Goal: Task Accomplishment & Management: Manage account settings

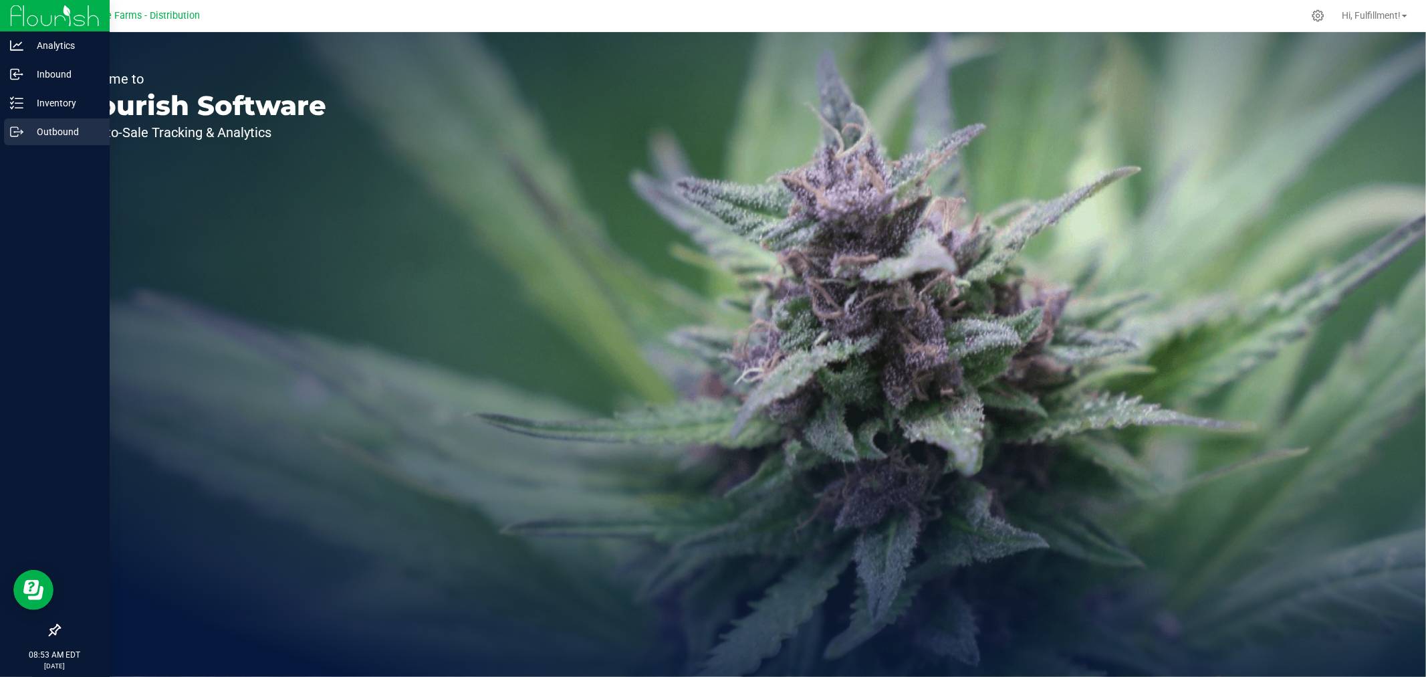
click at [59, 130] on p "Outbound" at bounding box center [63, 132] width 80 height 16
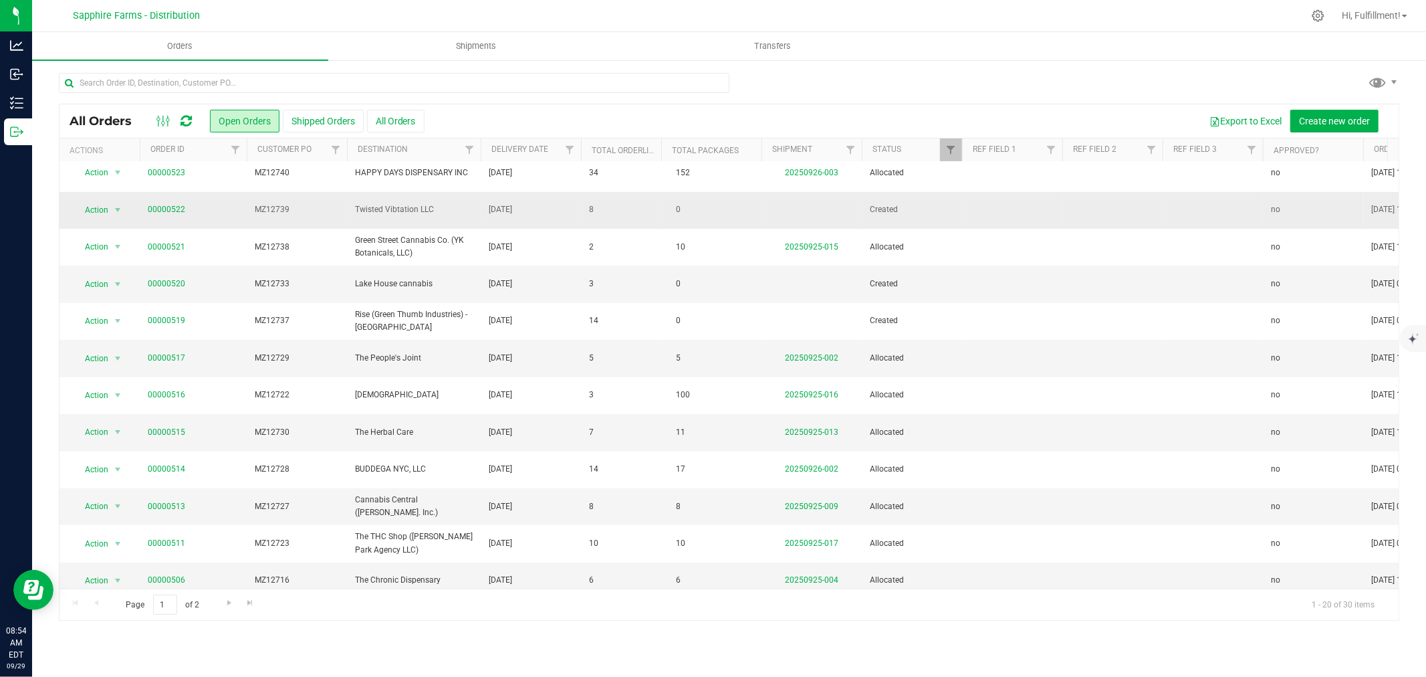
scroll to position [326, 0]
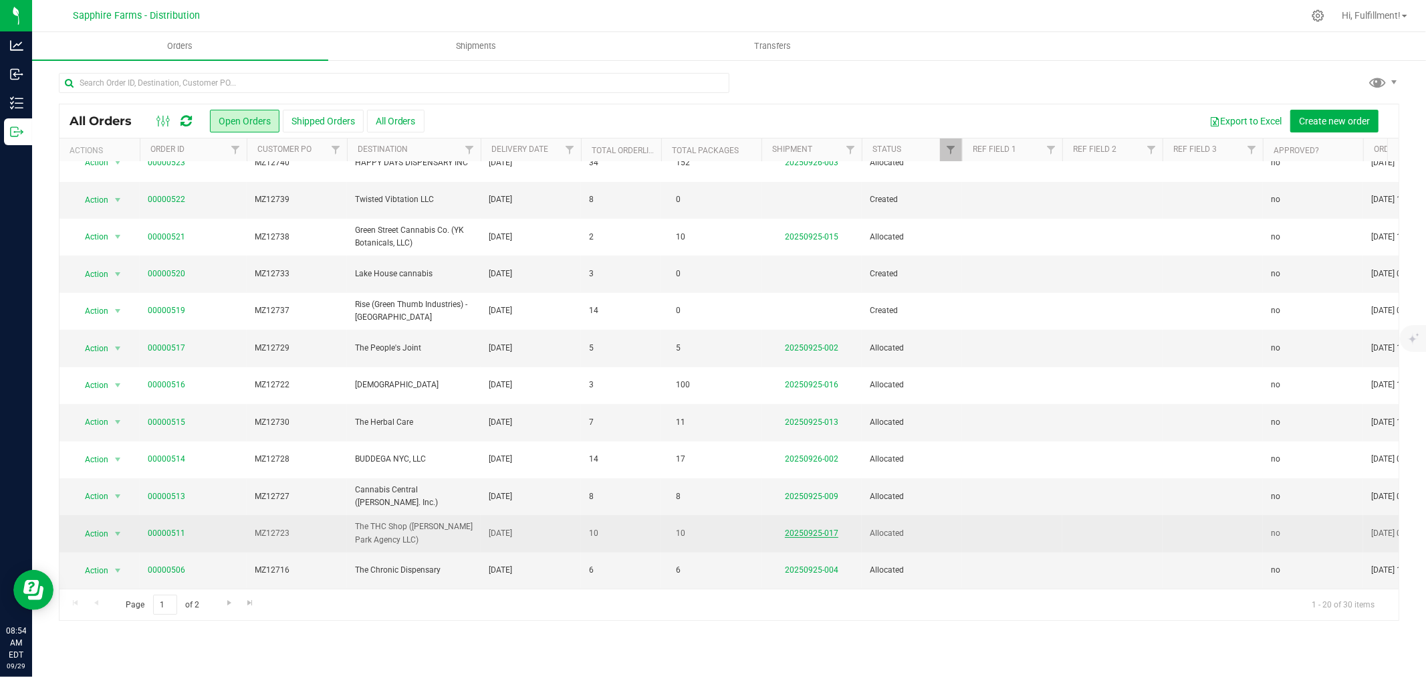
click at [817, 528] on link "20250925-017" at bounding box center [811, 532] width 53 height 9
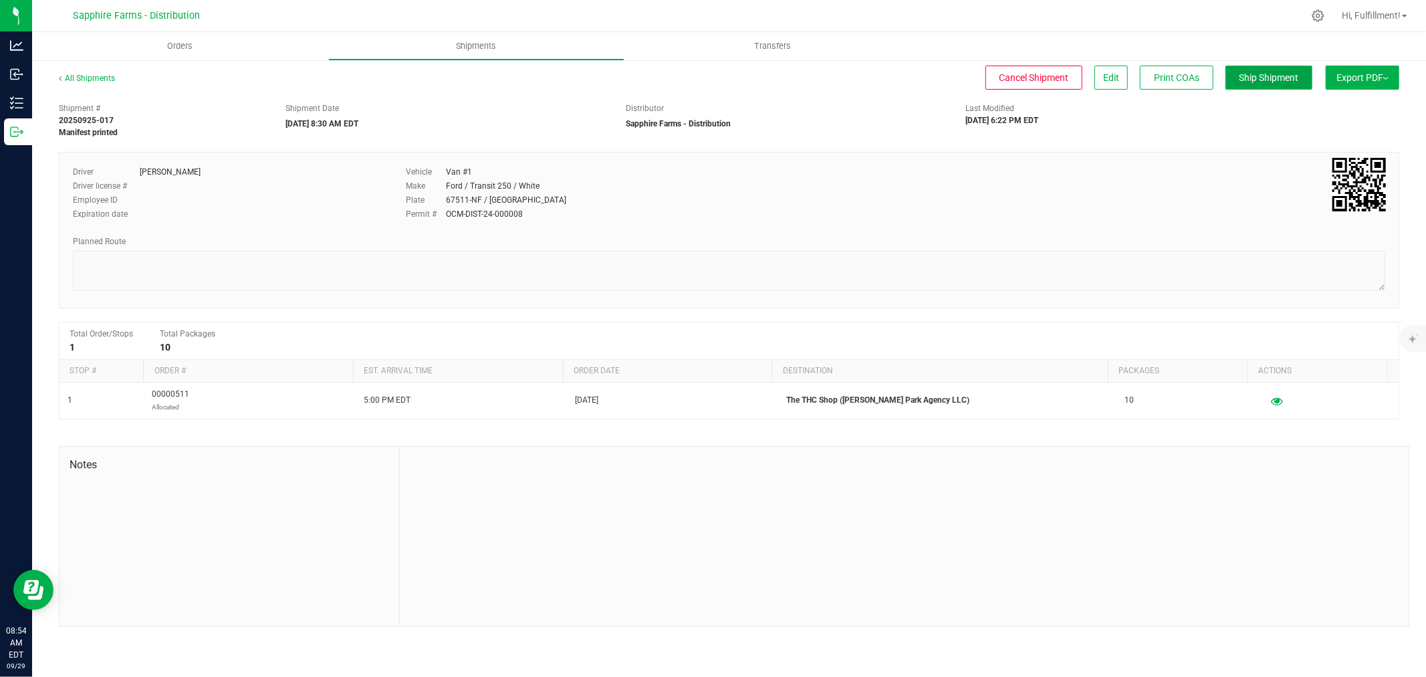
click at [1275, 76] on span "Ship Shipment" at bounding box center [1270, 77] width 60 height 11
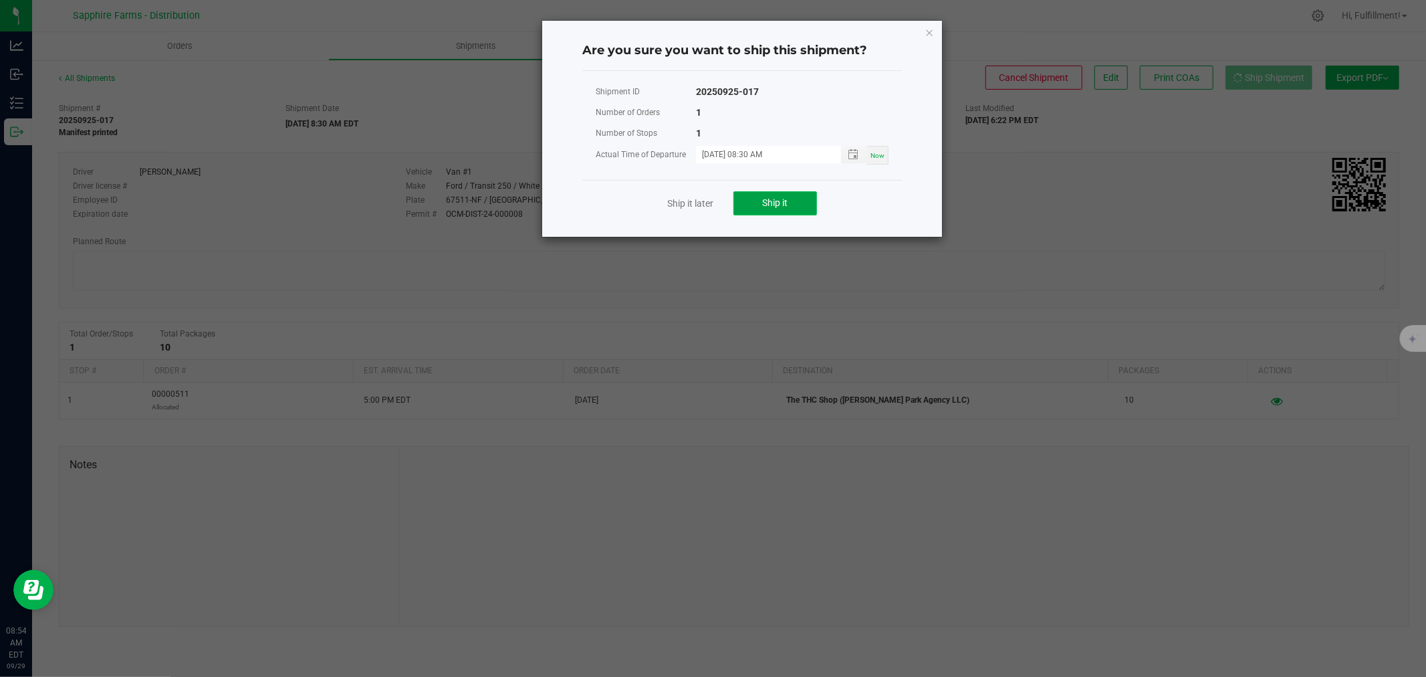
click at [786, 199] on span "Ship it" at bounding box center [775, 202] width 25 height 11
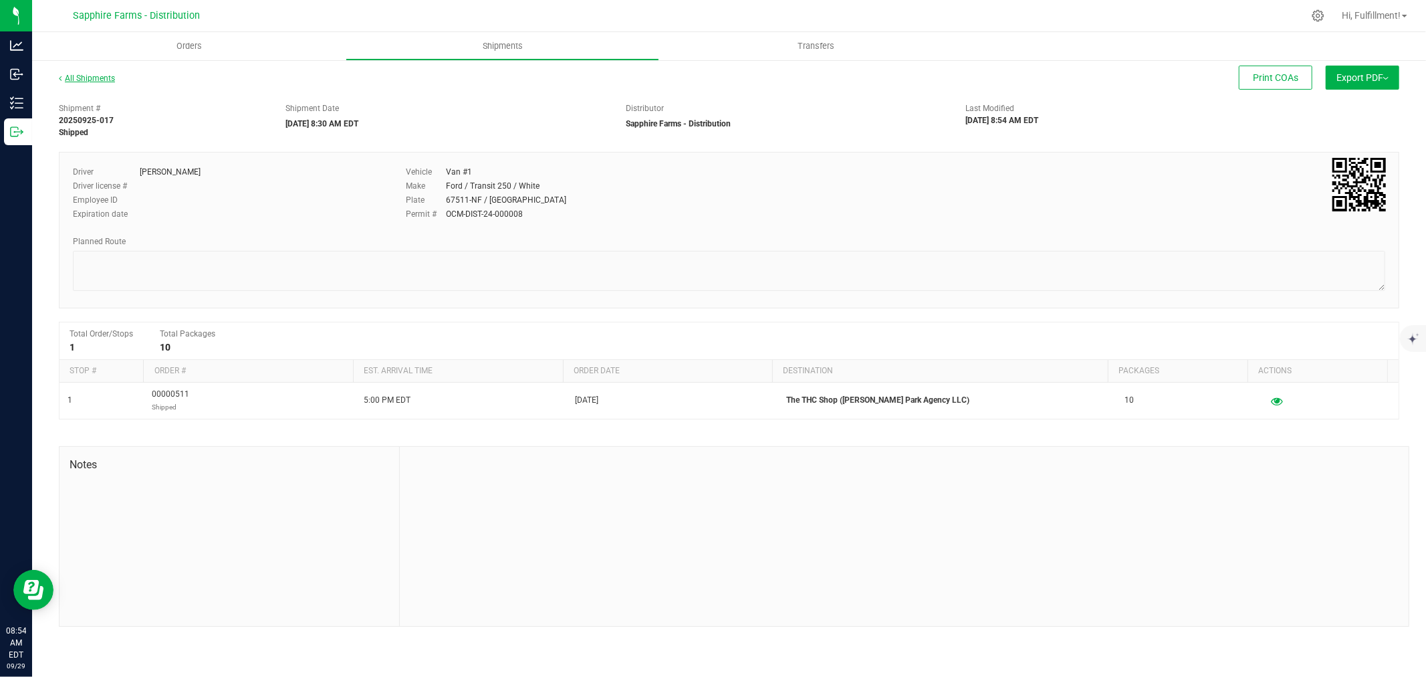
click at [103, 78] on link "All Shipments" at bounding box center [87, 78] width 56 height 9
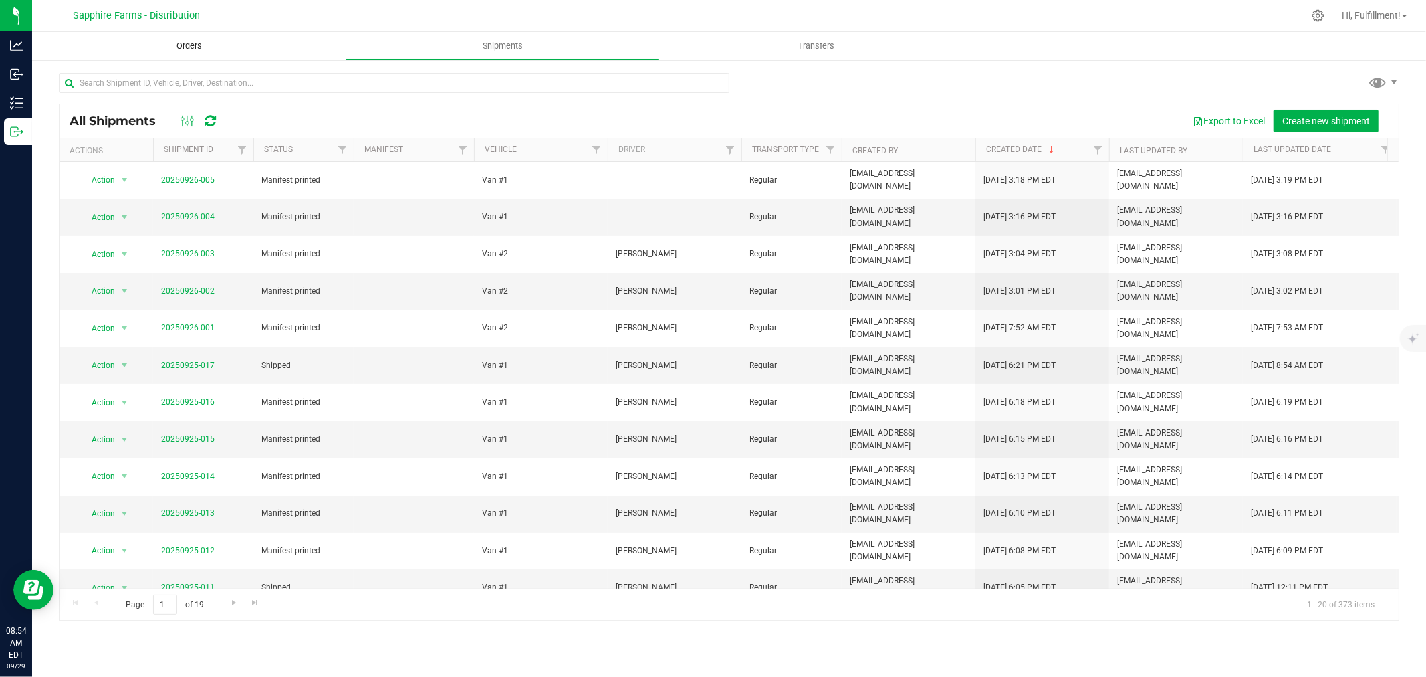
click at [189, 47] on span "Orders" at bounding box center [189, 46] width 62 height 12
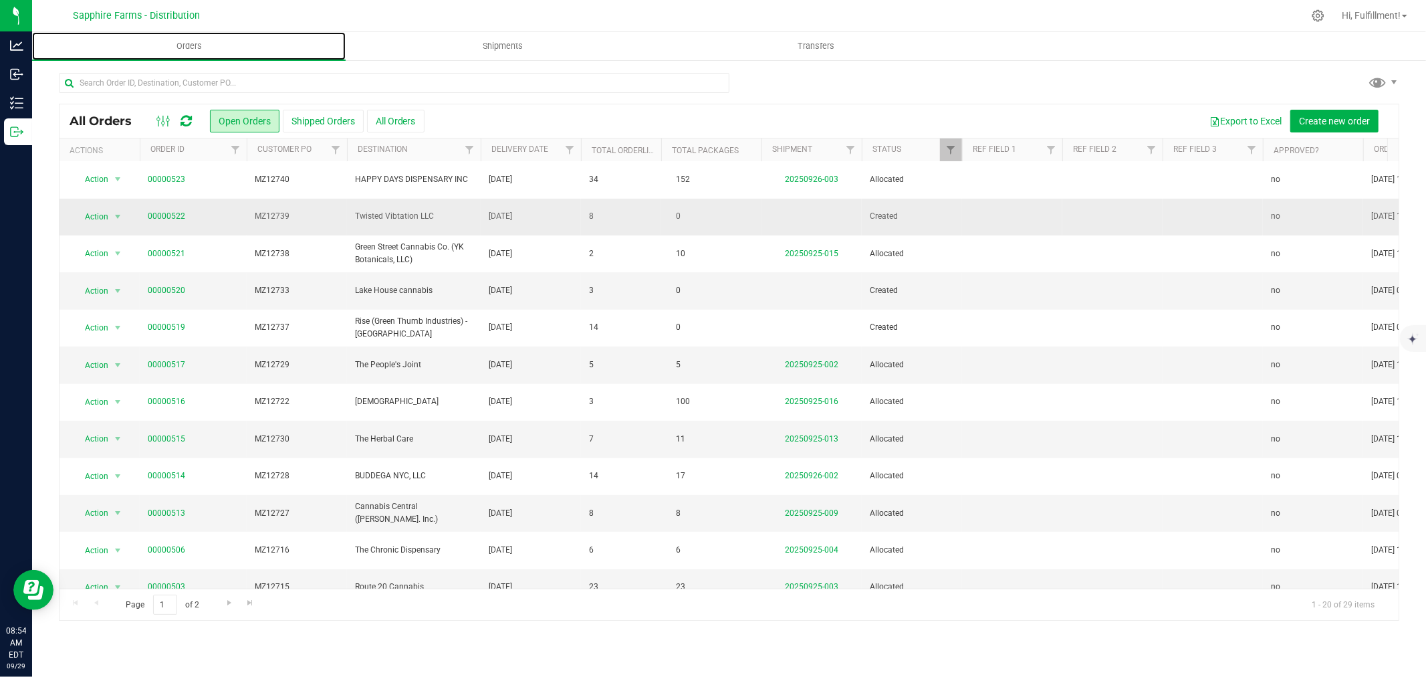
scroll to position [326, 0]
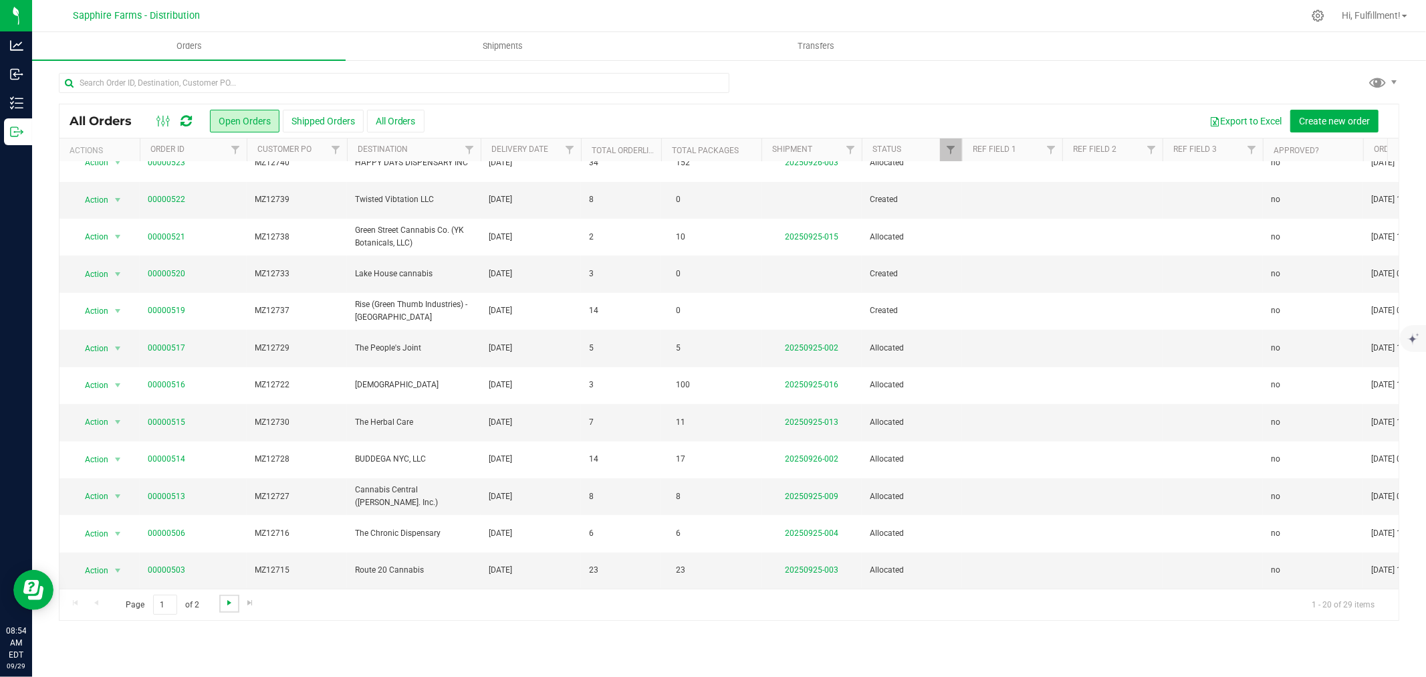
click at [224, 602] on span "Go to the next page" at bounding box center [229, 602] width 11 height 11
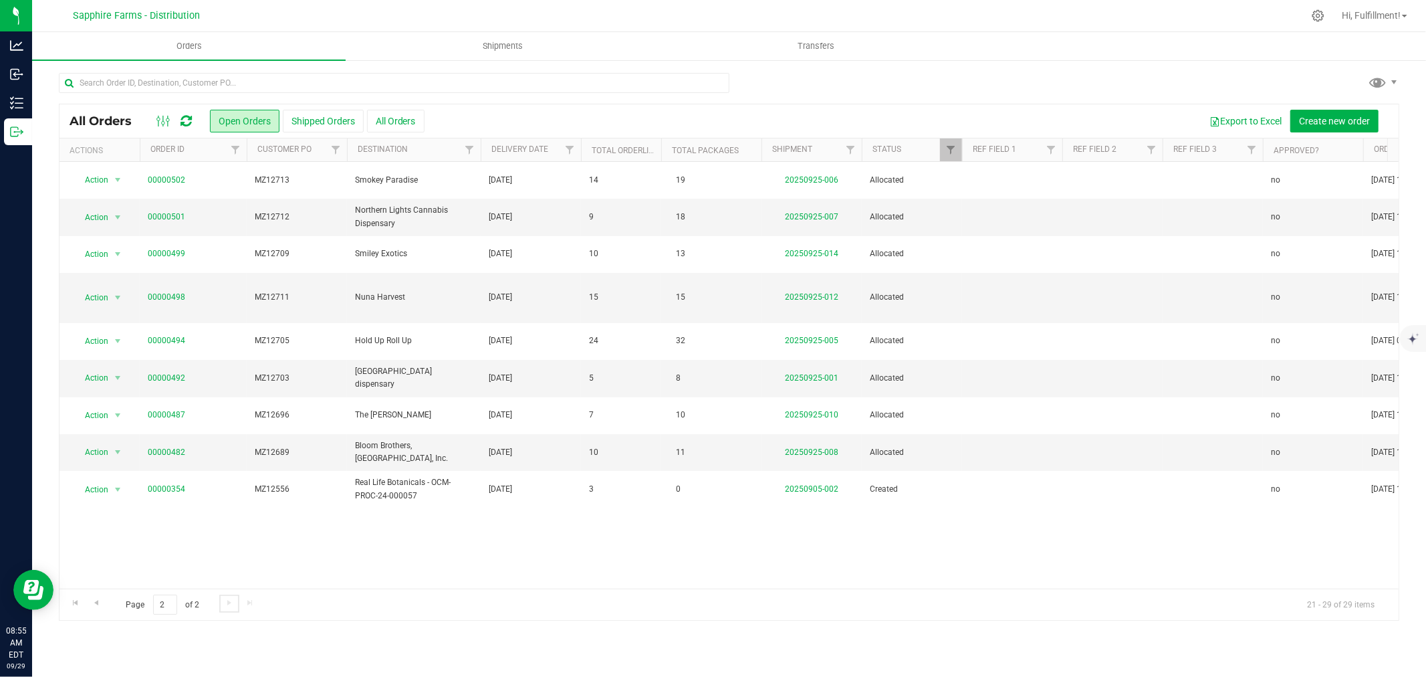
scroll to position [0, 0]
click at [100, 599] on span "Go to the previous page" at bounding box center [96, 602] width 11 height 11
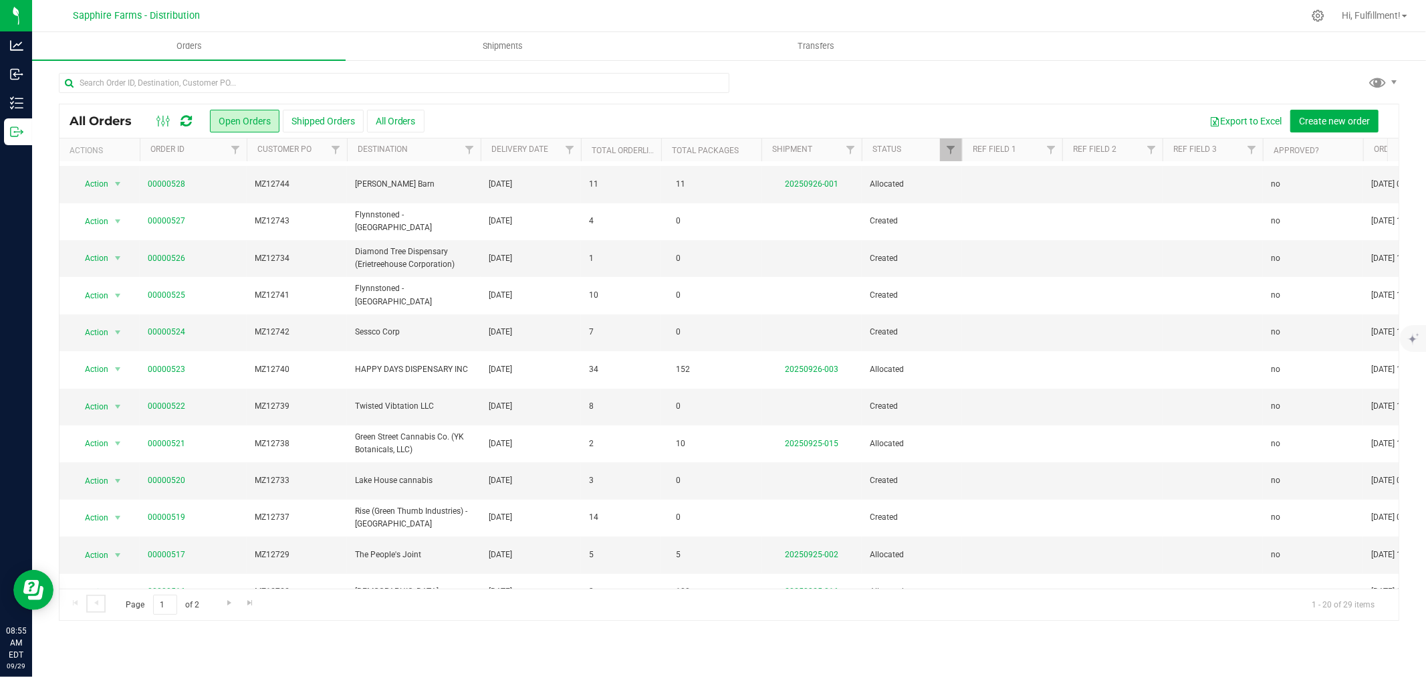
scroll to position [29, 0]
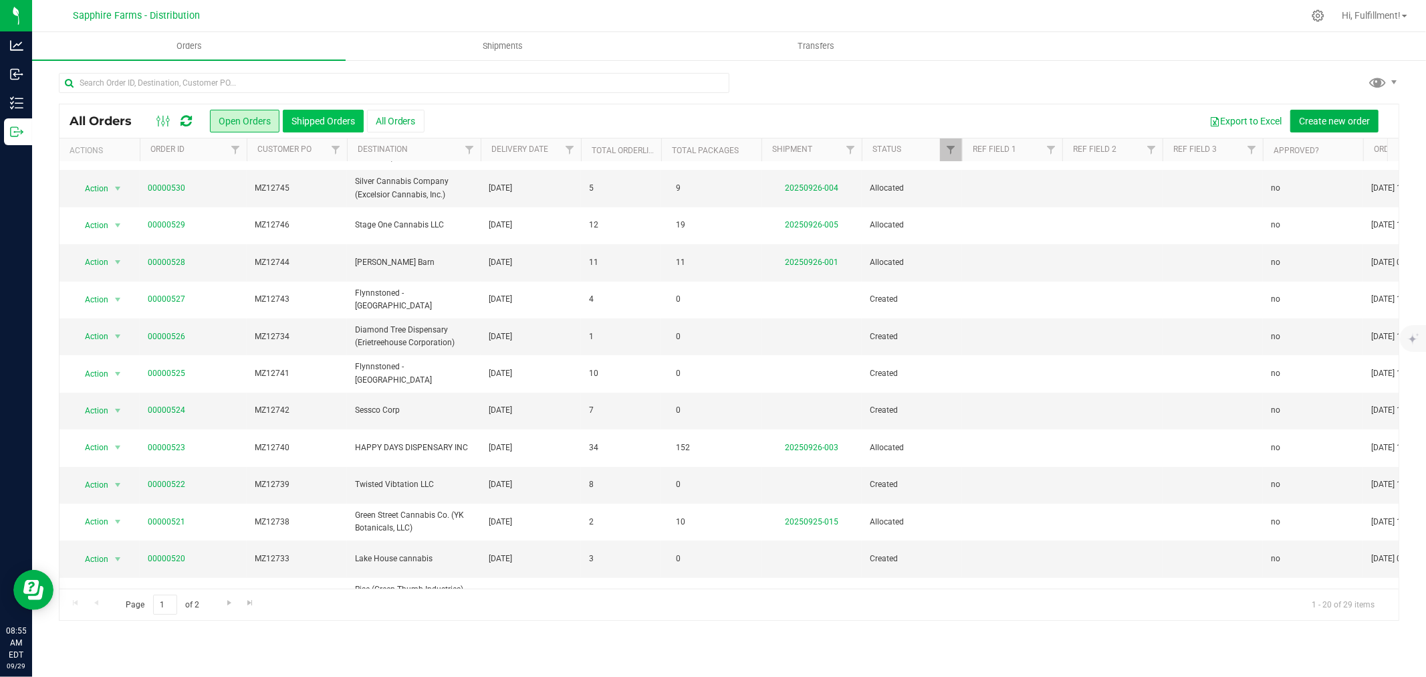
click at [309, 118] on button "Shipped Orders" at bounding box center [323, 121] width 81 height 23
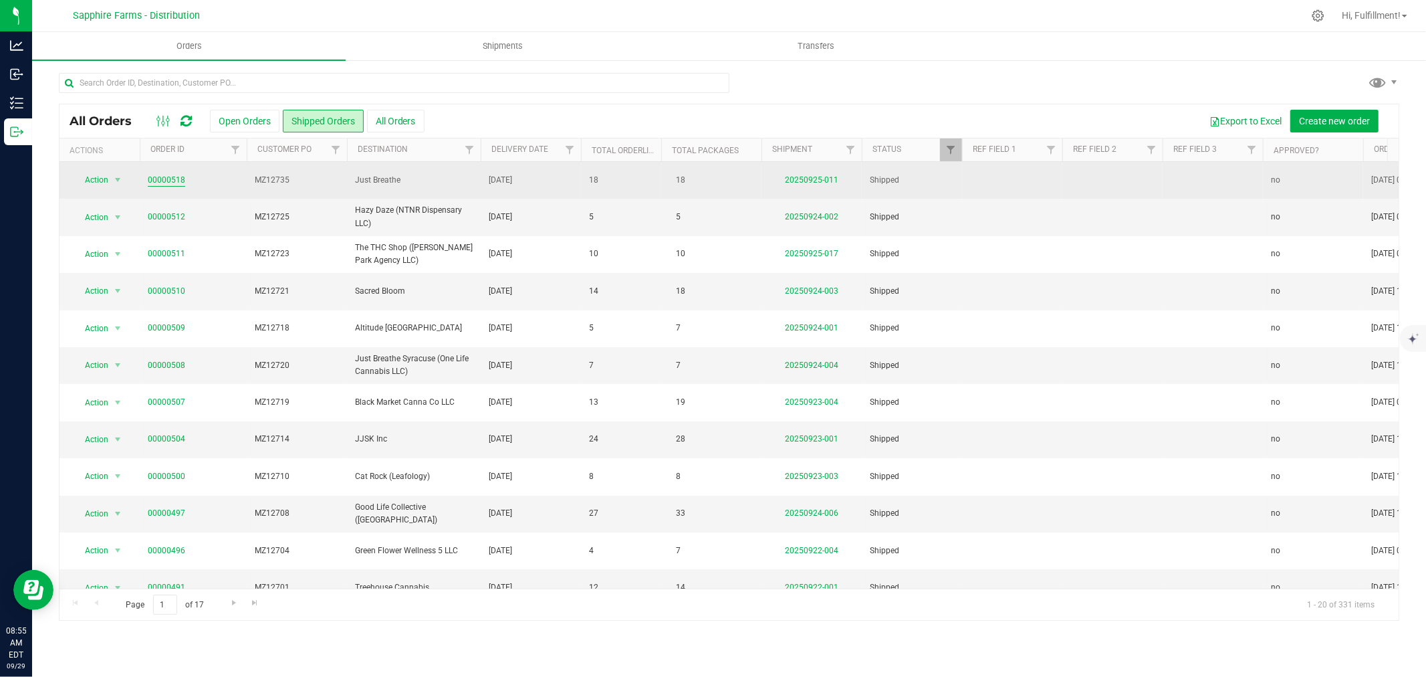
click at [177, 179] on link "00000518" at bounding box center [166, 180] width 37 height 13
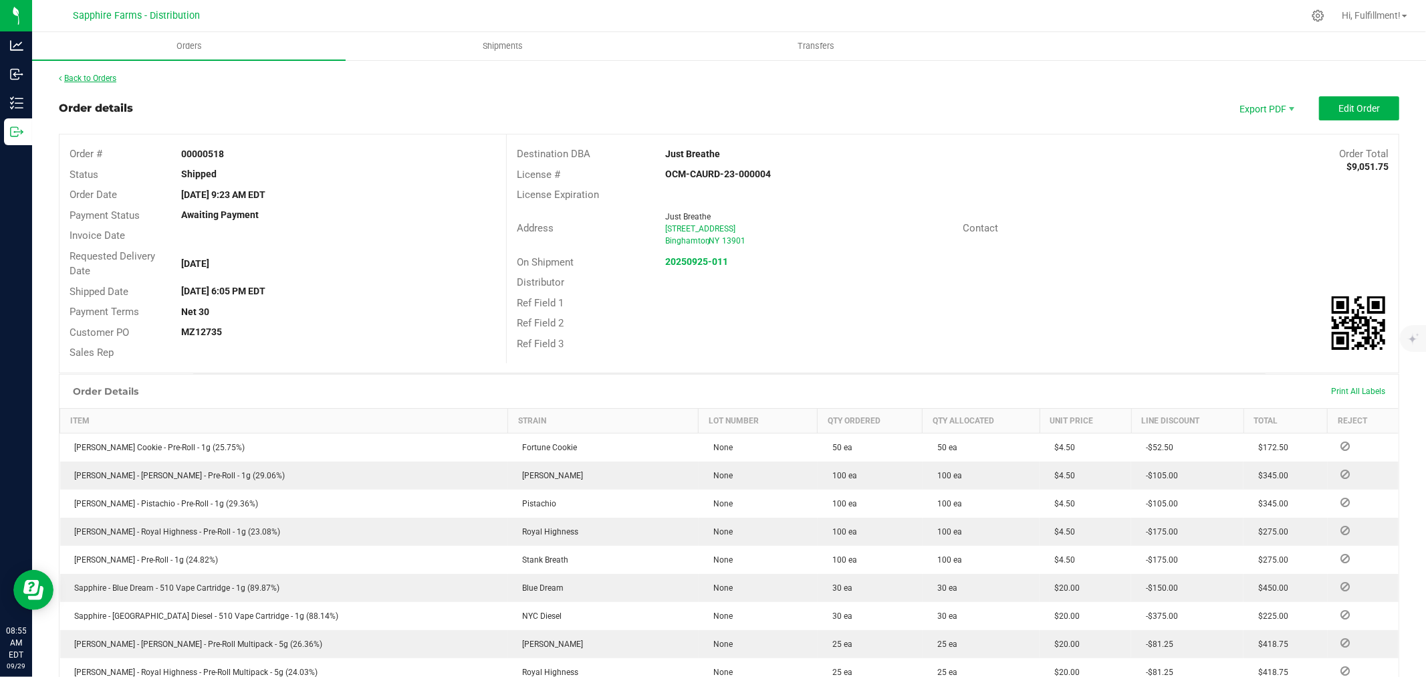
click at [90, 76] on link "Back to Orders" at bounding box center [88, 78] width 58 height 9
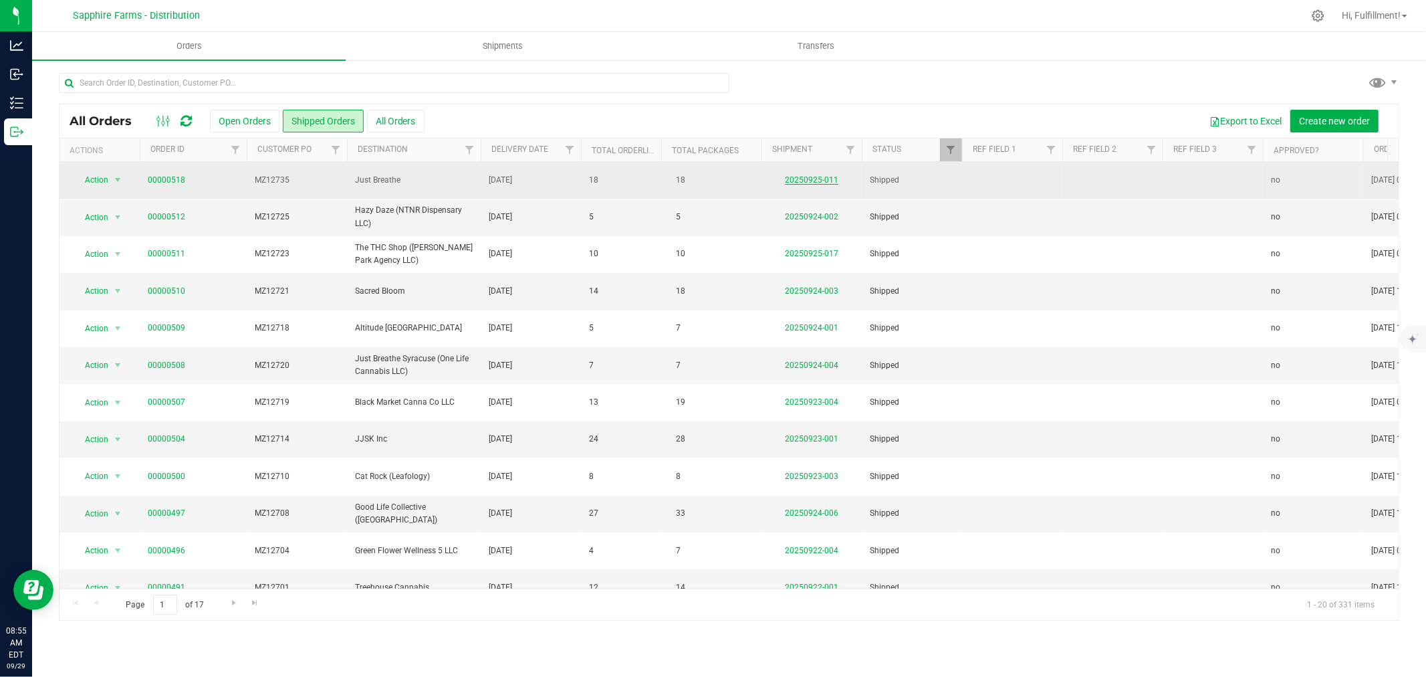
click at [810, 177] on link "20250925-011" at bounding box center [811, 179] width 53 height 9
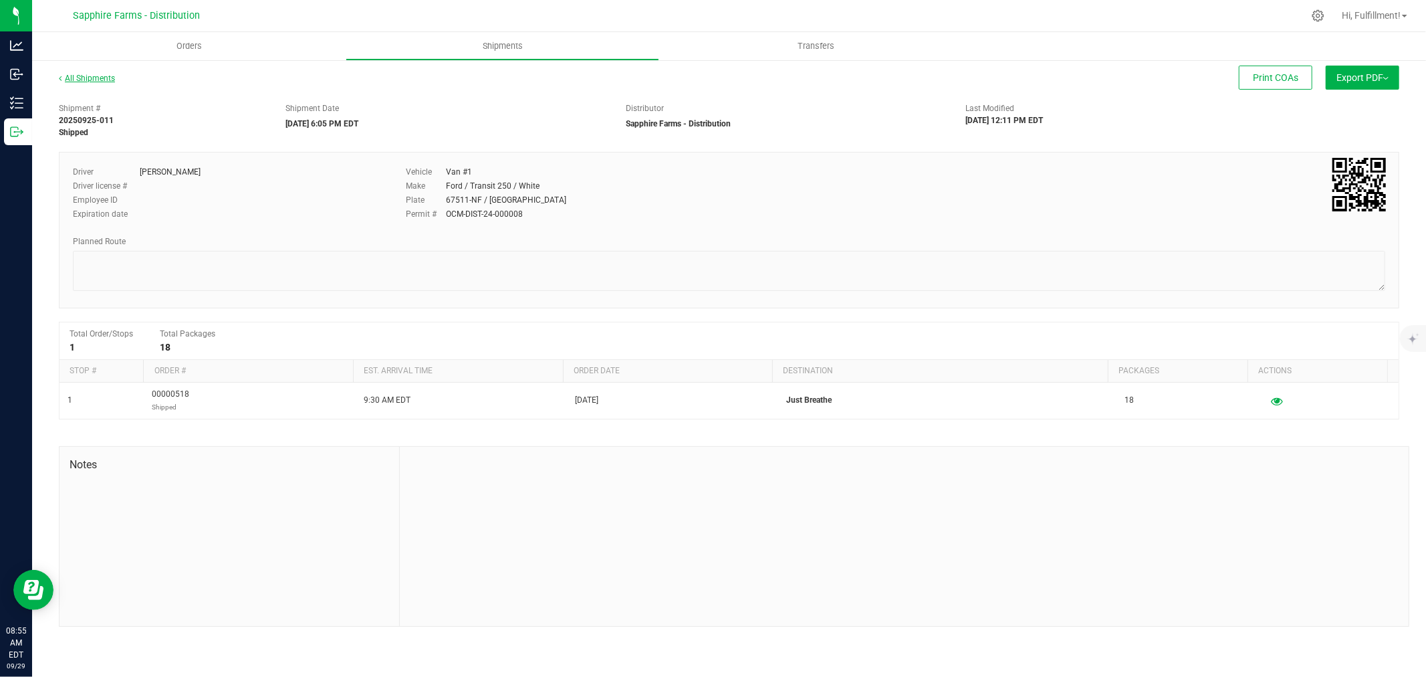
click at [83, 78] on link "All Shipments" at bounding box center [87, 78] width 56 height 9
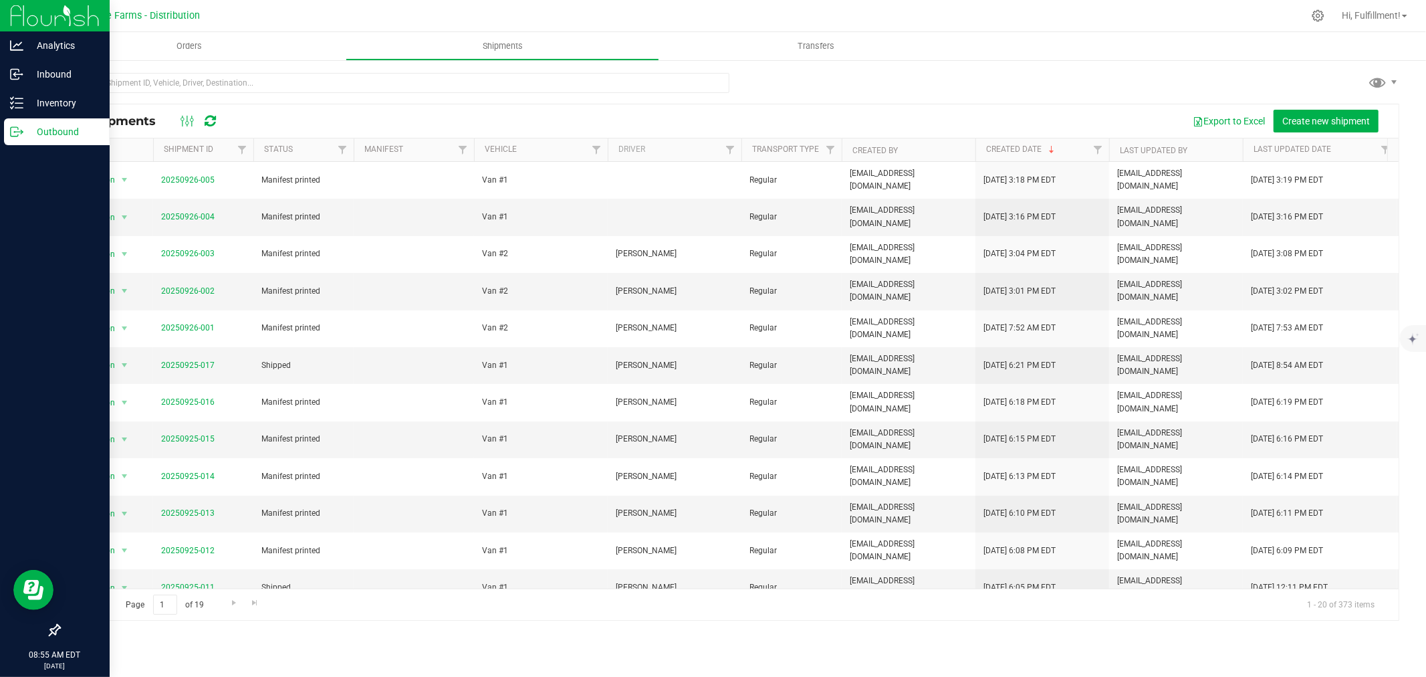
click at [69, 134] on p "Outbound" at bounding box center [63, 132] width 80 height 16
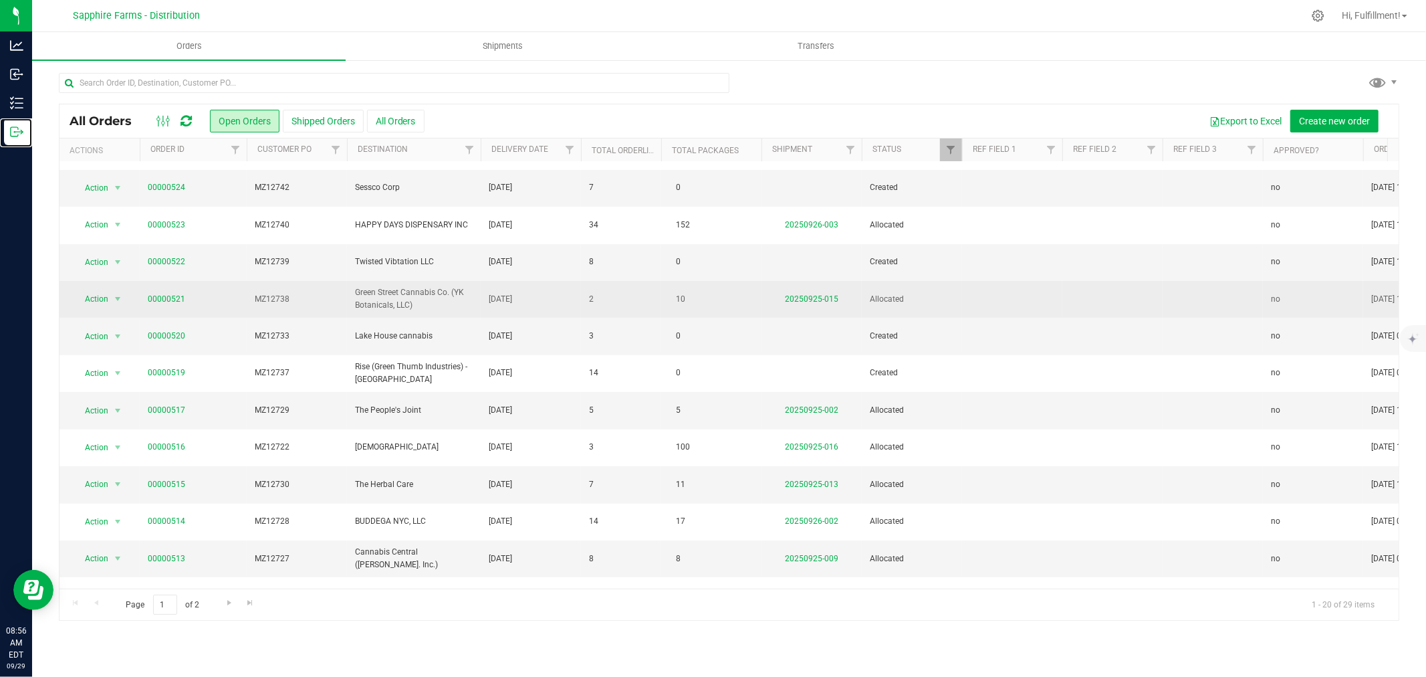
scroll to position [326, 0]
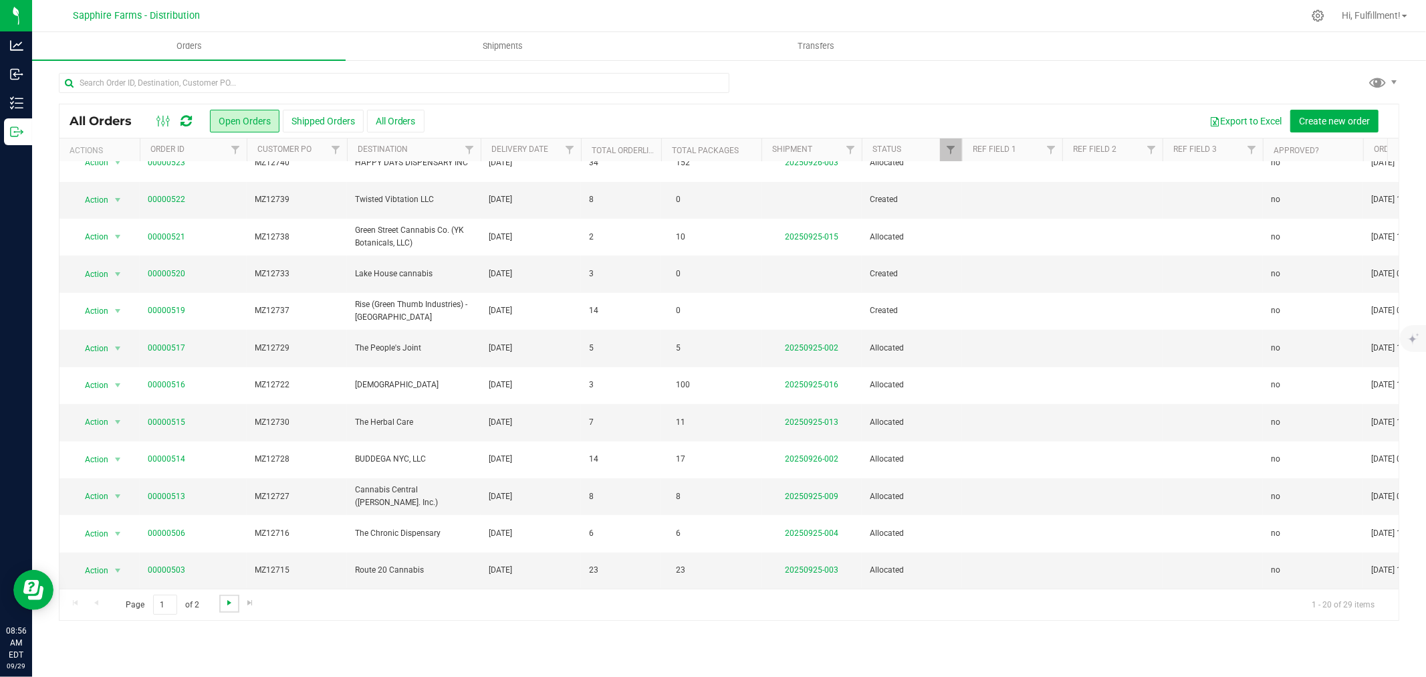
click at [225, 603] on span "Go to the next page" at bounding box center [229, 602] width 11 height 11
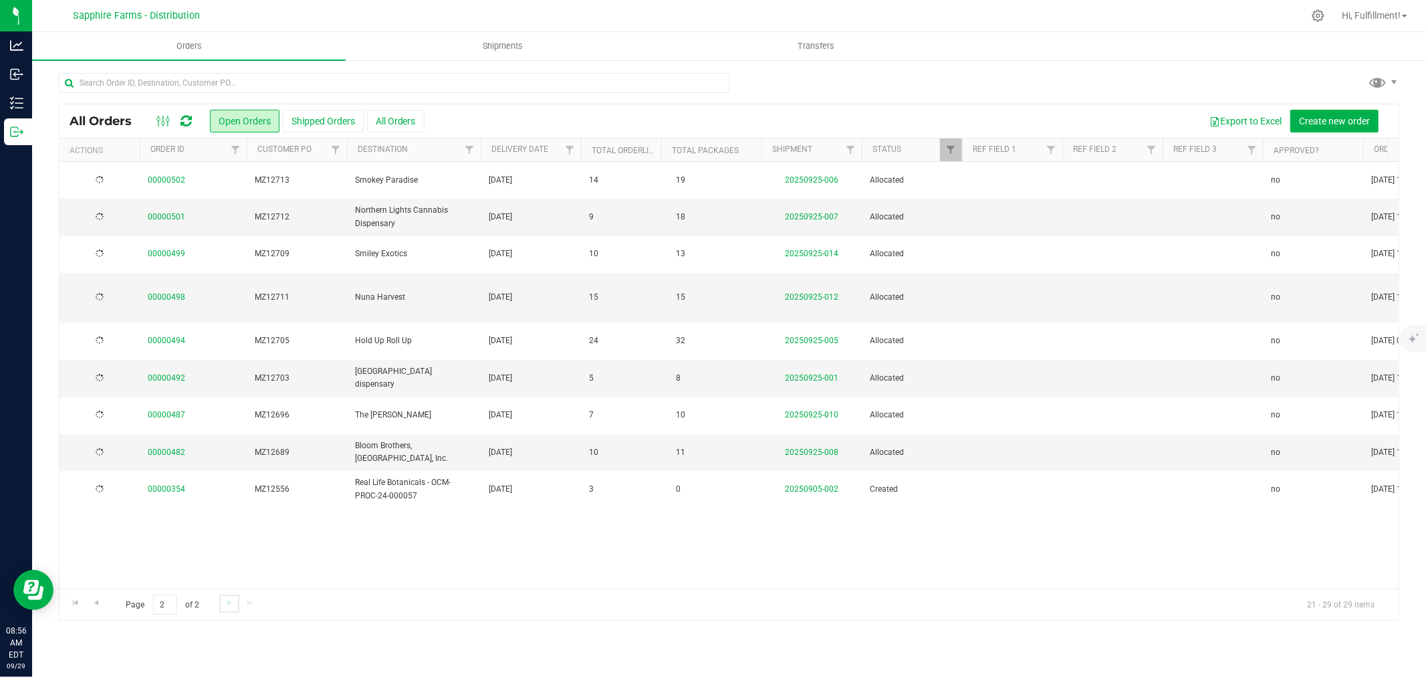
scroll to position [0, 0]
click at [98, 603] on span "Go to the previous page" at bounding box center [96, 602] width 11 height 11
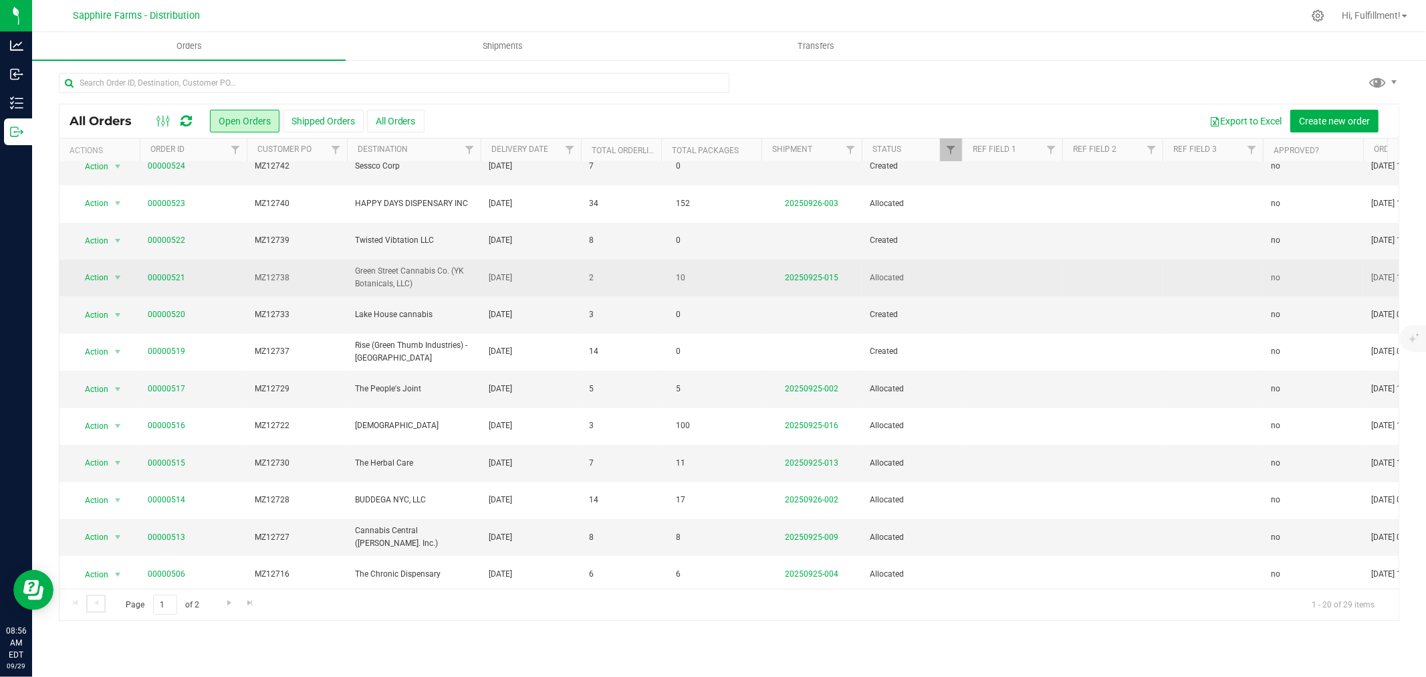
scroll to position [297, 0]
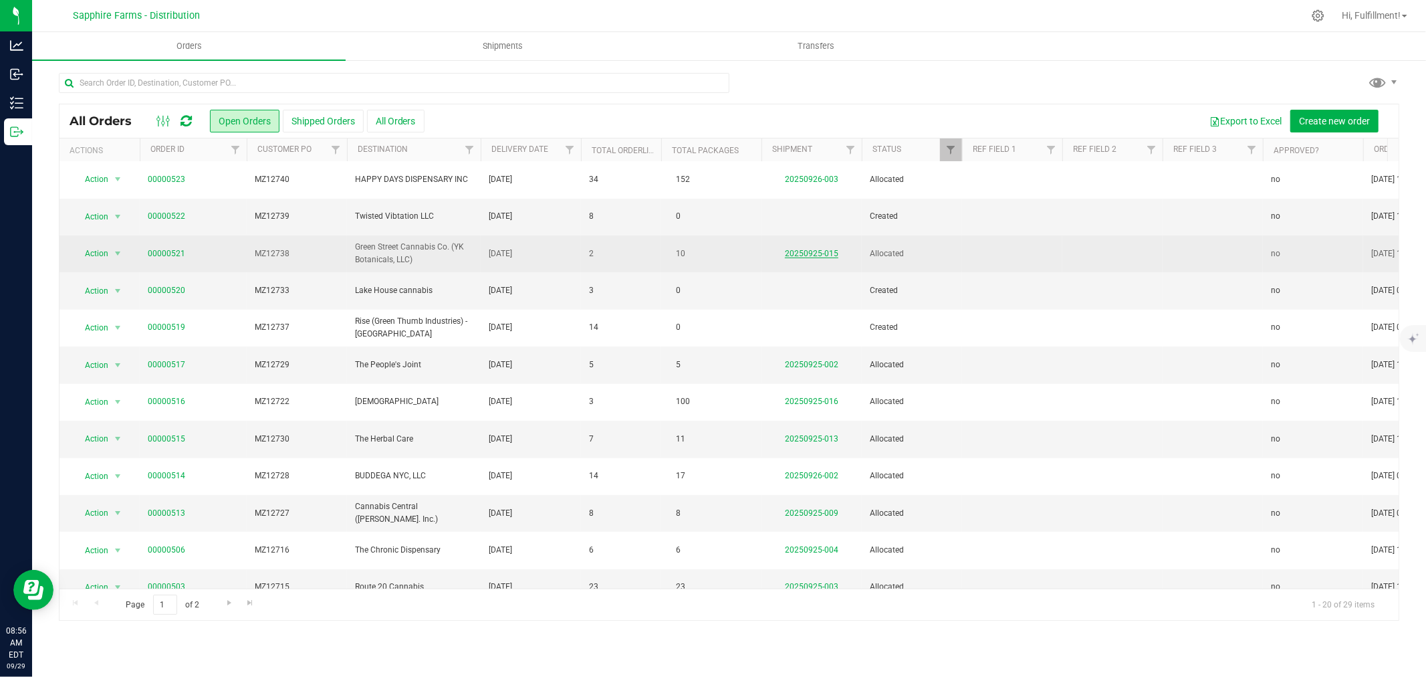
click at [820, 251] on link "20250925-015" at bounding box center [811, 253] width 53 height 9
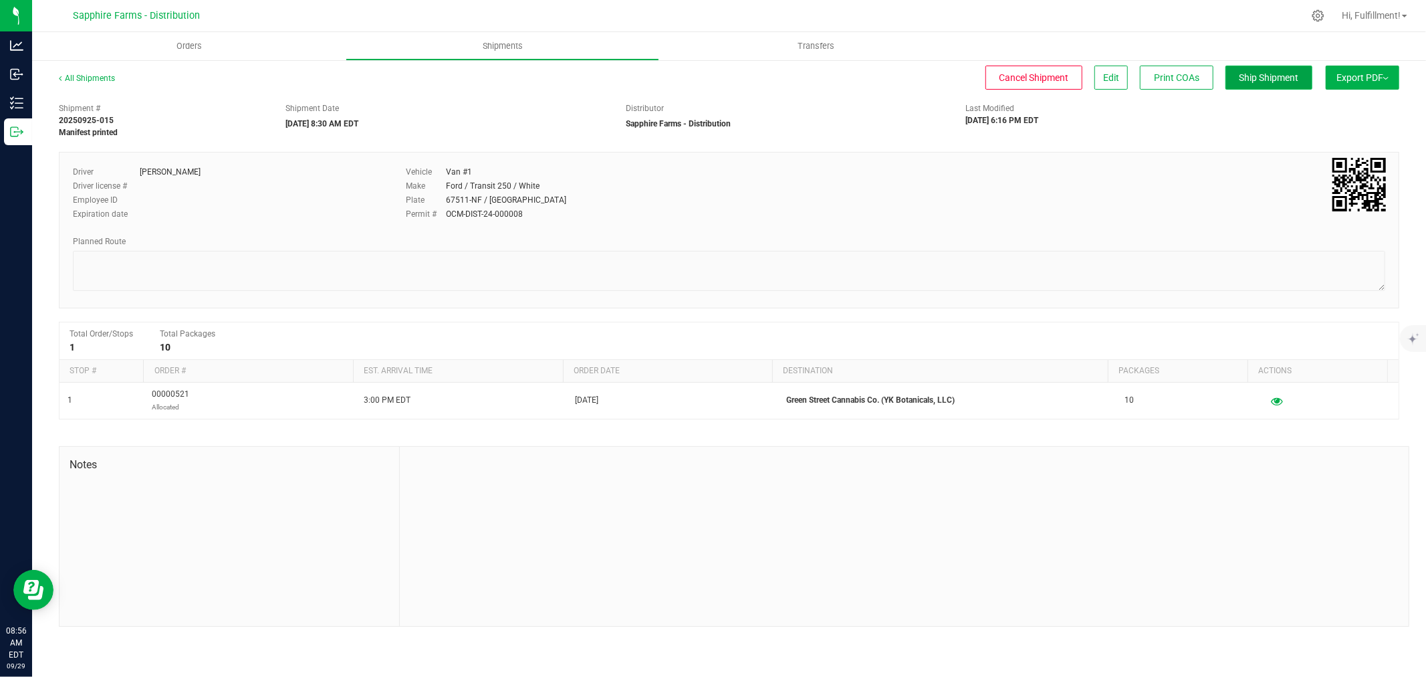
click at [1258, 75] on span "Ship Shipment" at bounding box center [1270, 77] width 60 height 11
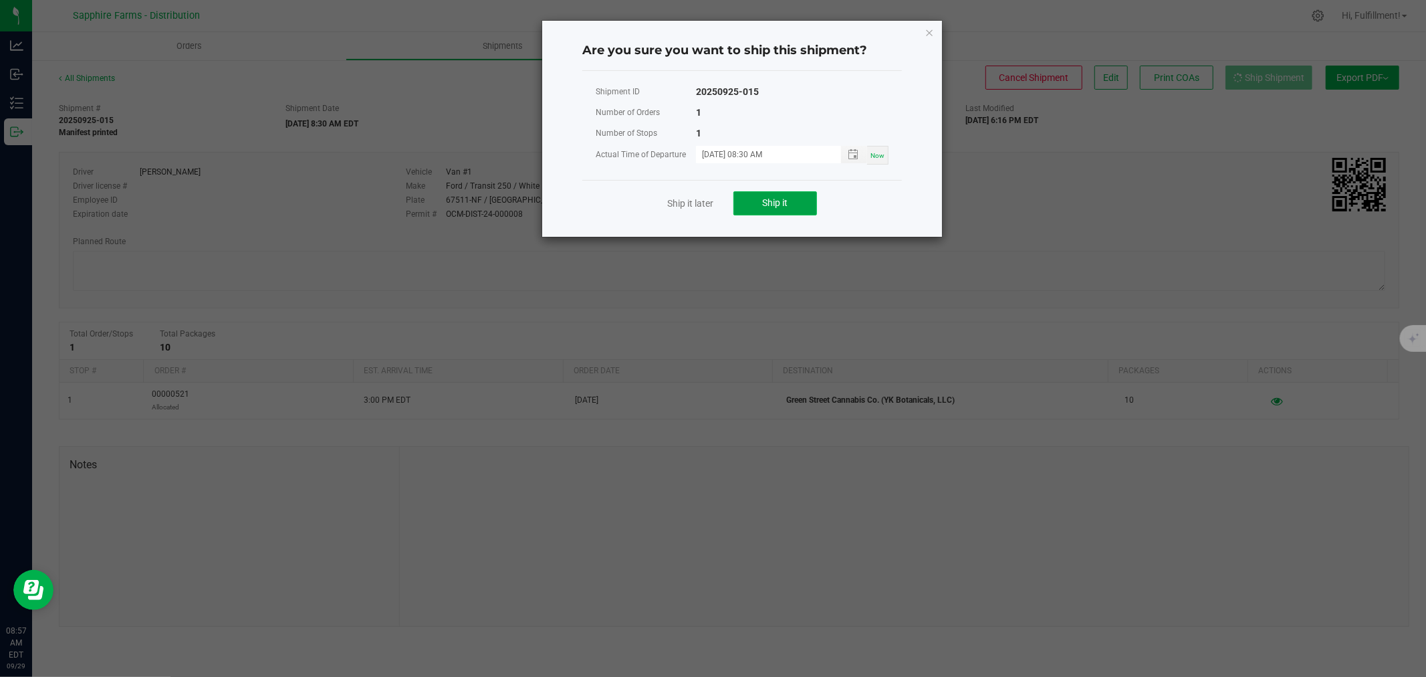
click at [779, 203] on span "Ship it" at bounding box center [775, 202] width 25 height 11
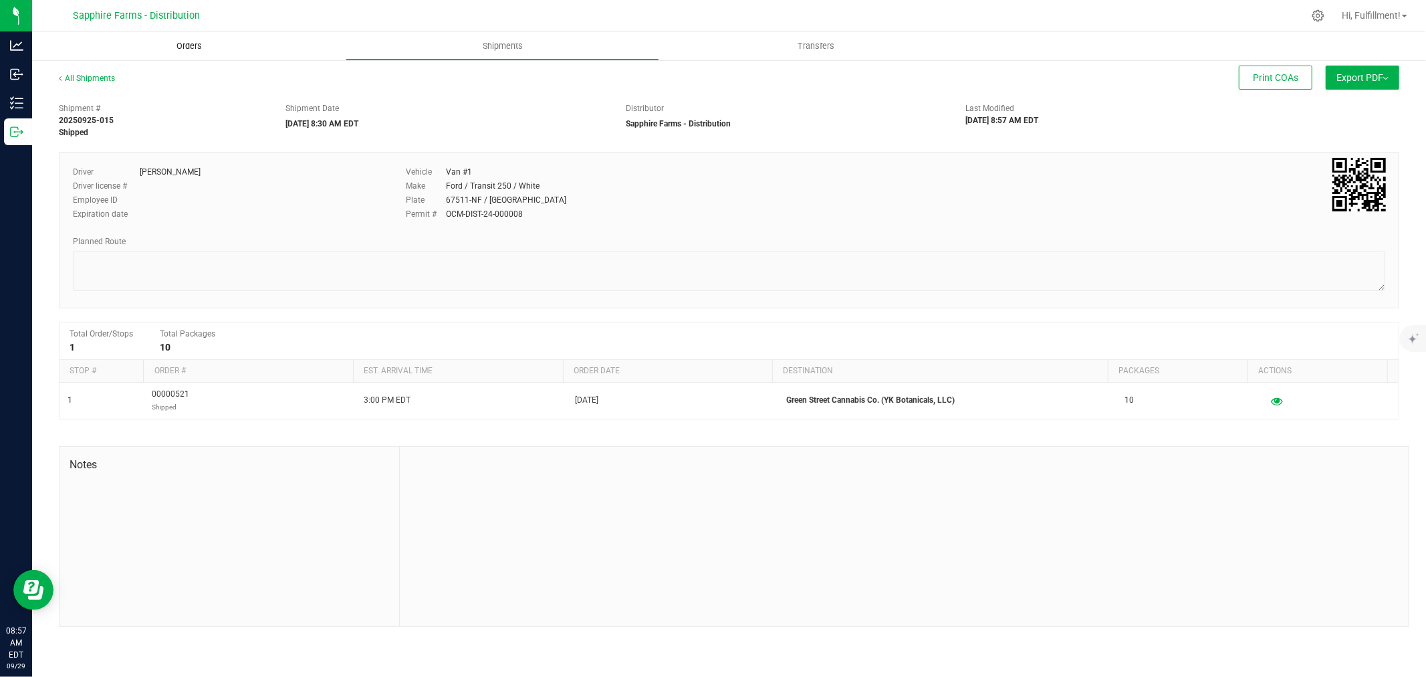
click at [192, 45] on span "Orders" at bounding box center [189, 46] width 62 height 12
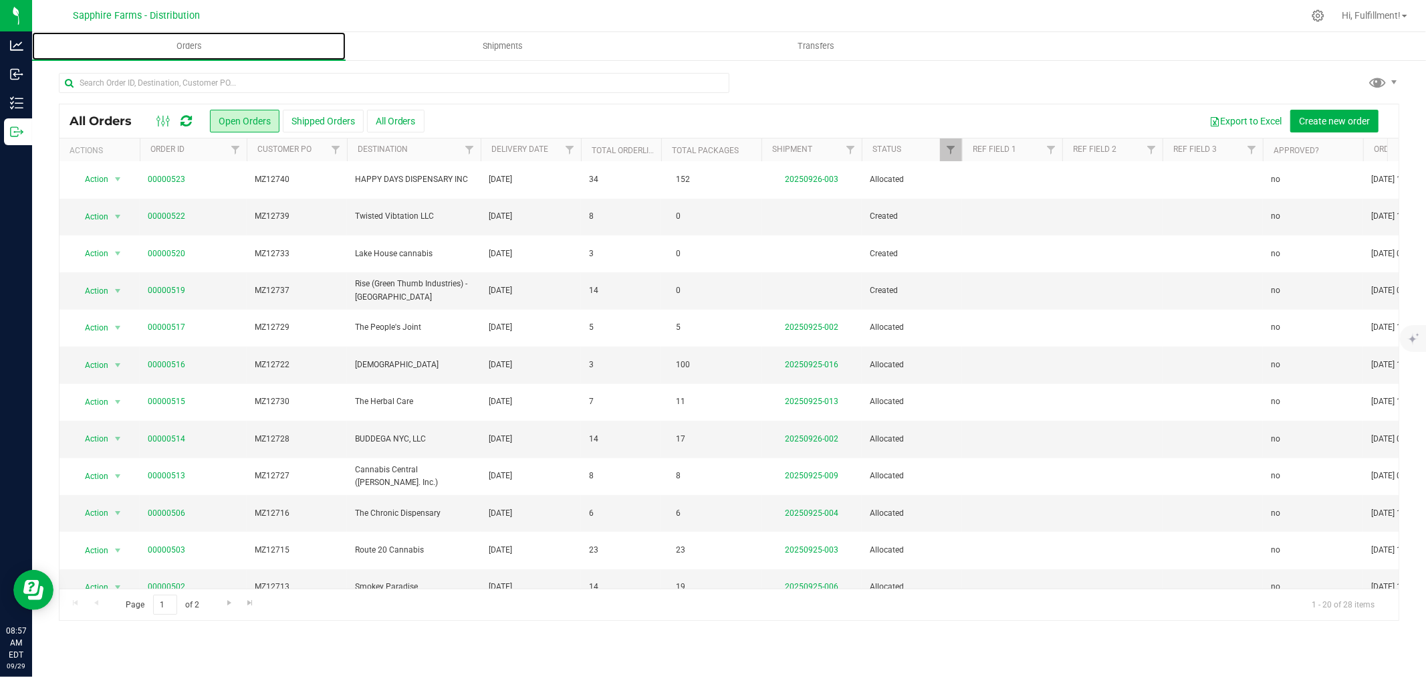
scroll to position [326, 0]
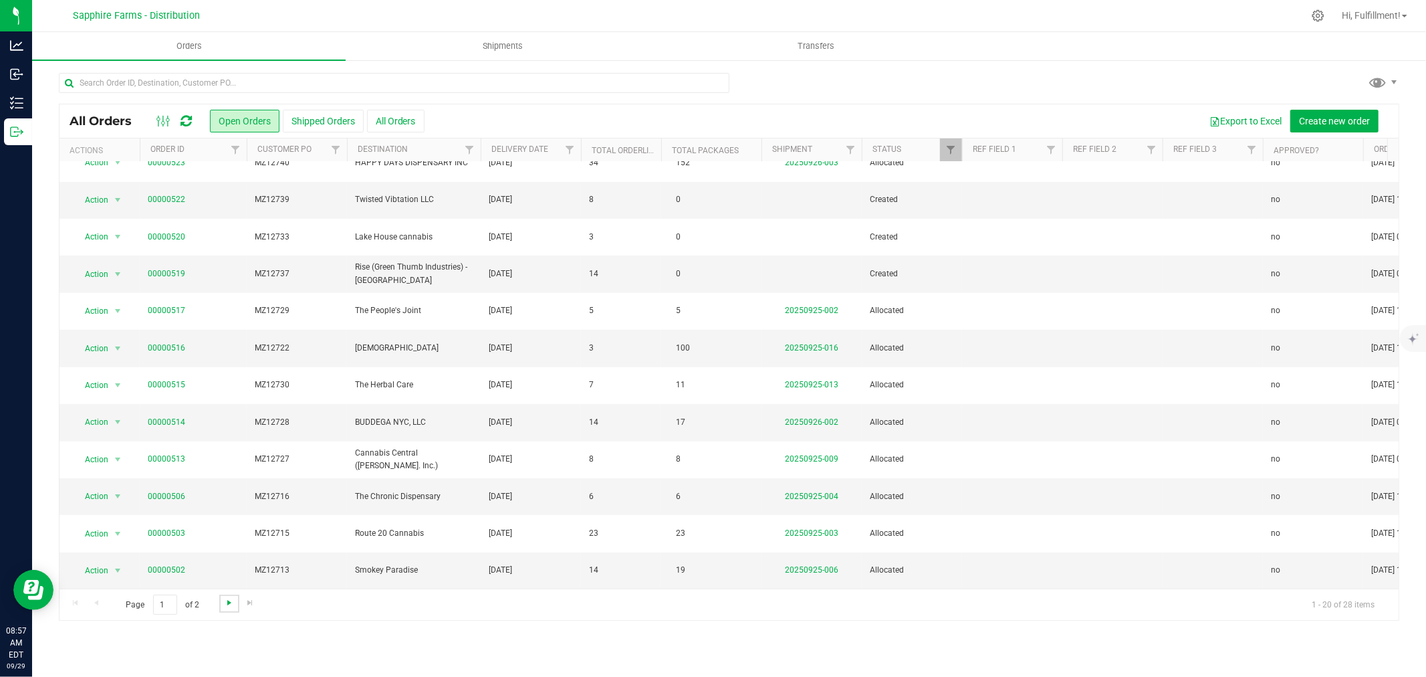
click at [229, 599] on span "Go to the next page" at bounding box center [229, 602] width 11 height 11
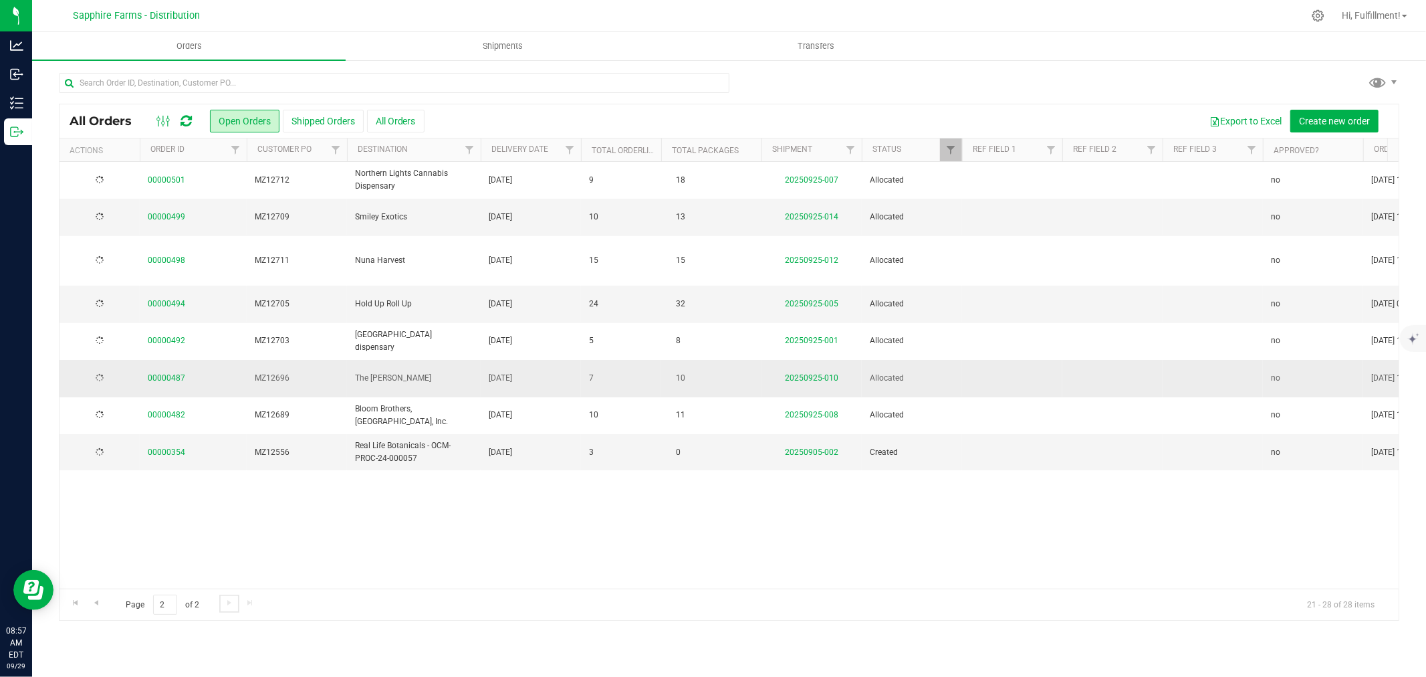
scroll to position [0, 0]
click at [823, 217] on link "20250925-014" at bounding box center [811, 216] width 53 height 9
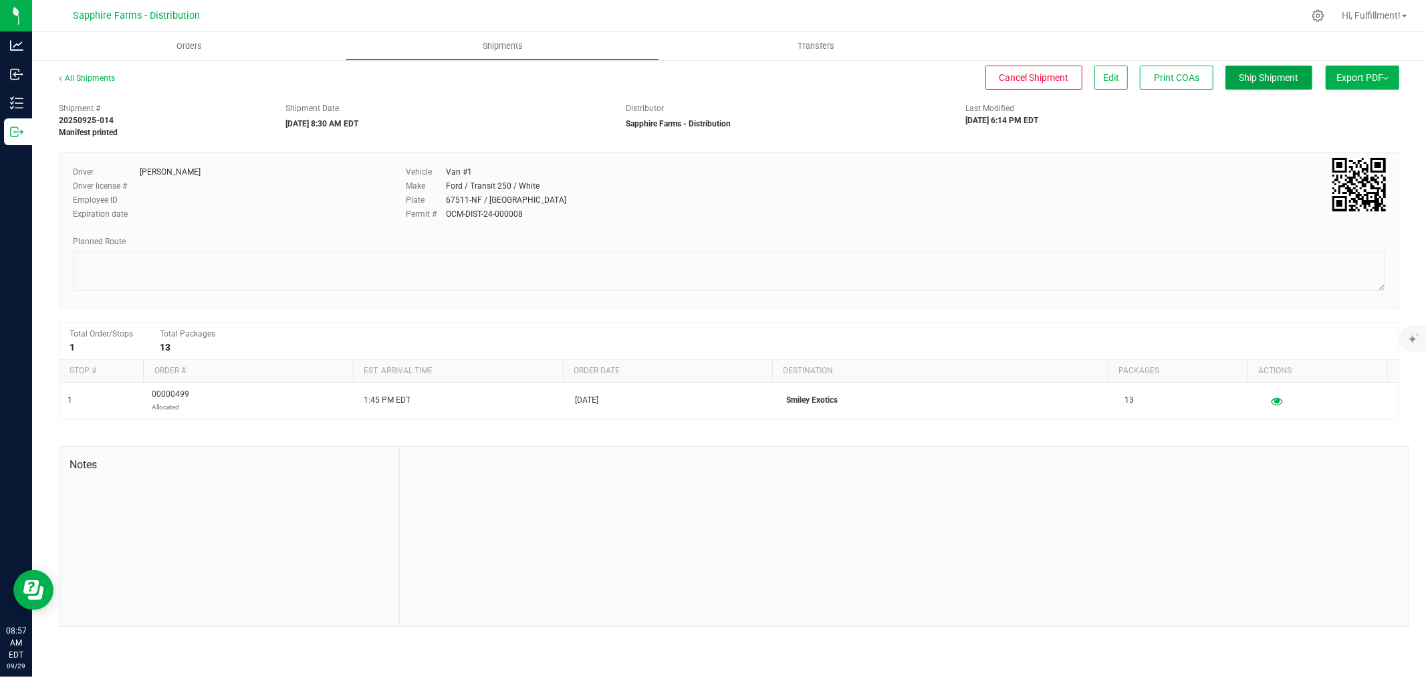
click at [1276, 74] on span "Ship Shipment" at bounding box center [1270, 77] width 60 height 11
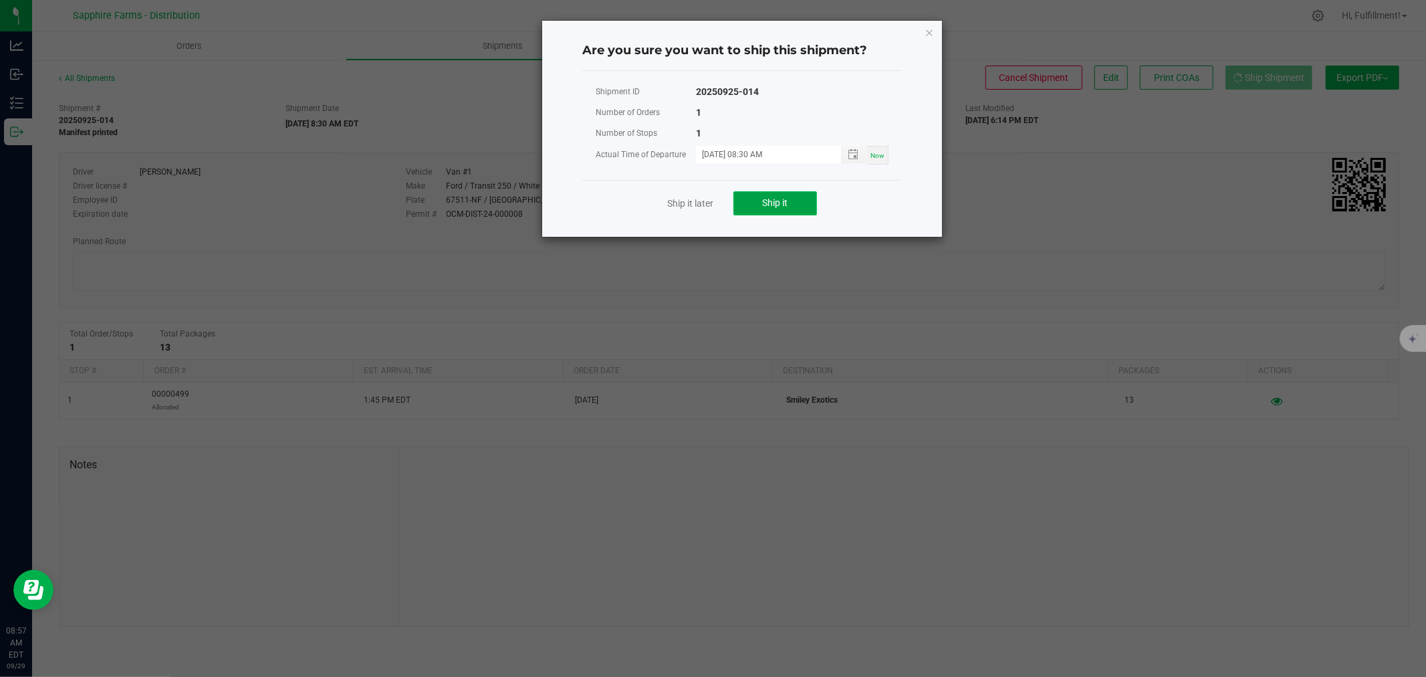
click at [779, 199] on span "Ship it" at bounding box center [775, 202] width 25 height 11
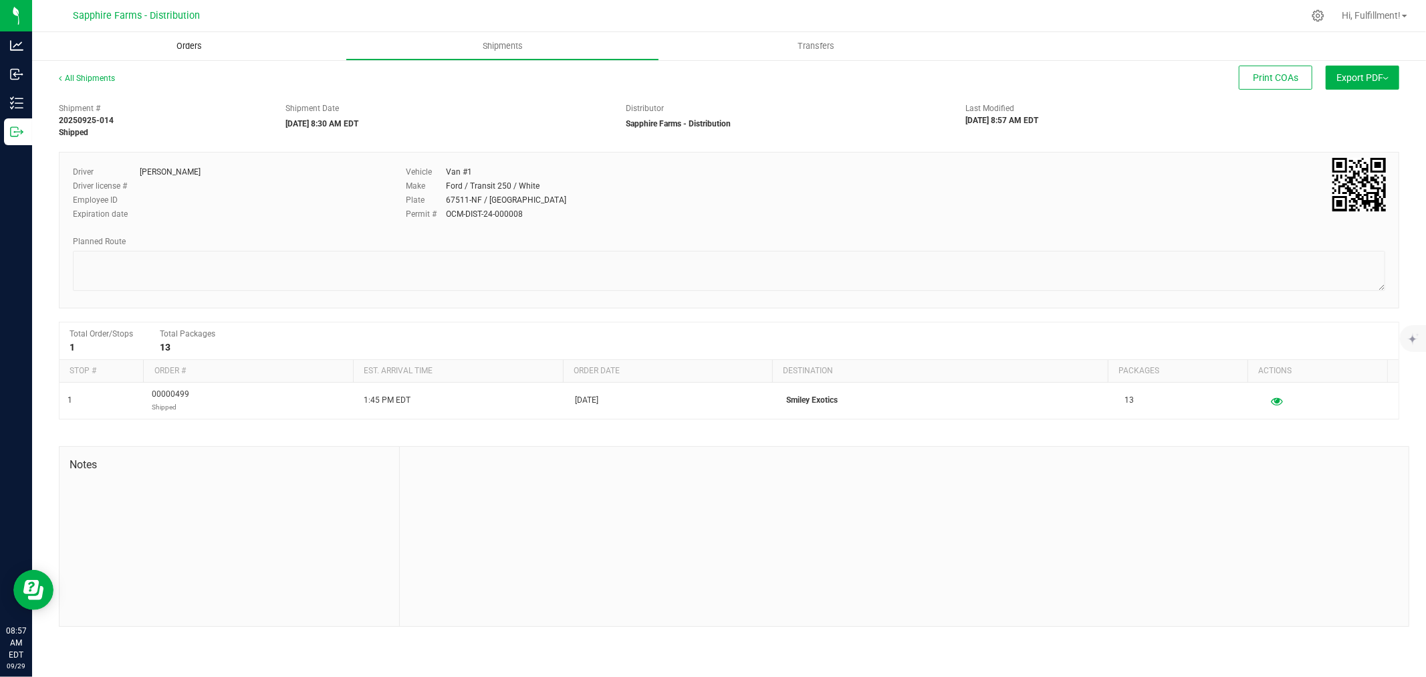
click at [192, 47] on span "Orders" at bounding box center [189, 46] width 62 height 12
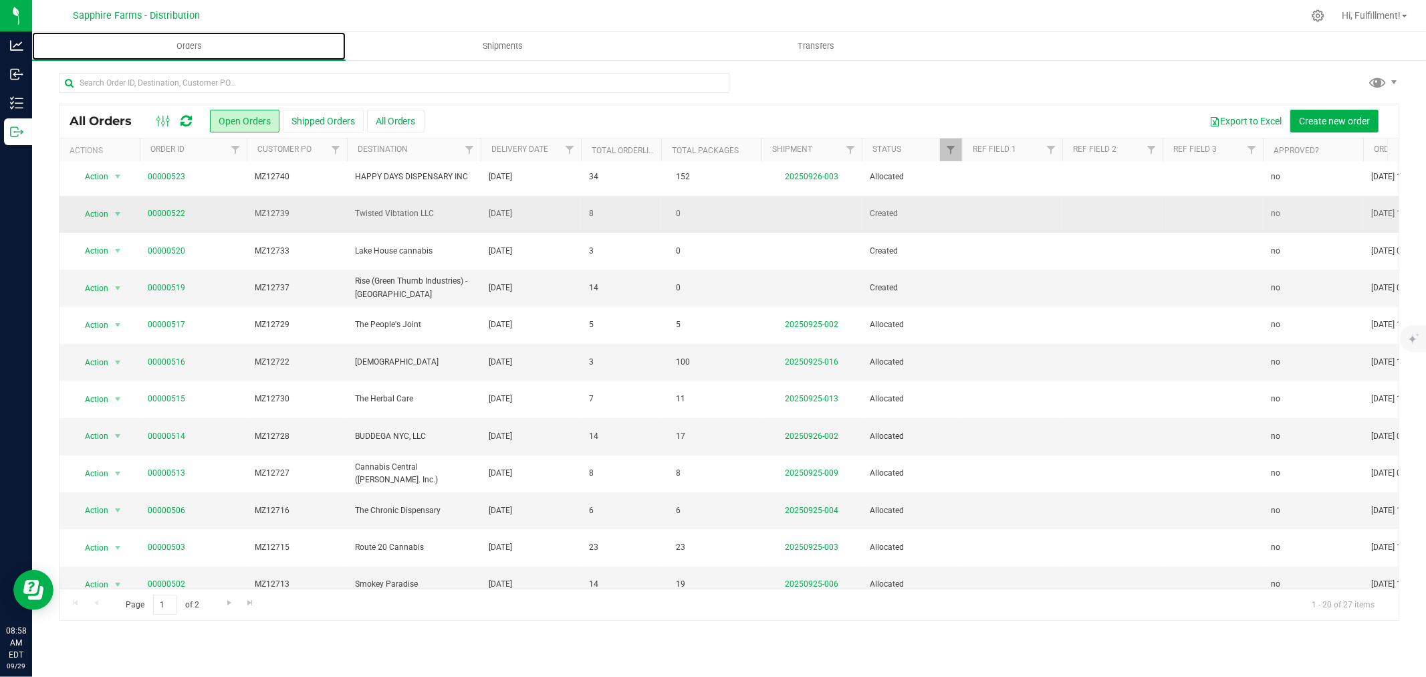
scroll to position [326, 0]
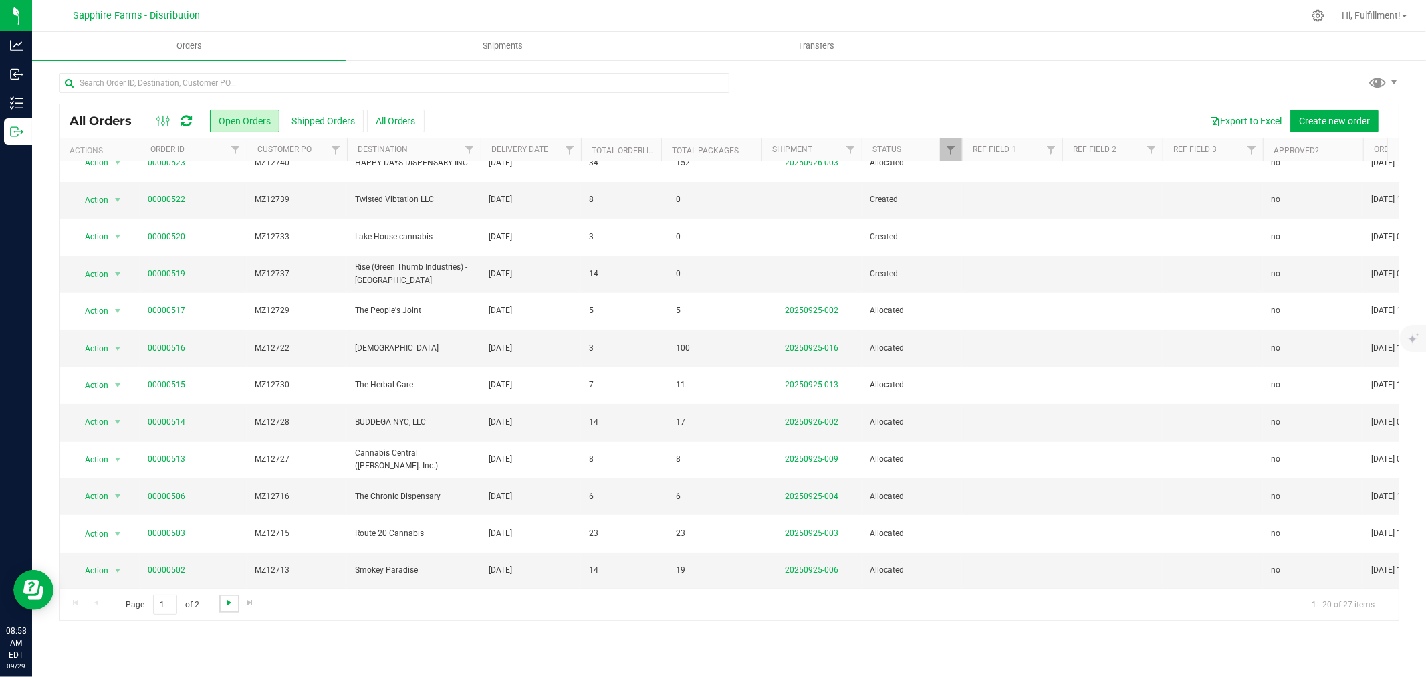
click at [228, 602] on span "Go to the next page" at bounding box center [229, 602] width 11 height 11
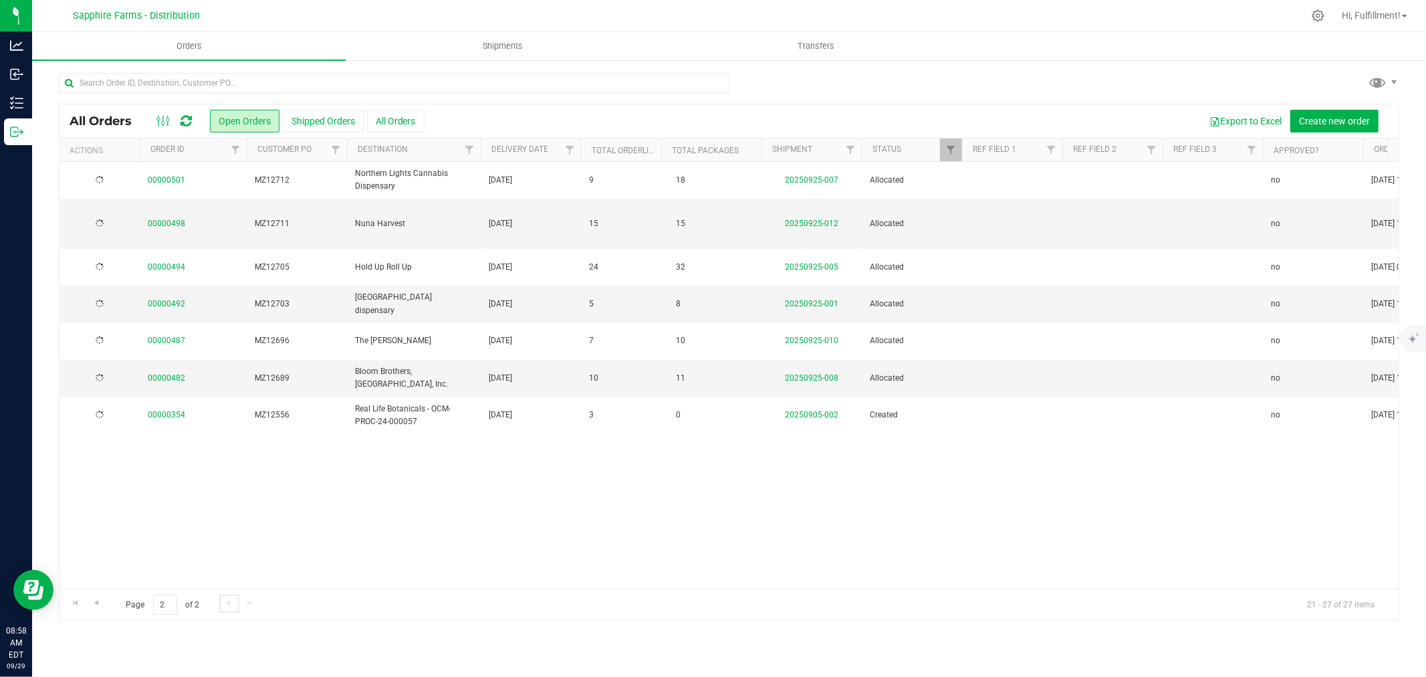
scroll to position [0, 0]
click at [824, 219] on link "20250925-012" at bounding box center [811, 223] width 53 height 9
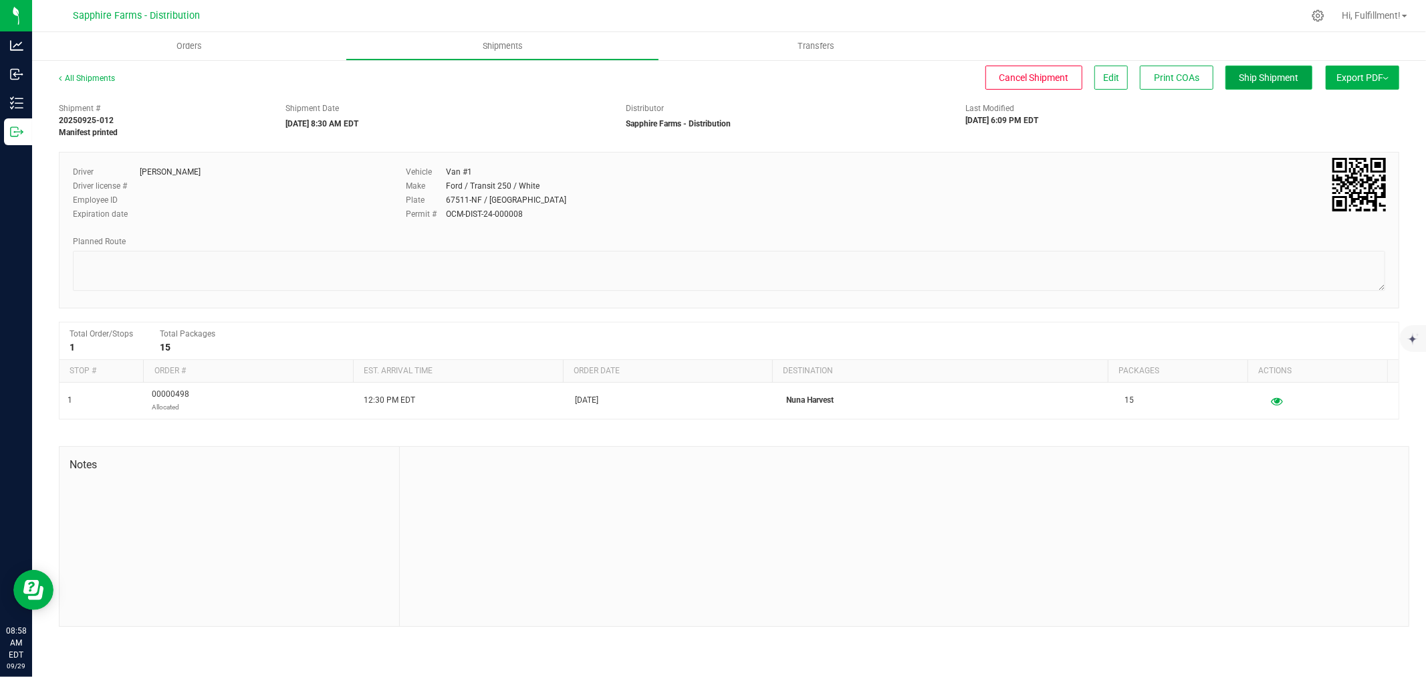
click at [1293, 74] on span "Ship Shipment" at bounding box center [1270, 77] width 60 height 11
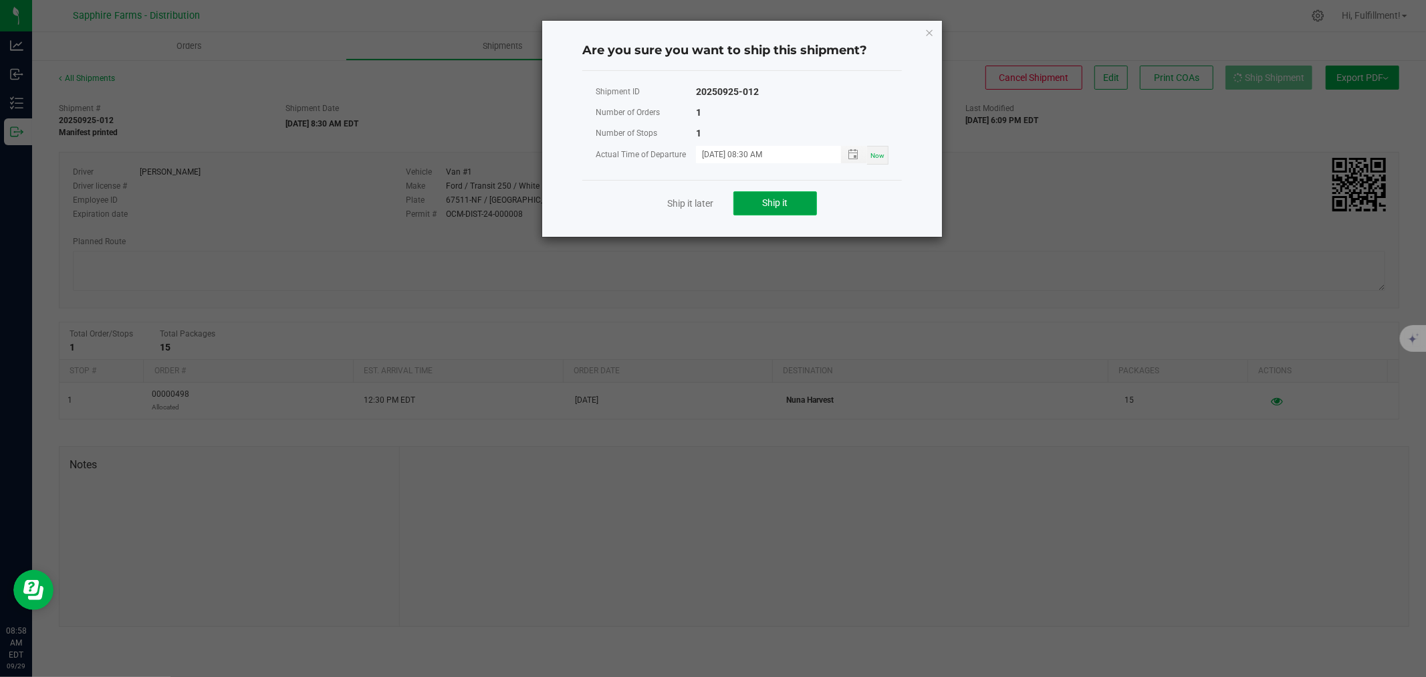
click at [792, 197] on button "Ship it" at bounding box center [776, 203] width 84 height 24
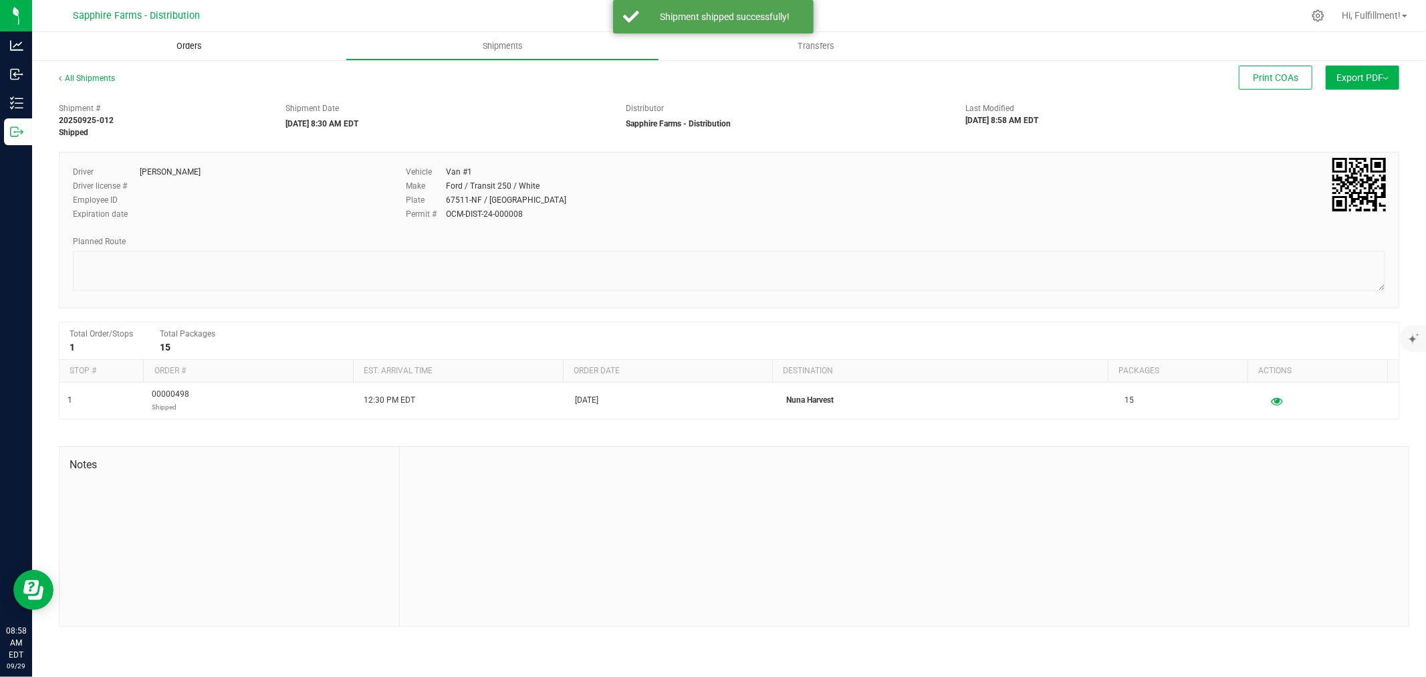
click at [190, 48] on span "Orders" at bounding box center [189, 46] width 62 height 12
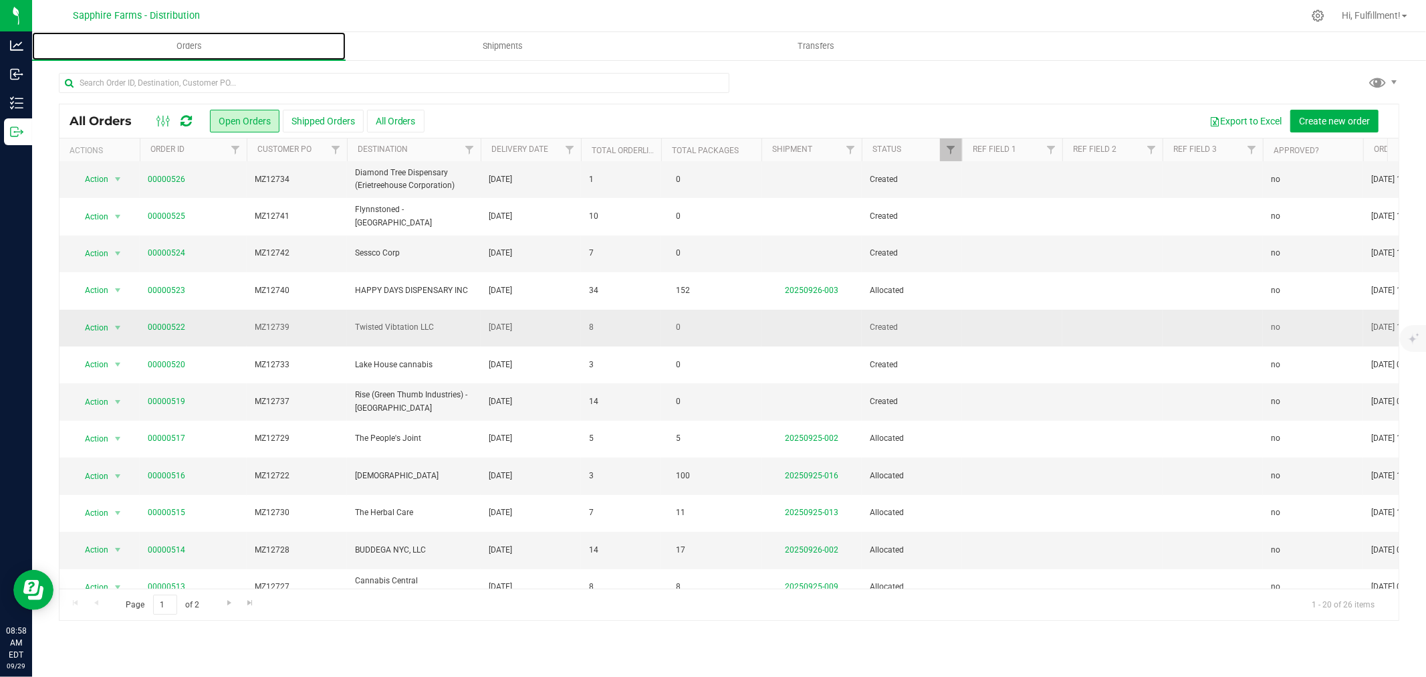
scroll to position [223, 0]
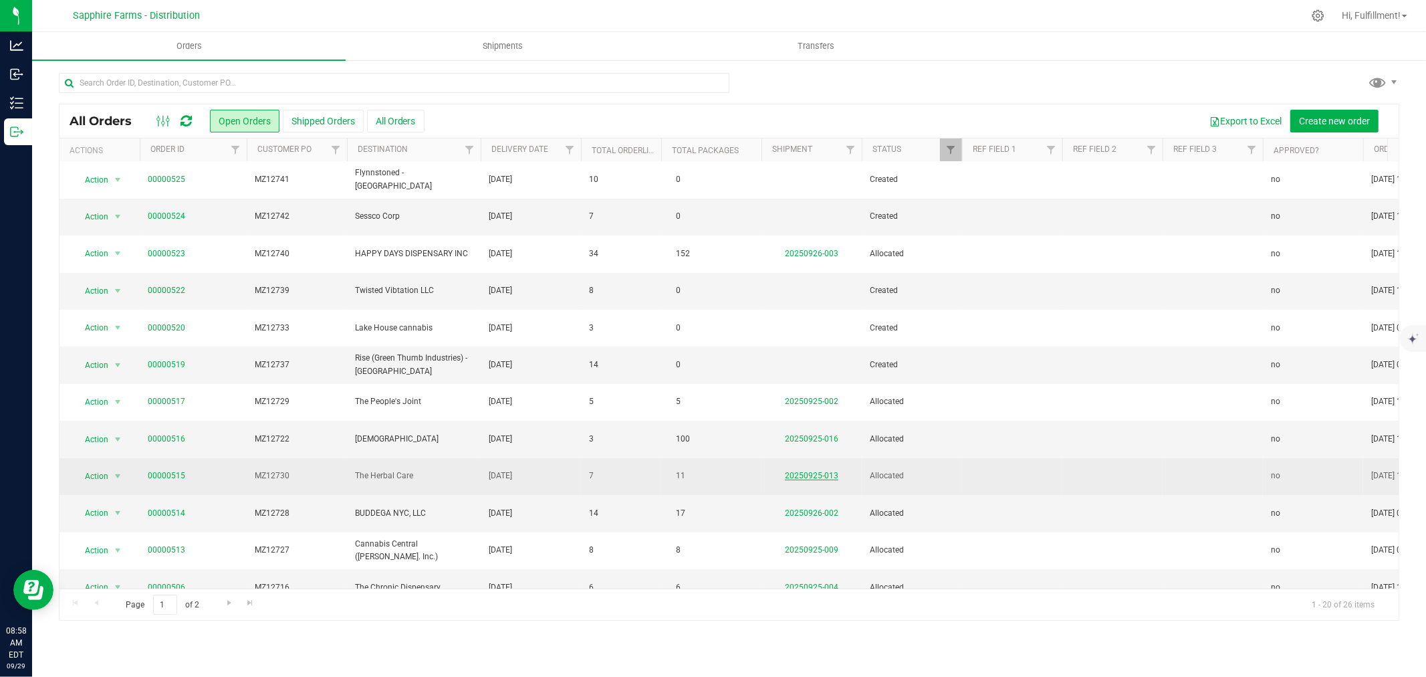
click at [794, 476] on link "20250925-013" at bounding box center [811, 475] width 53 height 9
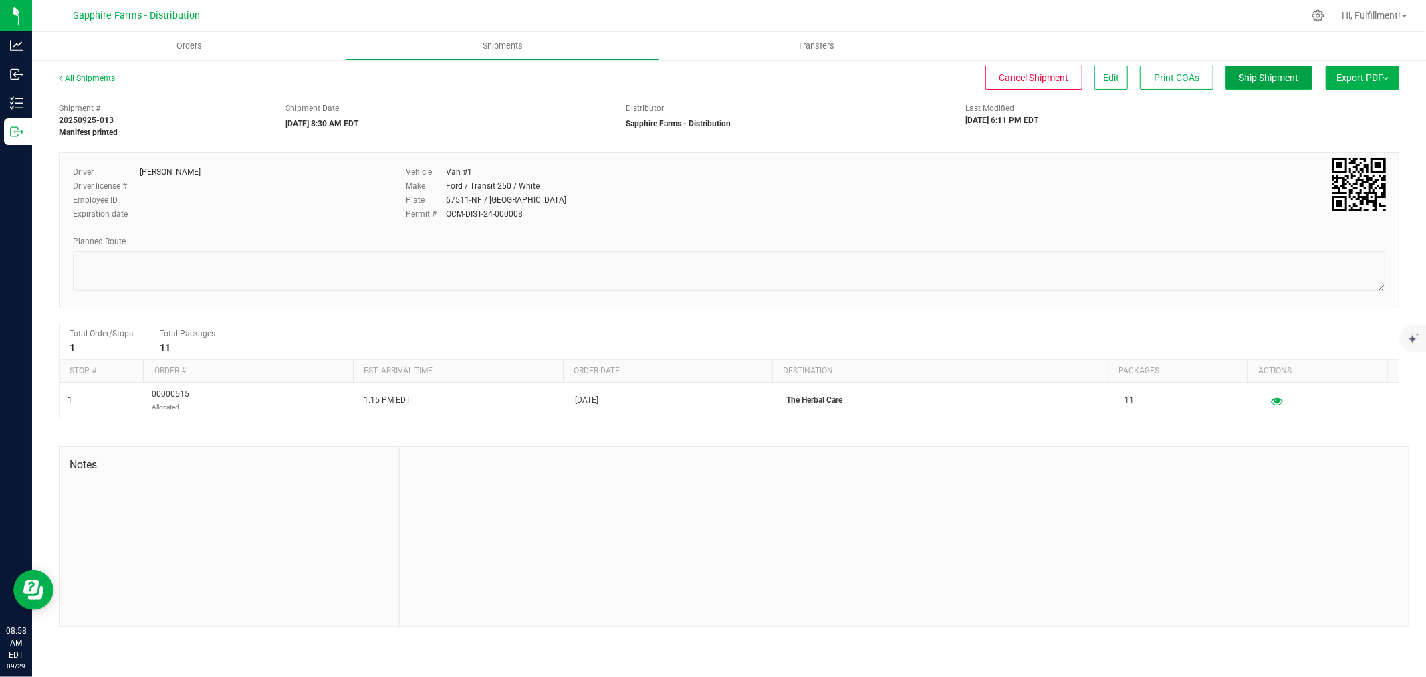
click at [1289, 79] on span "Ship Shipment" at bounding box center [1270, 77] width 60 height 11
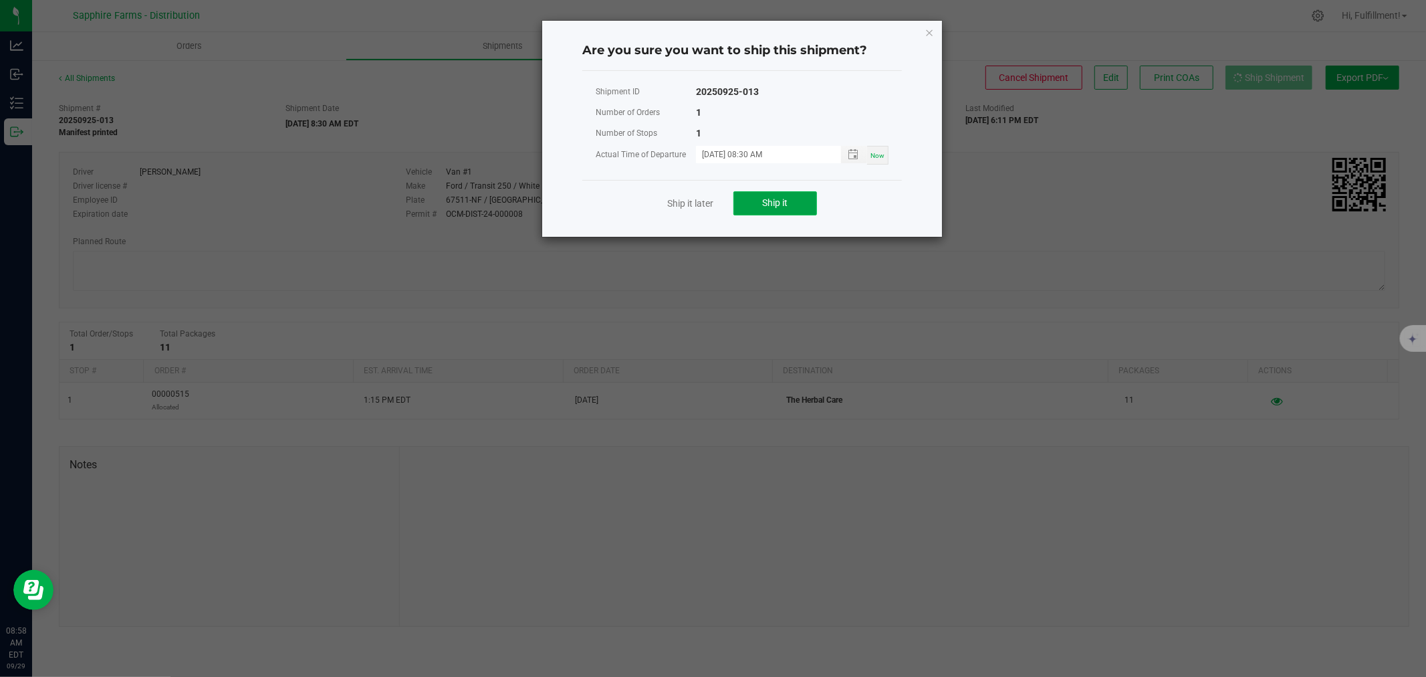
click at [794, 201] on button "Ship it" at bounding box center [776, 203] width 84 height 24
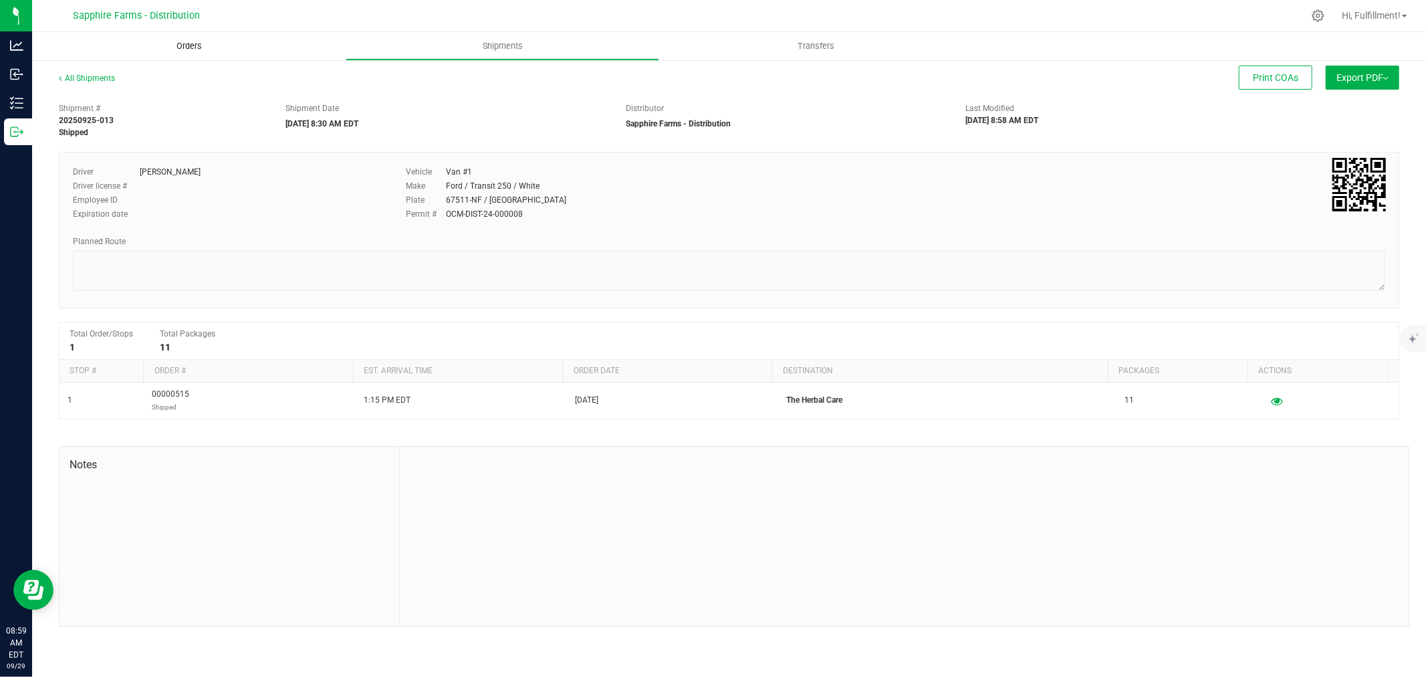
click at [185, 45] on span "Orders" at bounding box center [189, 46] width 62 height 12
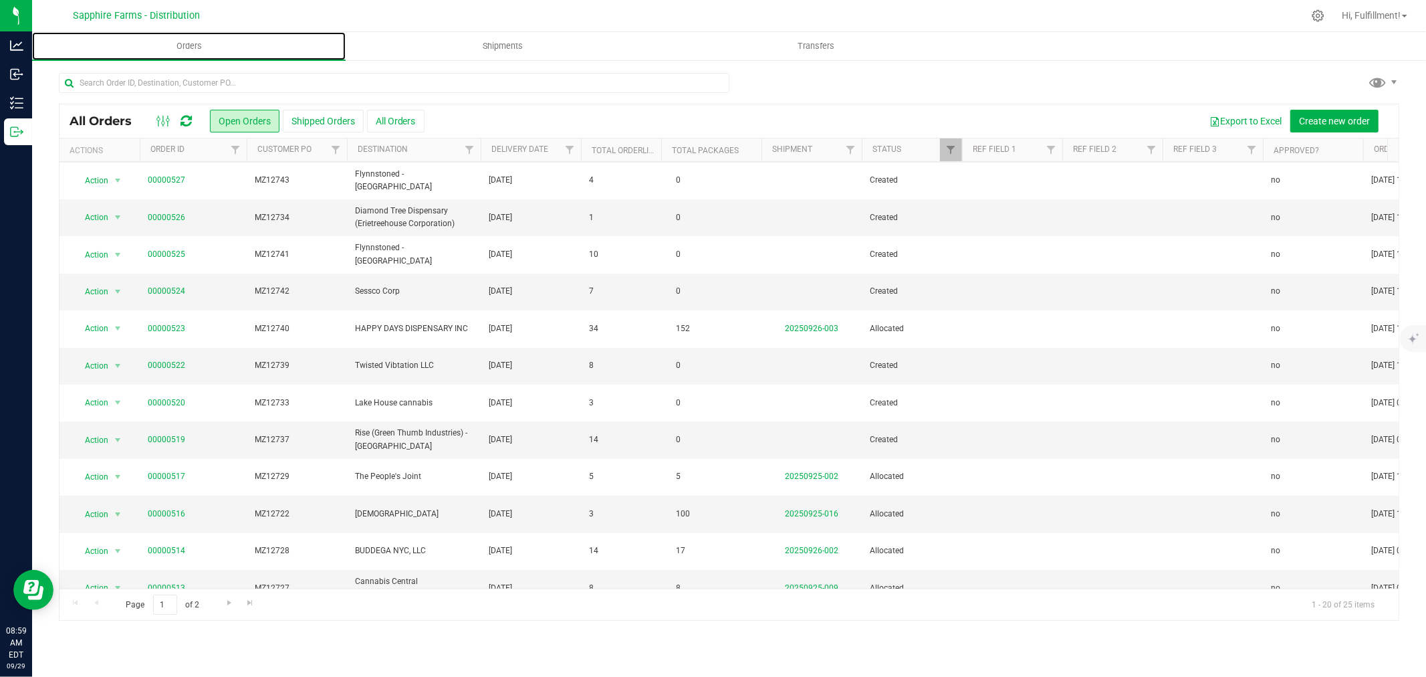
scroll to position [148, 0]
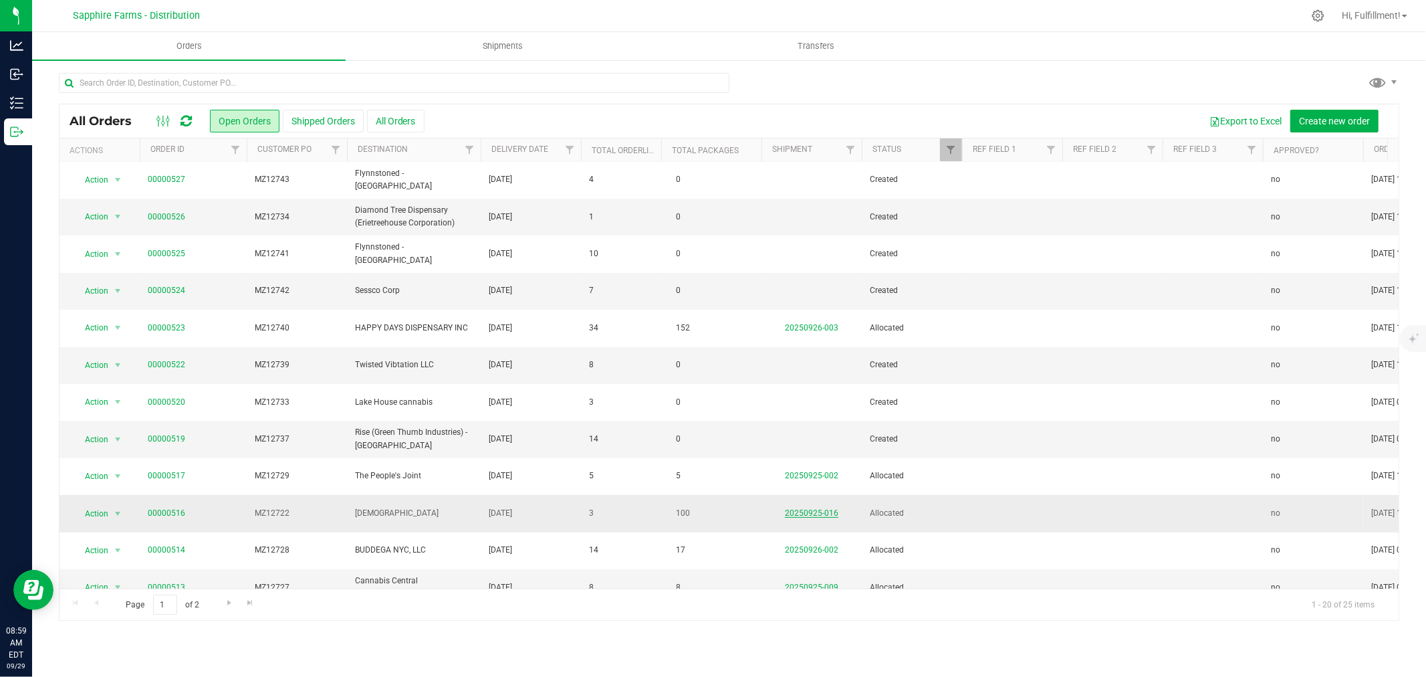
click at [808, 512] on link "20250925-016" at bounding box center [811, 512] width 53 height 9
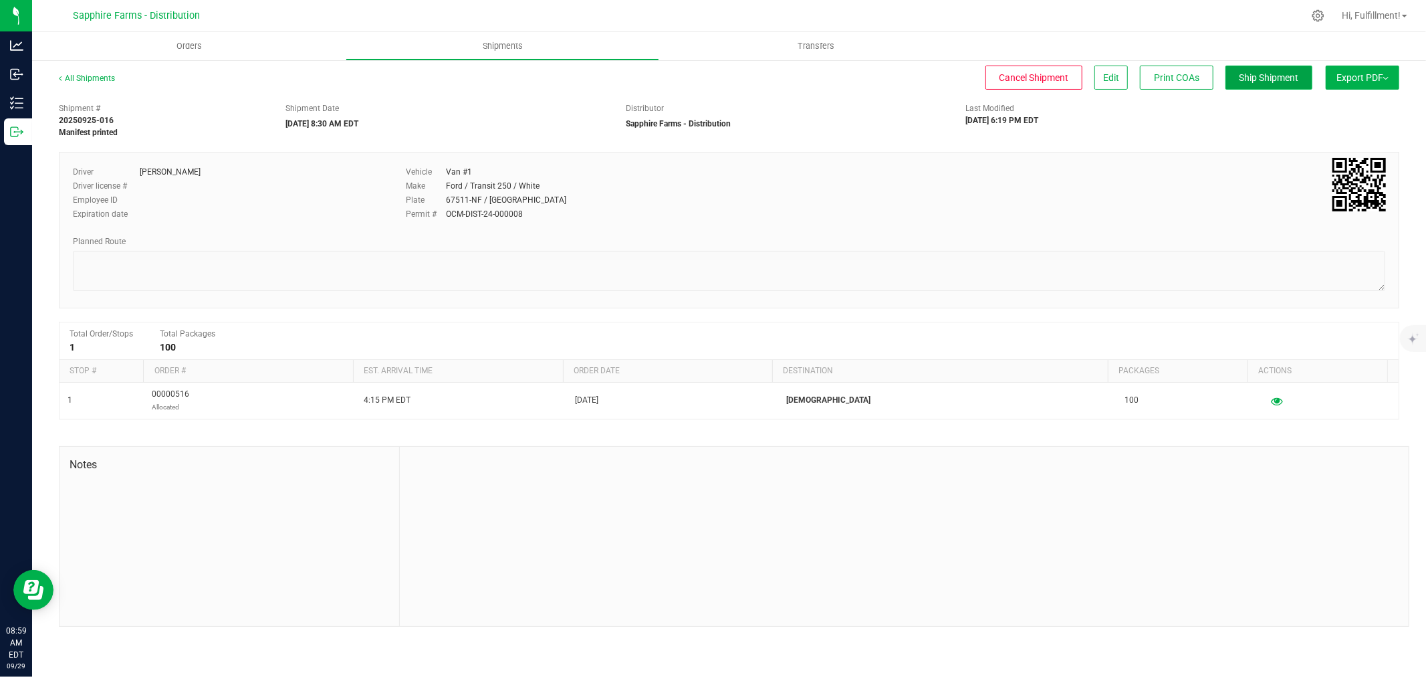
click at [1287, 76] on span "Ship Shipment" at bounding box center [1270, 77] width 60 height 11
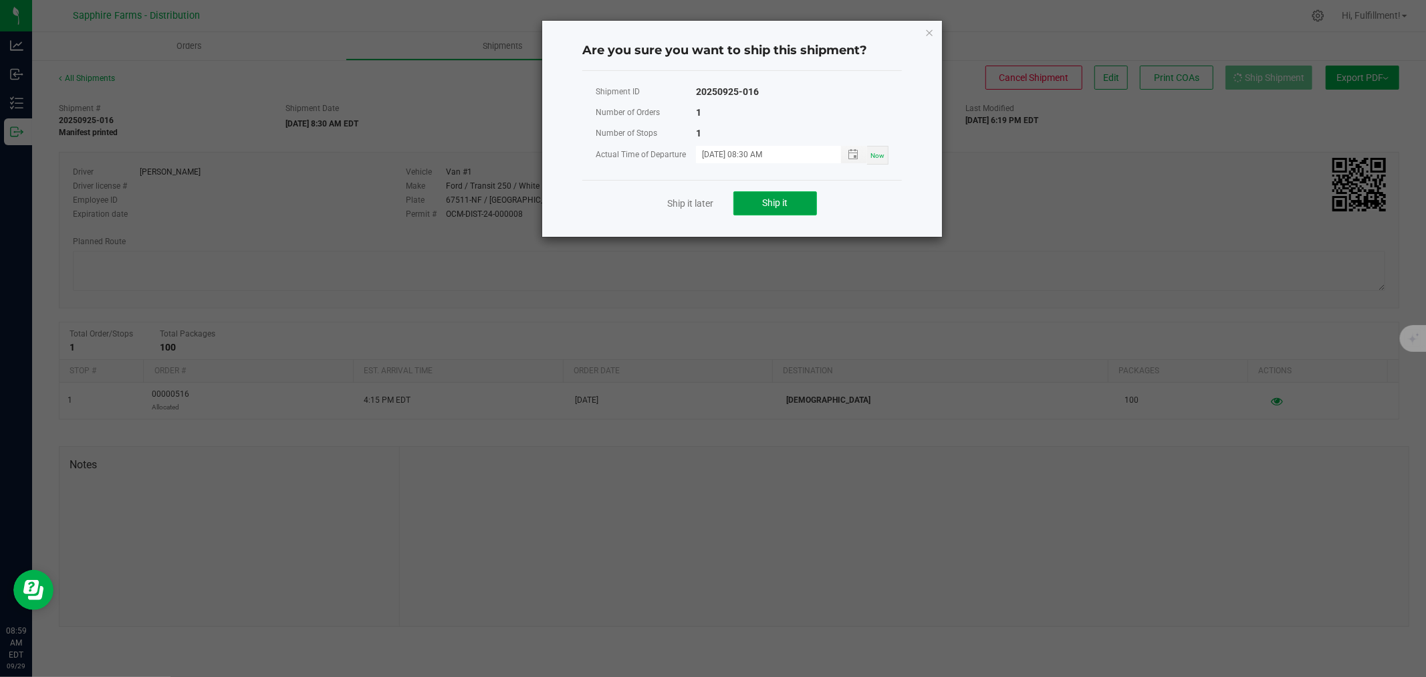
click at [784, 205] on span "Ship it" at bounding box center [775, 202] width 25 height 11
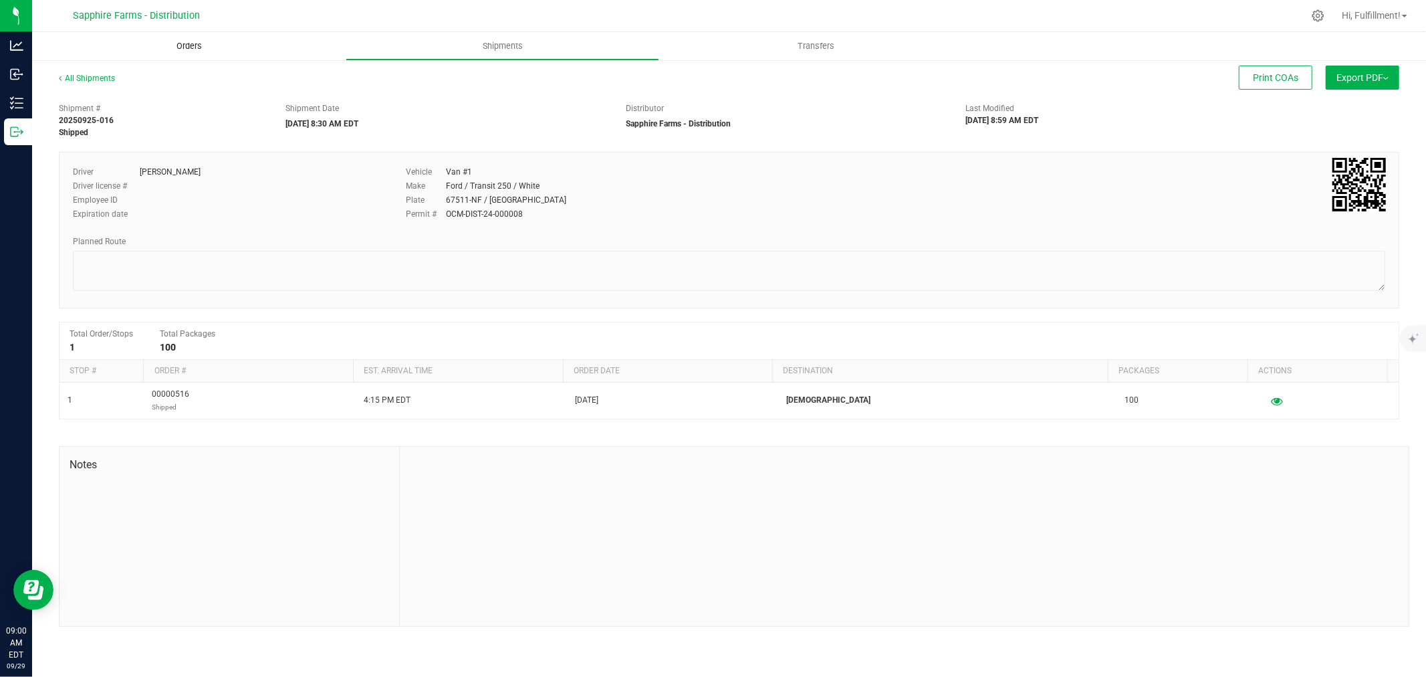
click at [195, 44] on span "Orders" at bounding box center [189, 46] width 62 height 12
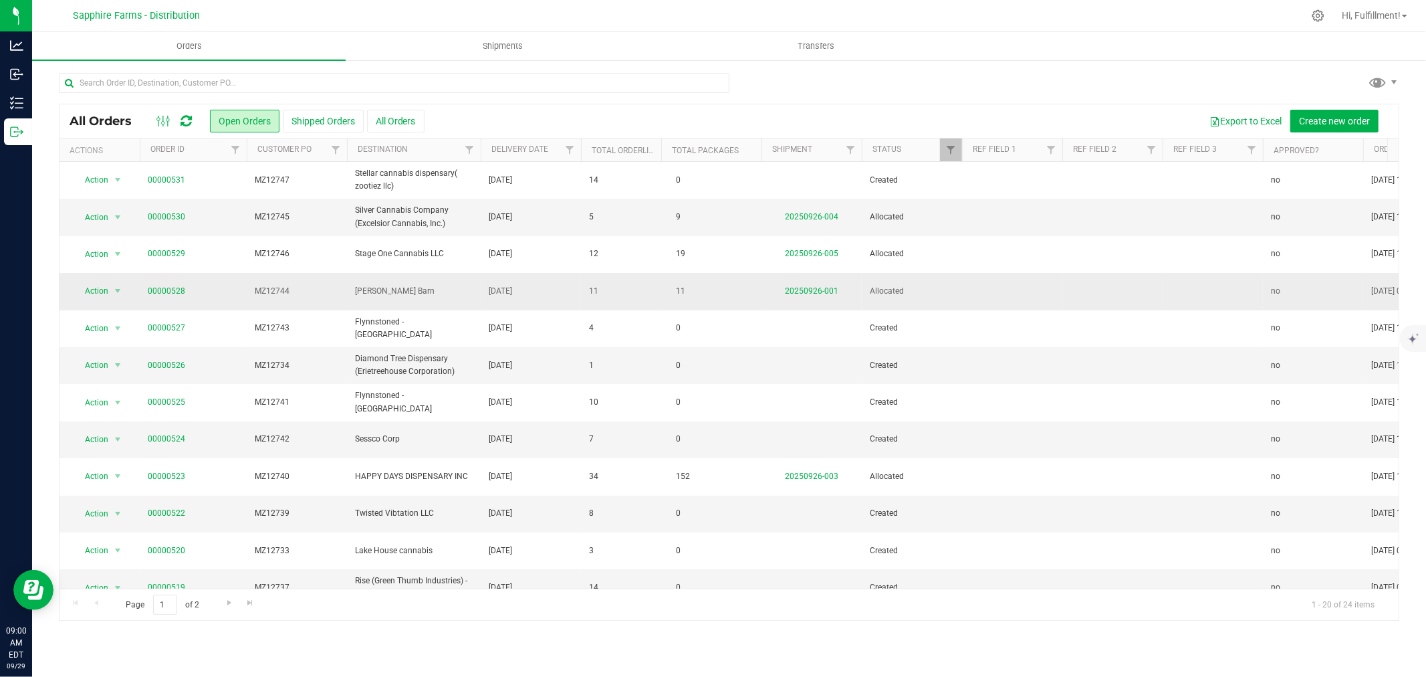
click at [306, 296] on span "MZ12744" at bounding box center [297, 291] width 84 height 13
click at [827, 292] on link "20250926-001" at bounding box center [811, 290] width 53 height 9
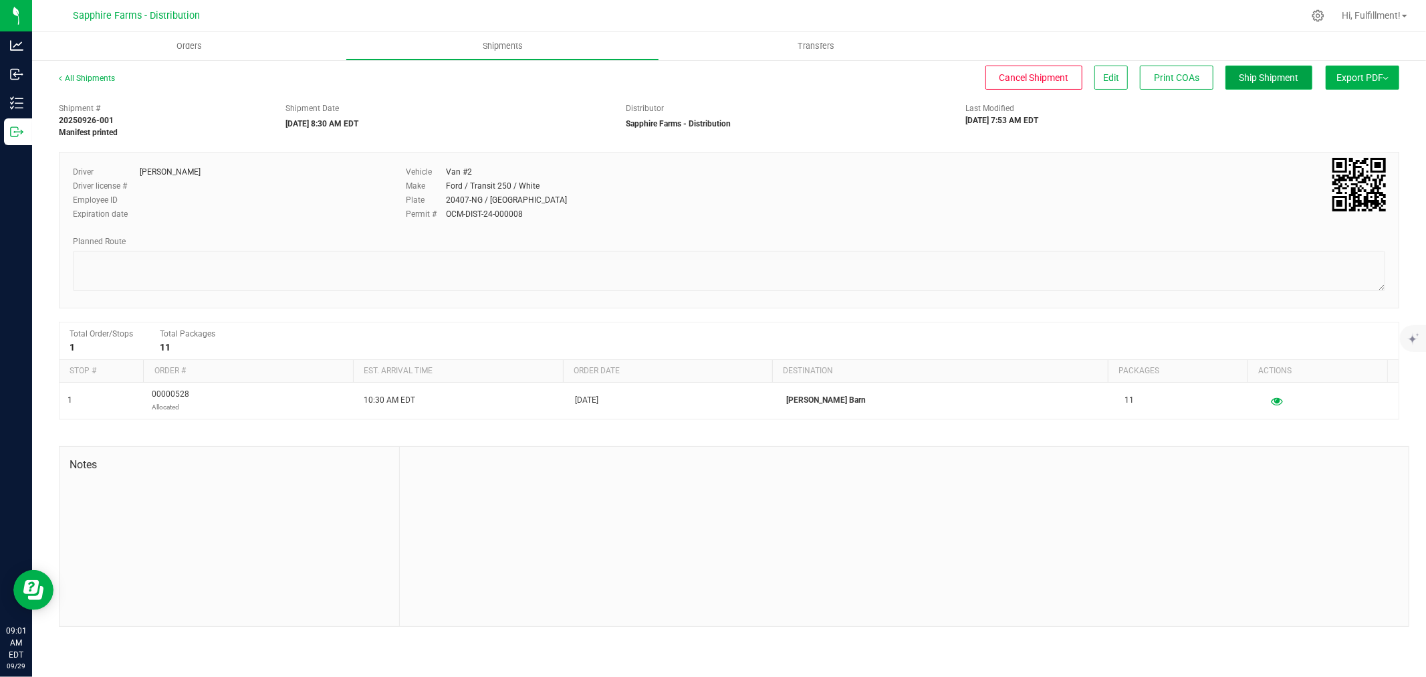
click at [1271, 72] on span "Ship Shipment" at bounding box center [1270, 77] width 60 height 11
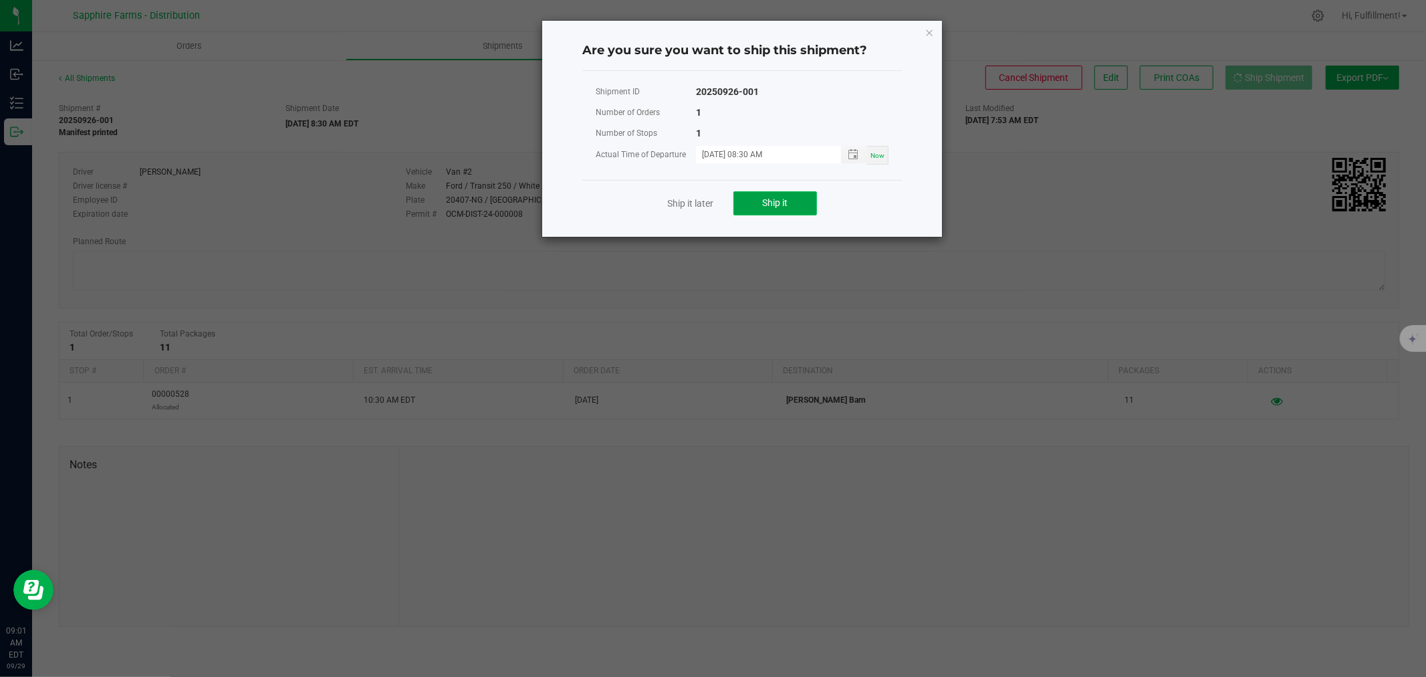
click at [764, 201] on span "Ship it" at bounding box center [775, 202] width 25 height 11
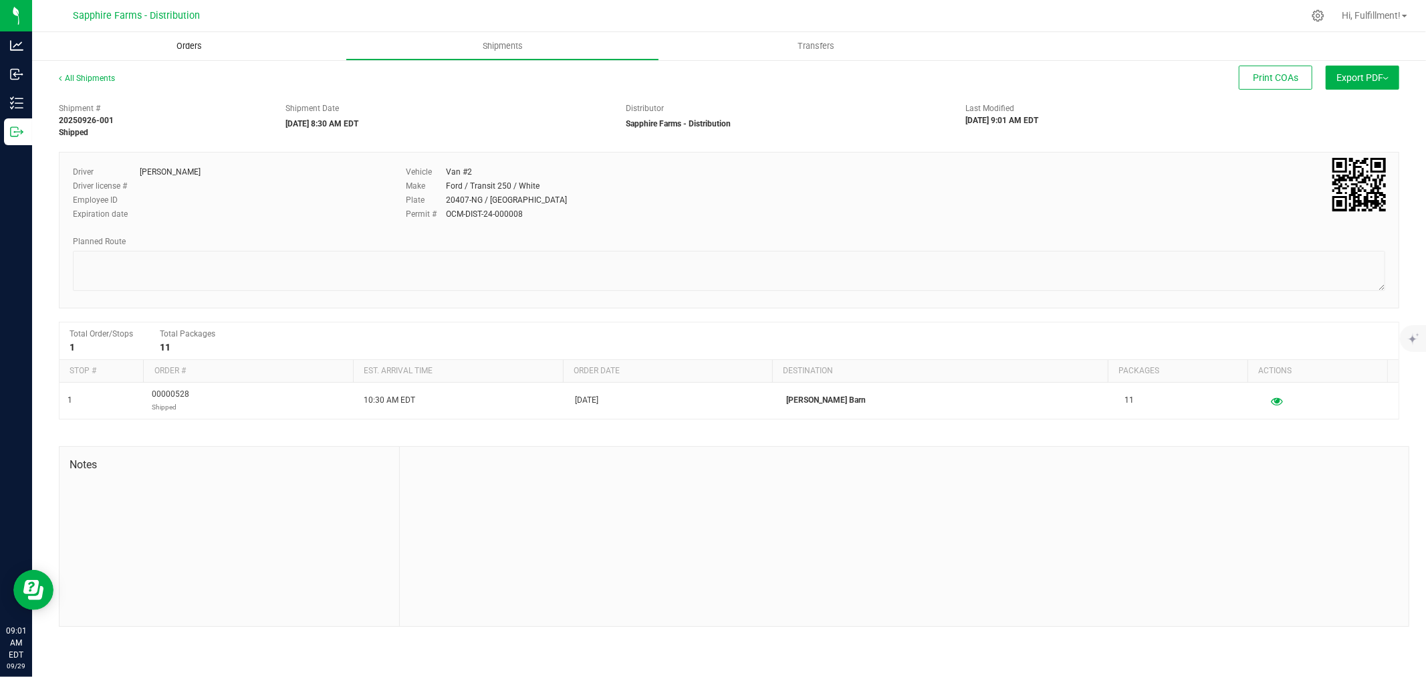
click at [193, 44] on span "Orders" at bounding box center [189, 46] width 62 height 12
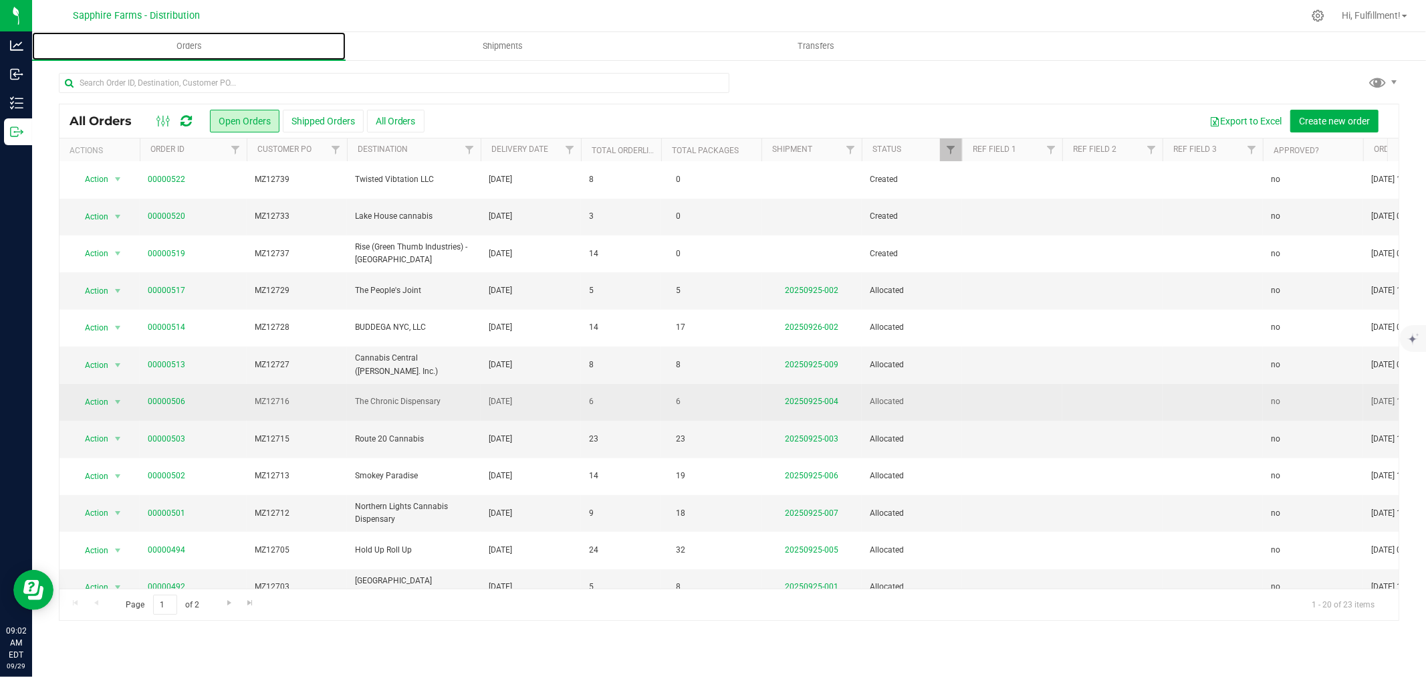
scroll to position [326, 0]
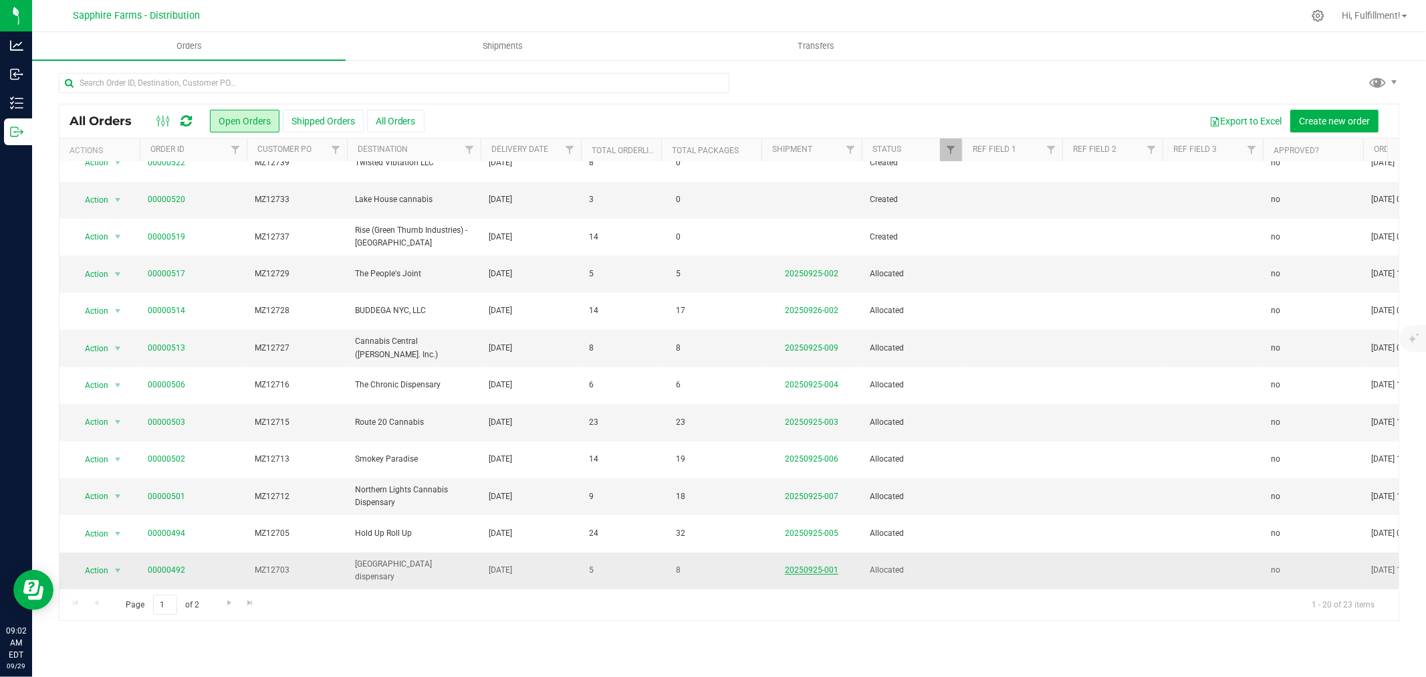
click at [818, 565] on link "20250925-001" at bounding box center [811, 569] width 53 height 9
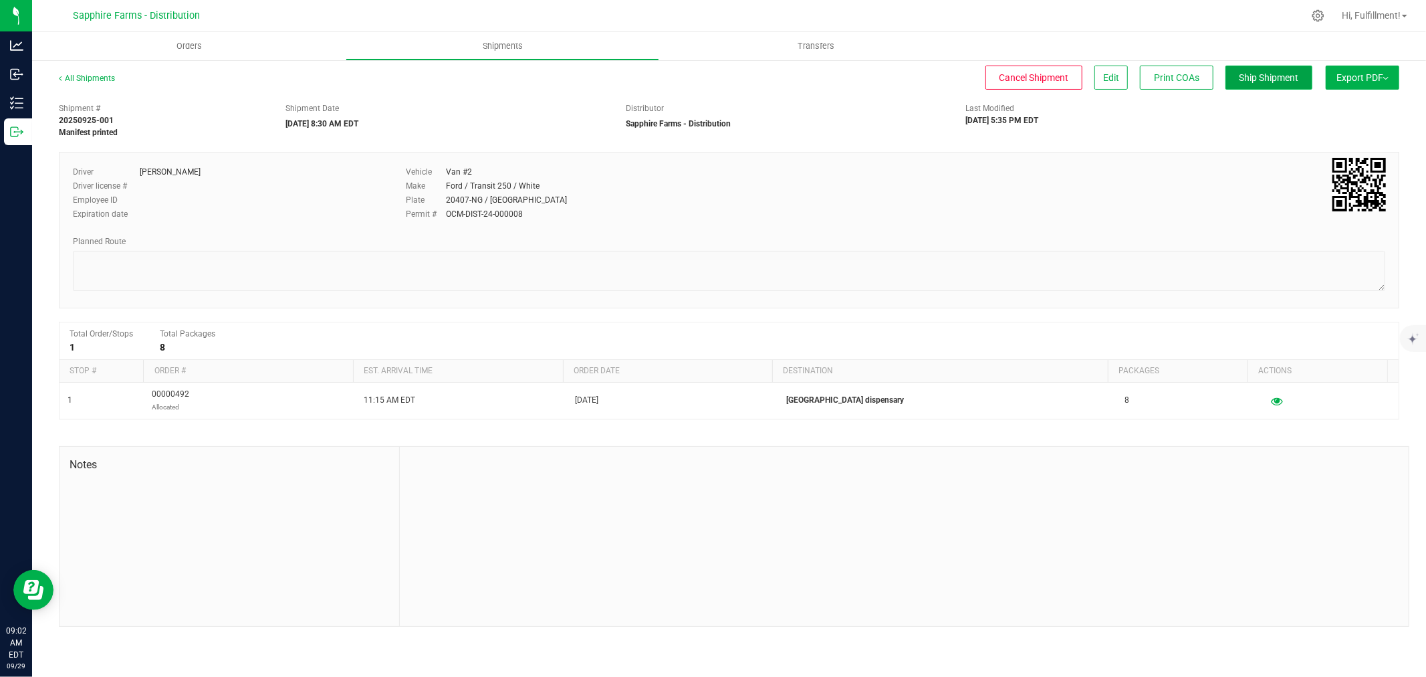
click at [1279, 76] on span "Ship Shipment" at bounding box center [1270, 77] width 60 height 11
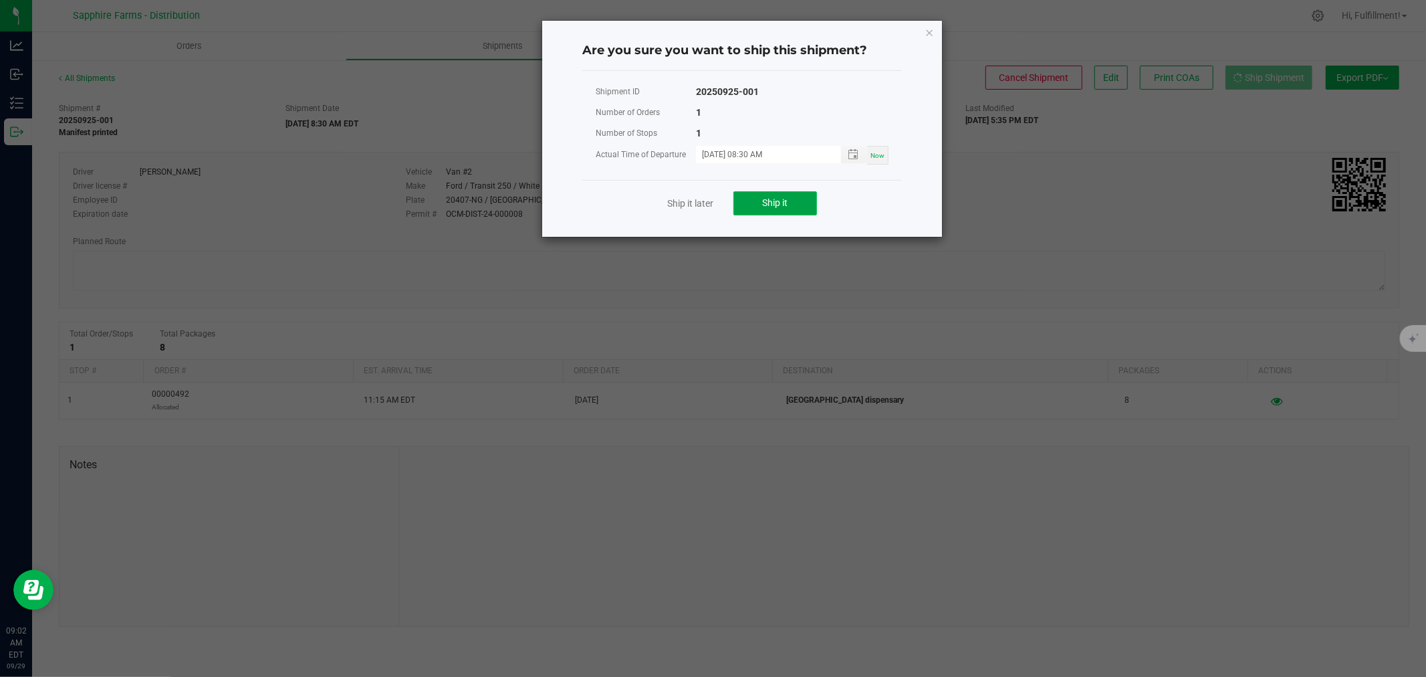
click at [778, 205] on span "Ship it" at bounding box center [775, 202] width 25 height 11
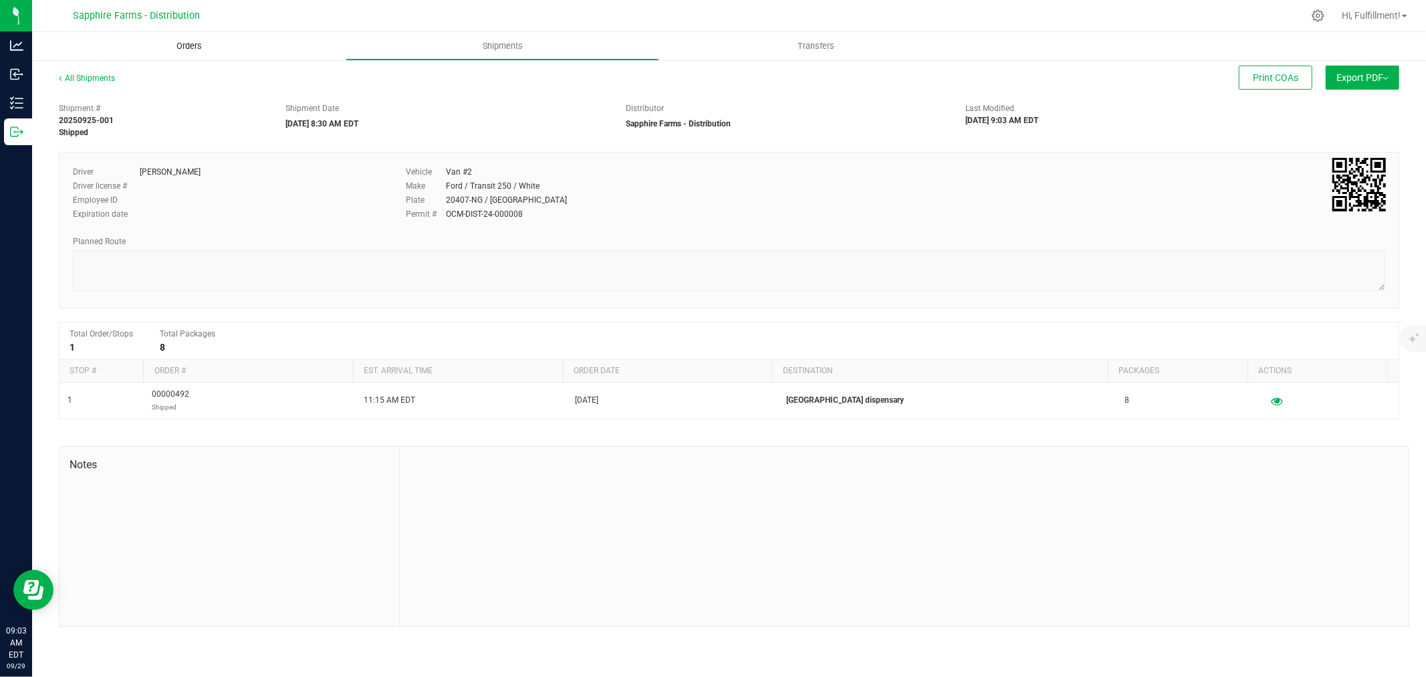
click at [193, 45] on span "Orders" at bounding box center [189, 46] width 62 height 12
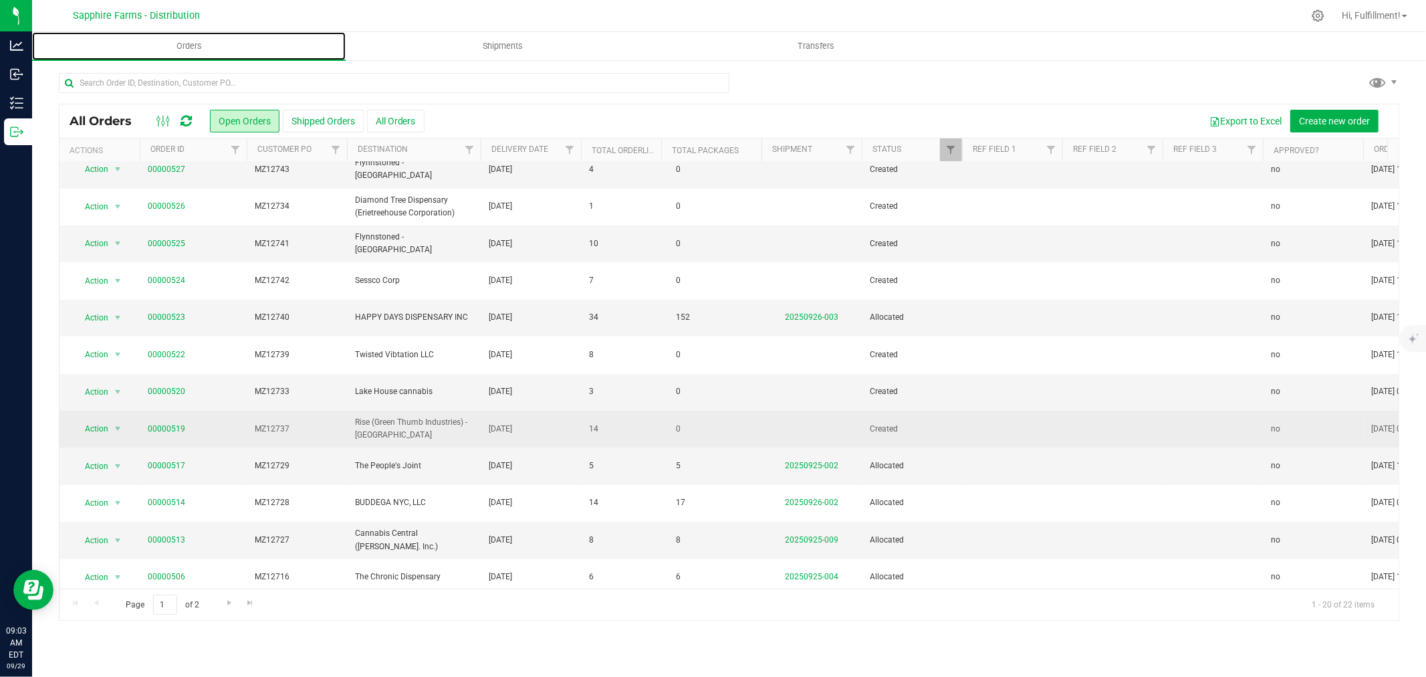
scroll to position [148, 0]
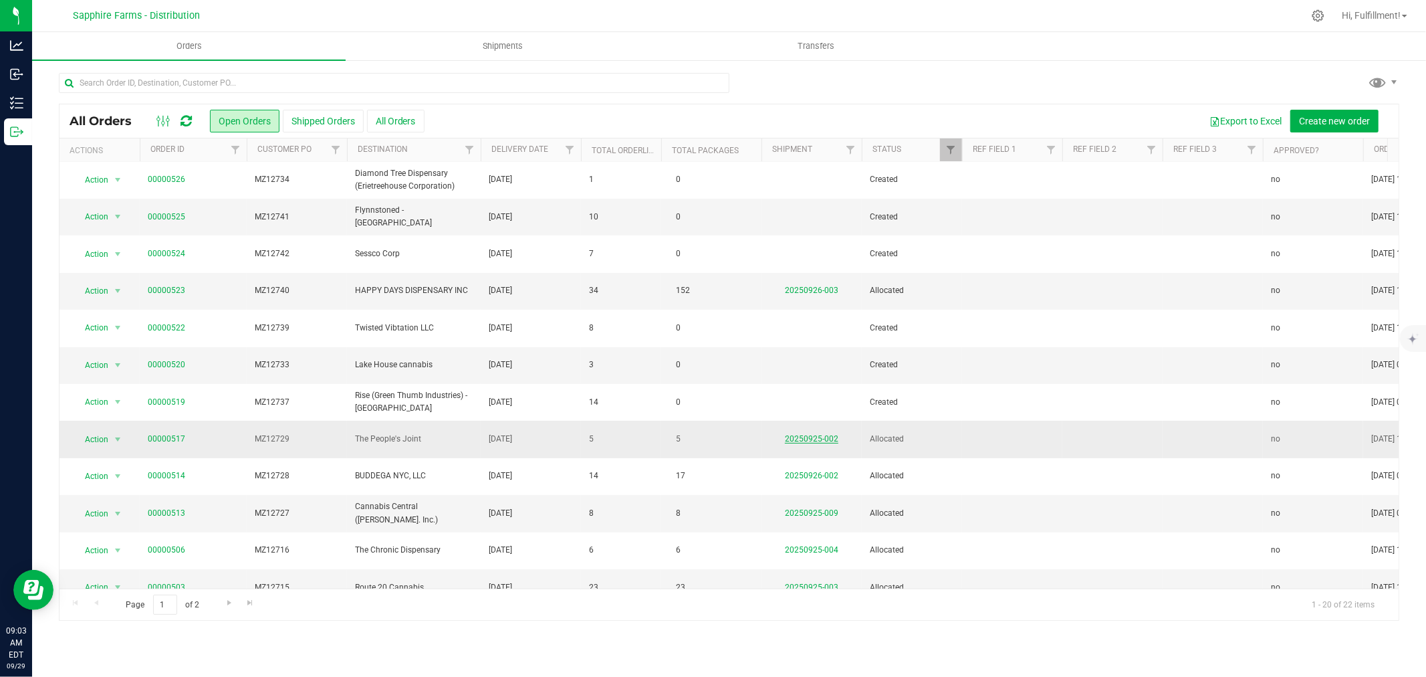
click at [826, 437] on link "20250925-002" at bounding box center [811, 438] width 53 height 9
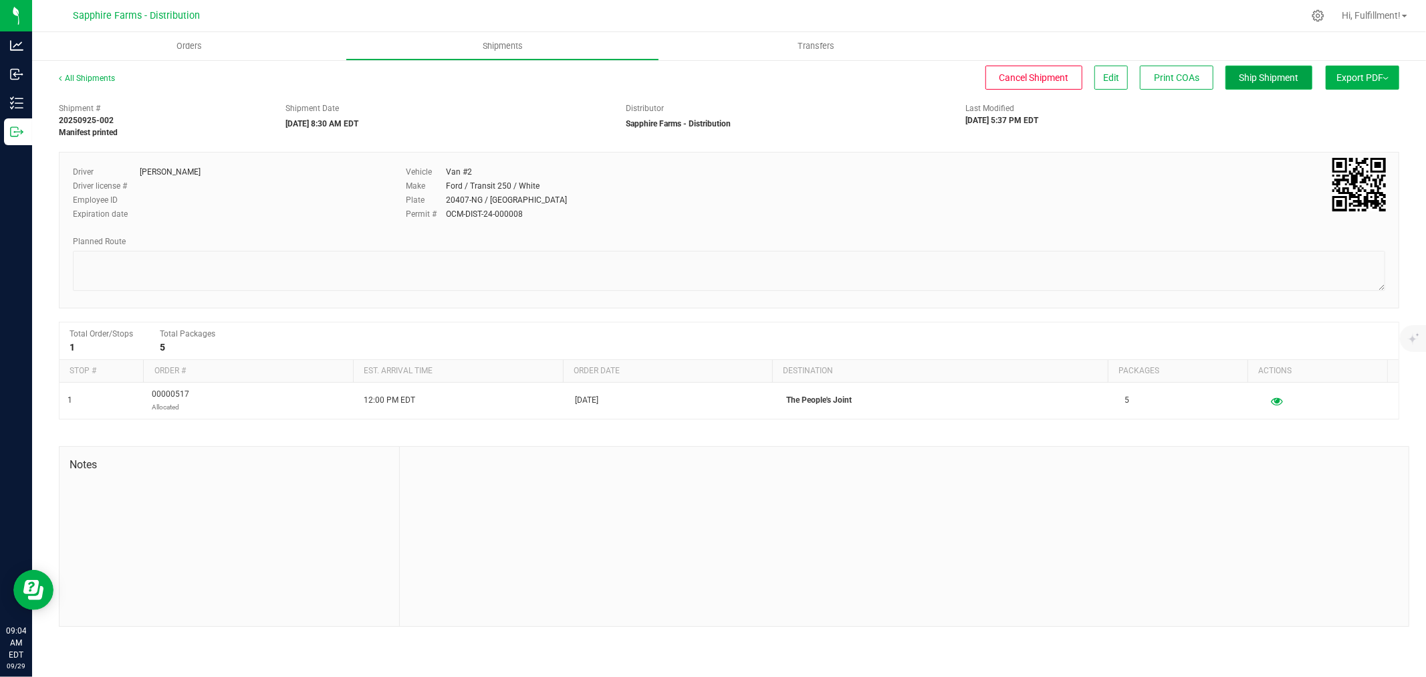
click at [1266, 74] on span "Ship Shipment" at bounding box center [1270, 77] width 60 height 11
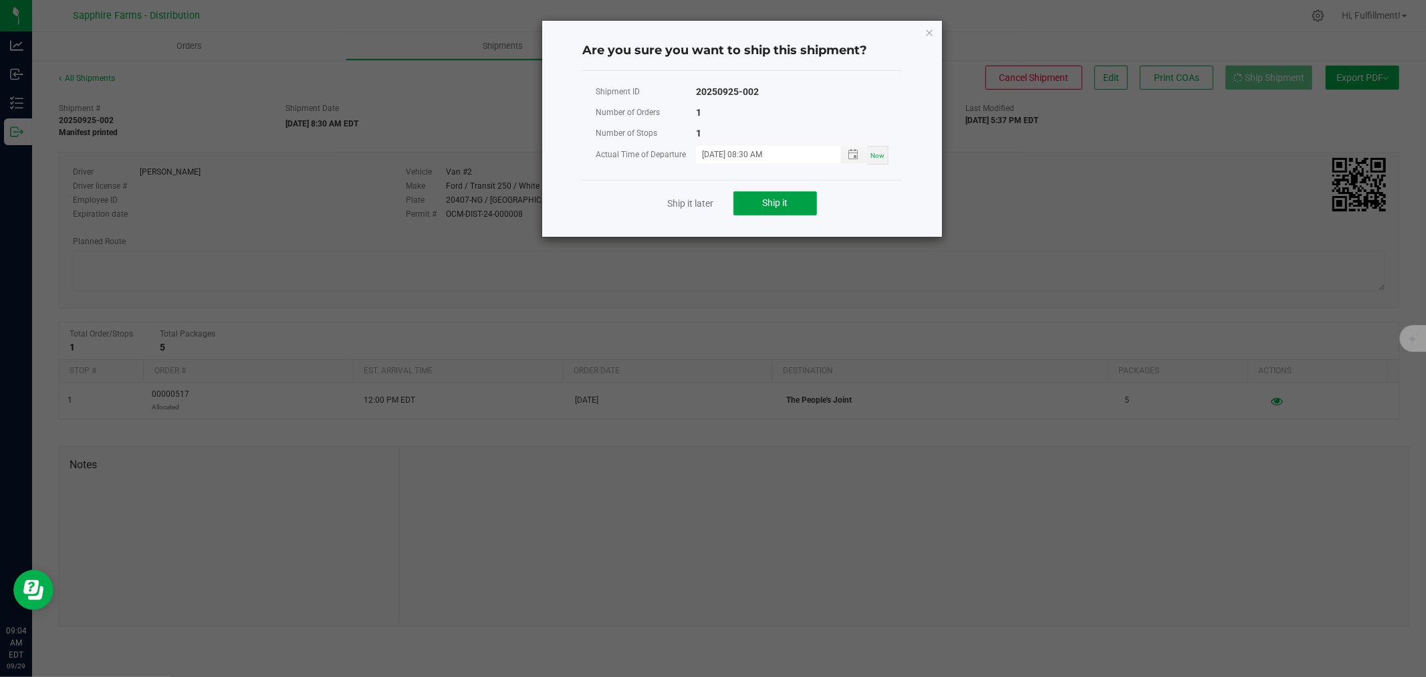
click at [776, 203] on span "Ship it" at bounding box center [775, 202] width 25 height 11
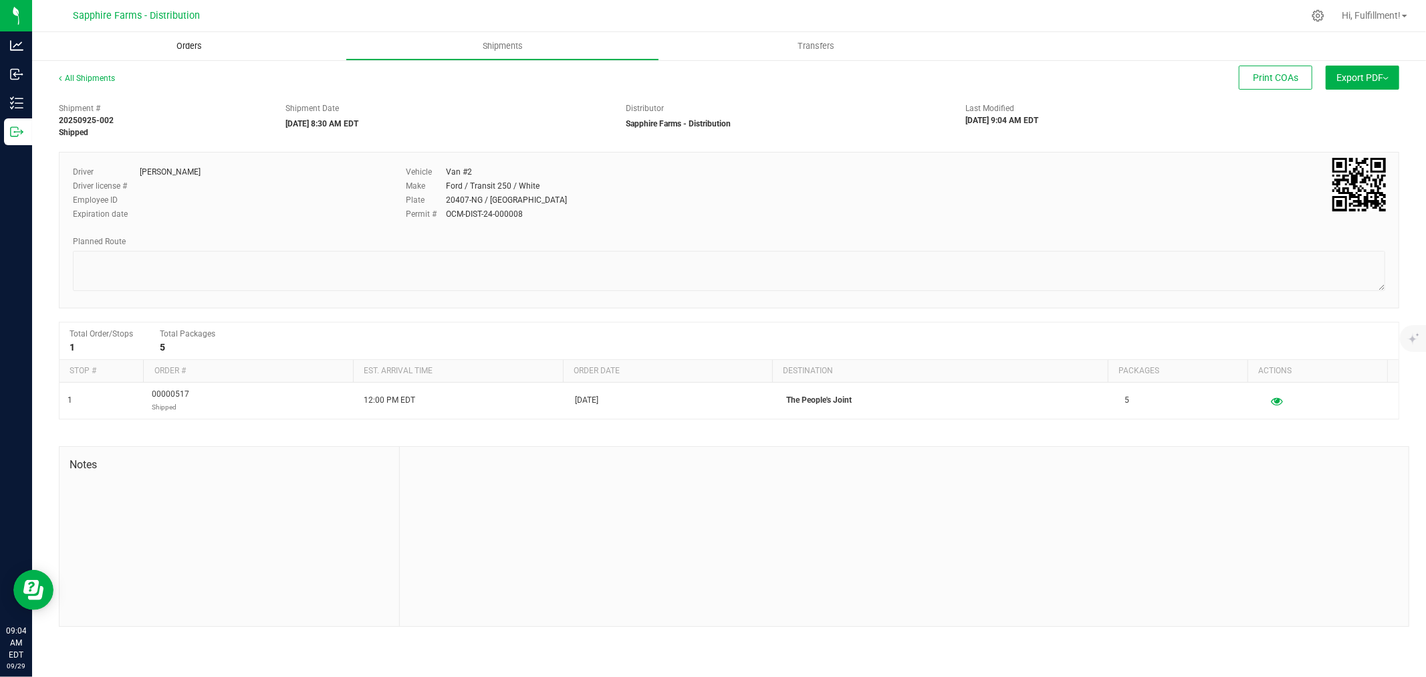
click at [192, 45] on span "Orders" at bounding box center [189, 46] width 62 height 12
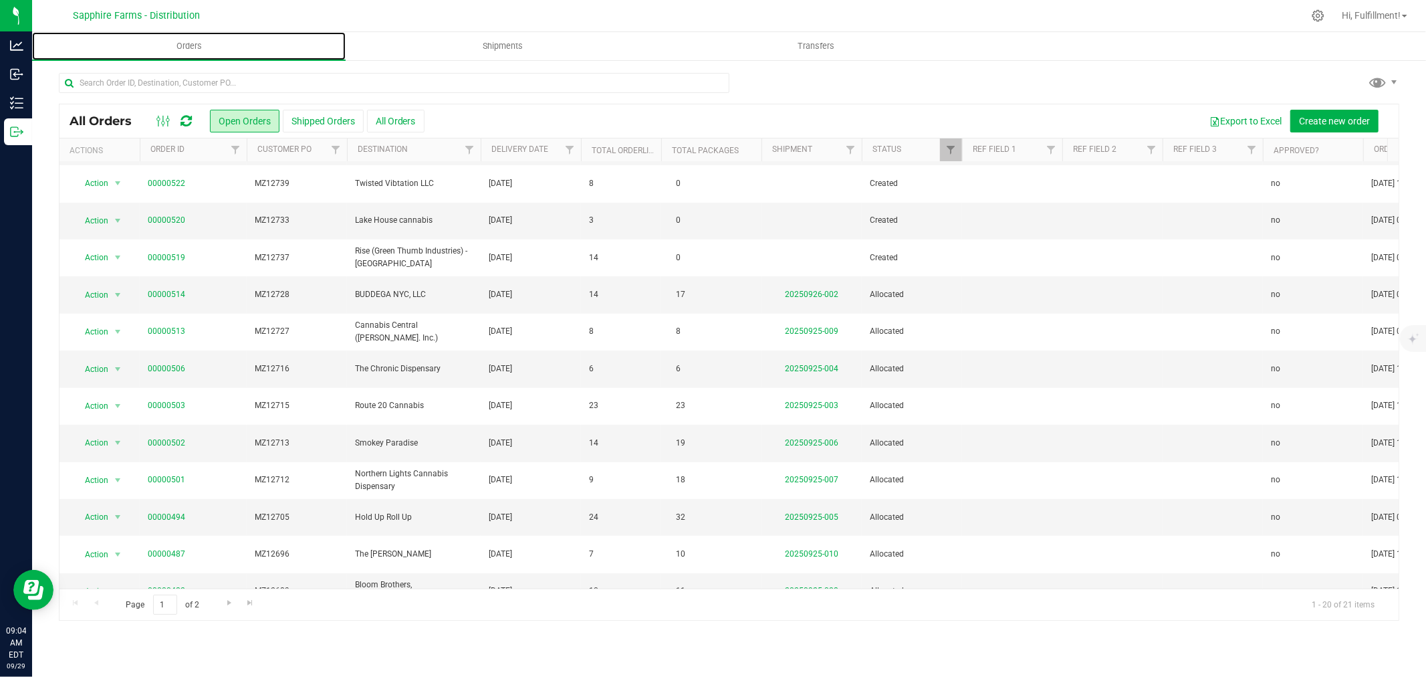
scroll to position [297, 0]
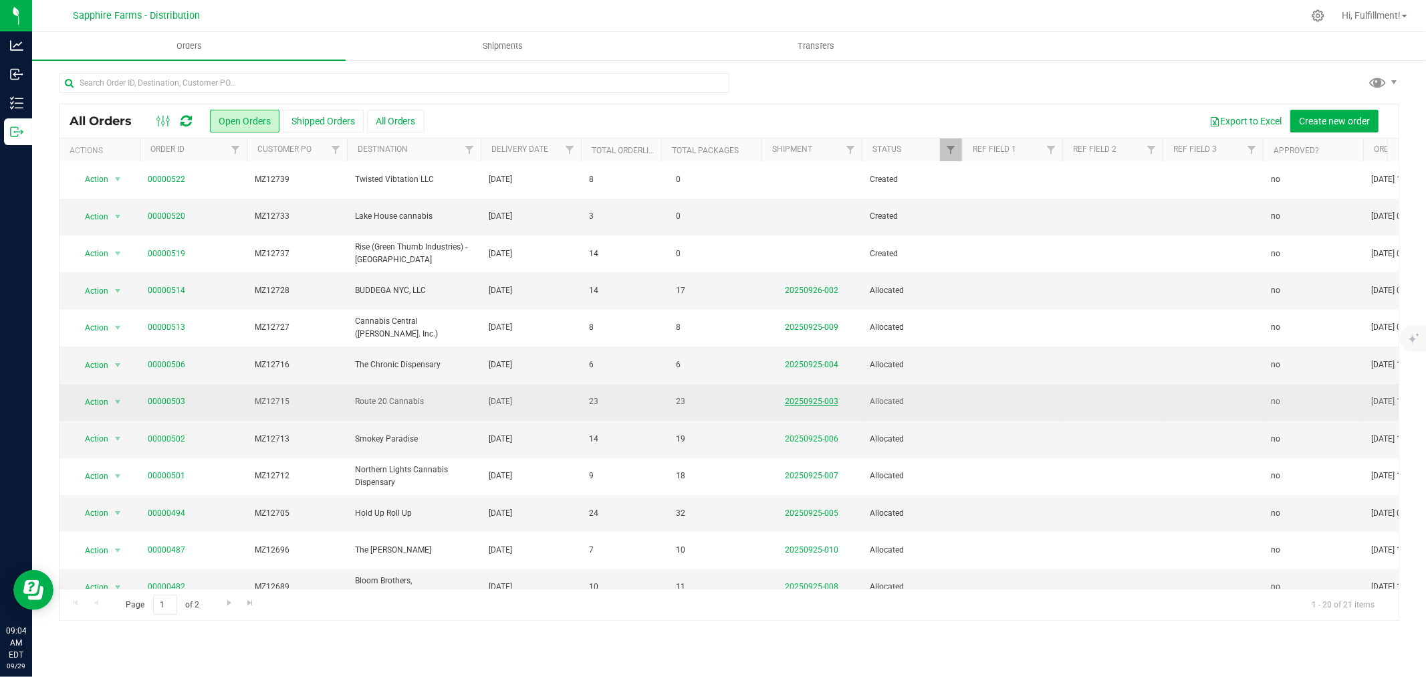
click at [824, 403] on link "20250925-003" at bounding box center [811, 401] width 53 height 9
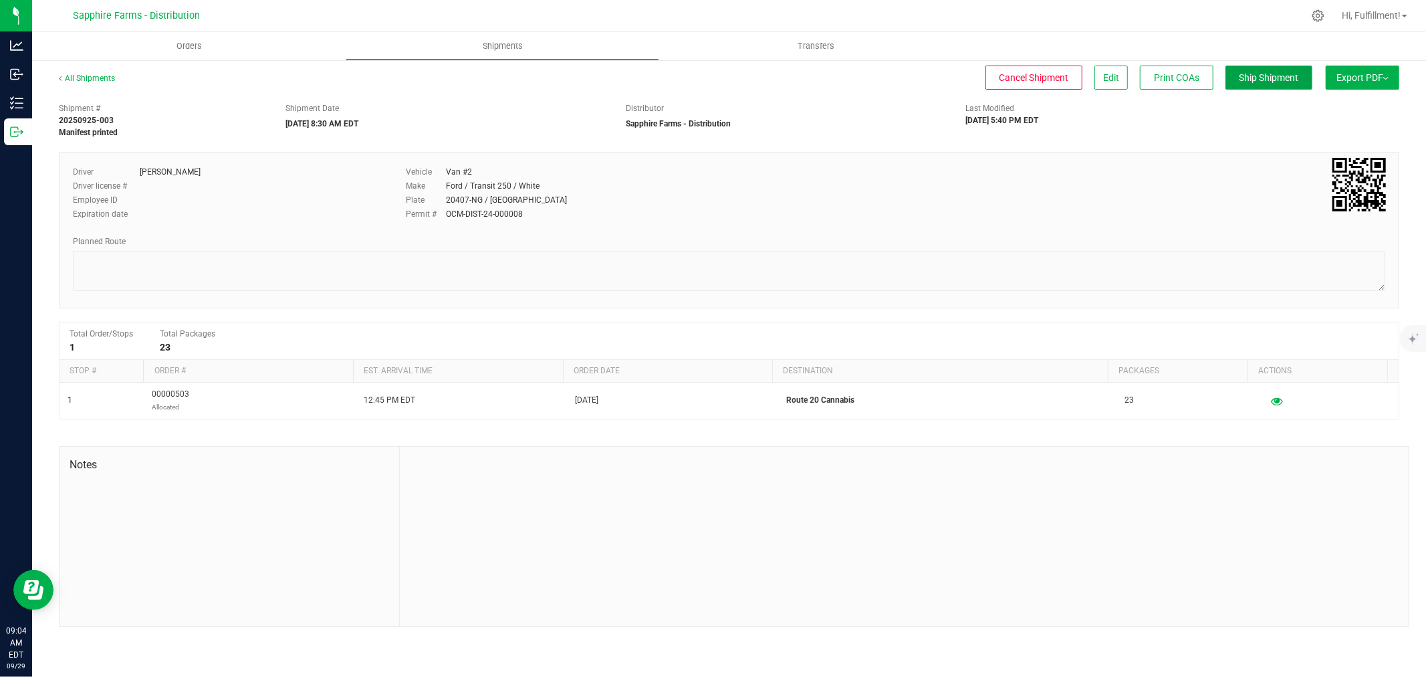
click at [1283, 80] on span "Ship Shipment" at bounding box center [1270, 77] width 60 height 11
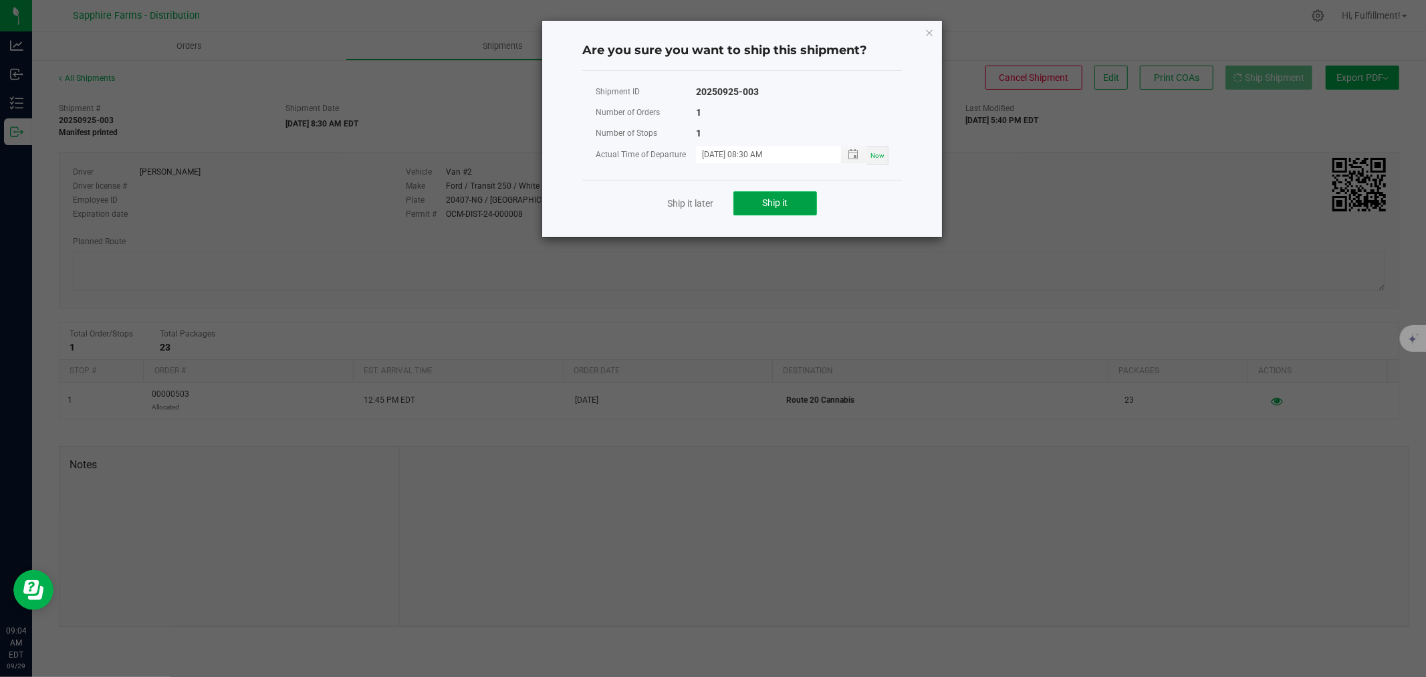
click at [791, 204] on button "Ship it" at bounding box center [776, 203] width 84 height 24
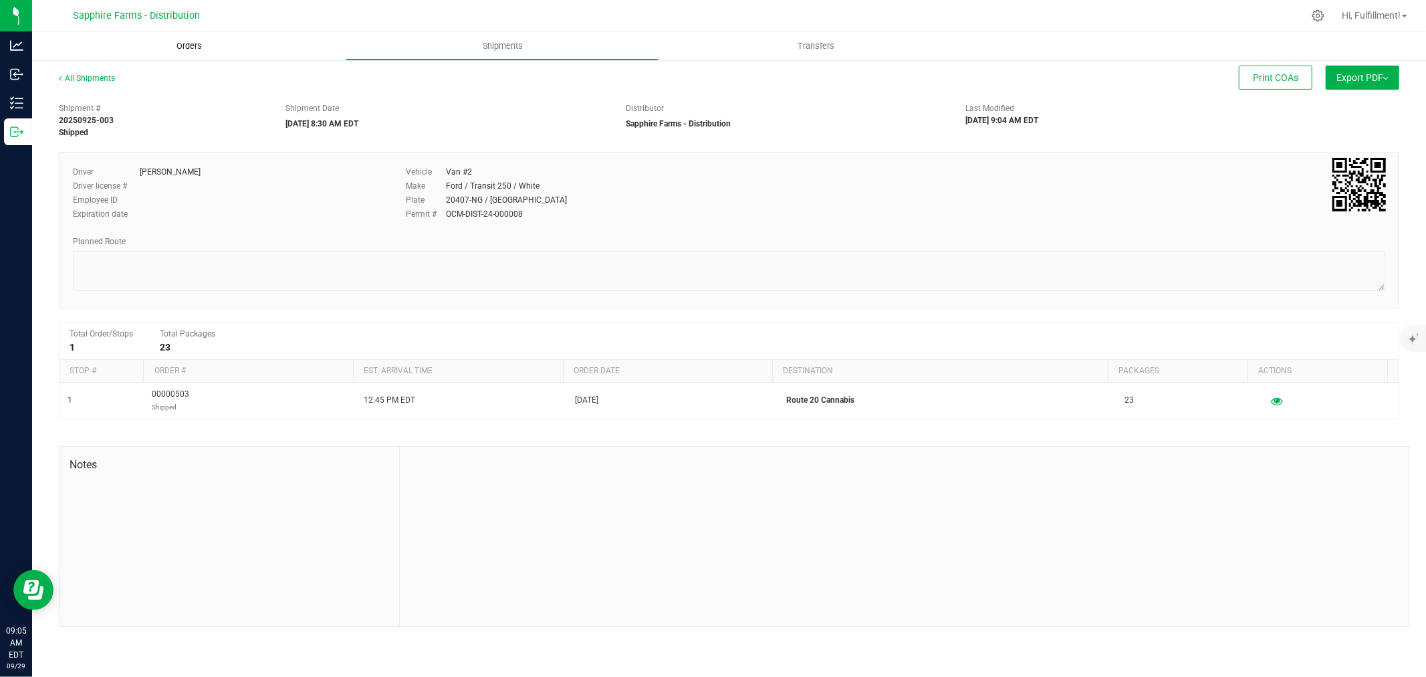
click at [191, 47] on span "Orders" at bounding box center [189, 46] width 62 height 12
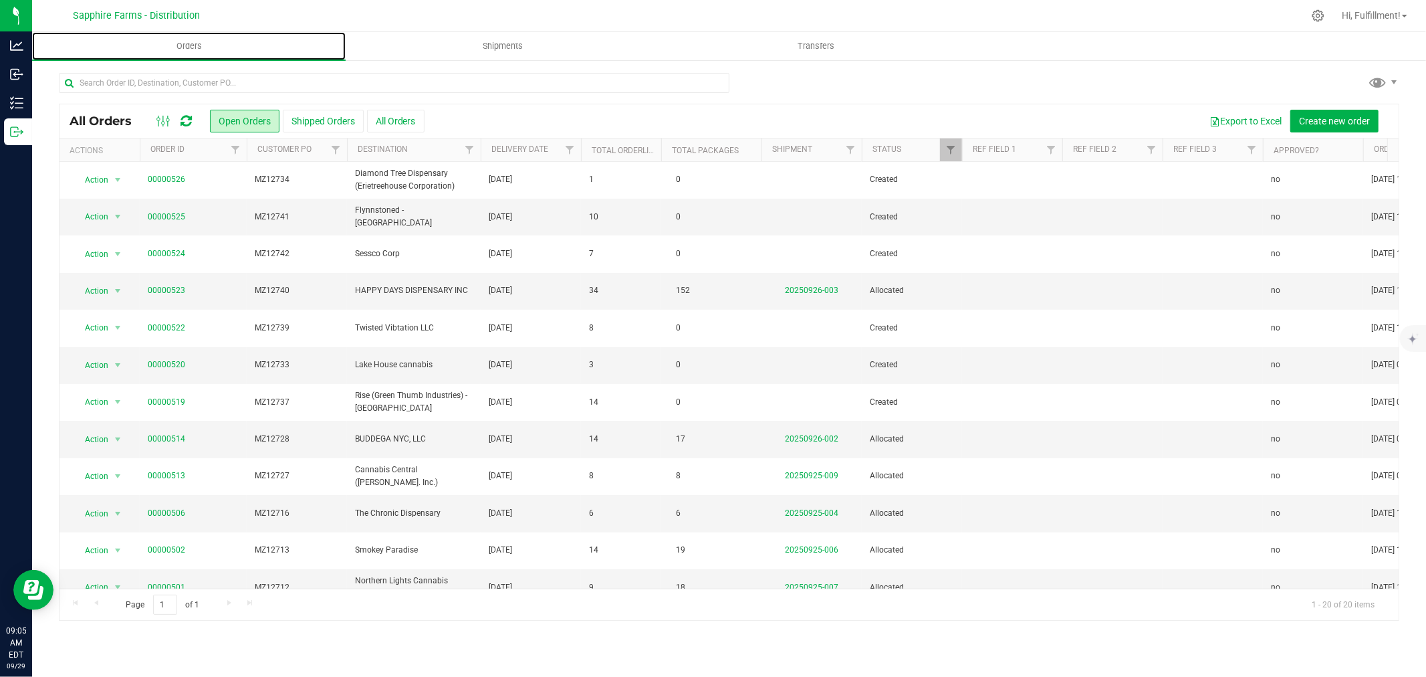
scroll to position [223, 0]
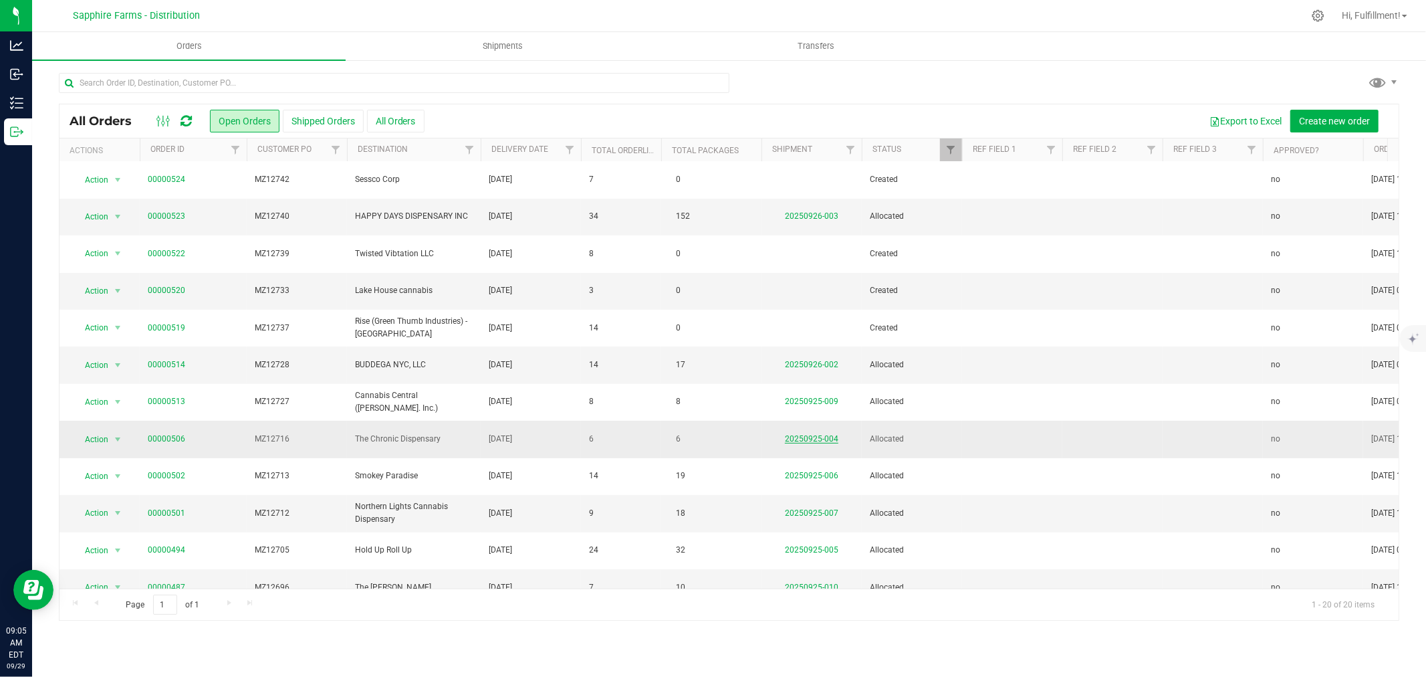
click at [801, 437] on link "20250925-004" at bounding box center [811, 438] width 53 height 9
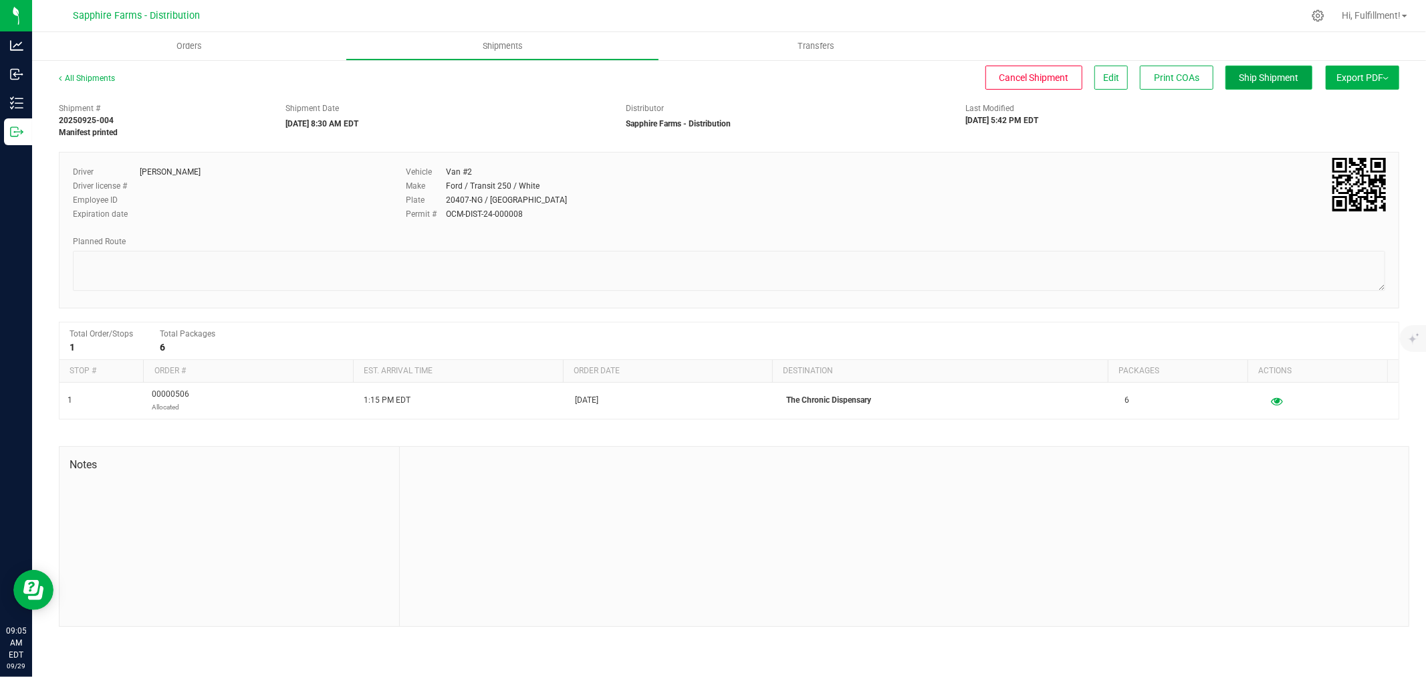
click at [1291, 75] on span "Ship Shipment" at bounding box center [1270, 77] width 60 height 11
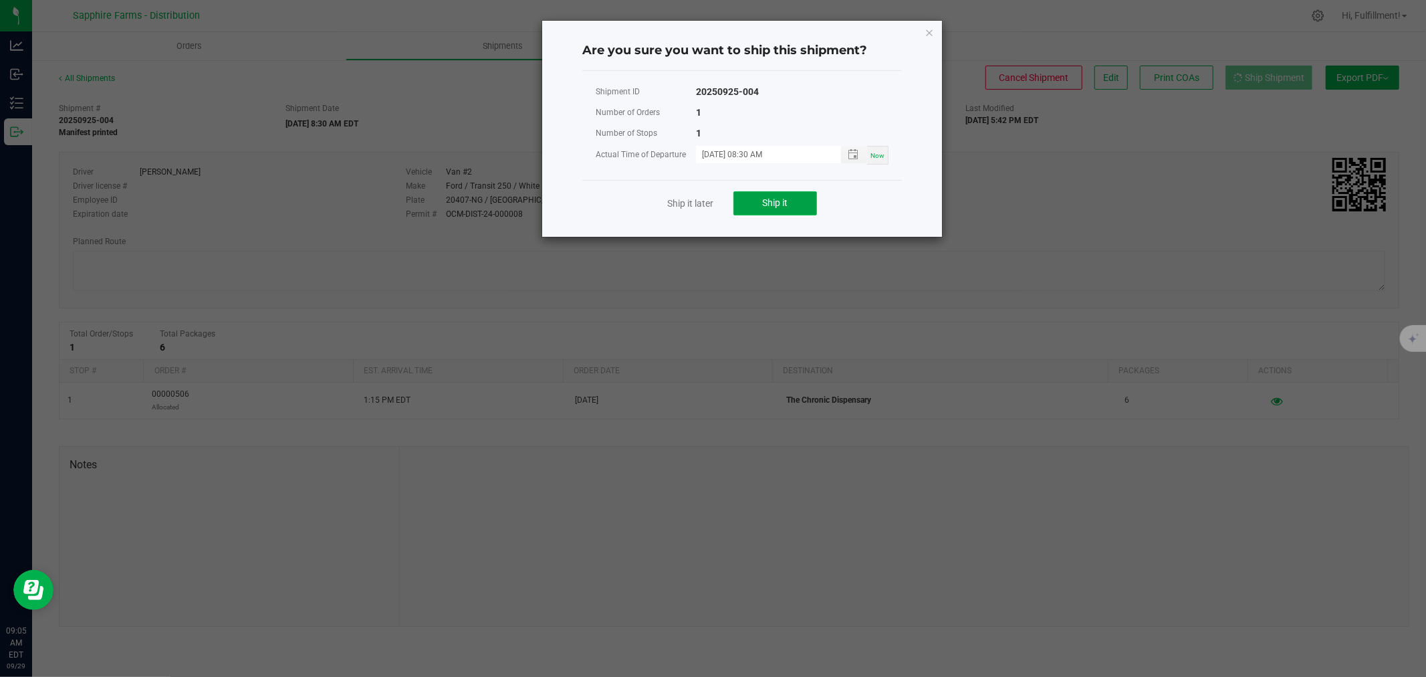
click at [789, 204] on button "Ship it" at bounding box center [776, 203] width 84 height 24
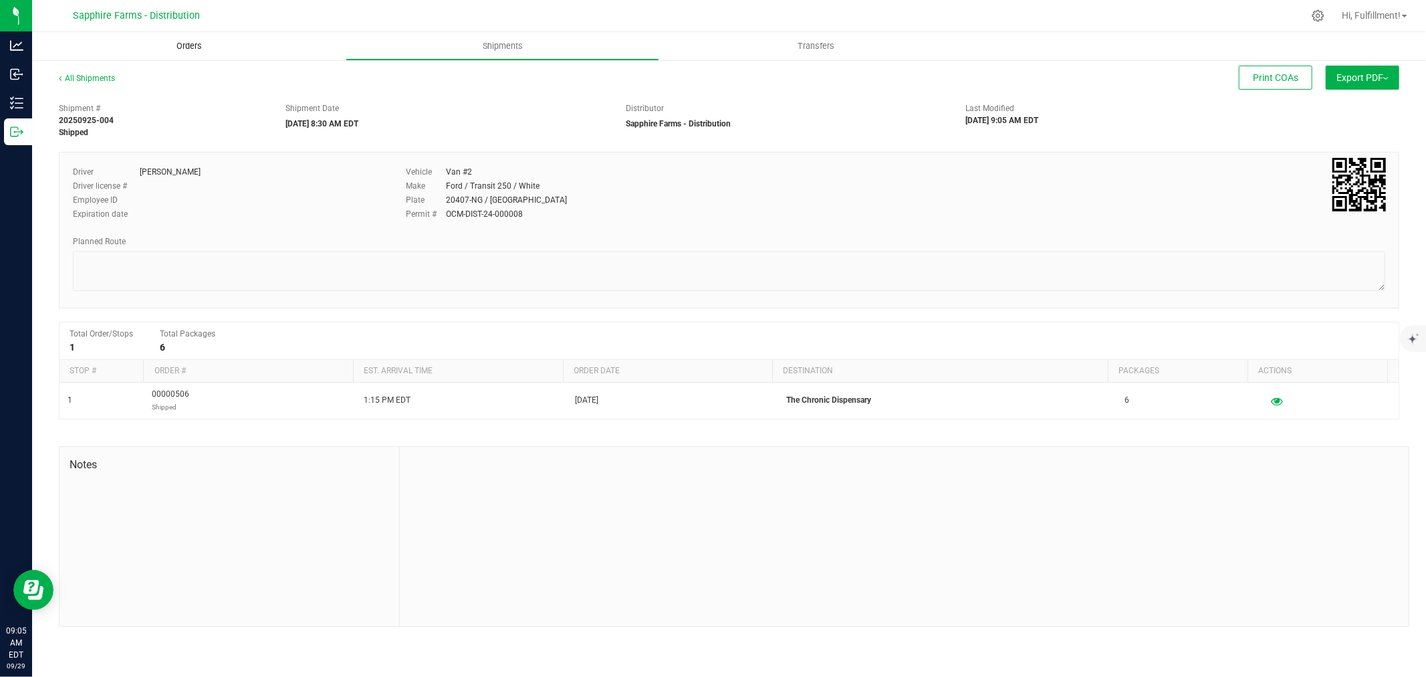
click at [198, 45] on span "Orders" at bounding box center [189, 46] width 62 height 12
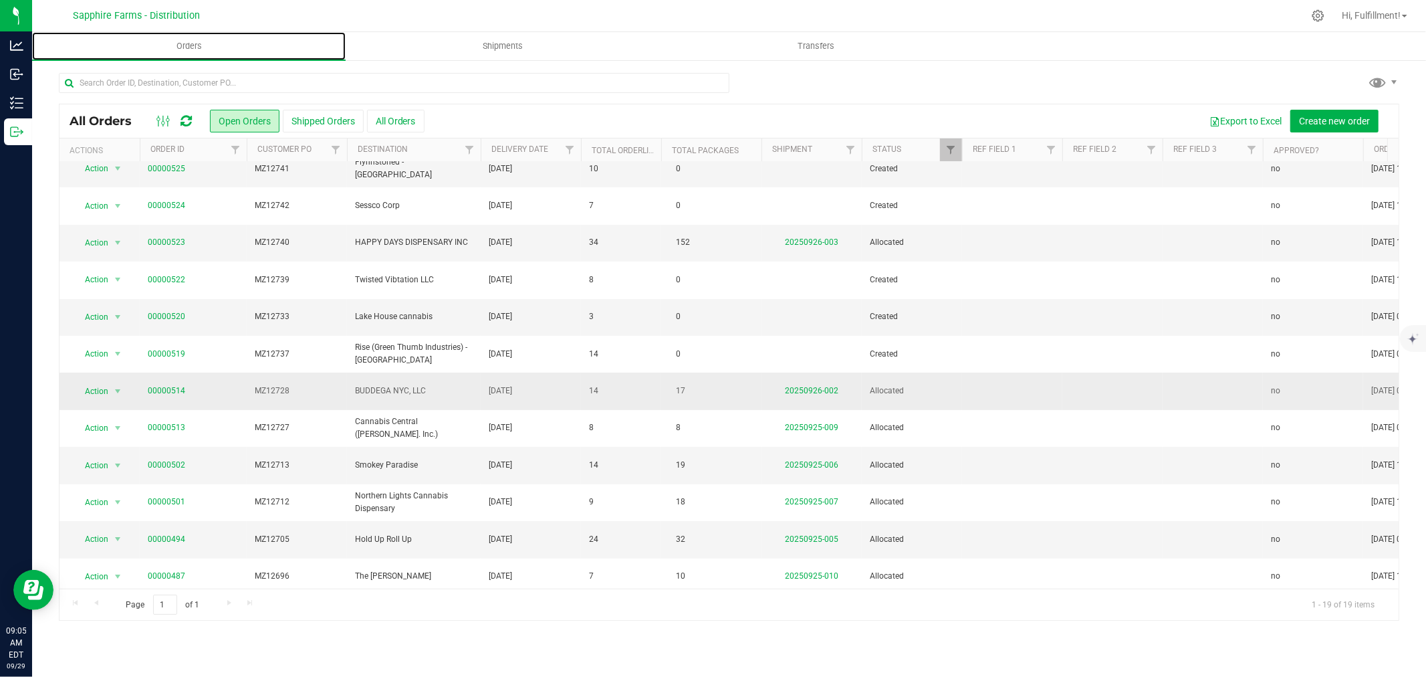
scroll to position [223, 0]
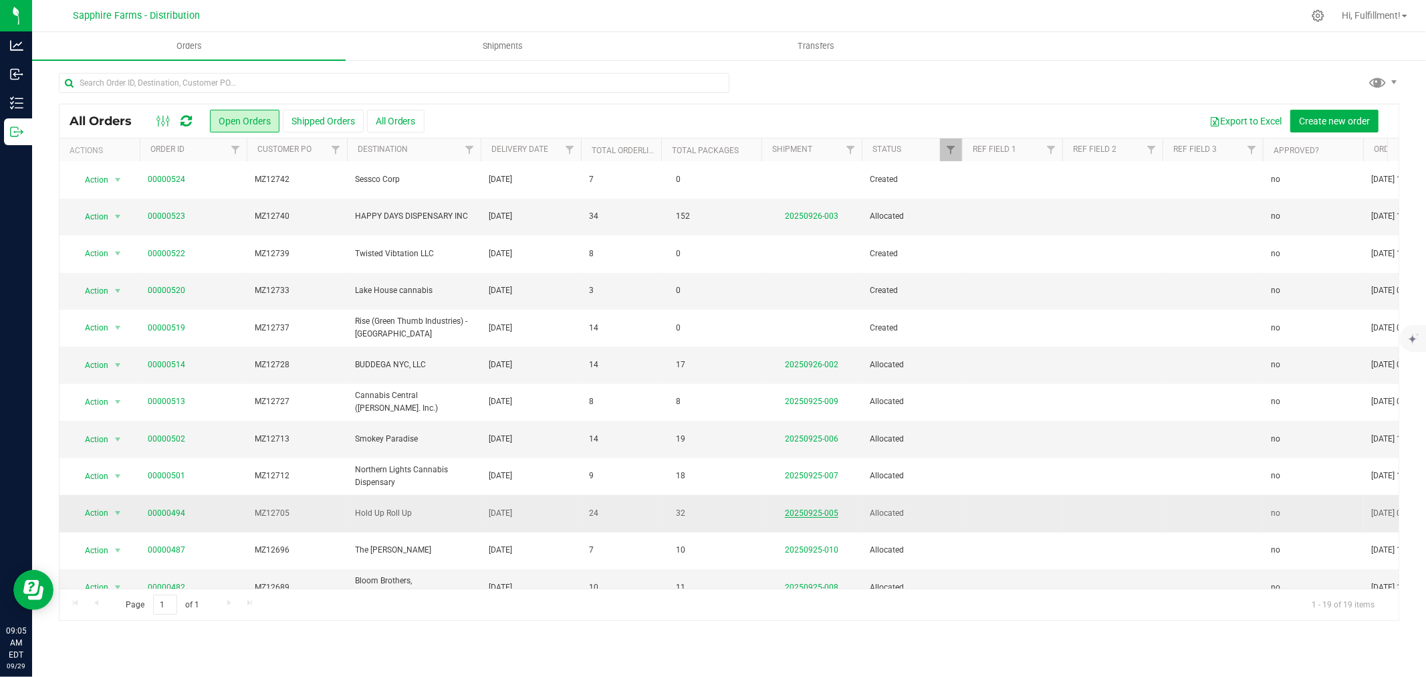
click at [821, 516] on link "20250925-005" at bounding box center [811, 512] width 53 height 9
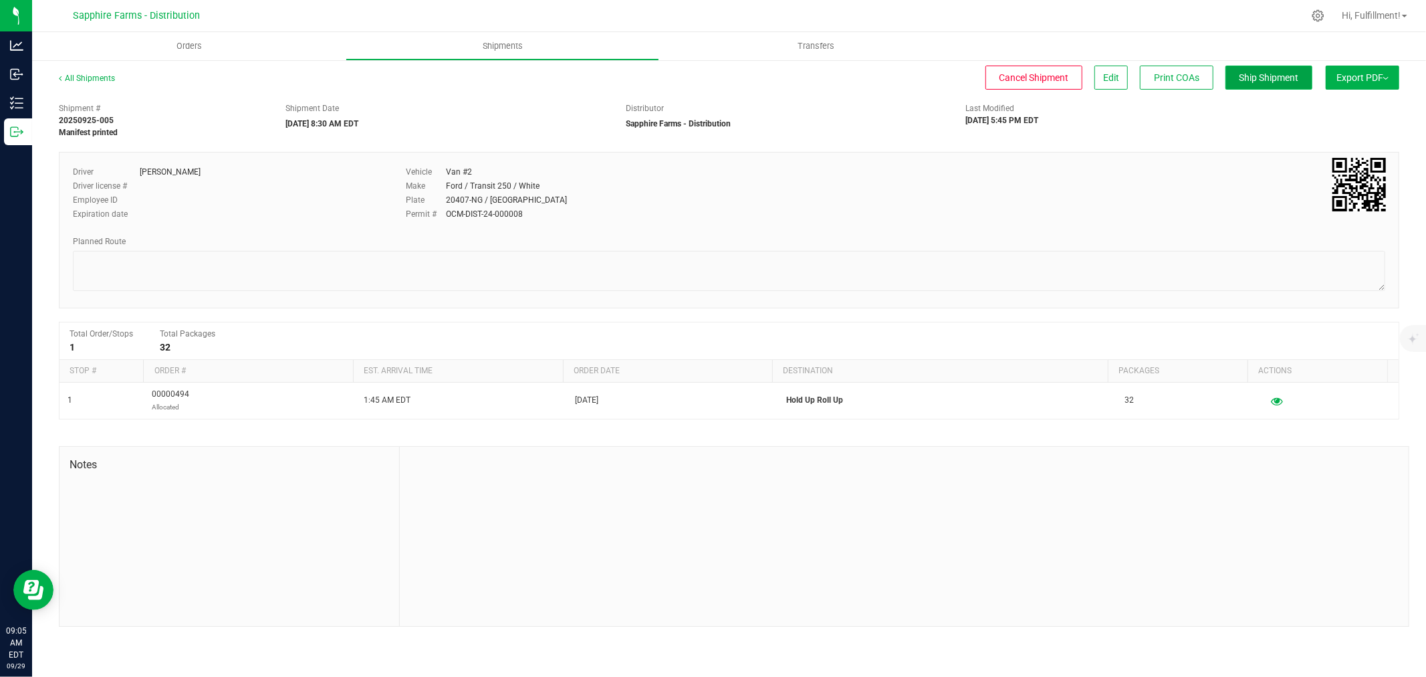
click at [1294, 78] on span "Ship Shipment" at bounding box center [1270, 77] width 60 height 11
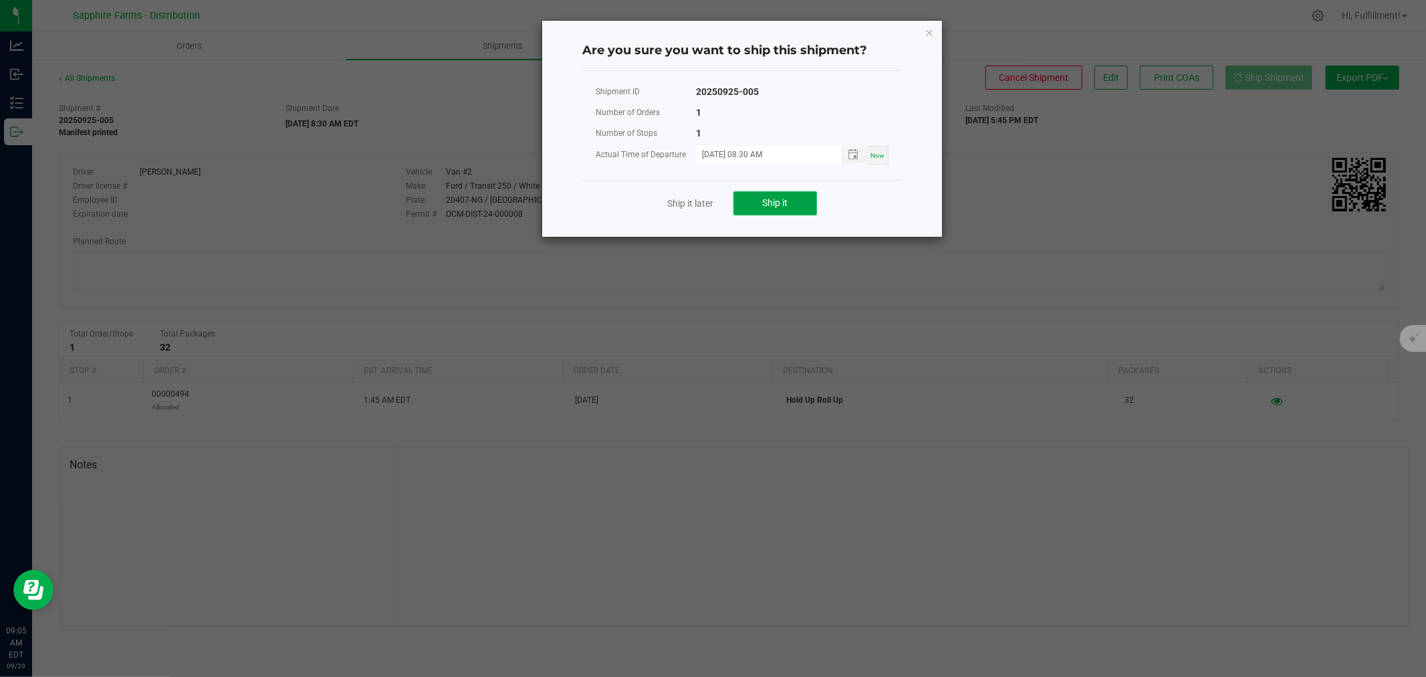
click at [789, 209] on button "Ship it" at bounding box center [776, 203] width 84 height 24
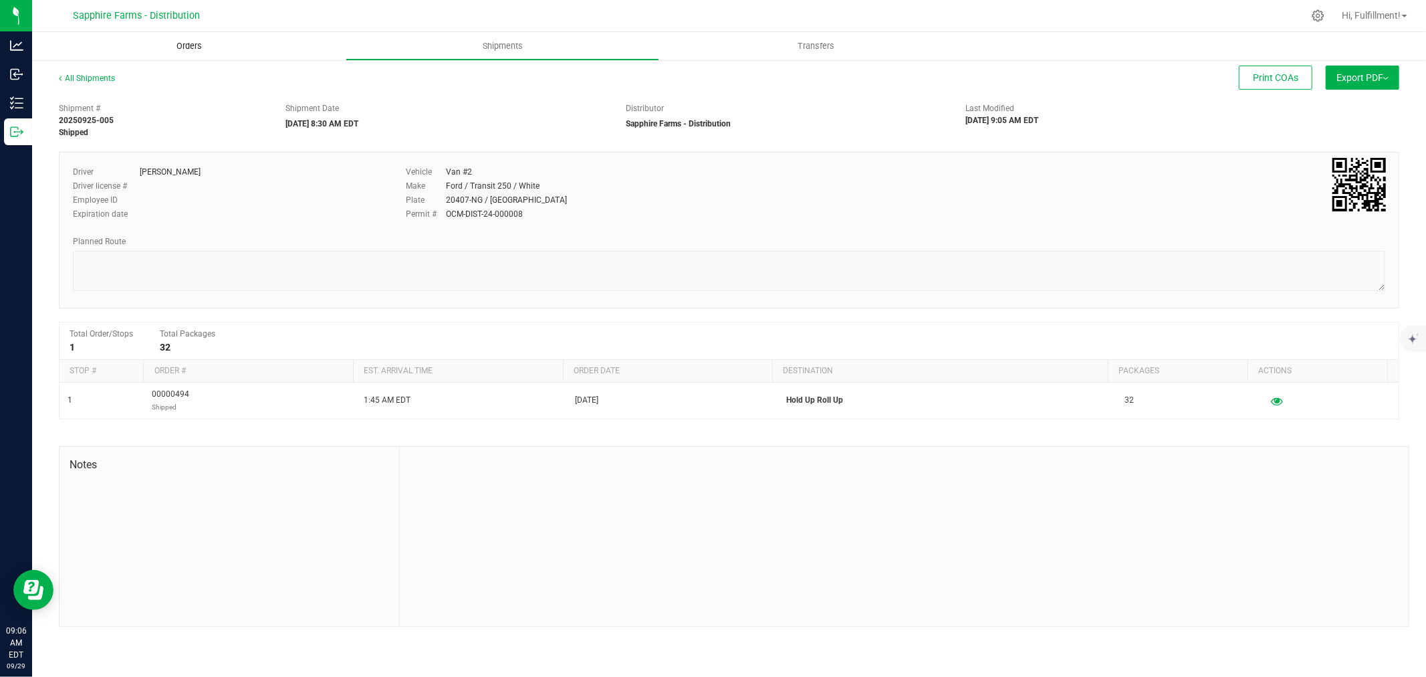
click at [196, 48] on span "Orders" at bounding box center [189, 46] width 62 height 12
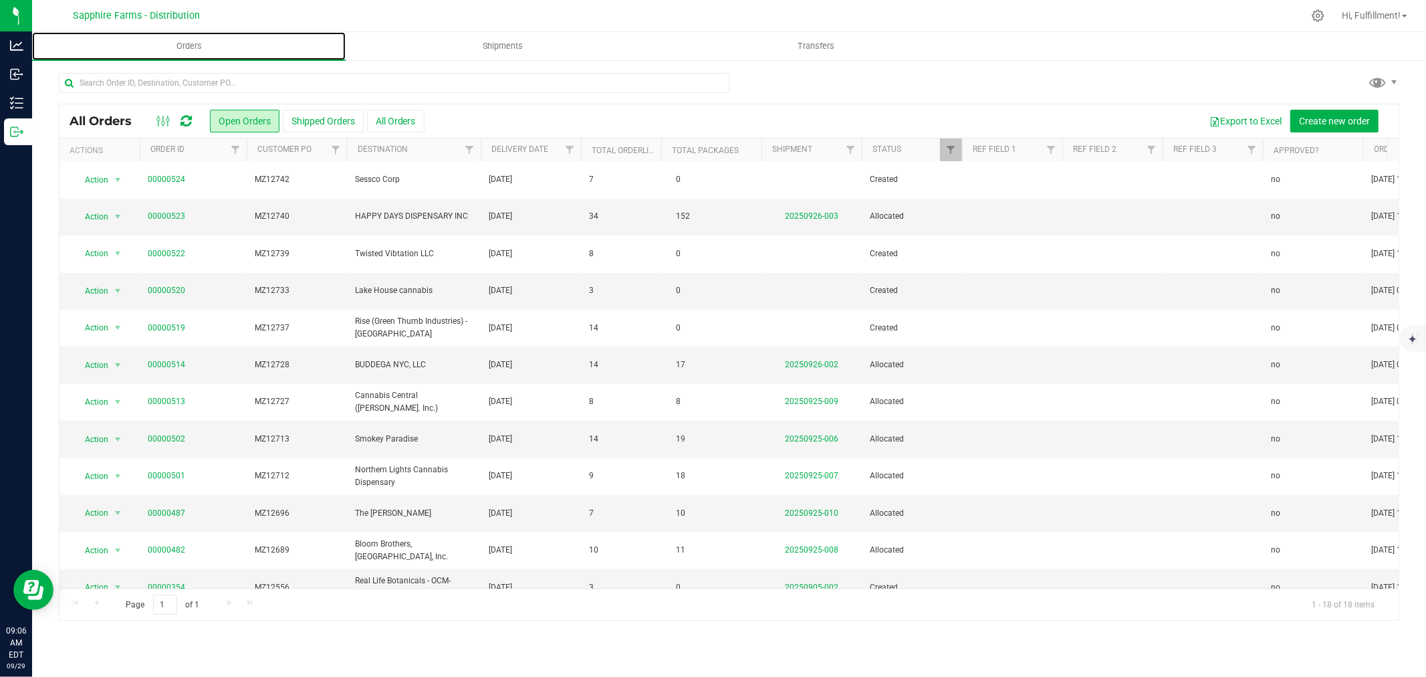
scroll to position [251, 0]
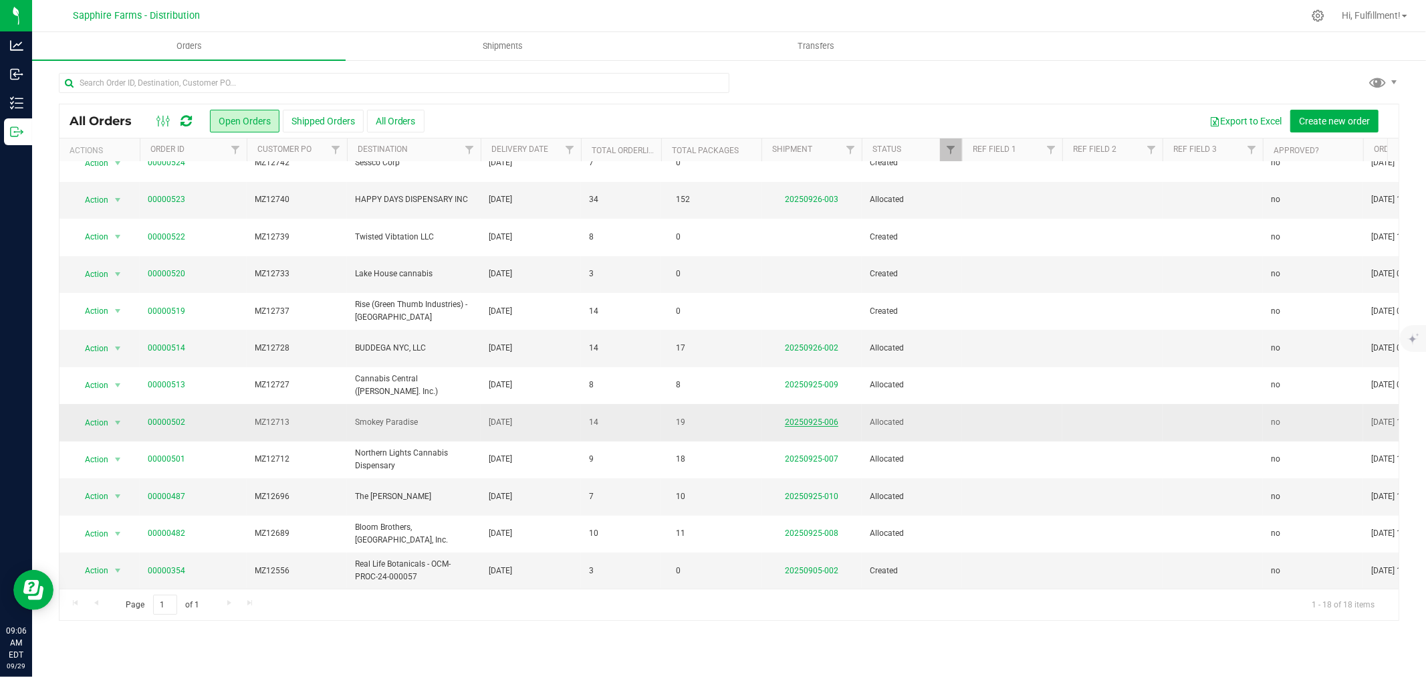
click at [822, 417] on link "20250925-006" at bounding box center [811, 421] width 53 height 9
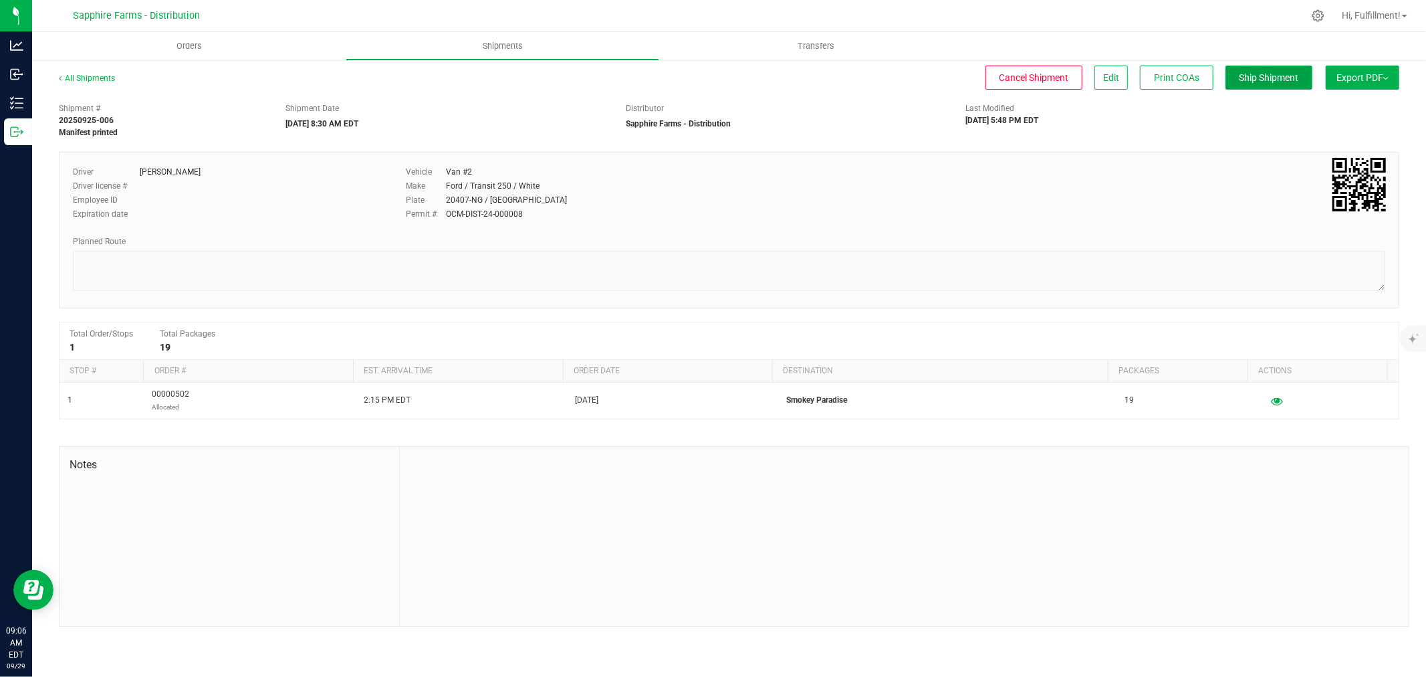
click at [1281, 83] on button "Ship Shipment" at bounding box center [1269, 78] width 87 height 24
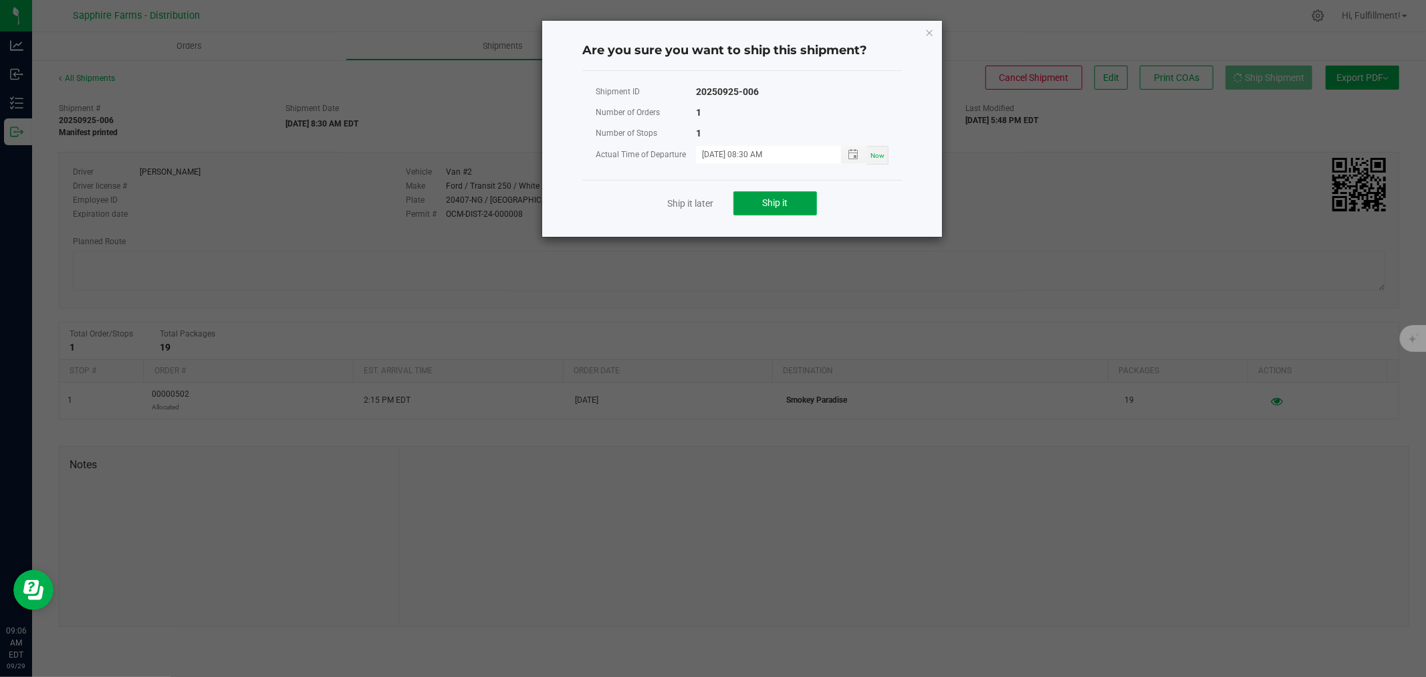
click at [792, 210] on button "Ship it" at bounding box center [776, 203] width 84 height 24
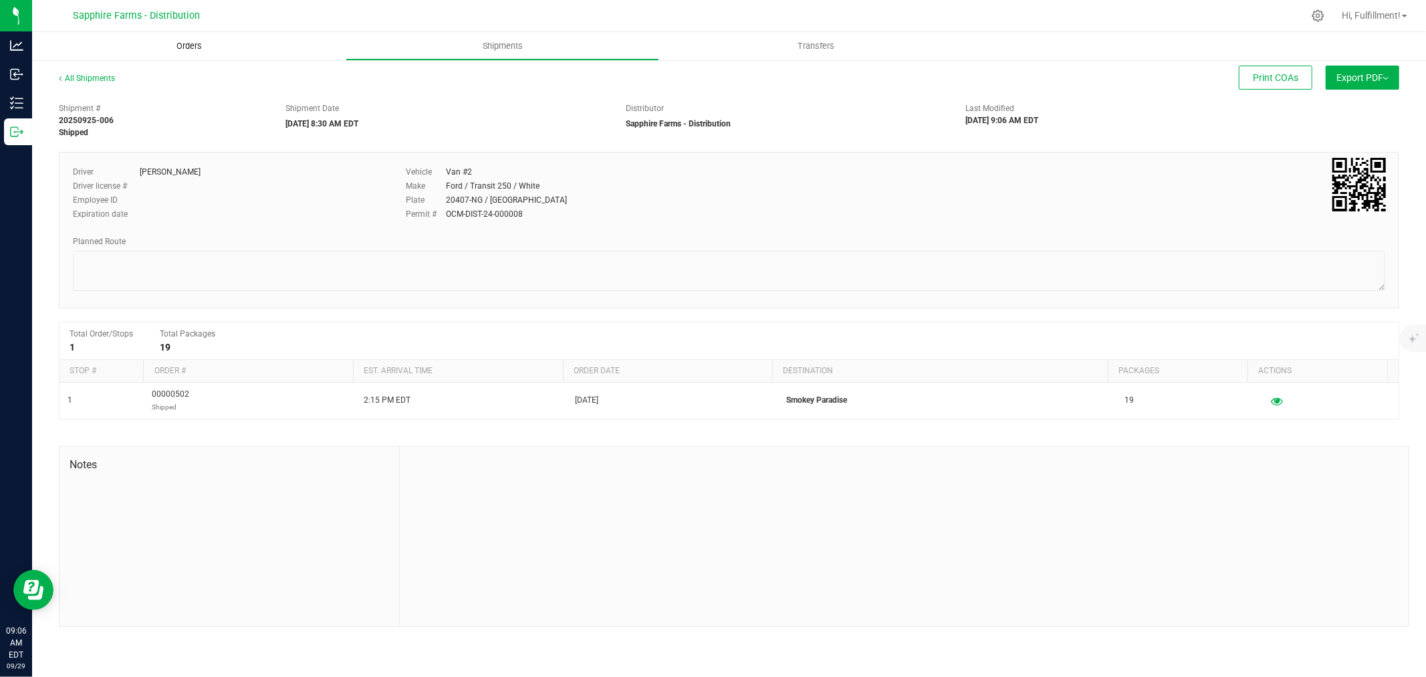
click at [195, 47] on span "Orders" at bounding box center [189, 46] width 62 height 12
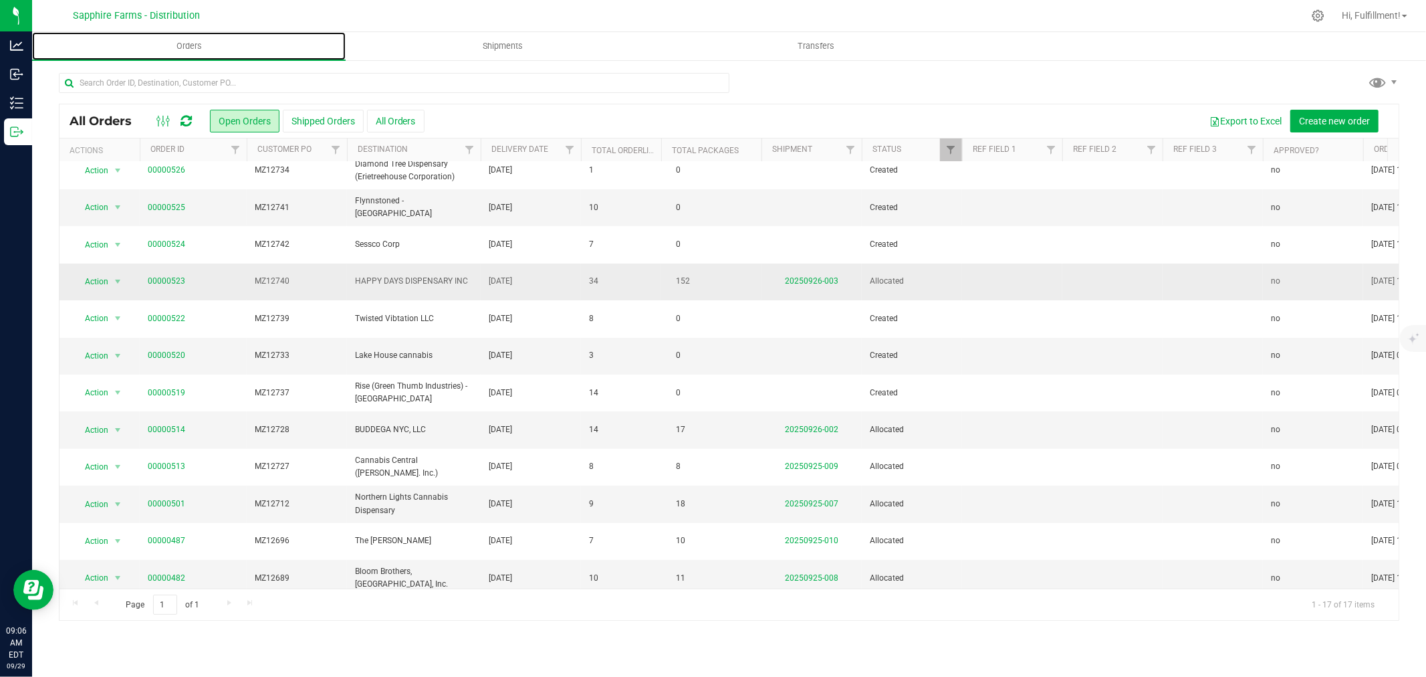
scroll to position [215, 0]
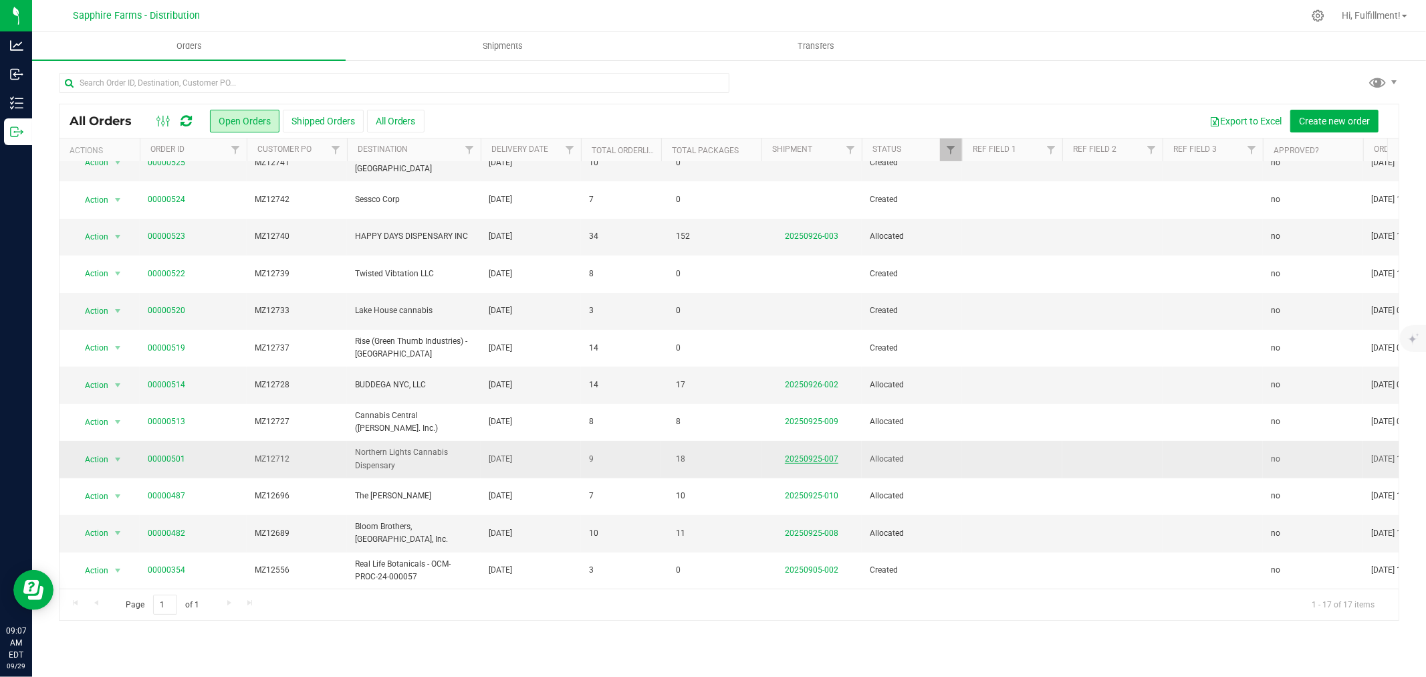
click at [801, 454] on link "20250925-007" at bounding box center [811, 458] width 53 height 9
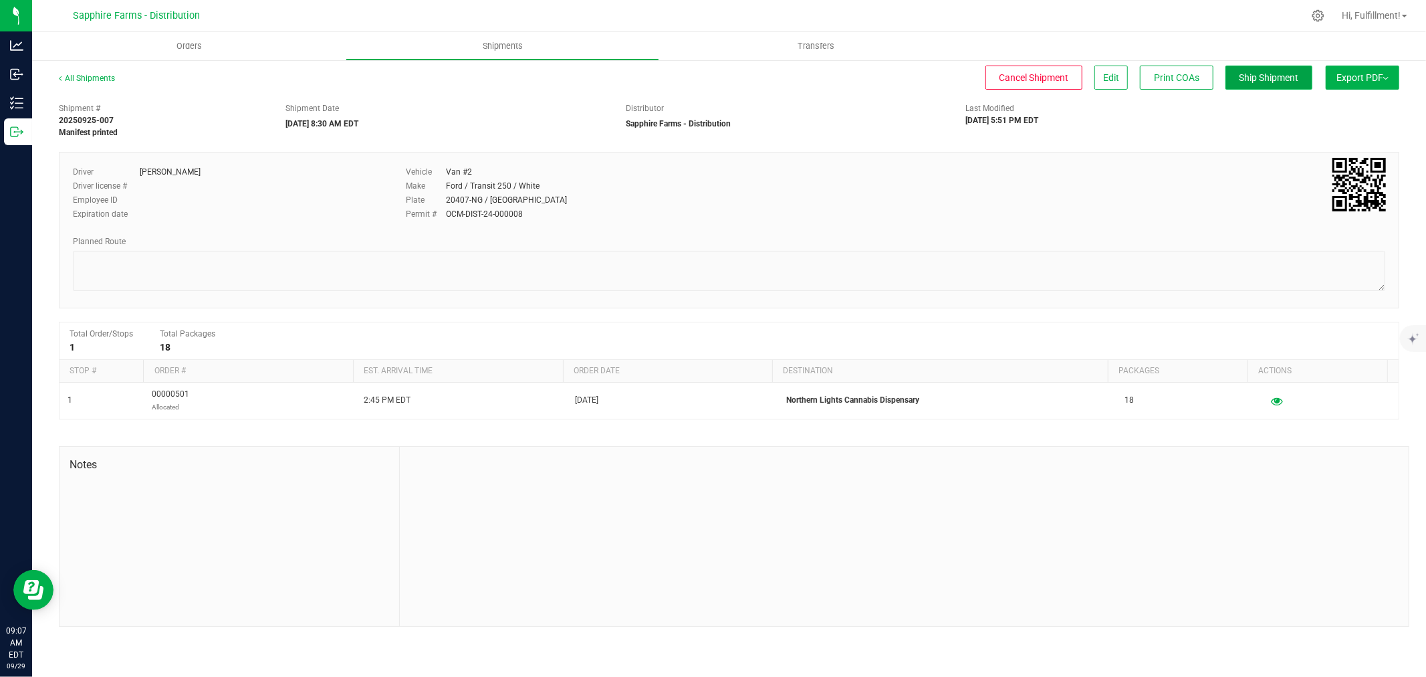
click at [1273, 80] on span "Ship Shipment" at bounding box center [1270, 77] width 60 height 11
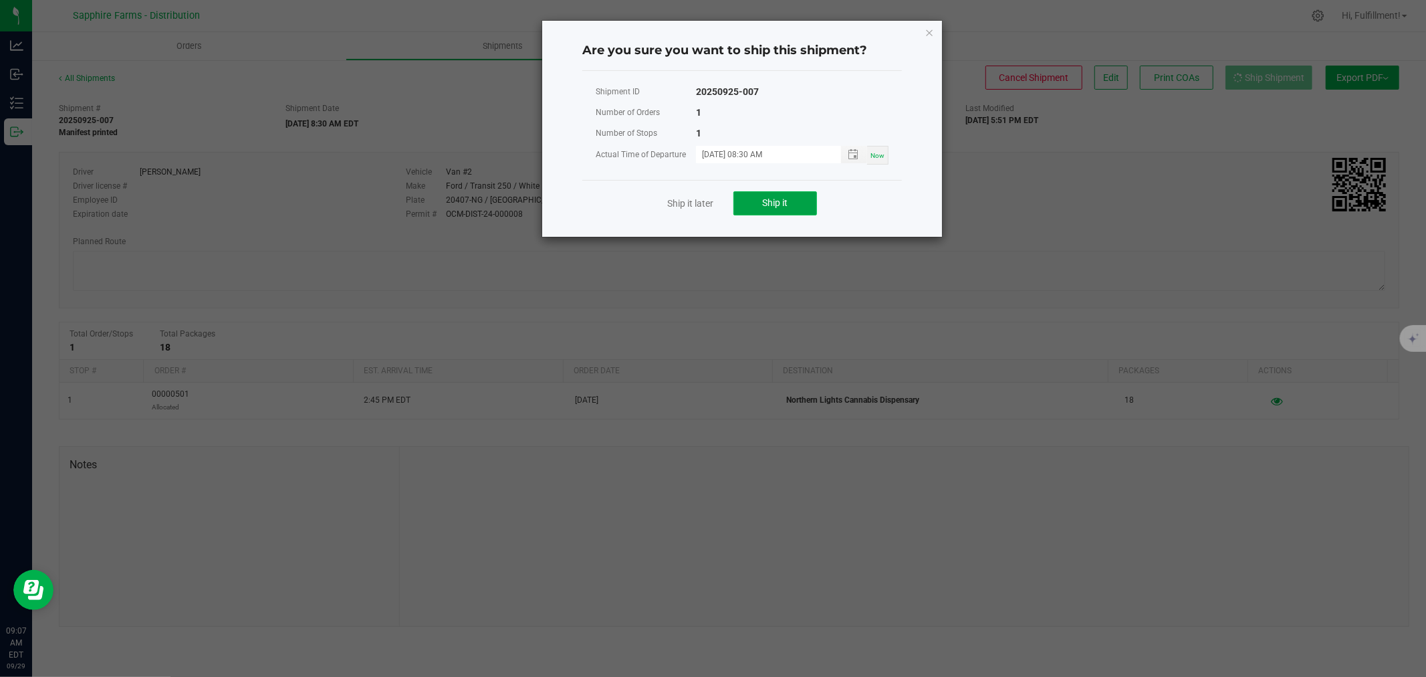
click at [782, 202] on span "Ship it" at bounding box center [775, 202] width 25 height 11
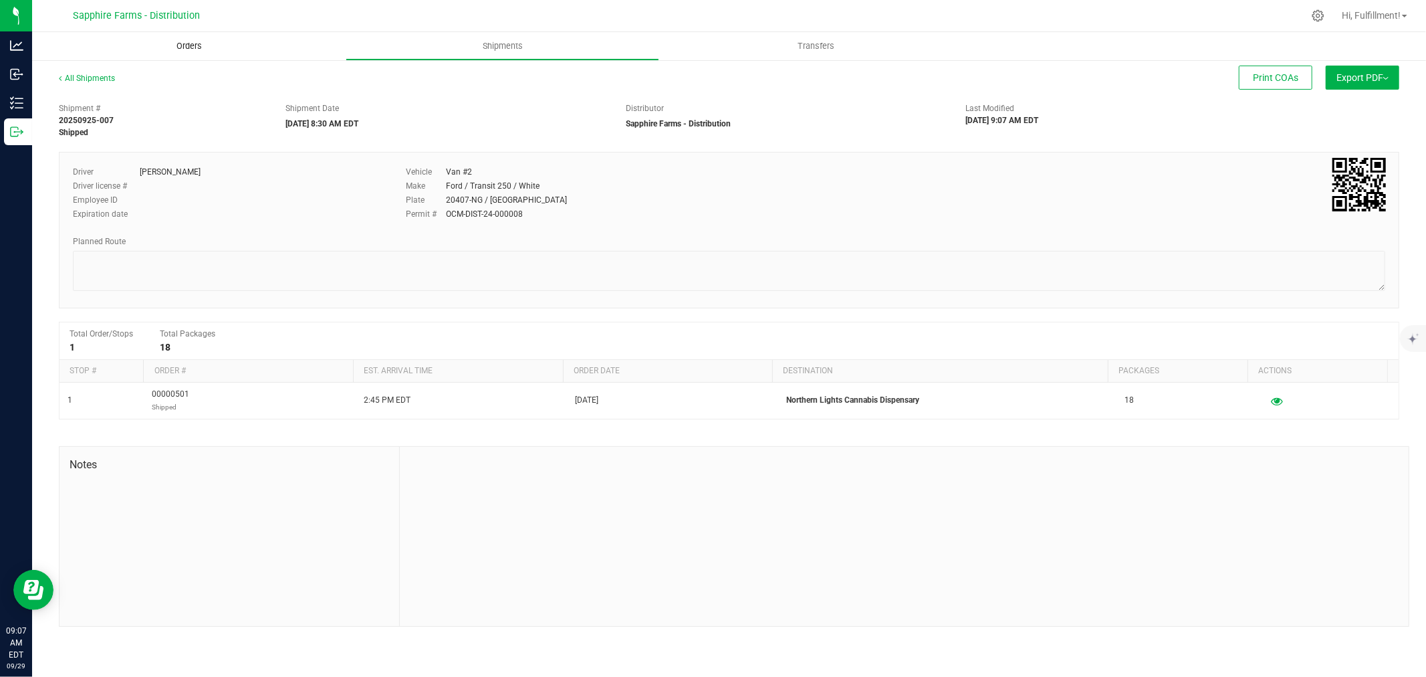
click at [191, 45] on span "Orders" at bounding box center [189, 46] width 62 height 12
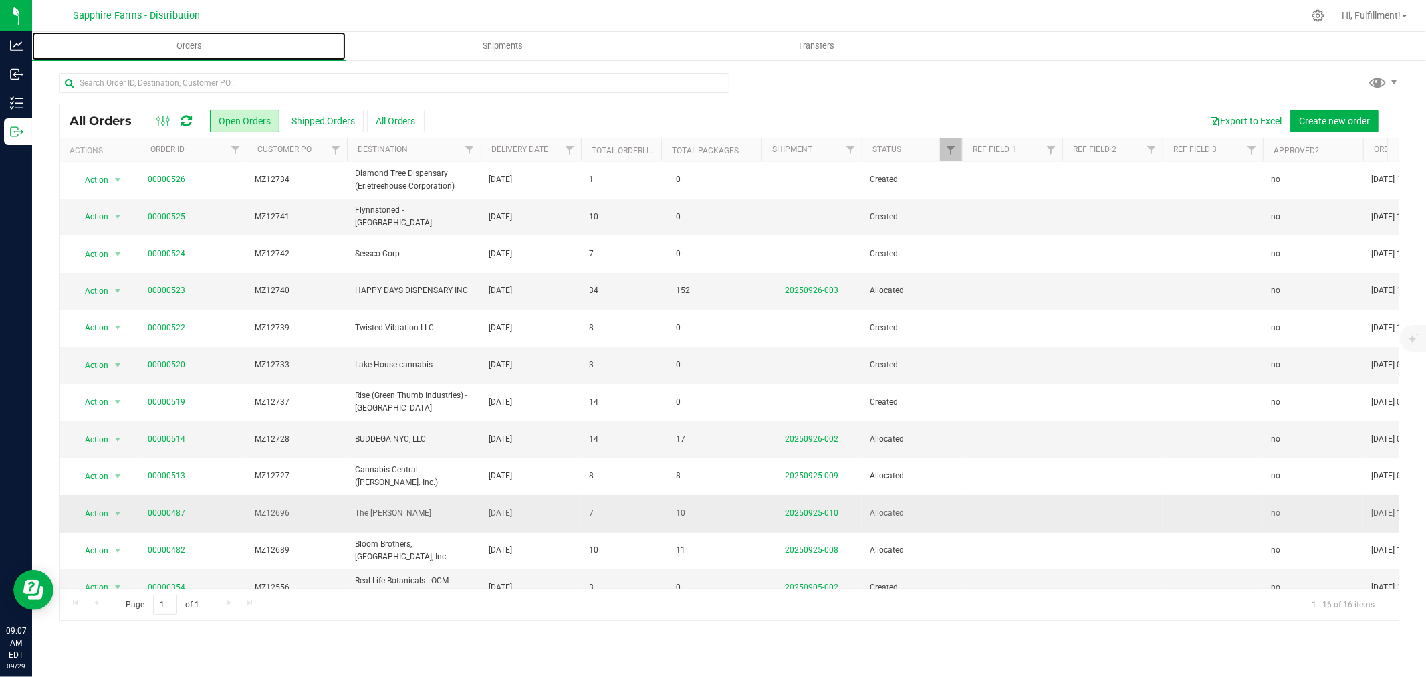
scroll to position [177, 0]
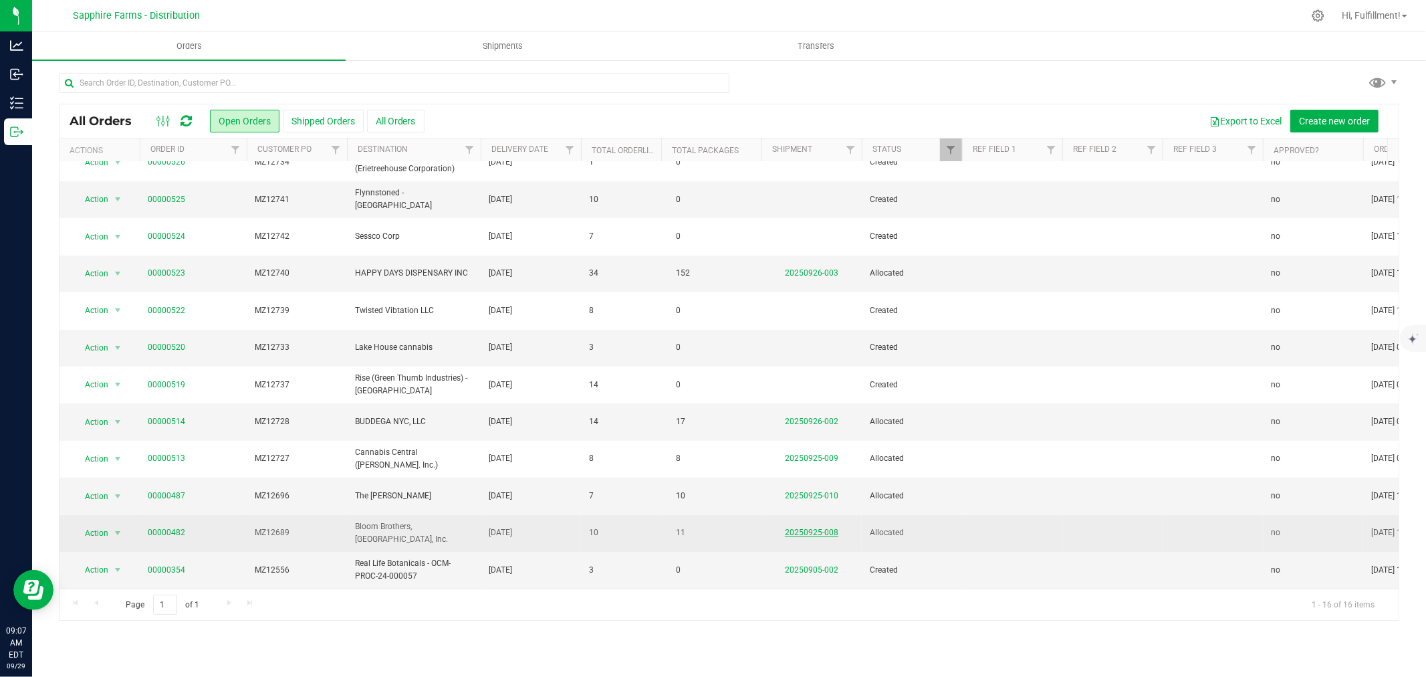
click at [820, 528] on link "20250925-008" at bounding box center [811, 532] width 53 height 9
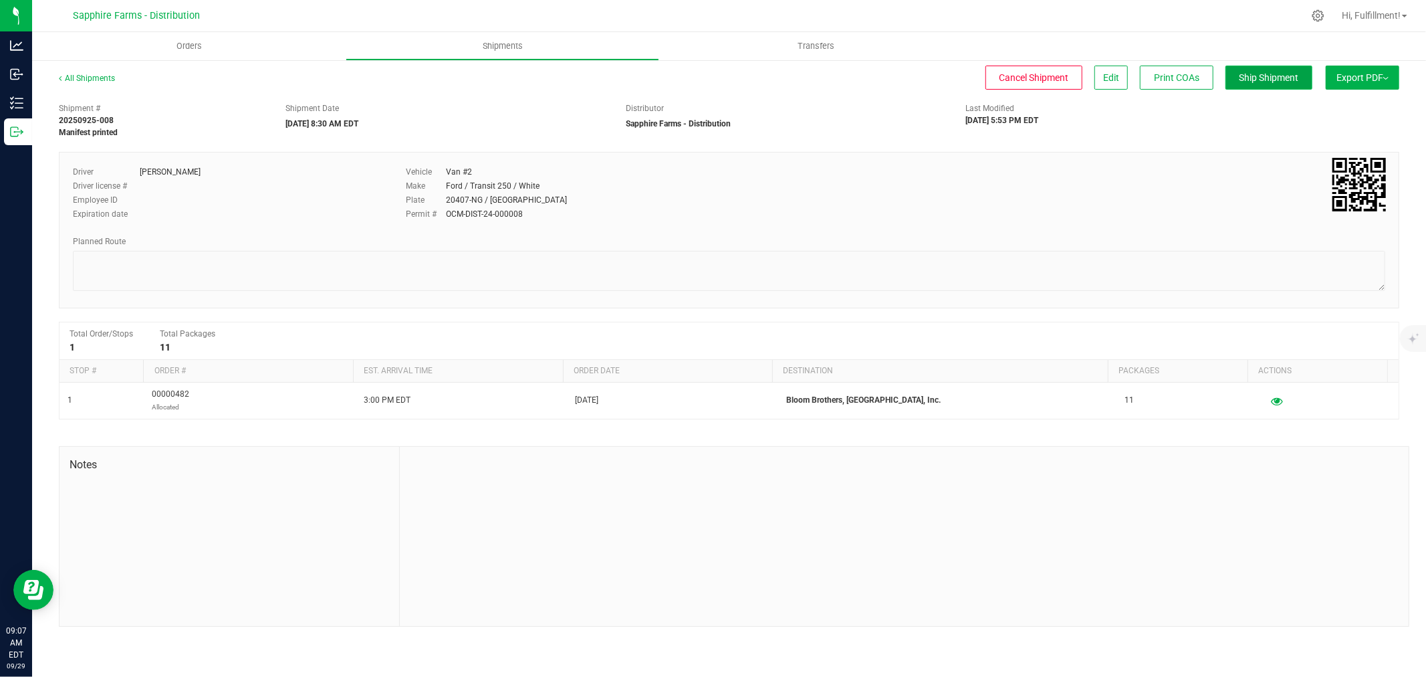
click at [1287, 77] on span "Ship Shipment" at bounding box center [1270, 77] width 60 height 11
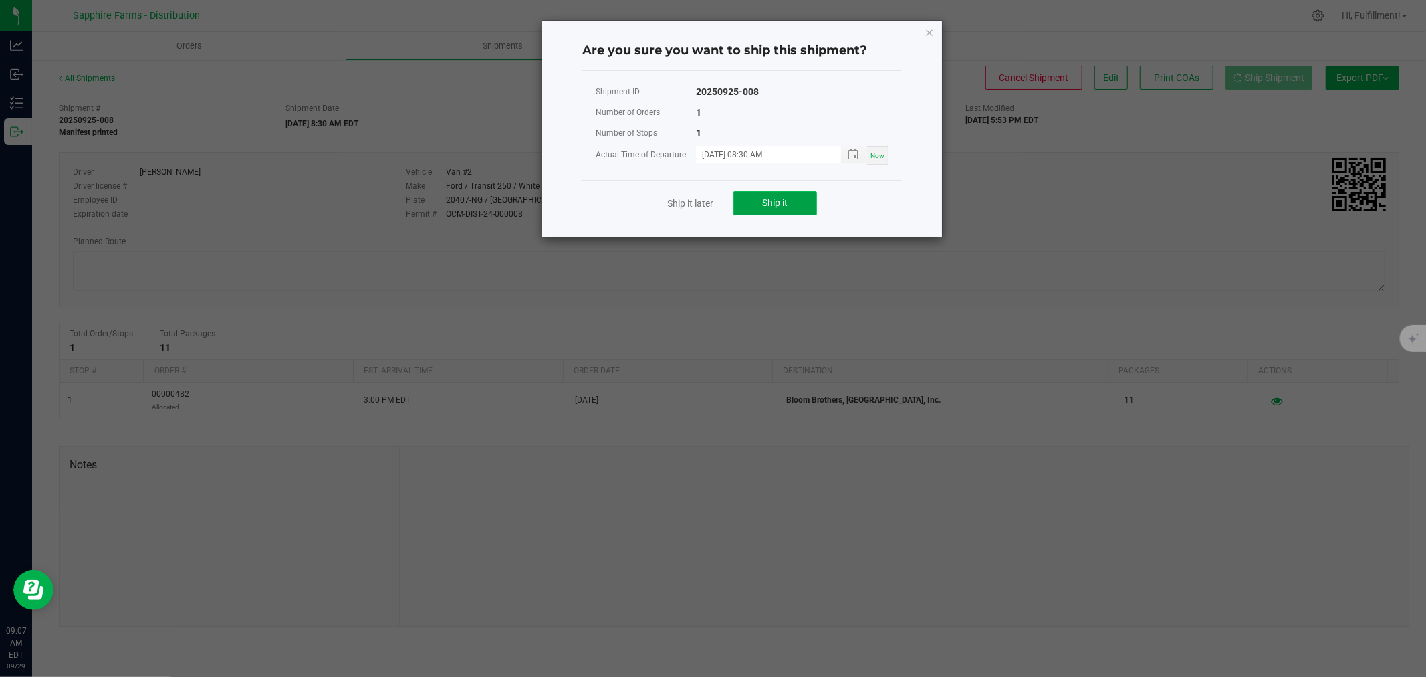
click at [800, 205] on button "Ship it" at bounding box center [776, 203] width 84 height 24
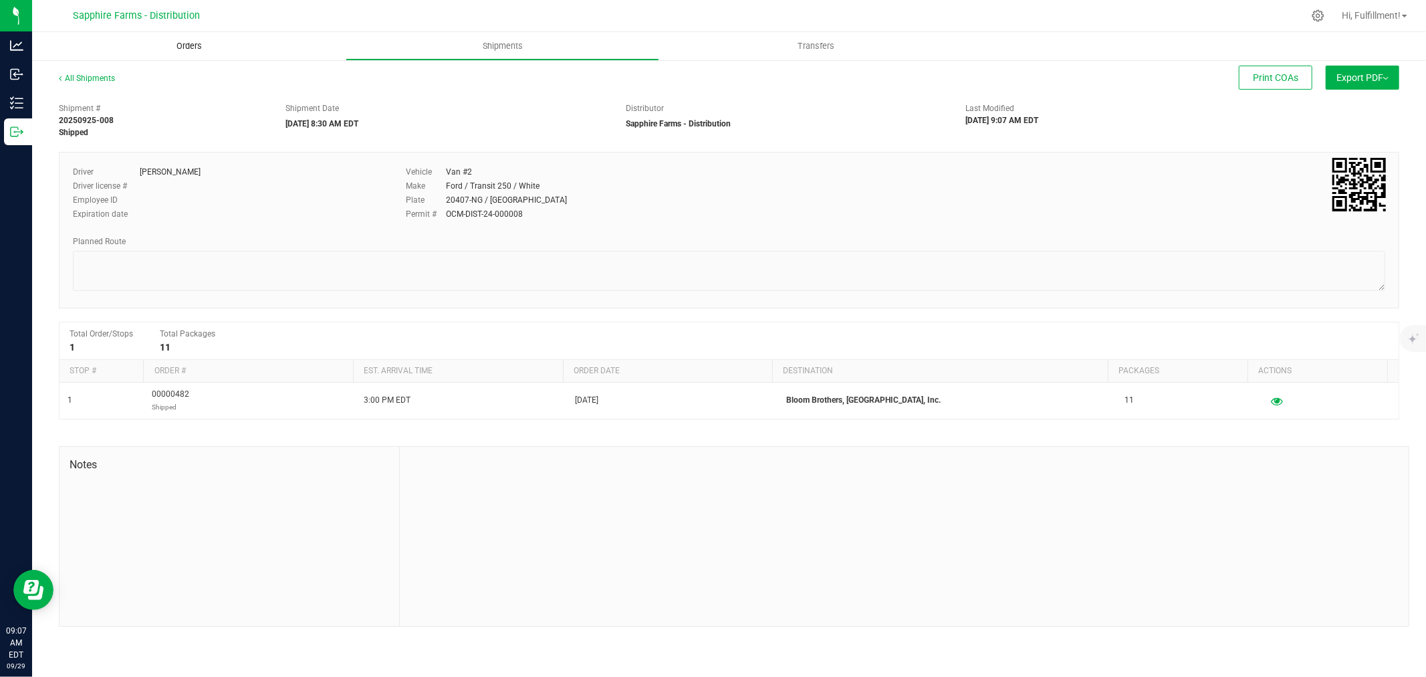
click at [193, 45] on span "Orders" at bounding box center [189, 46] width 62 height 12
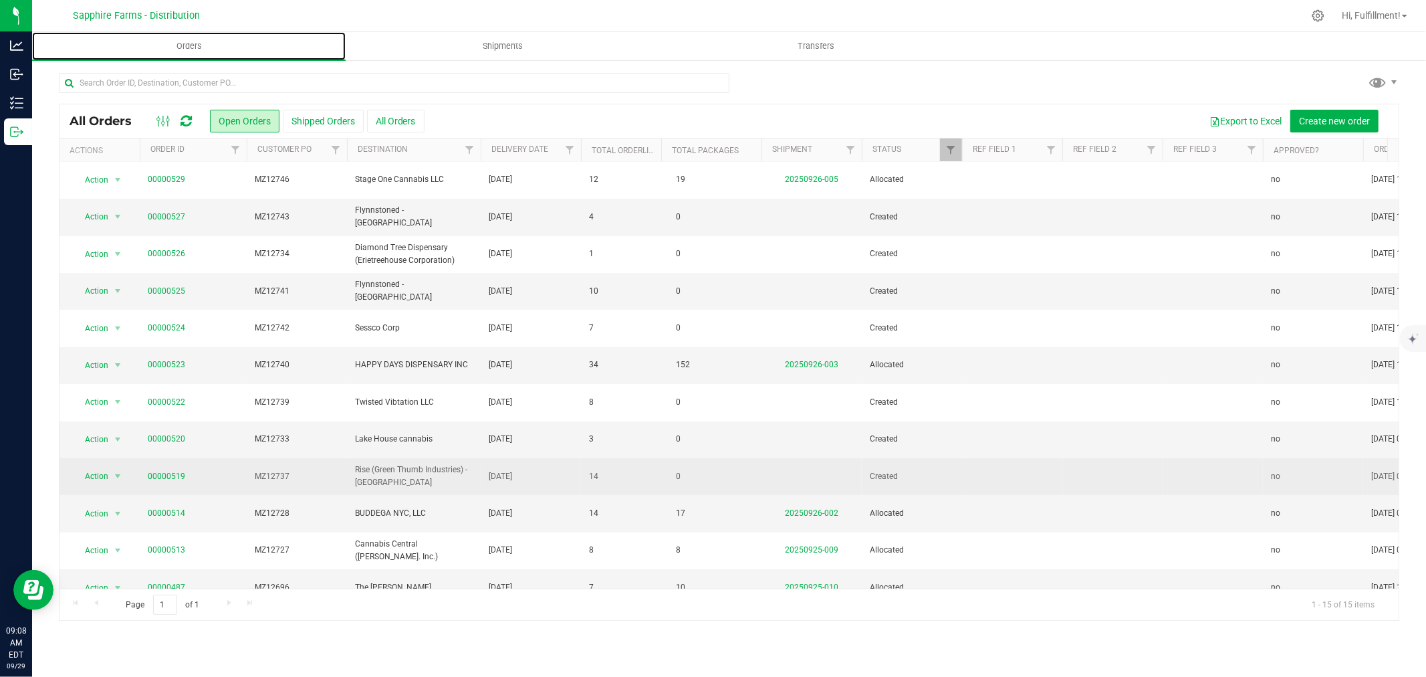
scroll to position [140, 0]
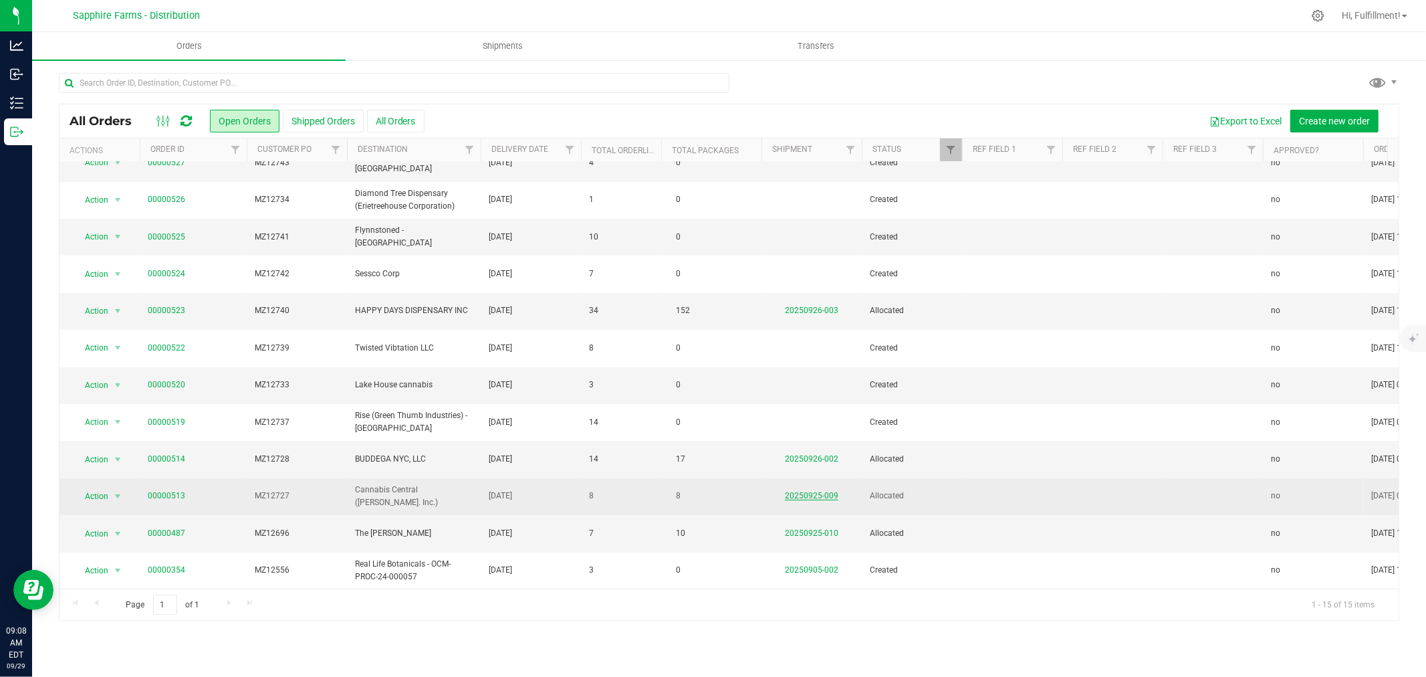
click at [810, 491] on link "20250925-009" at bounding box center [811, 495] width 53 height 9
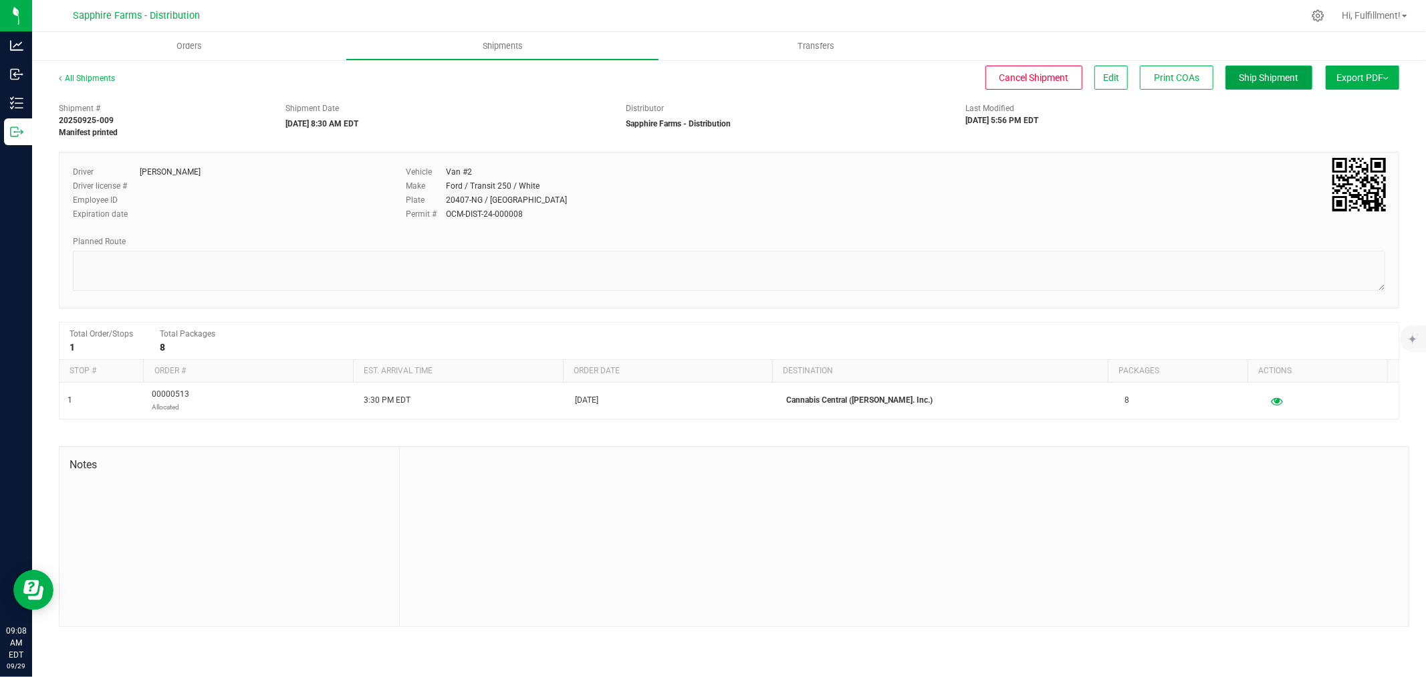
click at [1264, 68] on button "Ship Shipment" at bounding box center [1269, 78] width 87 height 24
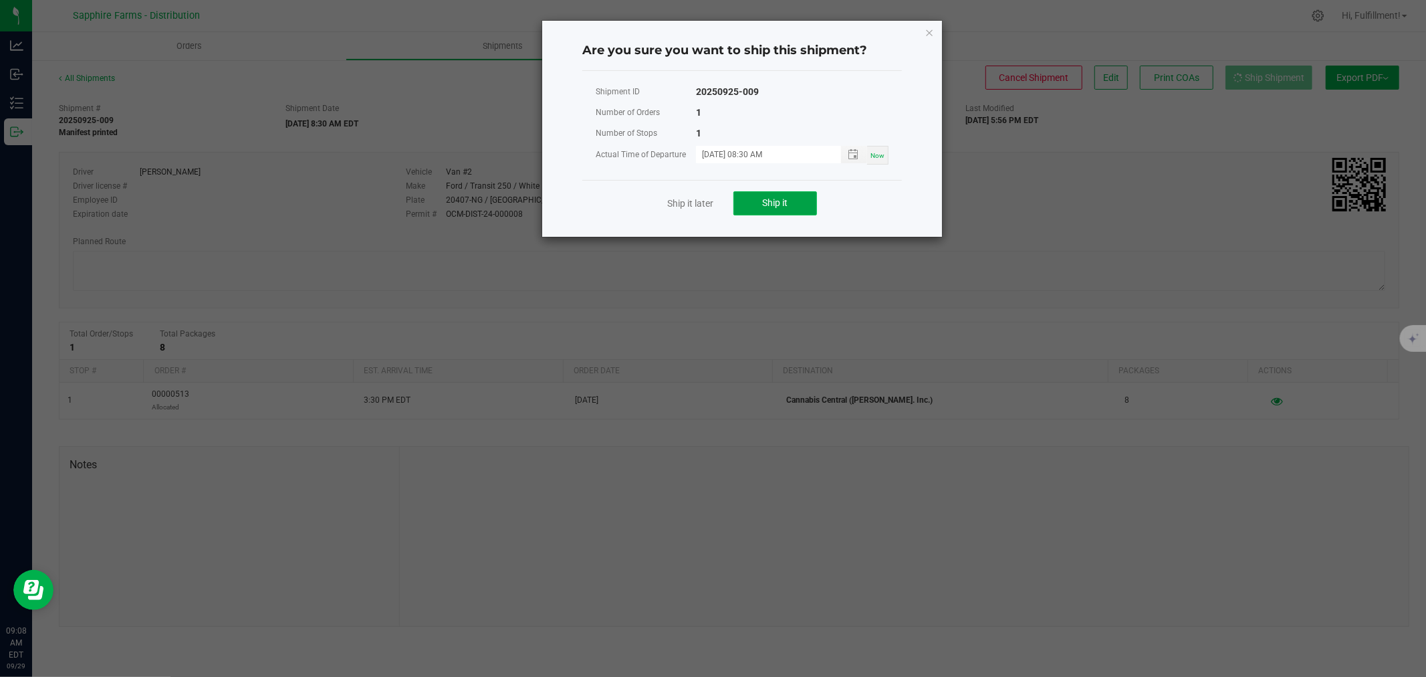
click at [786, 199] on span "Ship it" at bounding box center [775, 202] width 25 height 11
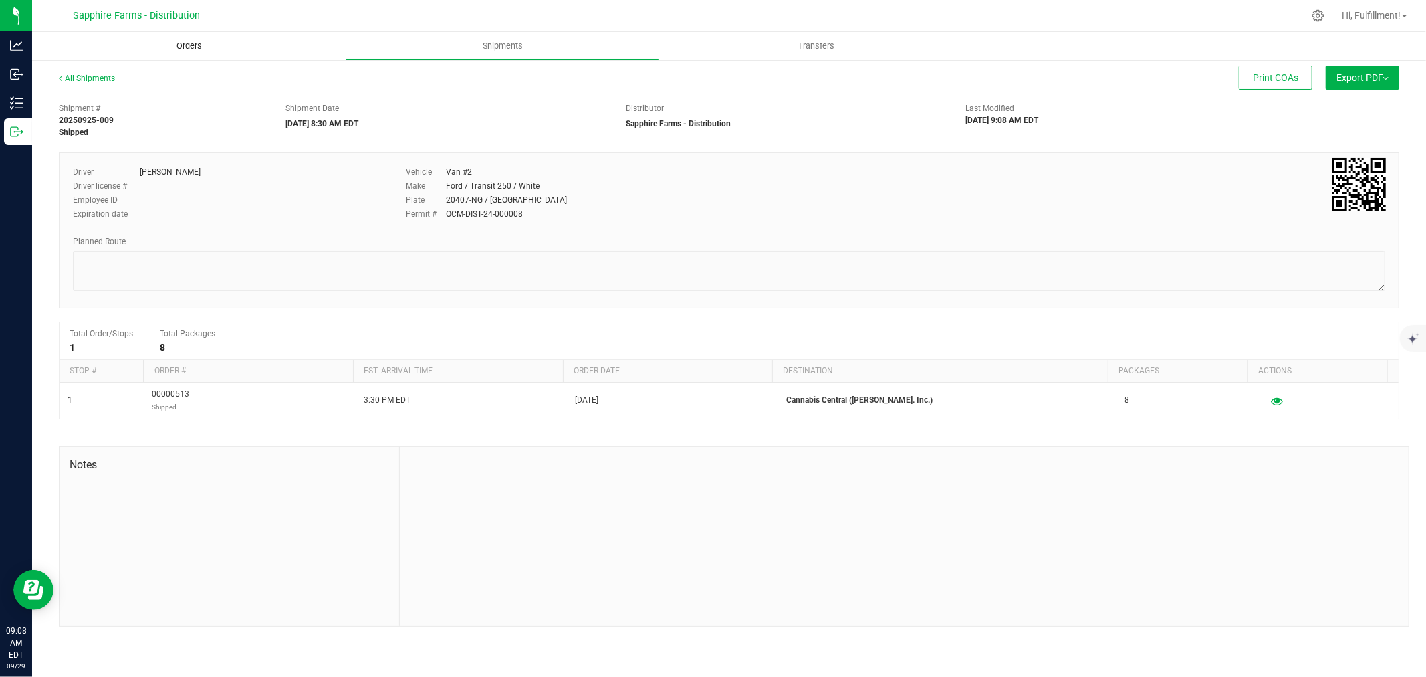
click at [189, 48] on span "Orders" at bounding box center [189, 46] width 62 height 12
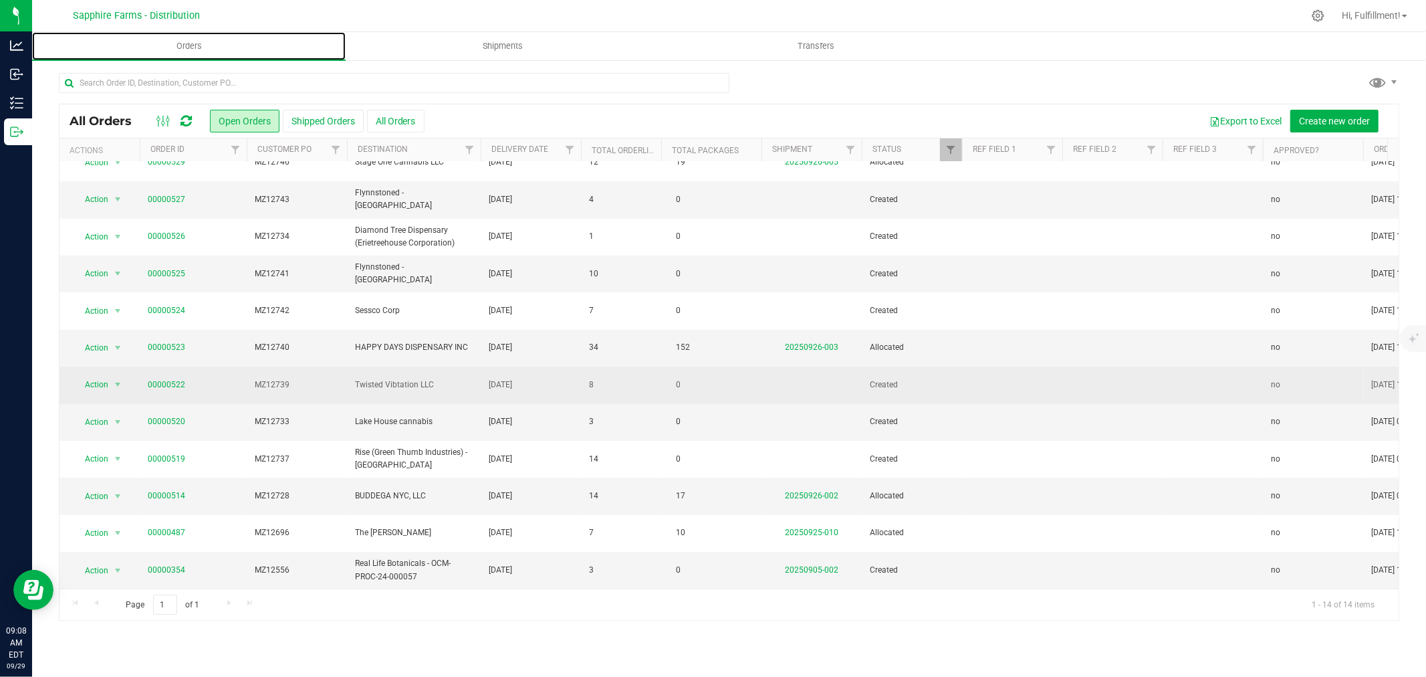
scroll to position [103, 0]
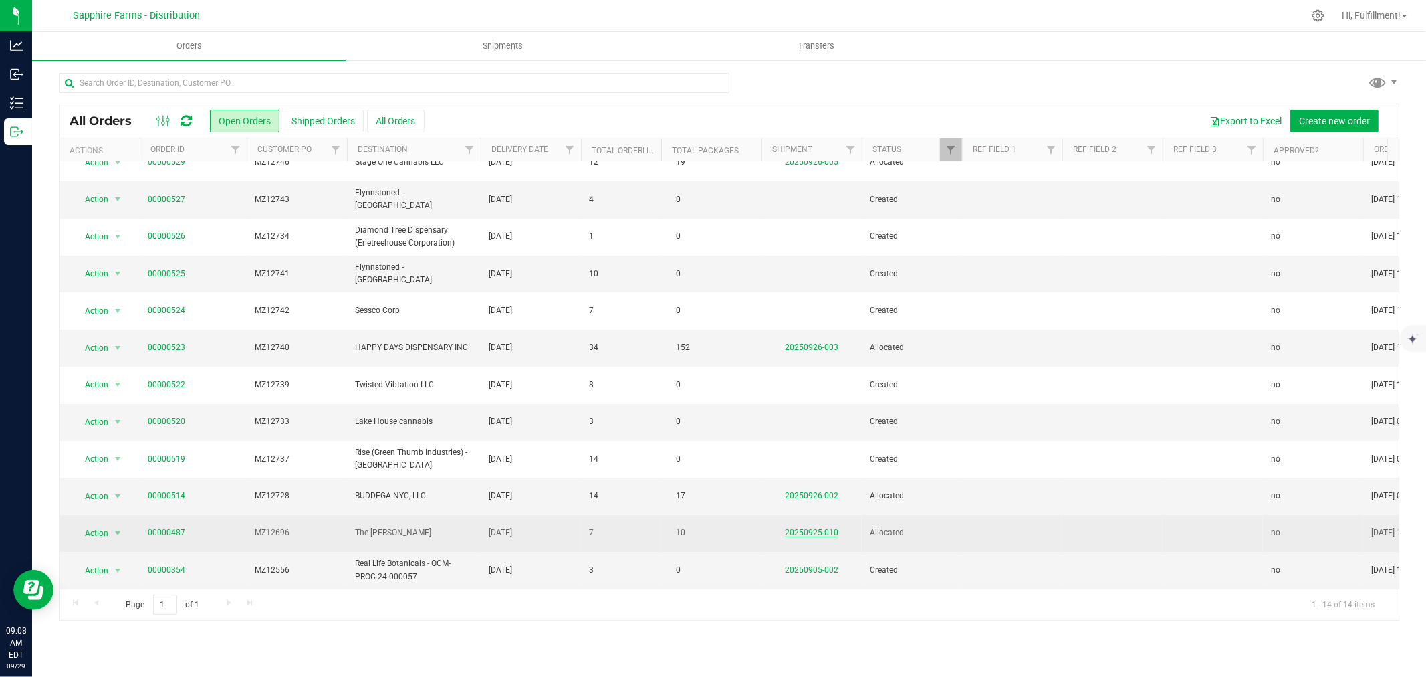
click at [816, 528] on link "20250925-010" at bounding box center [811, 532] width 53 height 9
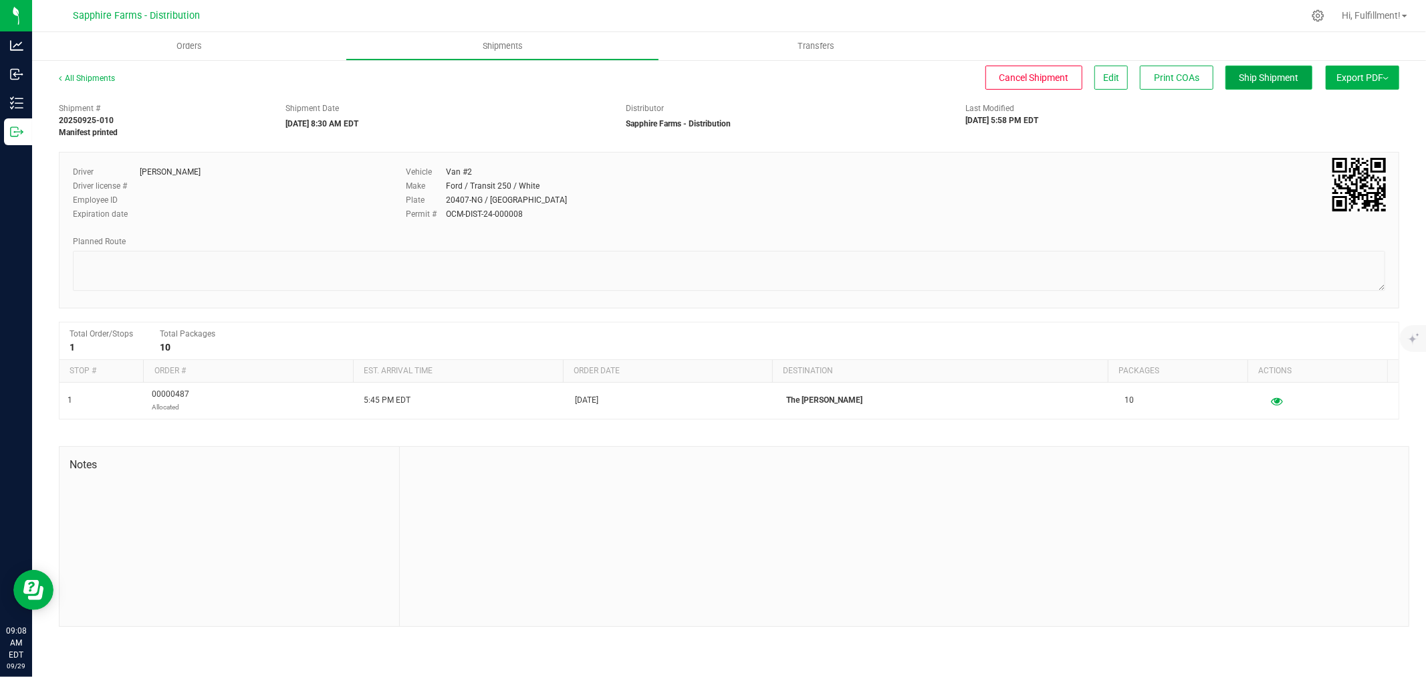
click at [1283, 72] on span "Ship Shipment" at bounding box center [1270, 77] width 60 height 11
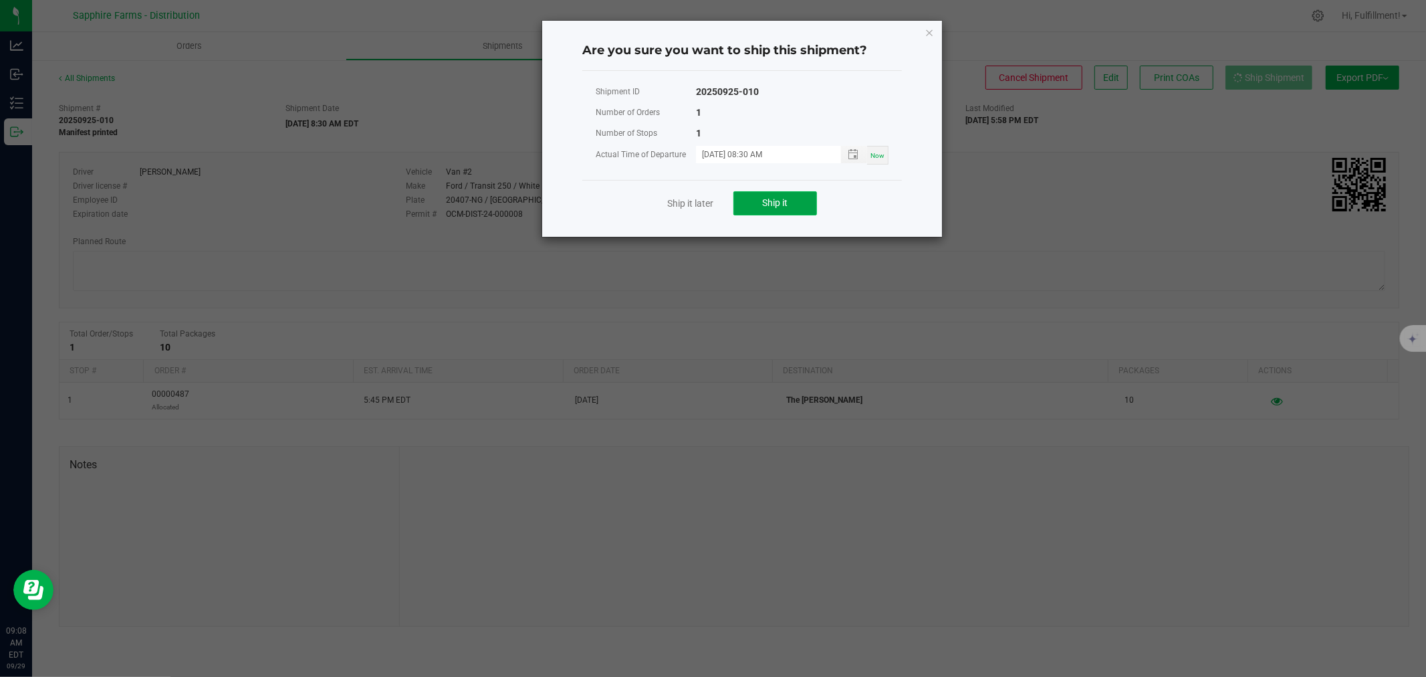
click at [770, 197] on span "Ship it" at bounding box center [775, 202] width 25 height 11
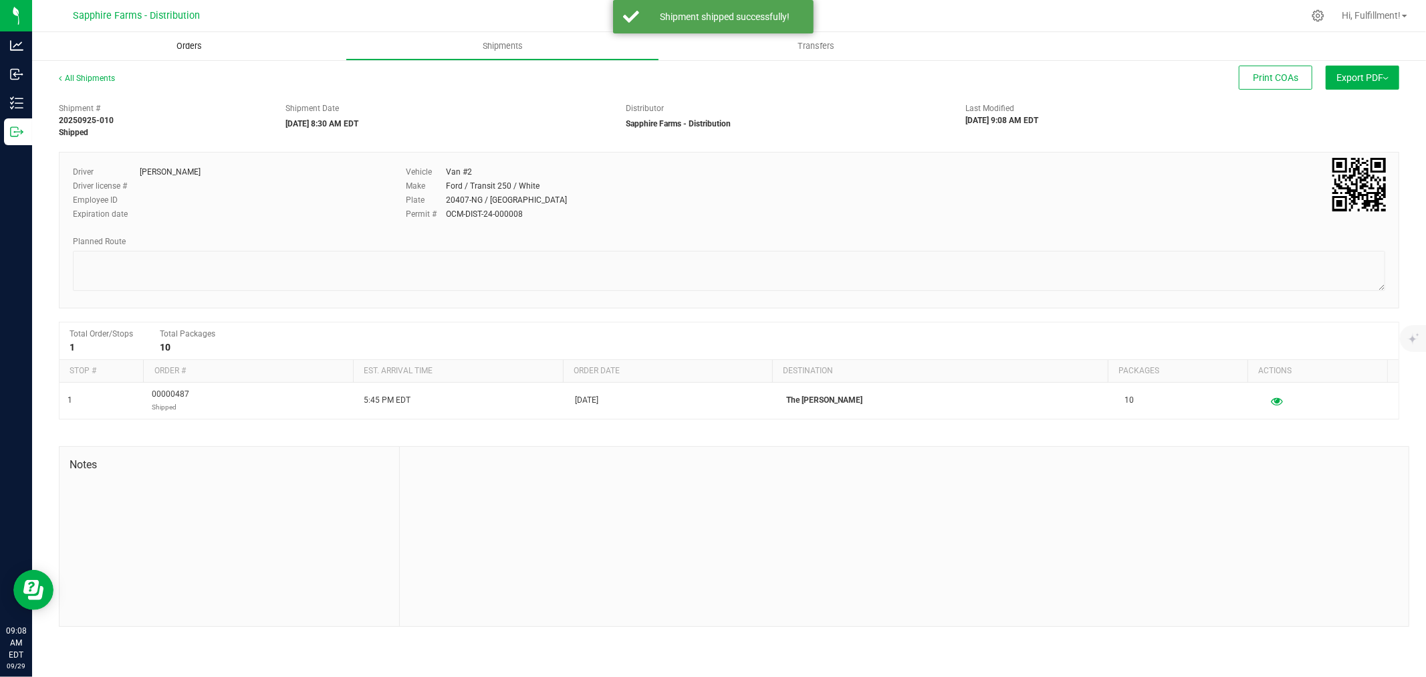
click at [197, 47] on span "Orders" at bounding box center [189, 46] width 62 height 12
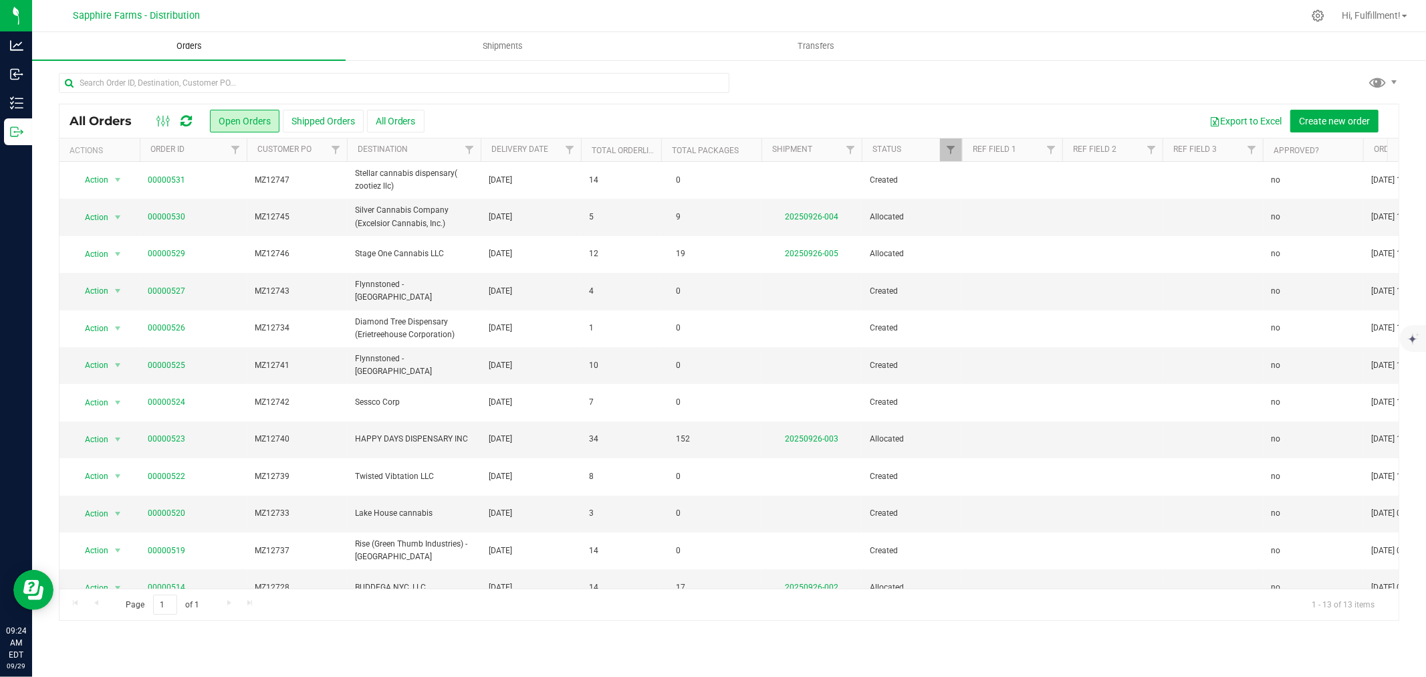
click at [195, 45] on span "Orders" at bounding box center [189, 46] width 62 height 12
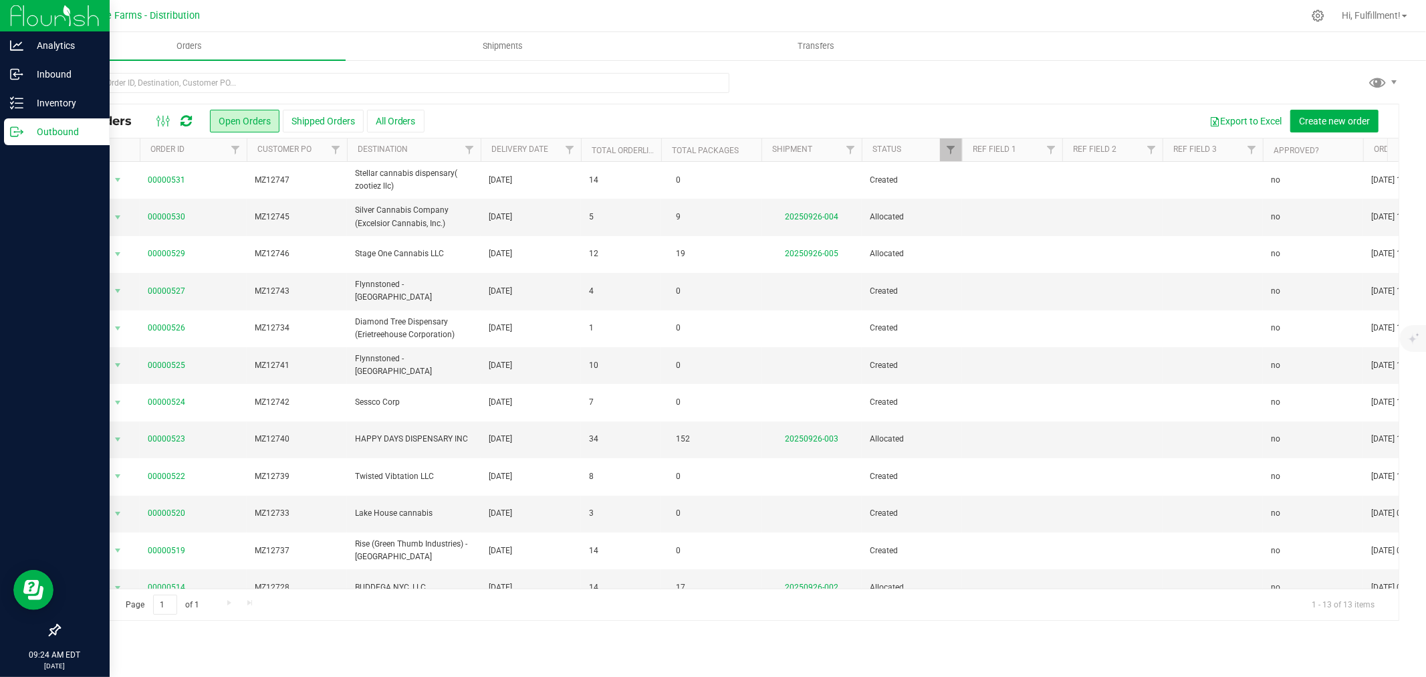
click at [52, 131] on p "Outbound" at bounding box center [63, 132] width 80 height 16
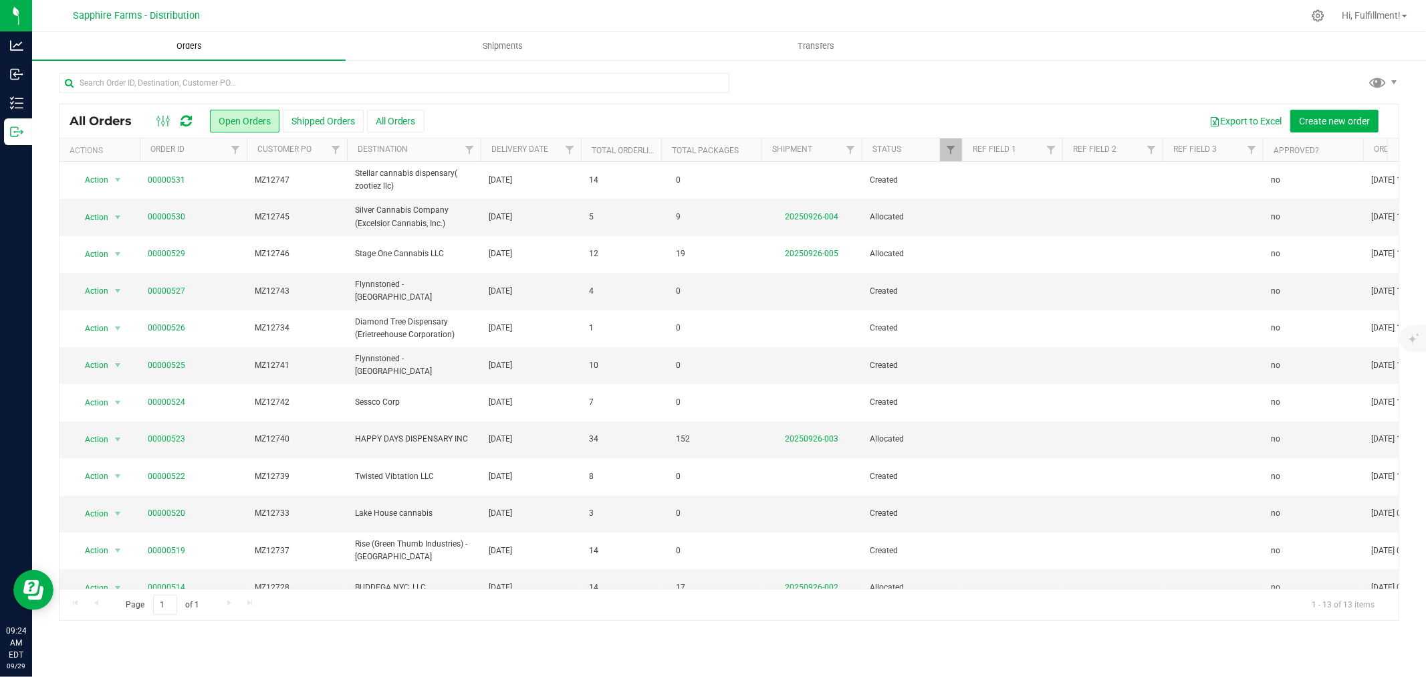
click at [187, 45] on span "Orders" at bounding box center [189, 46] width 62 height 12
click at [189, 49] on span "Orders" at bounding box center [189, 46] width 62 height 12
click at [524, 150] on link "Delivery Date" at bounding box center [519, 148] width 57 height 9
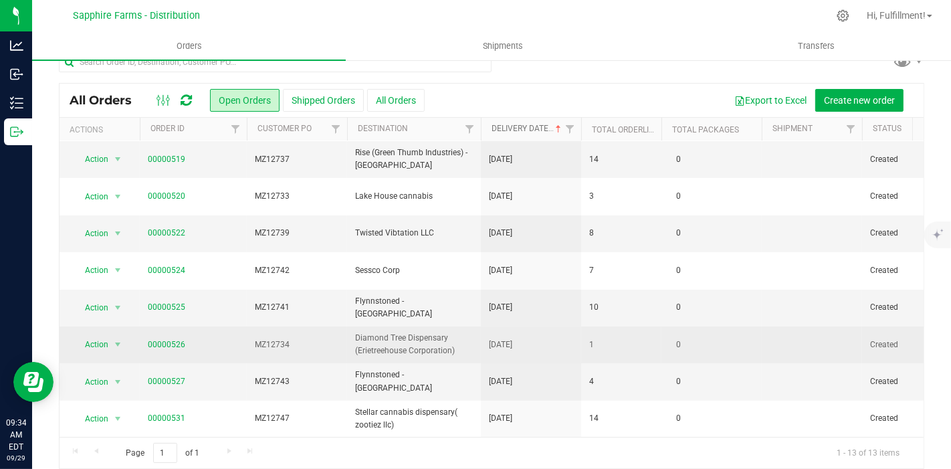
scroll to position [33, 0]
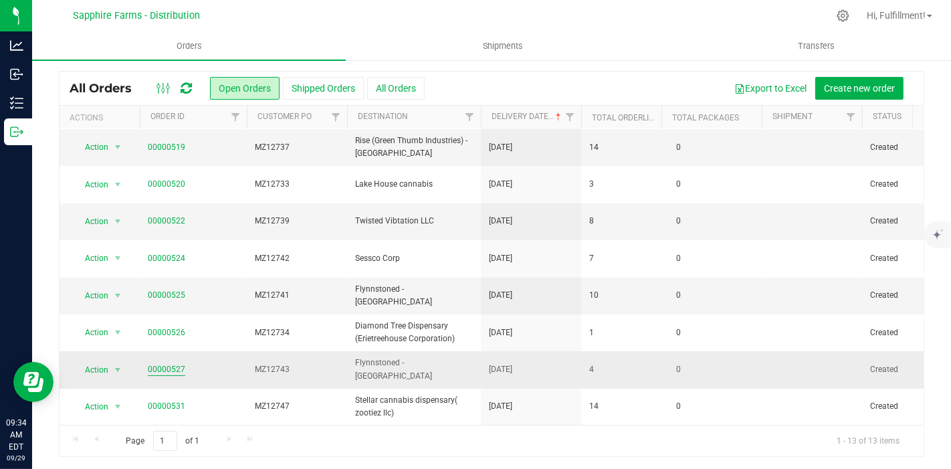
click at [175, 363] on link "00000527" at bounding box center [166, 369] width 37 height 13
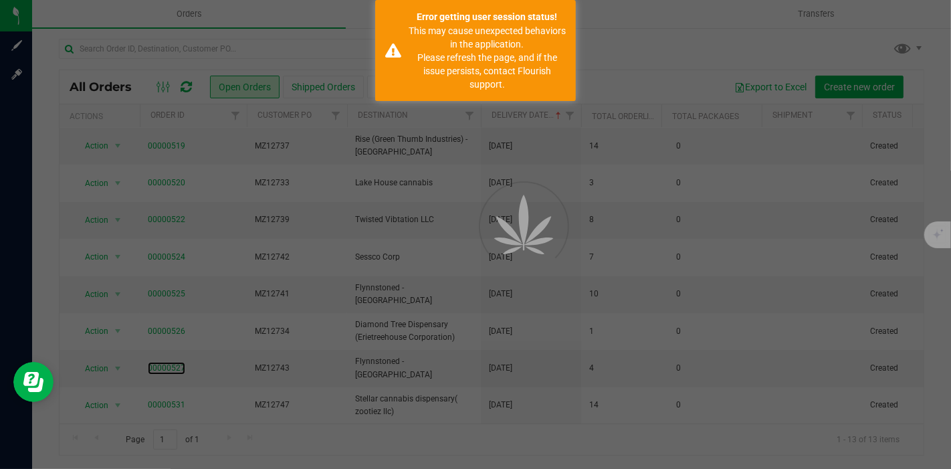
scroll to position [1, 0]
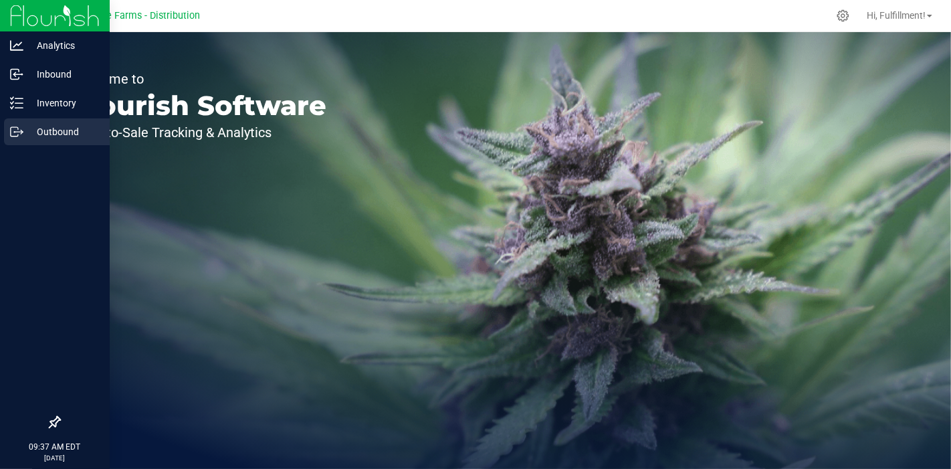
click at [61, 137] on p "Outbound" at bounding box center [63, 132] width 80 height 16
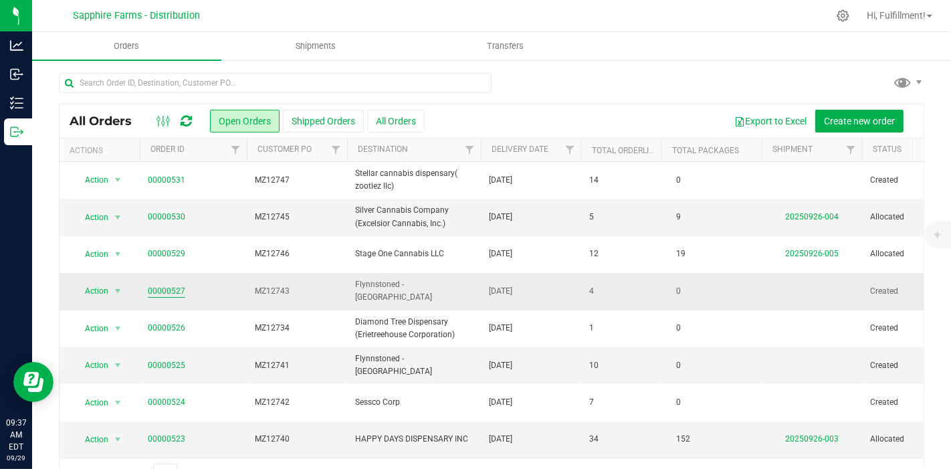
click at [168, 291] on link "00000527" at bounding box center [166, 291] width 37 height 13
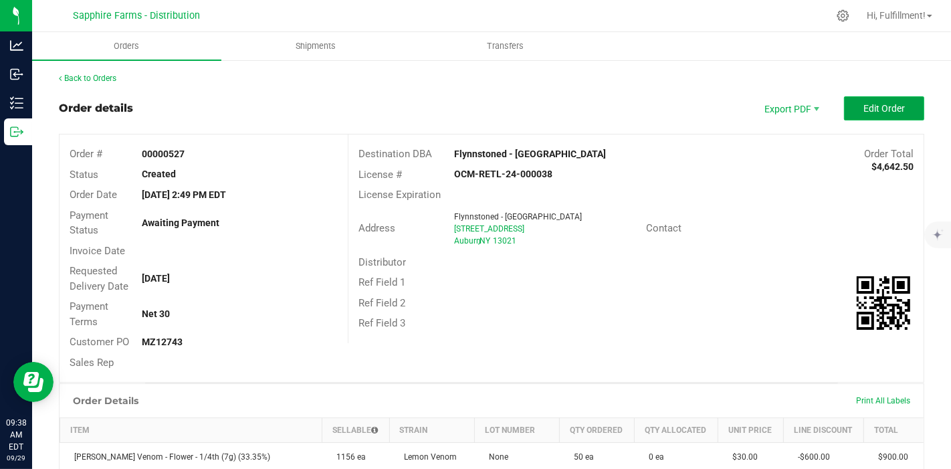
click at [863, 106] on span "Edit Order" at bounding box center [883, 108] width 41 height 11
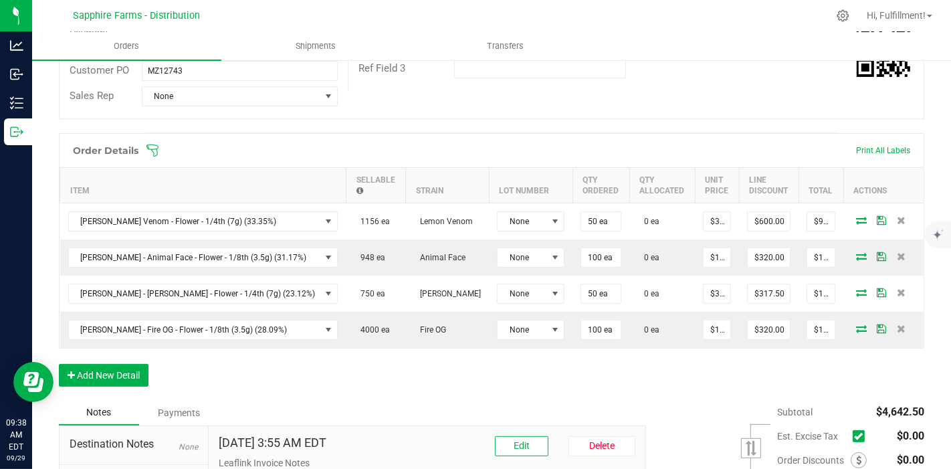
scroll to position [275, 0]
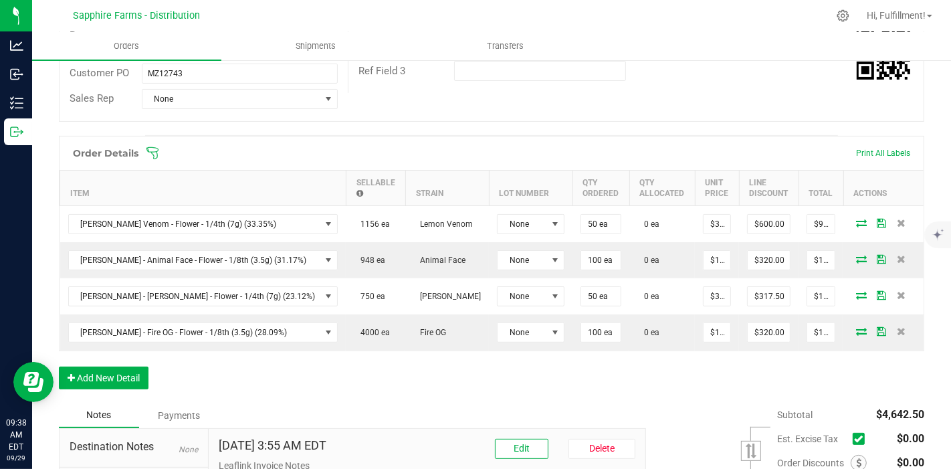
click at [152, 144] on div "Order Details Print All Labels" at bounding box center [492, 152] width 864 height 33
click at [156, 149] on icon at bounding box center [152, 152] width 13 height 13
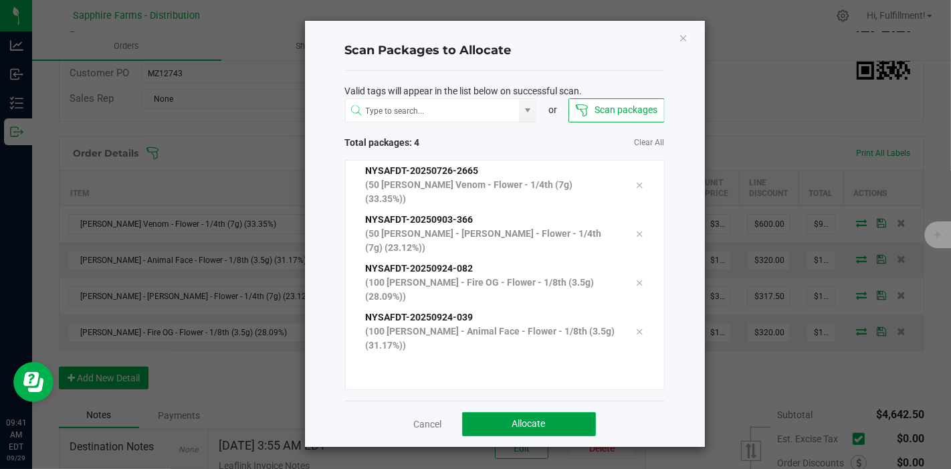
click at [567, 412] on button "Allocate" at bounding box center [529, 424] width 134 height 24
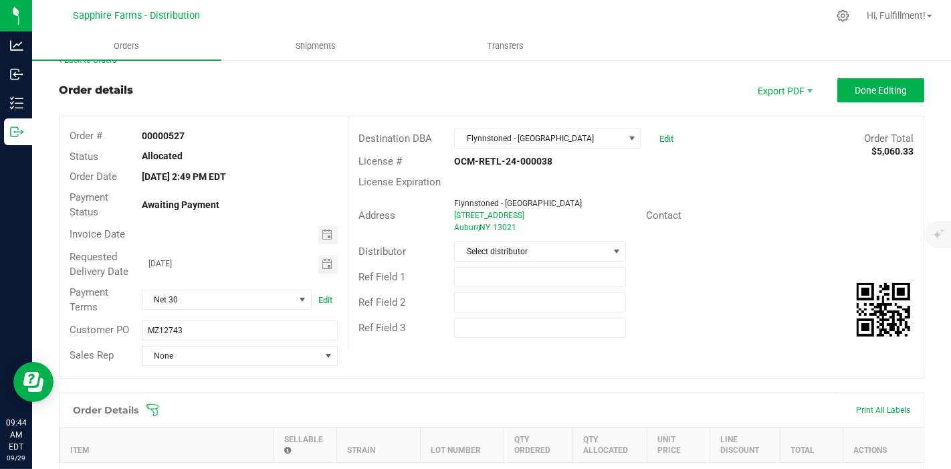
scroll to position [0, 0]
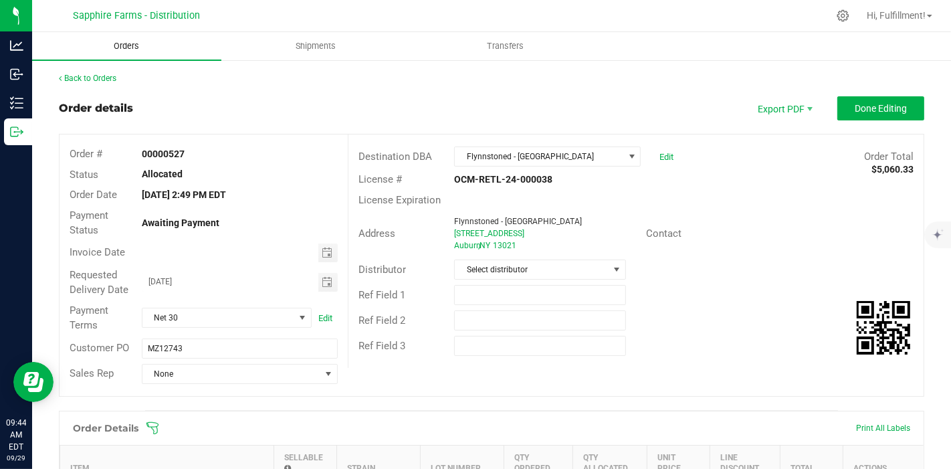
click at [132, 48] on span "Orders" at bounding box center [127, 46] width 62 height 12
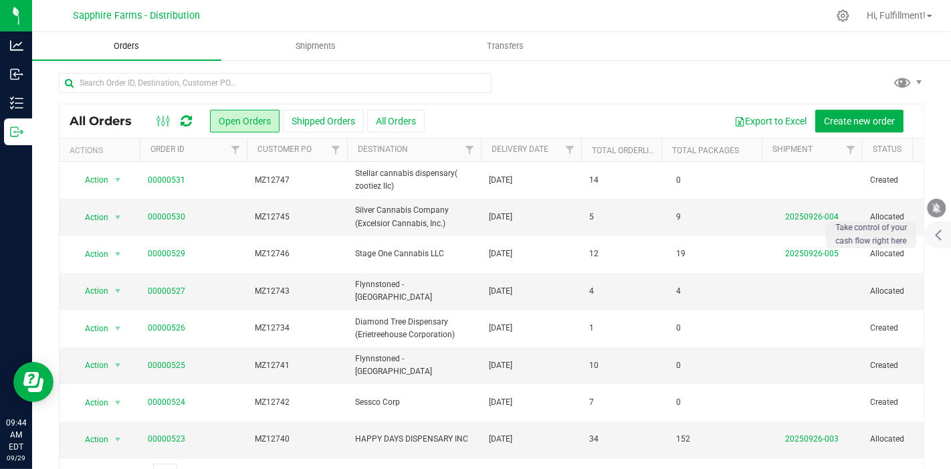
click at [137, 47] on span "Orders" at bounding box center [127, 46] width 62 height 12
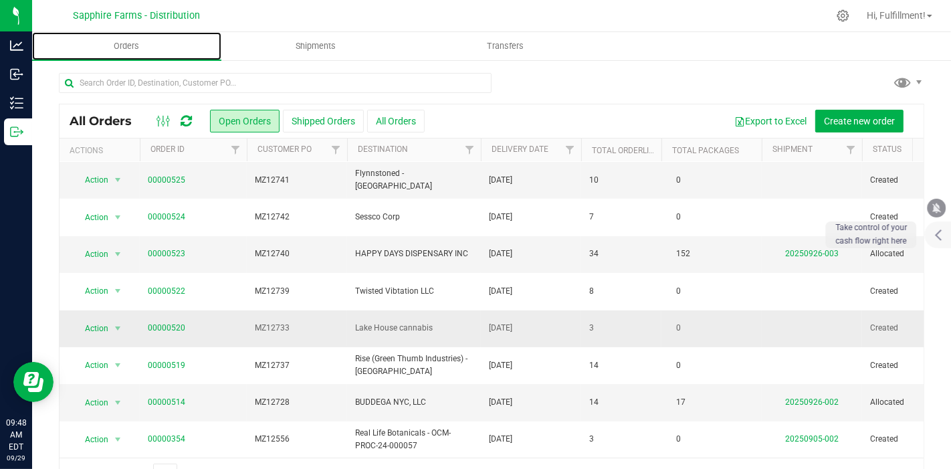
scroll to position [45, 0]
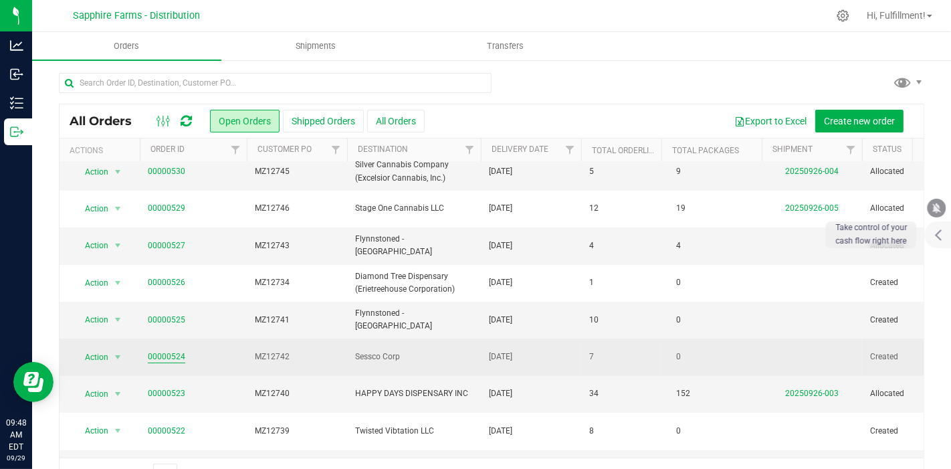
click at [167, 356] on link "00000524" at bounding box center [166, 356] width 37 height 13
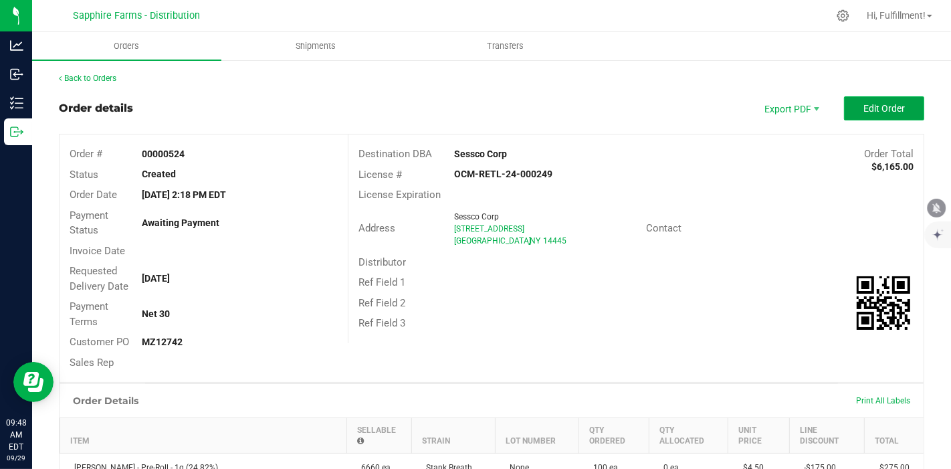
click at [875, 109] on span "Edit Order" at bounding box center [883, 108] width 41 height 11
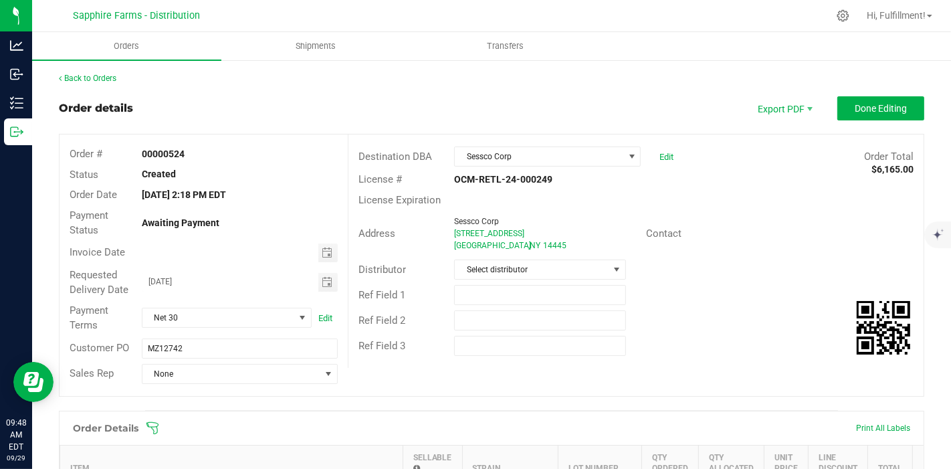
click at [154, 426] on icon at bounding box center [152, 427] width 13 height 13
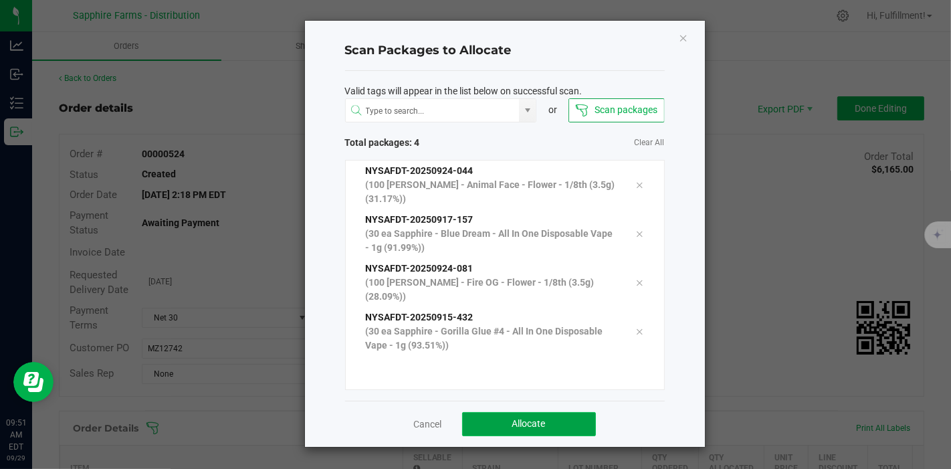
click at [562, 412] on button "Allocate" at bounding box center [529, 424] width 134 height 24
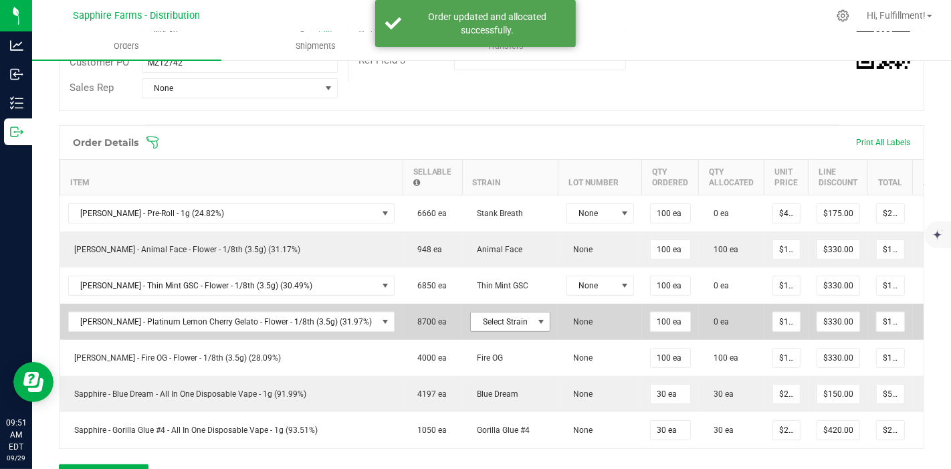
scroll to position [371, 0]
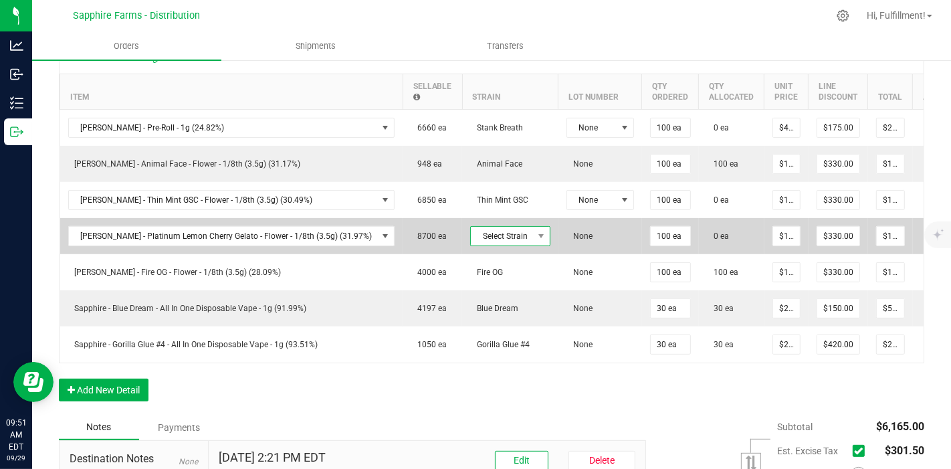
click at [536, 231] on span at bounding box center [541, 236] width 11 height 11
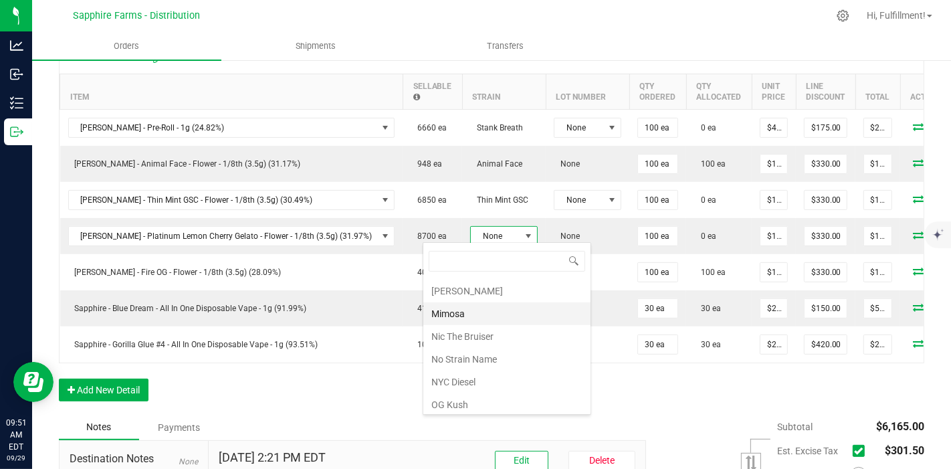
scroll to position [966, 0]
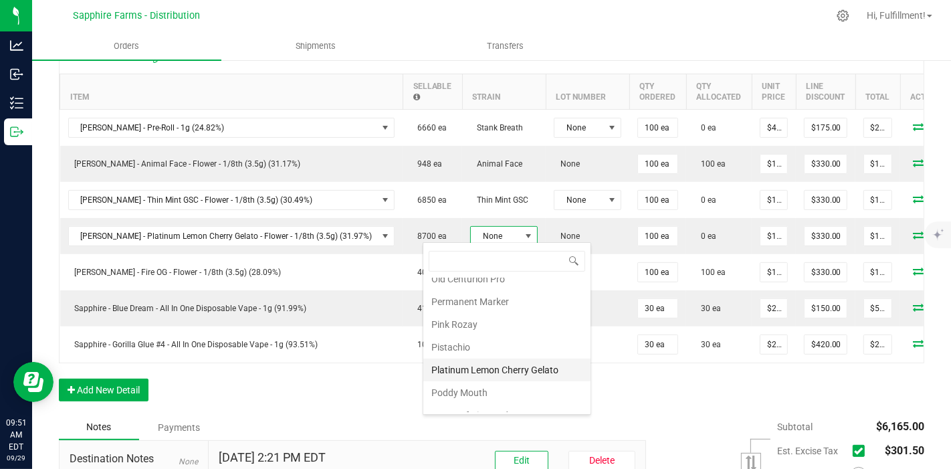
click at [516, 358] on li "Platinum Lemon Cherry Gelato" at bounding box center [506, 369] width 167 height 23
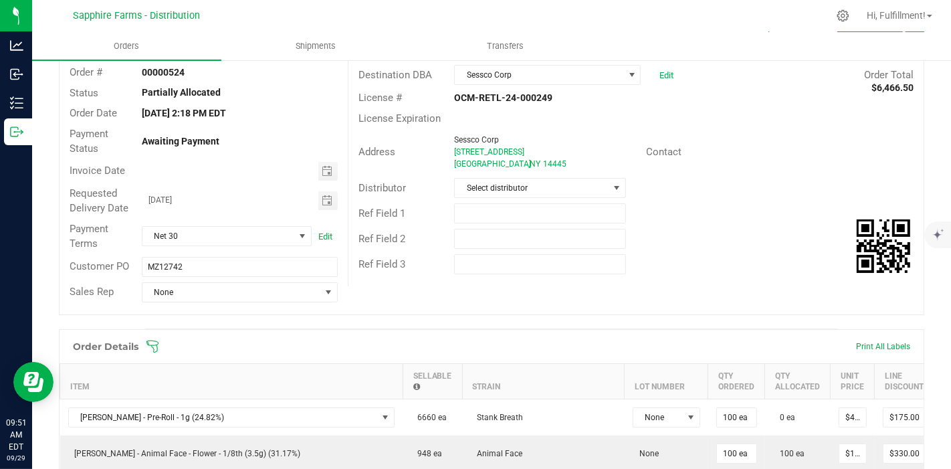
scroll to position [74, 0]
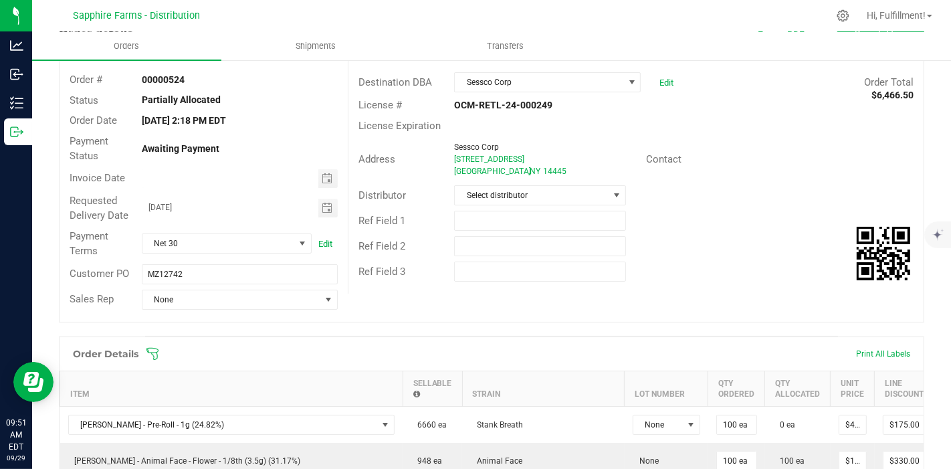
click at [147, 356] on icon at bounding box center [152, 353] width 13 height 13
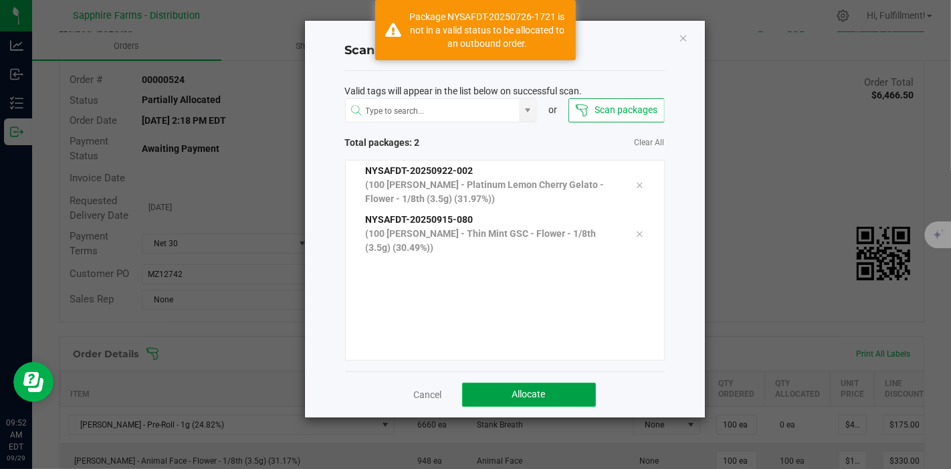
click at [500, 392] on button "Allocate" at bounding box center [529, 394] width 134 height 24
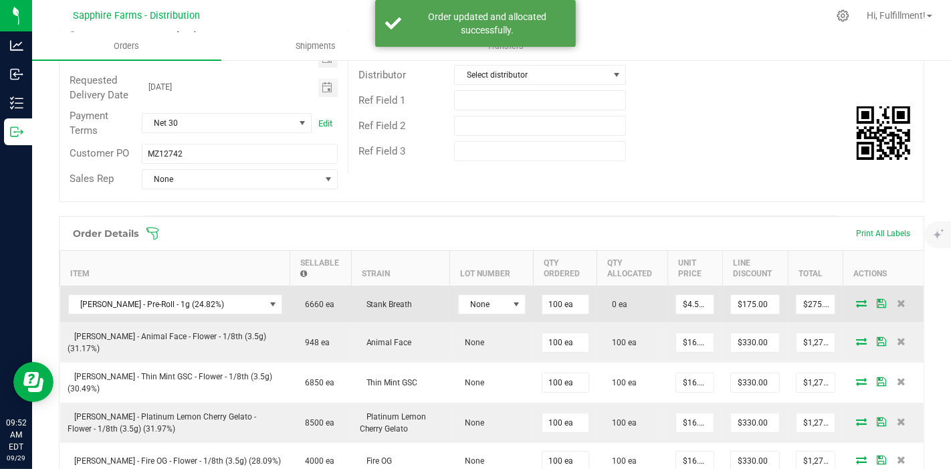
scroll to position [223, 0]
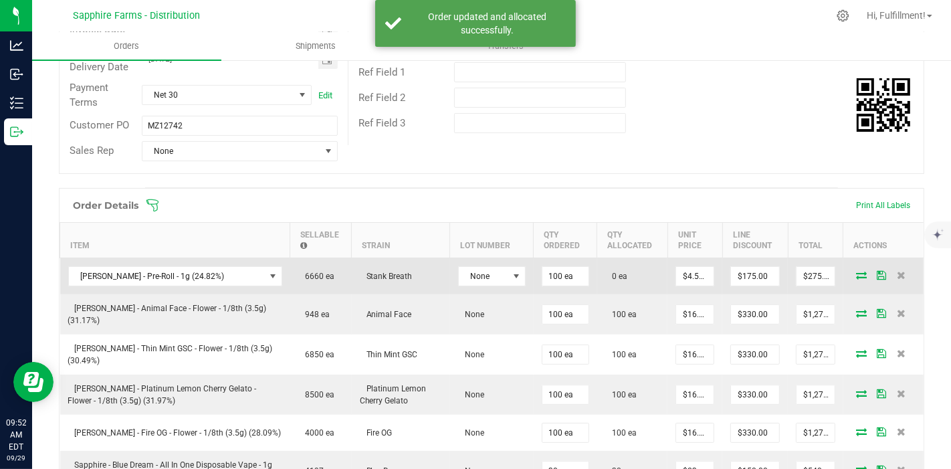
click at [856, 277] on icon at bounding box center [861, 275] width 11 height 8
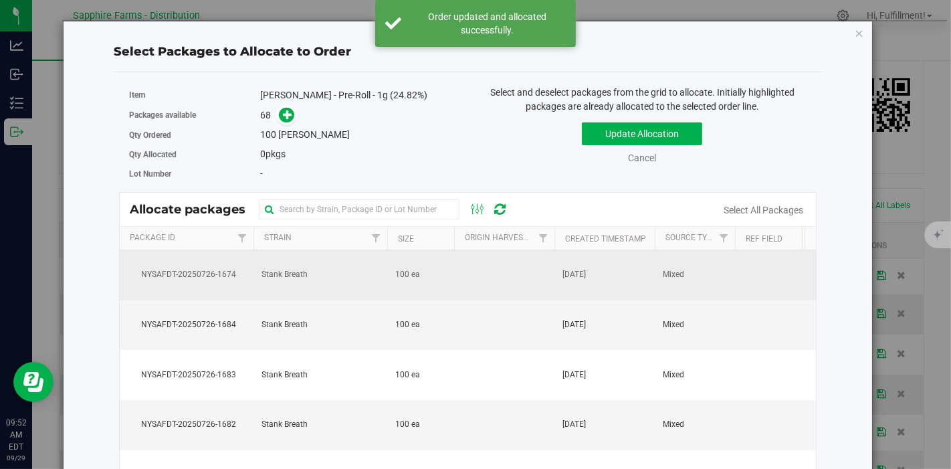
click at [611, 275] on td "[DATE]" at bounding box center [604, 275] width 100 height 50
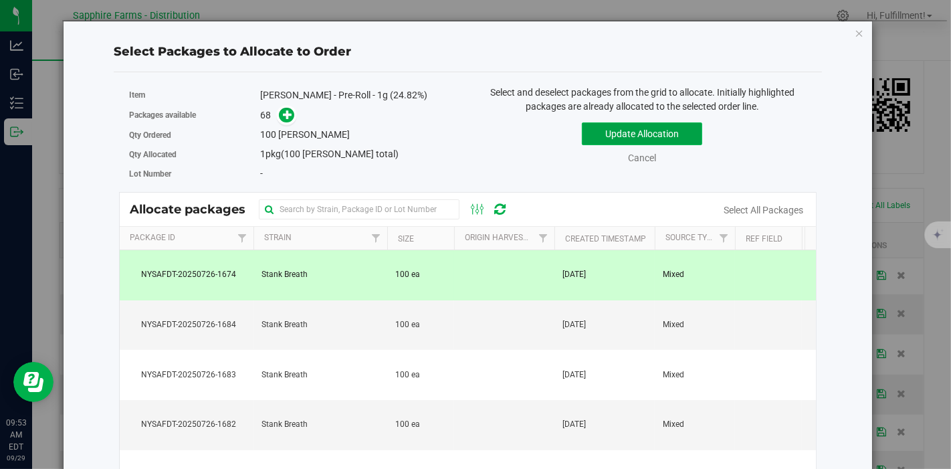
click at [670, 129] on button "Update Allocation" at bounding box center [642, 133] width 120 height 23
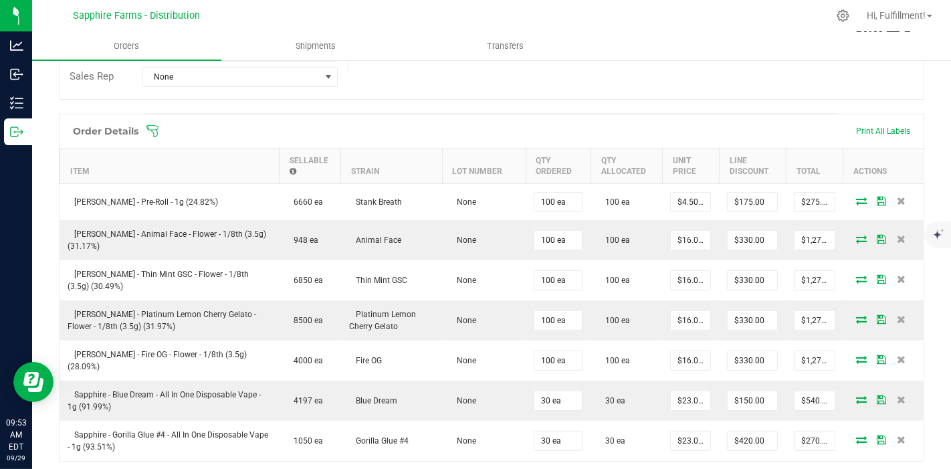
scroll to position [548, 0]
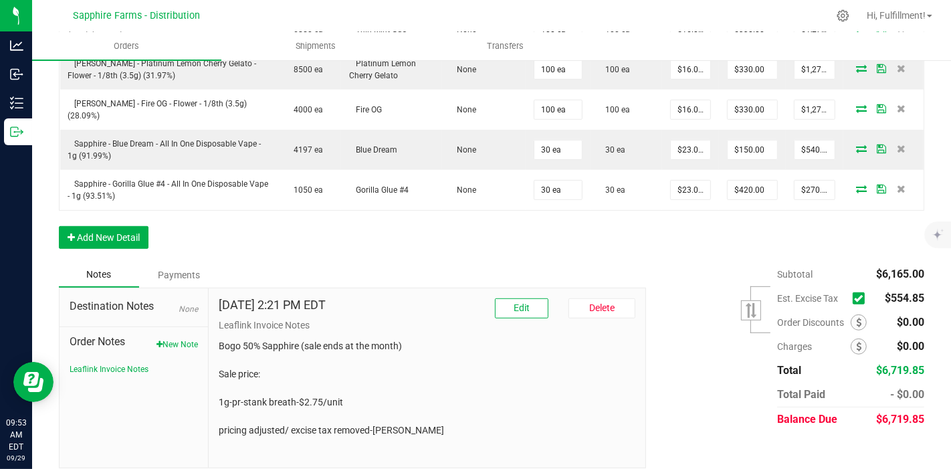
click at [854, 298] on icon at bounding box center [858, 298] width 9 height 0
click at [0, 0] on input "checkbox" at bounding box center [0, 0] width 0 height 0
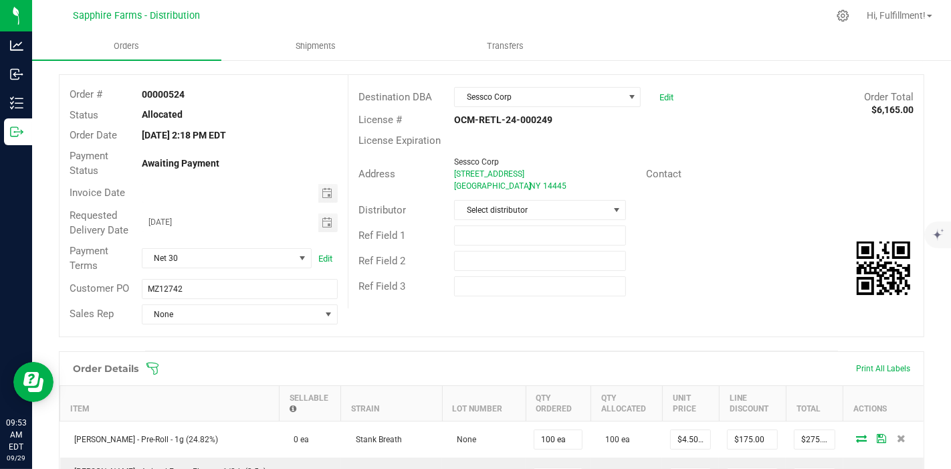
scroll to position [0, 0]
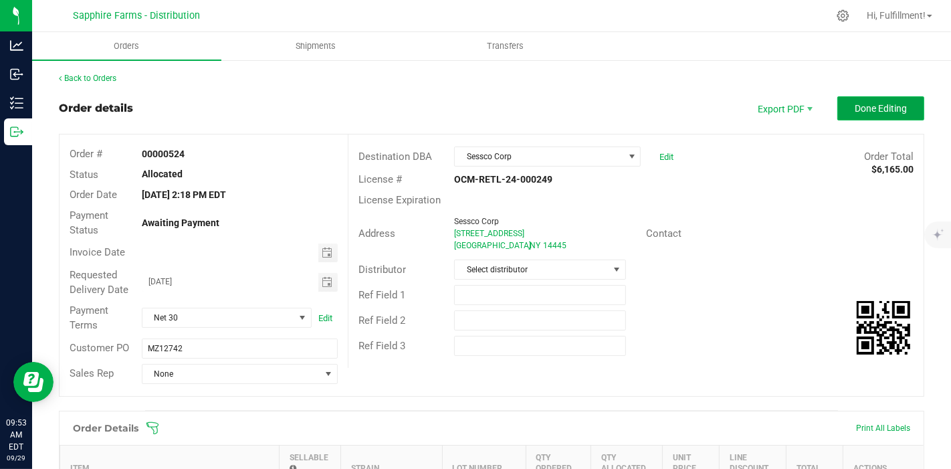
click at [875, 110] on span "Done Editing" at bounding box center [881, 108] width 52 height 11
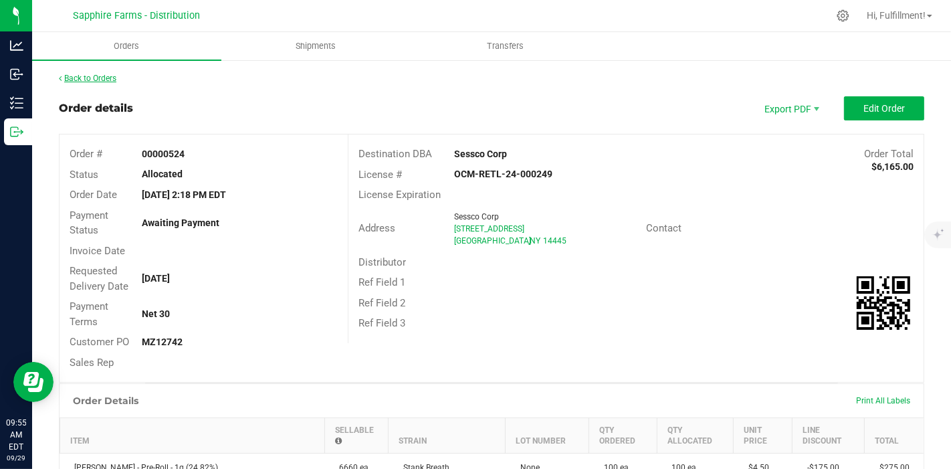
click at [102, 77] on link "Back to Orders" at bounding box center [88, 78] width 58 height 9
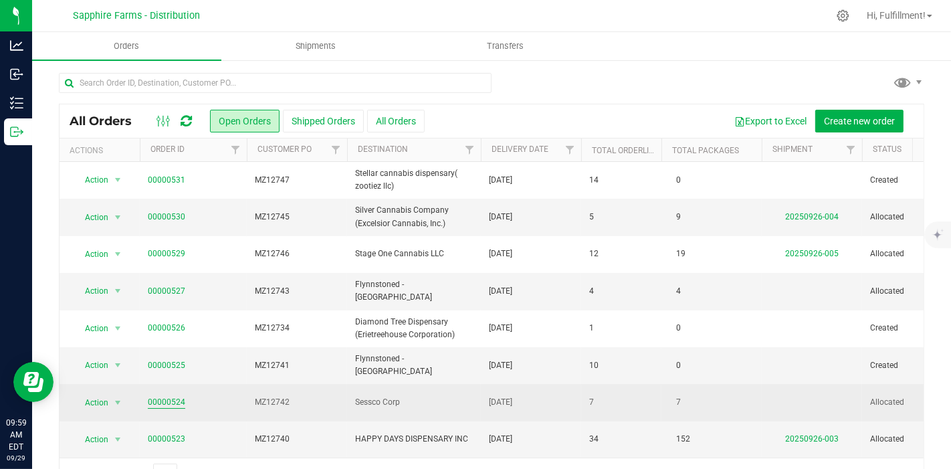
click at [166, 396] on link "00000524" at bounding box center [166, 402] width 37 height 13
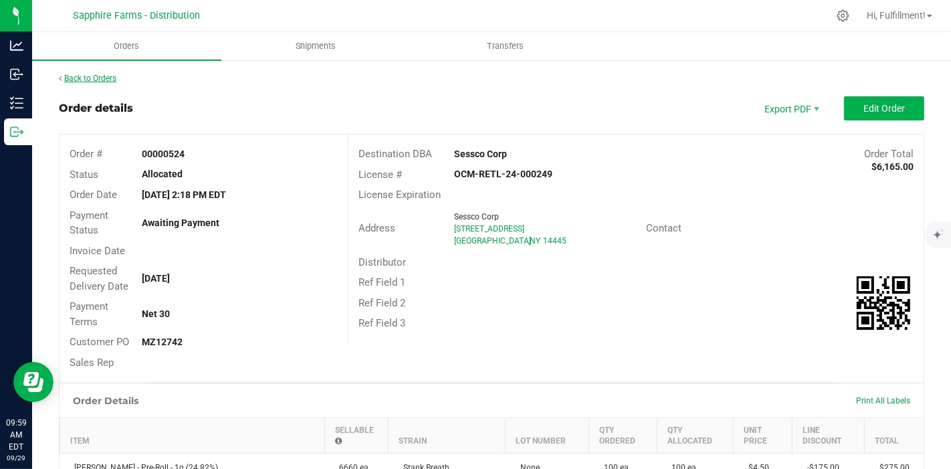
click at [105, 77] on link "Back to Orders" at bounding box center [88, 78] width 58 height 9
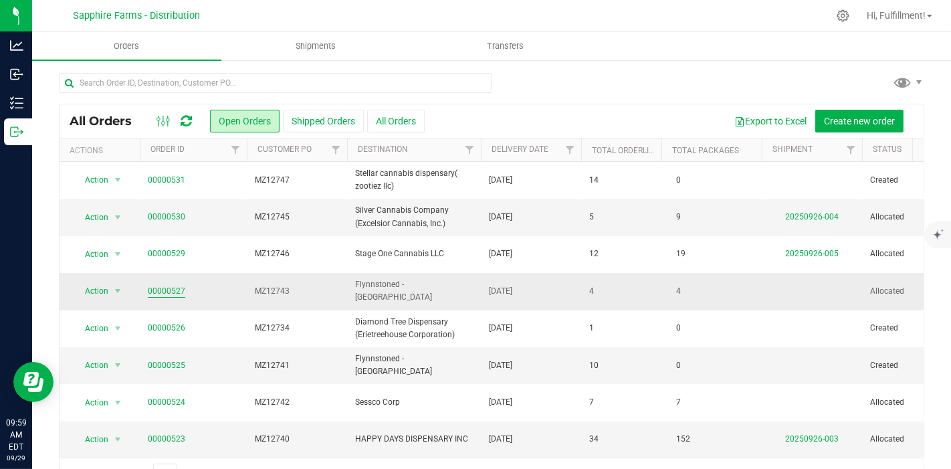
click at [162, 289] on link "00000527" at bounding box center [166, 291] width 37 height 13
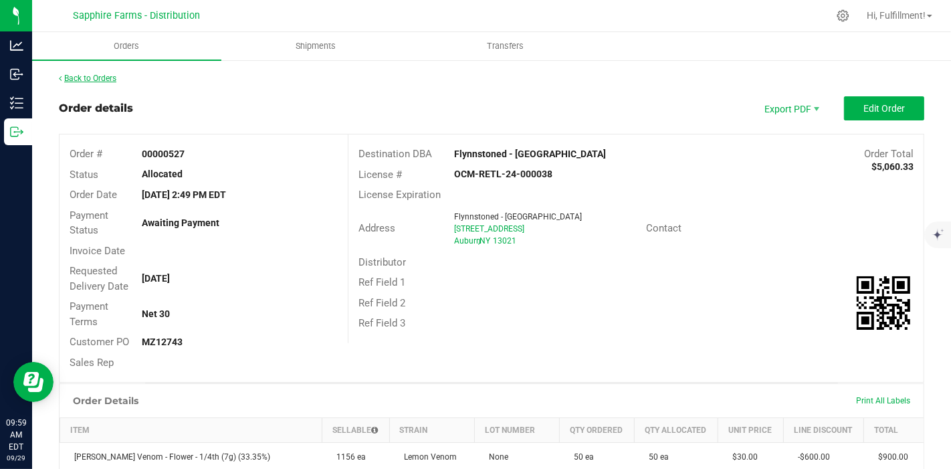
click at [92, 80] on link "Back to Orders" at bounding box center [88, 78] width 58 height 9
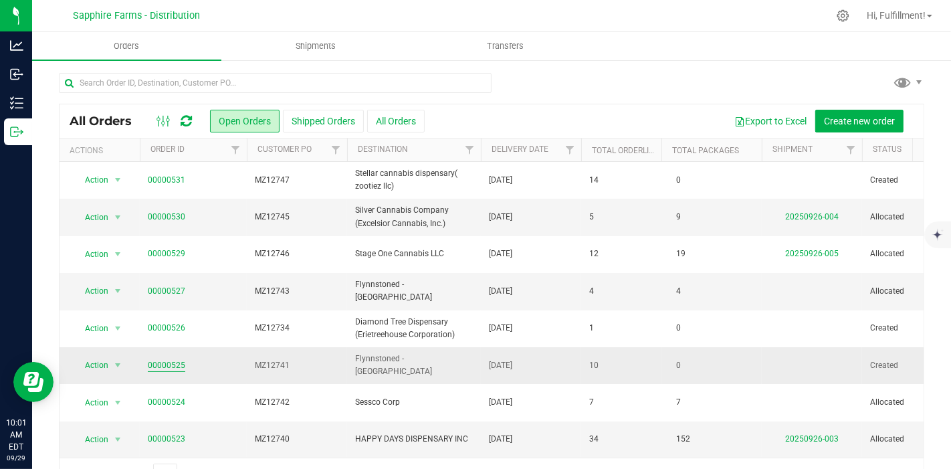
click at [167, 365] on link "00000525" at bounding box center [166, 365] width 37 height 13
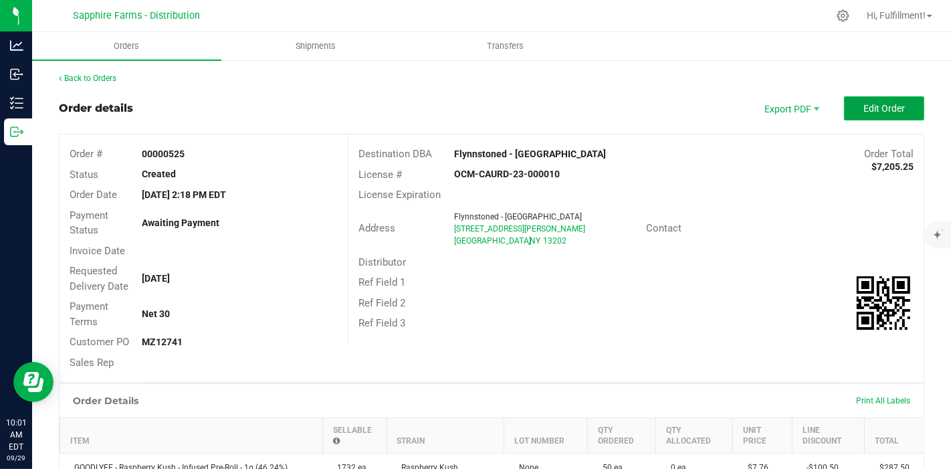
click at [844, 106] on button "Edit Order" at bounding box center [884, 108] width 80 height 24
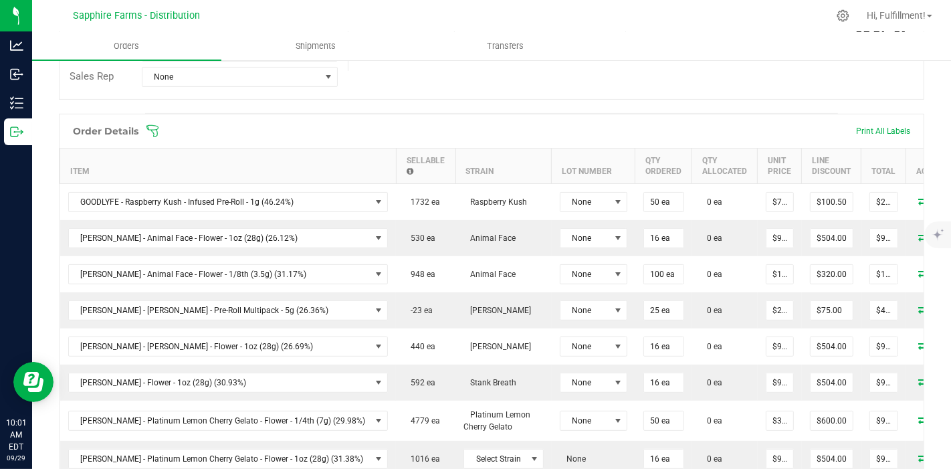
scroll to position [371, 0]
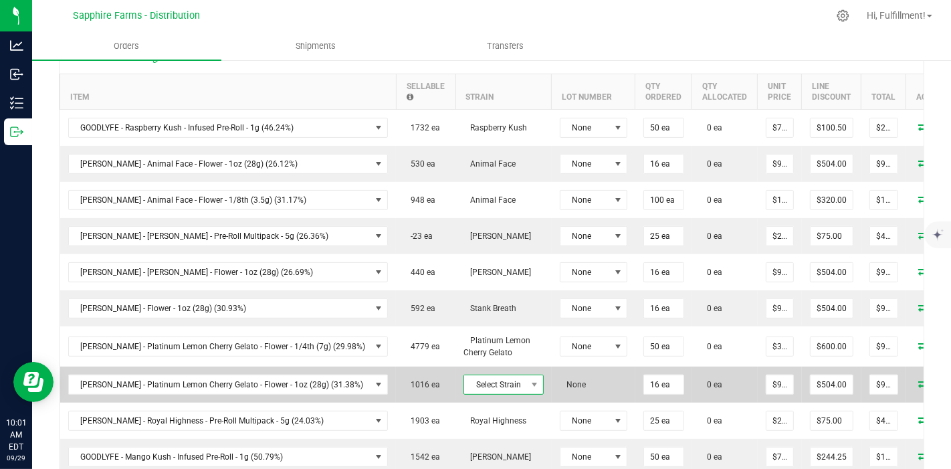
click at [464, 378] on span "Select Strain" at bounding box center [495, 384] width 62 height 19
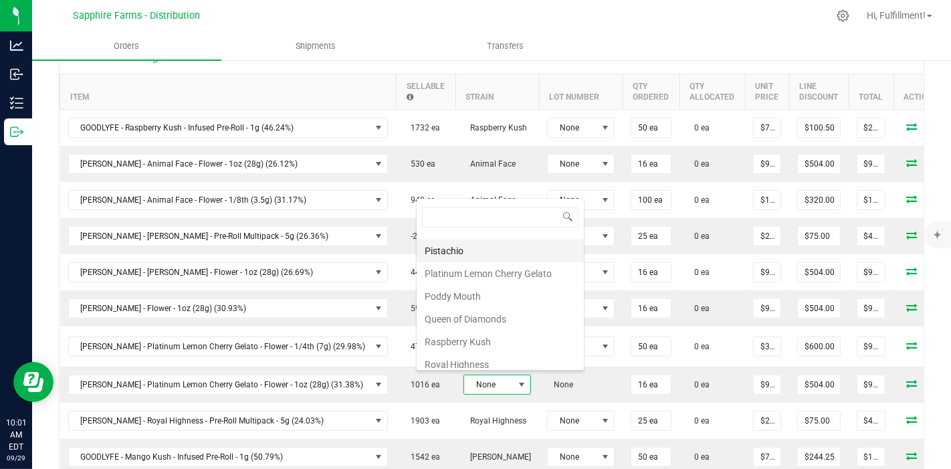
scroll to position [984, 0]
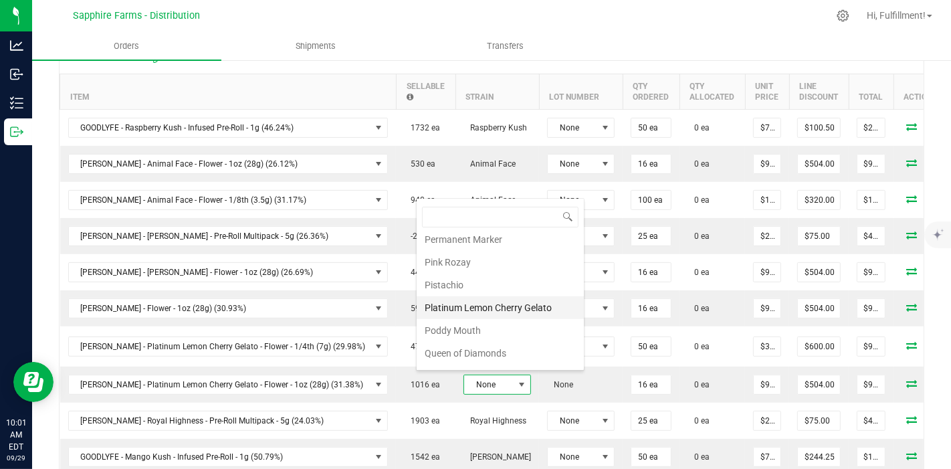
click at [485, 296] on li "Platinum Lemon Cherry Gelato" at bounding box center [500, 307] width 167 height 23
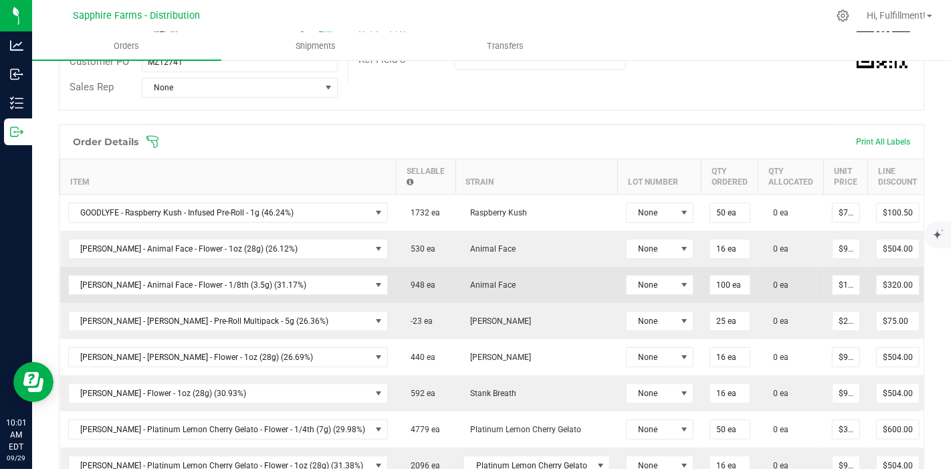
scroll to position [223, 0]
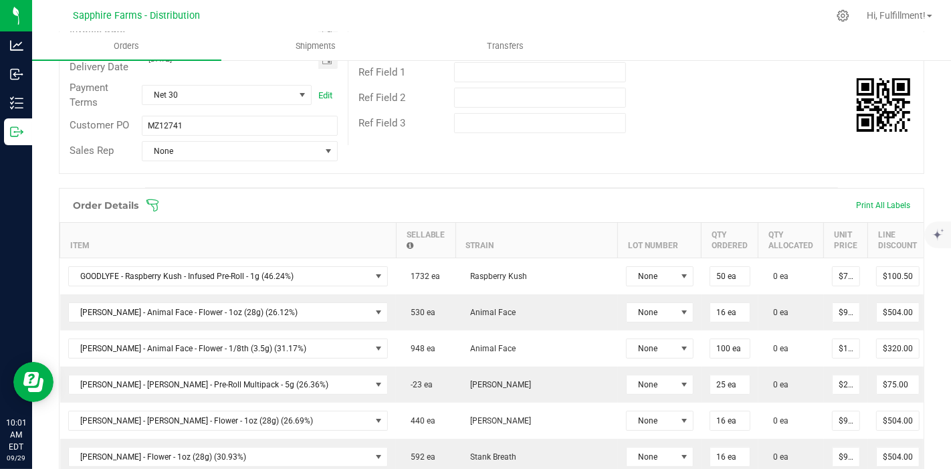
click at [154, 208] on icon at bounding box center [152, 205] width 13 height 13
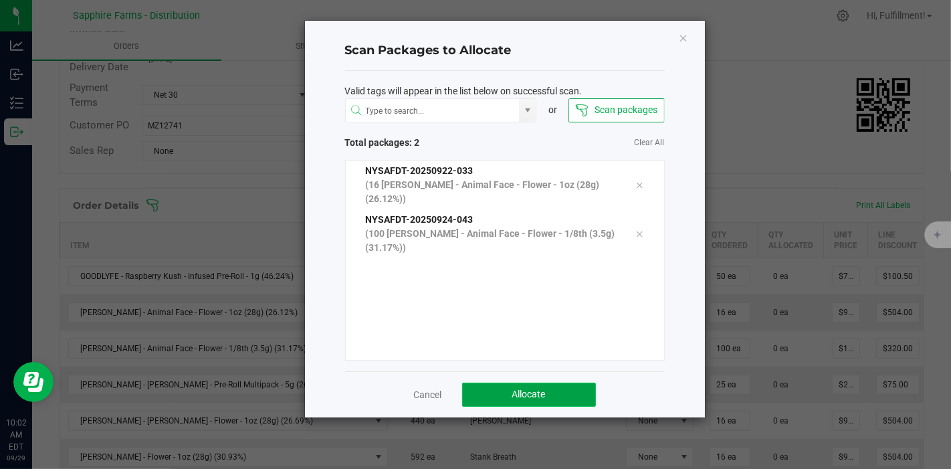
click at [522, 395] on span "Allocate" at bounding box center [528, 394] width 33 height 11
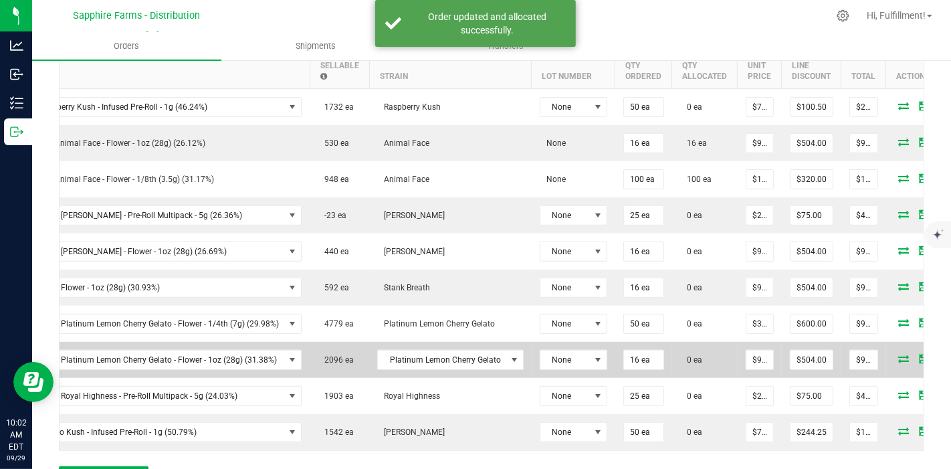
scroll to position [371, 0]
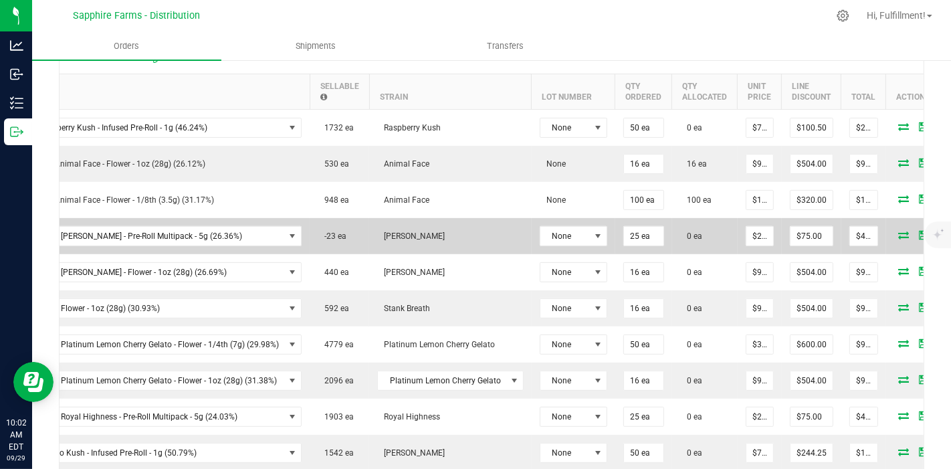
click at [899, 231] on icon at bounding box center [904, 235] width 11 height 8
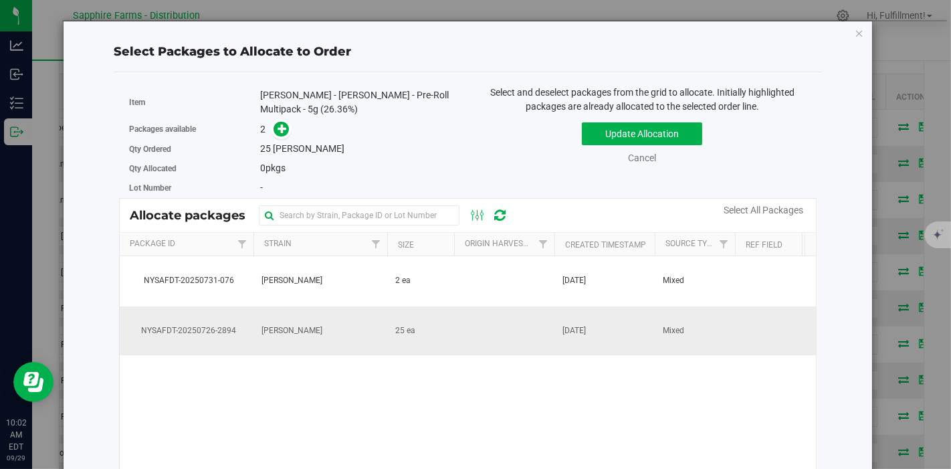
click at [586, 335] on span "[DATE]" at bounding box center [573, 330] width 23 height 13
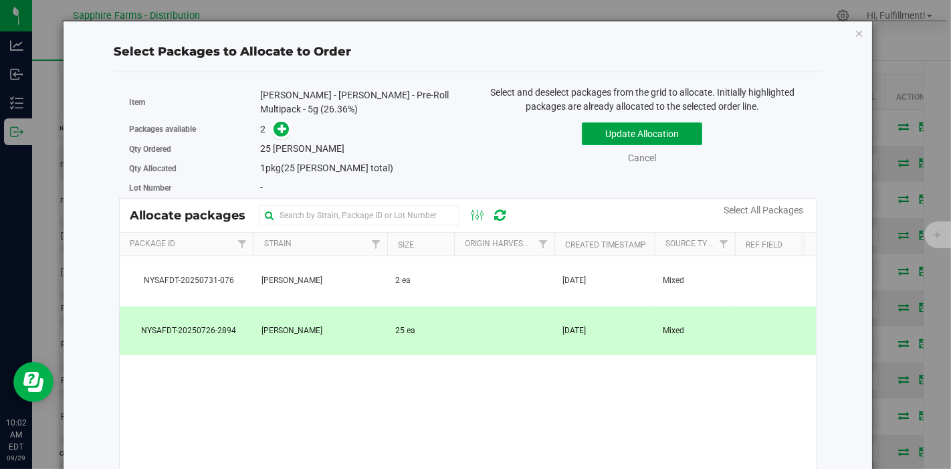
click at [649, 132] on button "Update Allocation" at bounding box center [642, 133] width 120 height 23
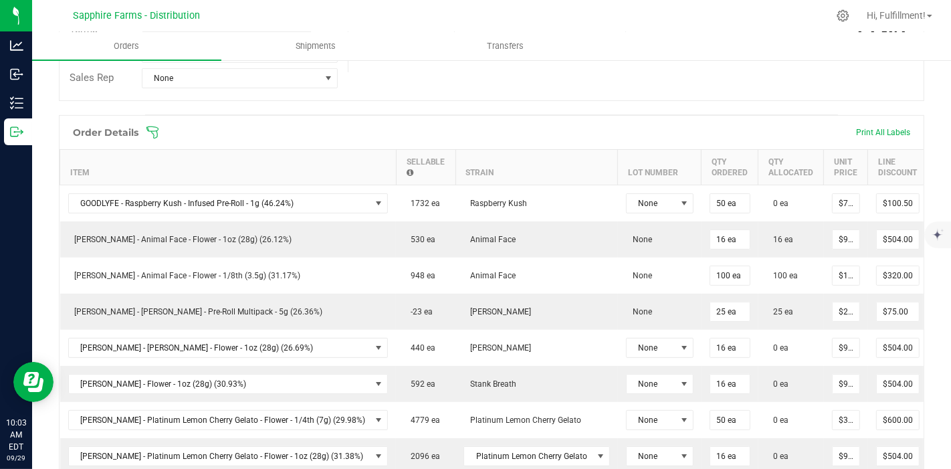
scroll to position [223, 0]
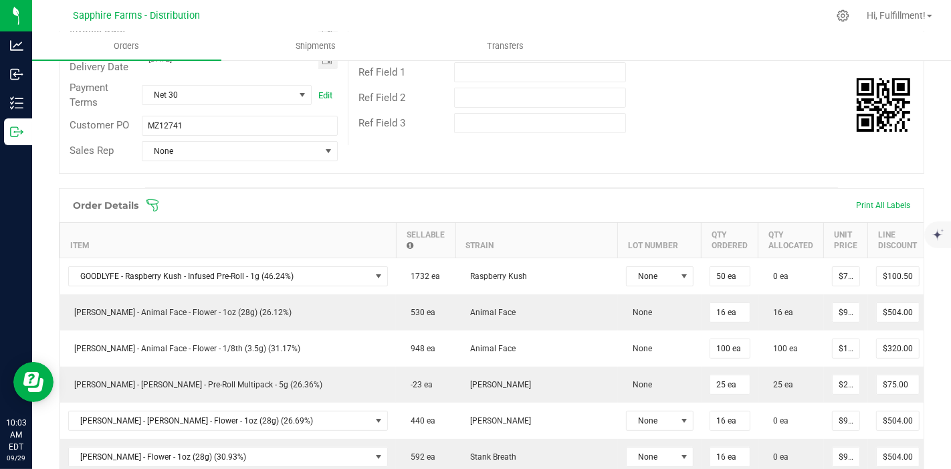
click at [149, 201] on icon at bounding box center [152, 205] width 13 height 13
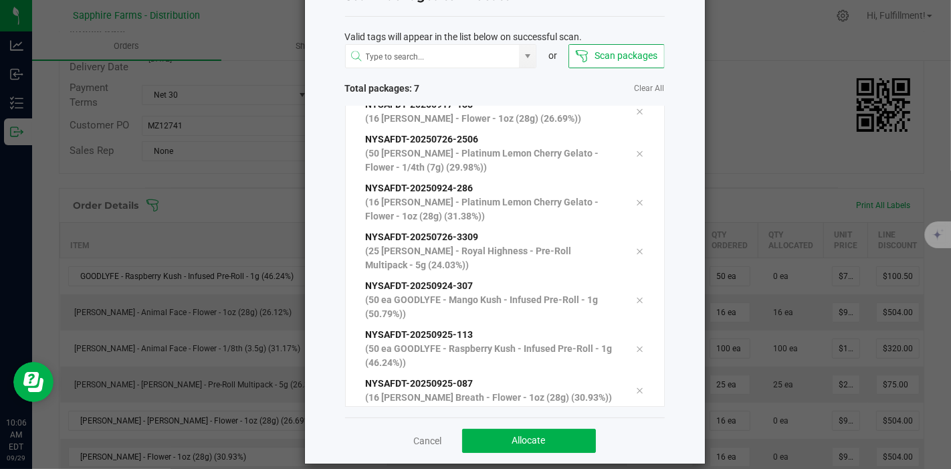
scroll to position [68, 0]
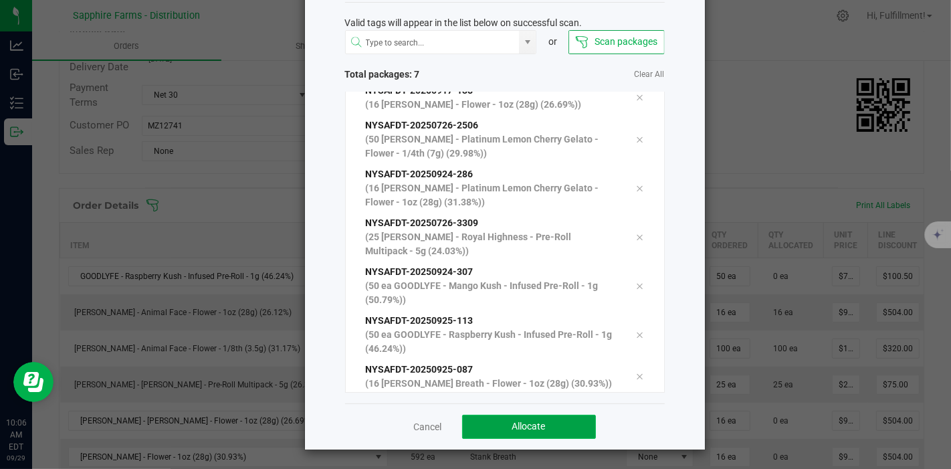
click at [566, 419] on button "Allocate" at bounding box center [529, 427] width 134 height 24
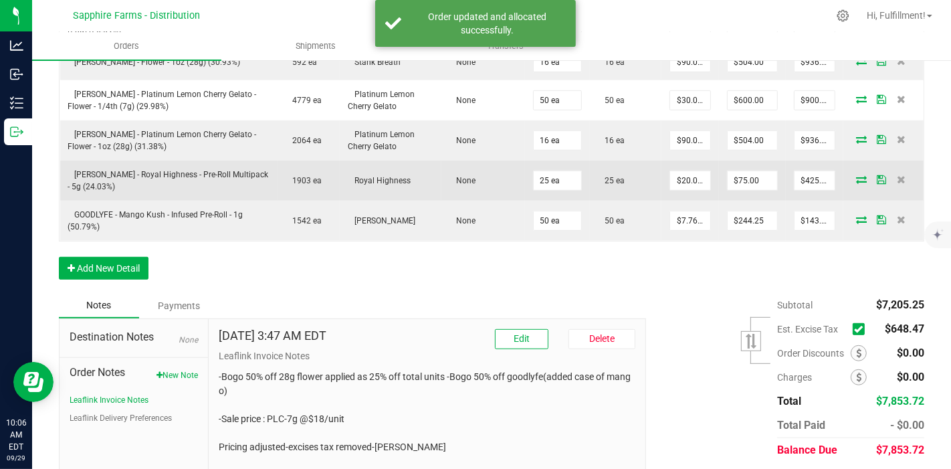
scroll to position [659, 0]
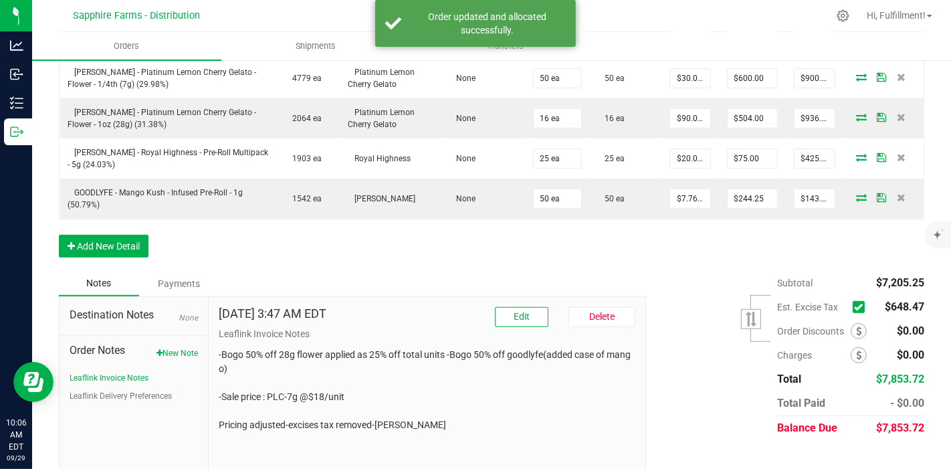
click at [853, 301] on span at bounding box center [859, 307] width 12 height 12
click at [0, 0] on input "checkbox" at bounding box center [0, 0] width 0 height 0
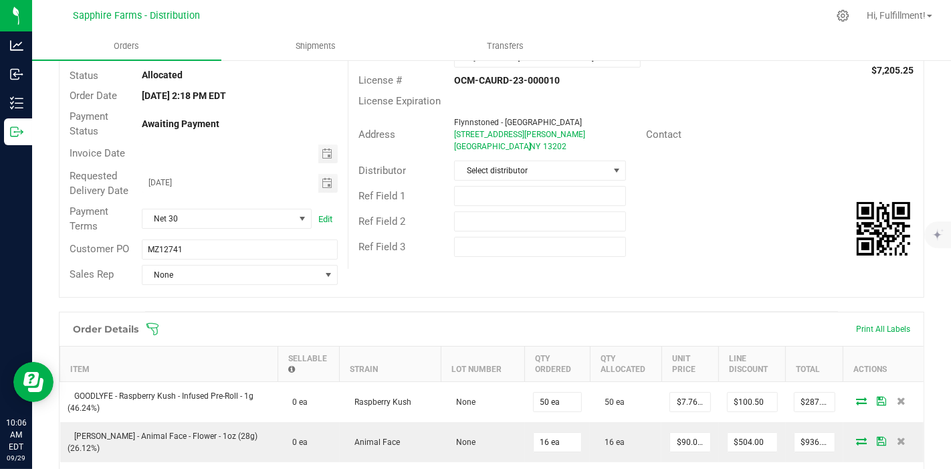
scroll to position [0, 0]
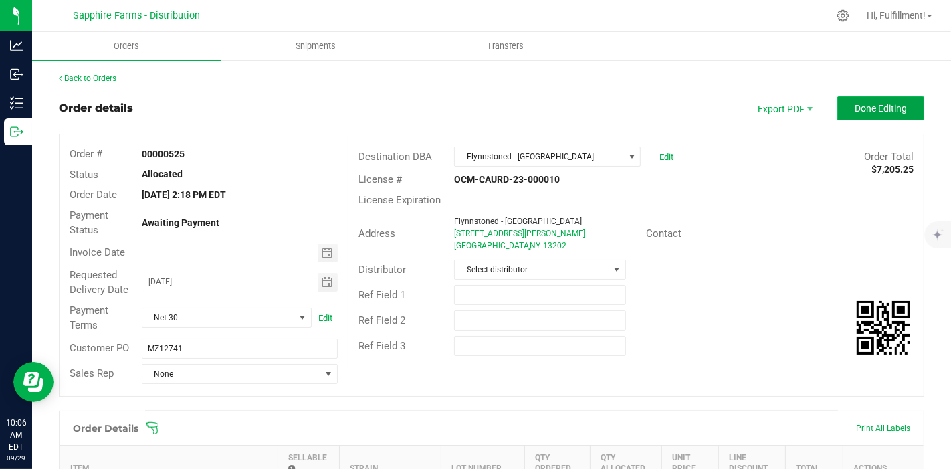
click at [879, 106] on span "Done Editing" at bounding box center [881, 108] width 52 height 11
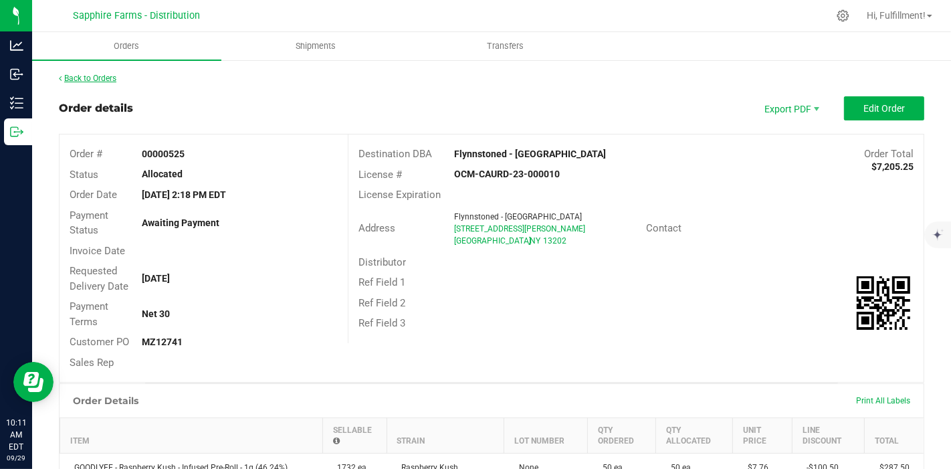
click at [110, 75] on link "Back to Orders" at bounding box center [88, 78] width 58 height 9
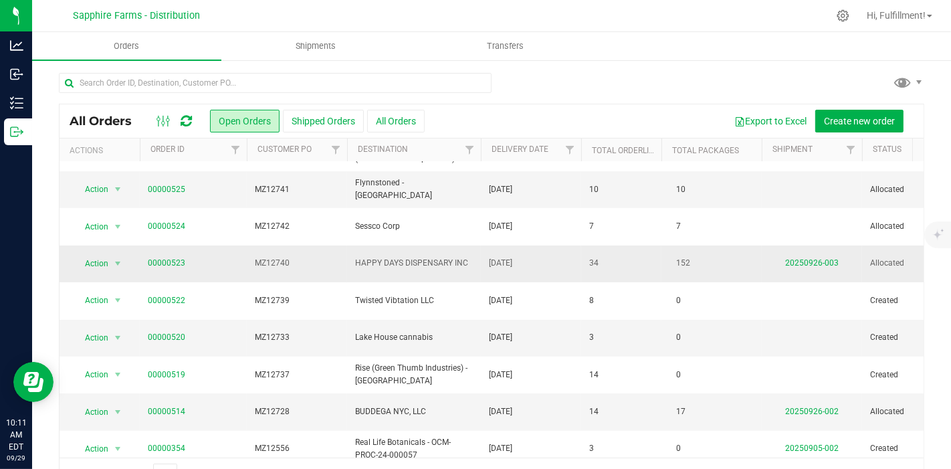
scroll to position [195, 0]
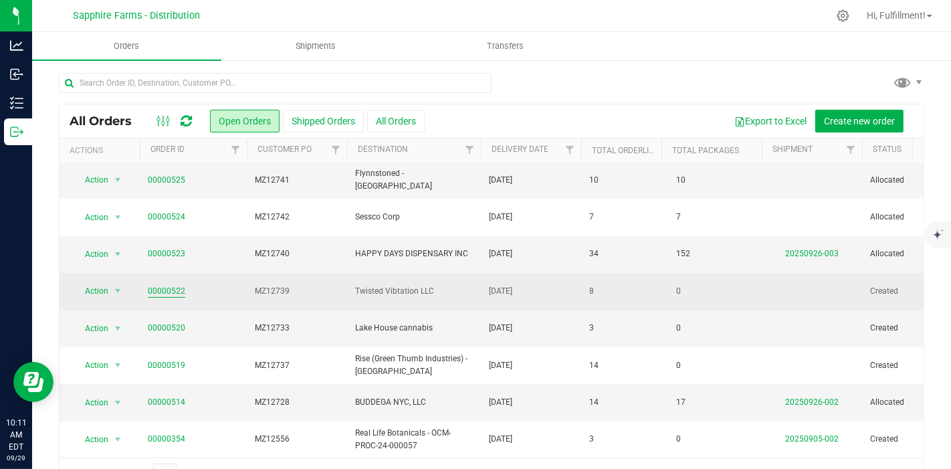
click at [174, 285] on link "00000522" at bounding box center [166, 291] width 37 height 13
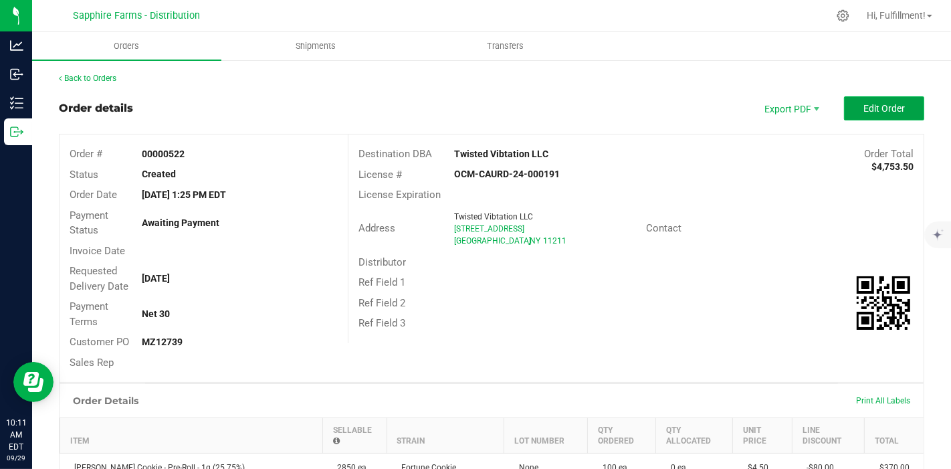
click at [885, 100] on button "Edit Order" at bounding box center [884, 108] width 80 height 24
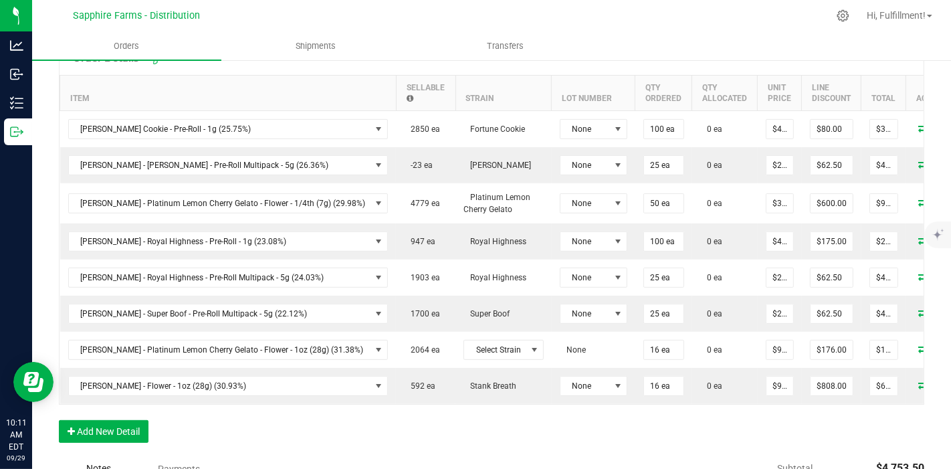
scroll to position [371, 0]
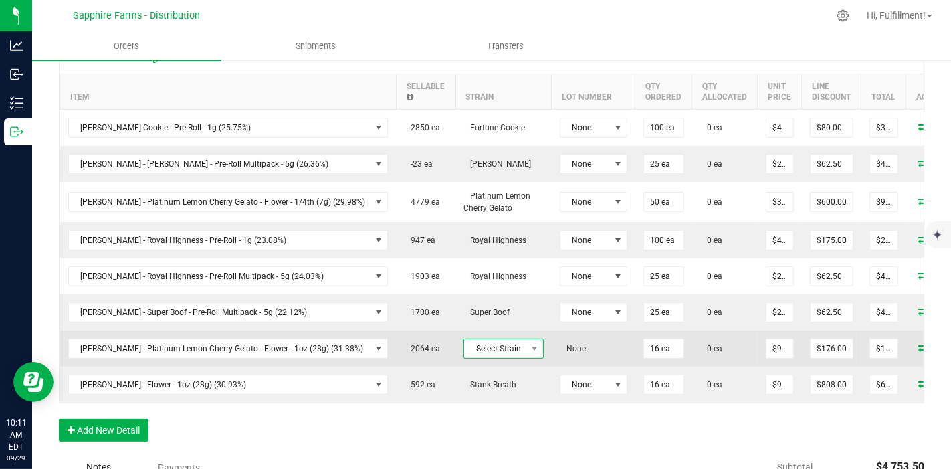
click at [529, 343] on span at bounding box center [534, 348] width 11 height 11
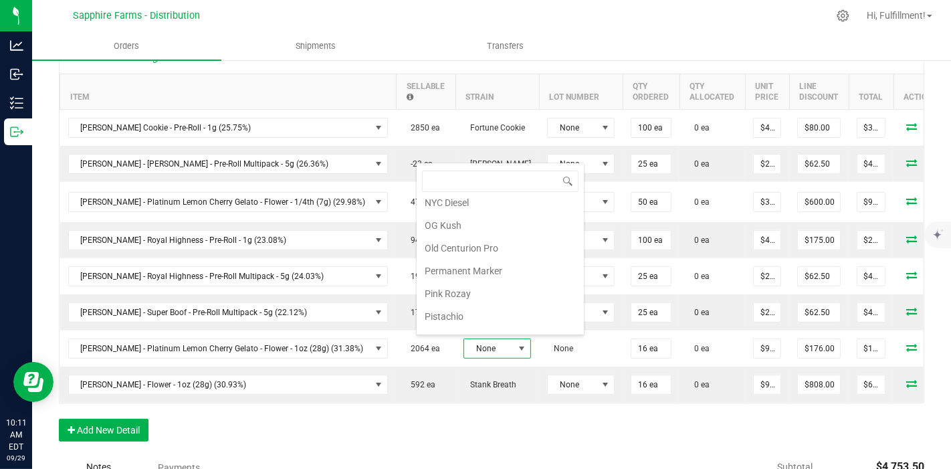
scroll to position [984, 0]
click at [502, 261] on li "Platinum Lemon Cherry Gelato" at bounding box center [500, 272] width 167 height 23
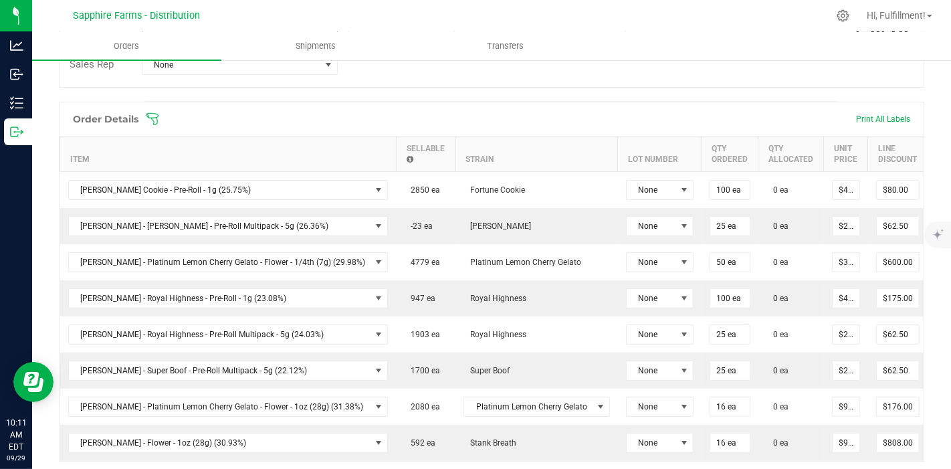
scroll to position [223, 0]
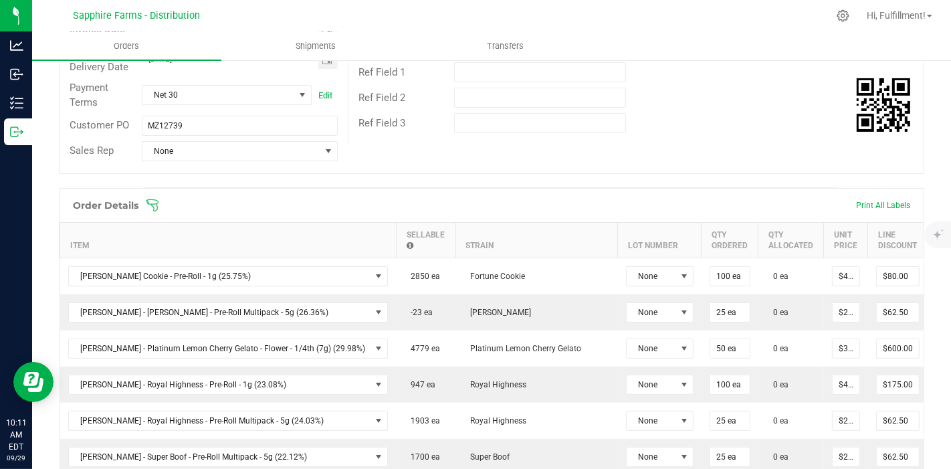
click at [152, 202] on icon at bounding box center [152, 205] width 13 height 13
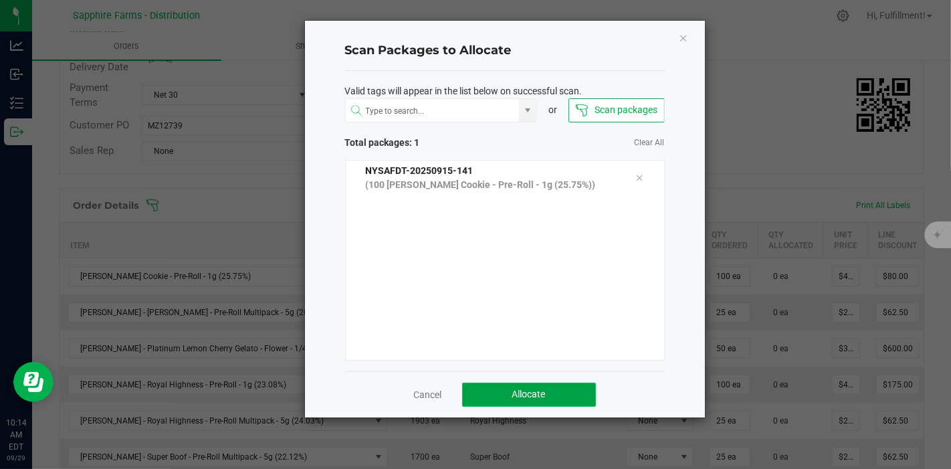
click at [554, 387] on button "Allocate" at bounding box center [529, 394] width 134 height 24
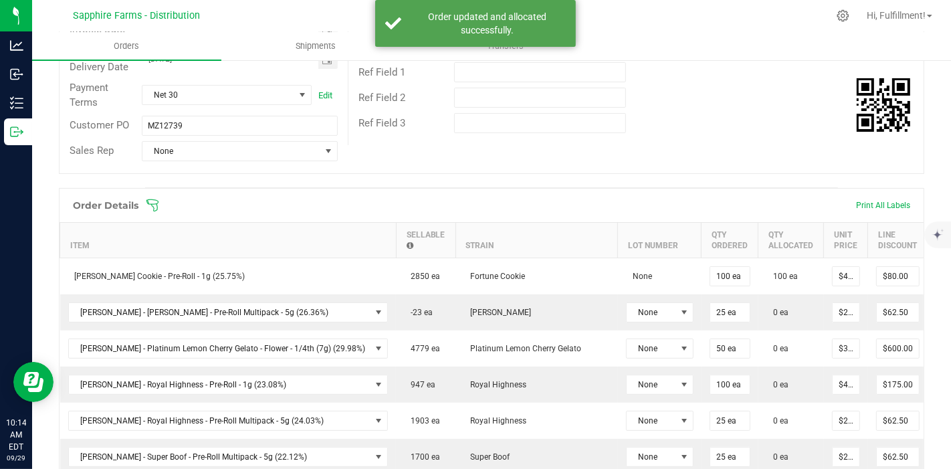
click at [156, 206] on icon at bounding box center [152, 205] width 13 height 13
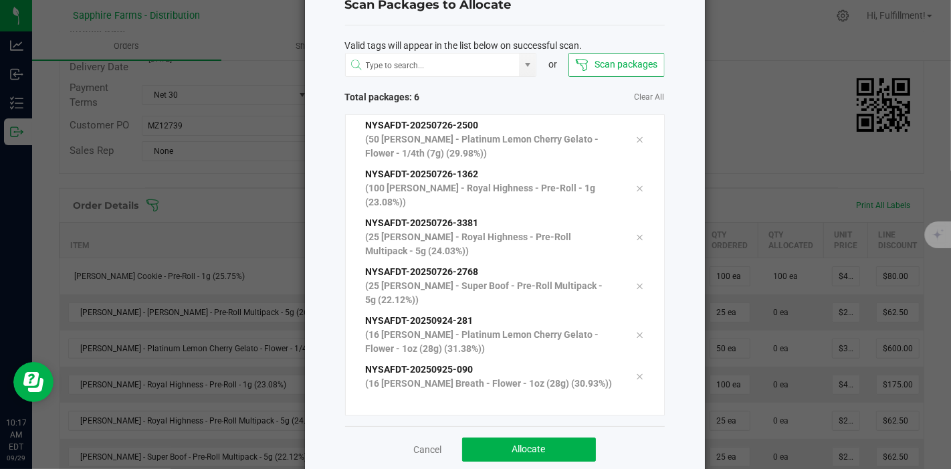
scroll to position [68, 0]
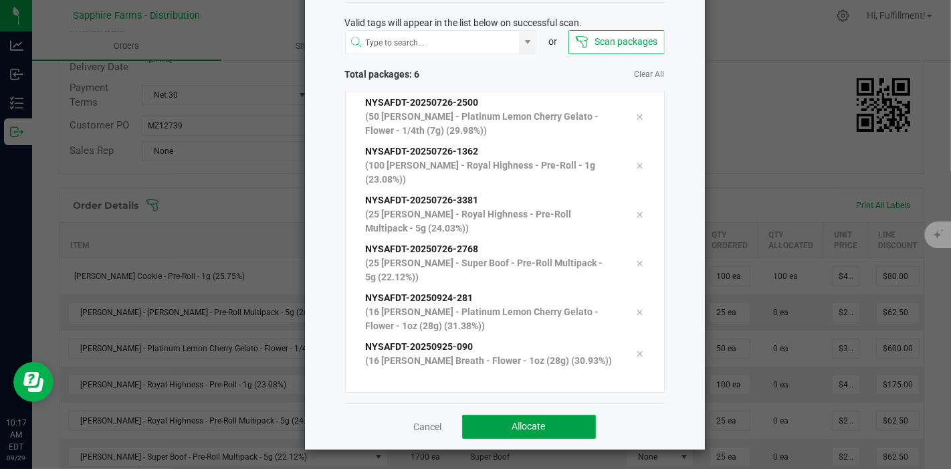
click at [535, 425] on span "Allocate" at bounding box center [528, 426] width 33 height 11
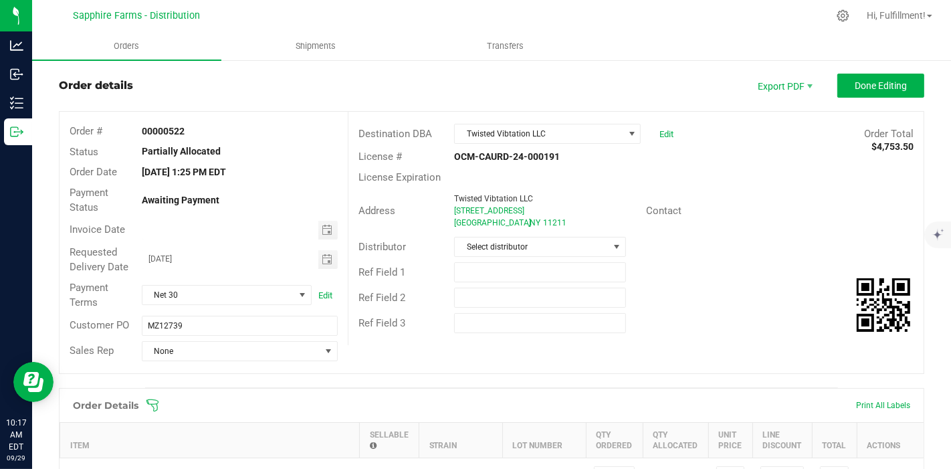
scroll to position [0, 0]
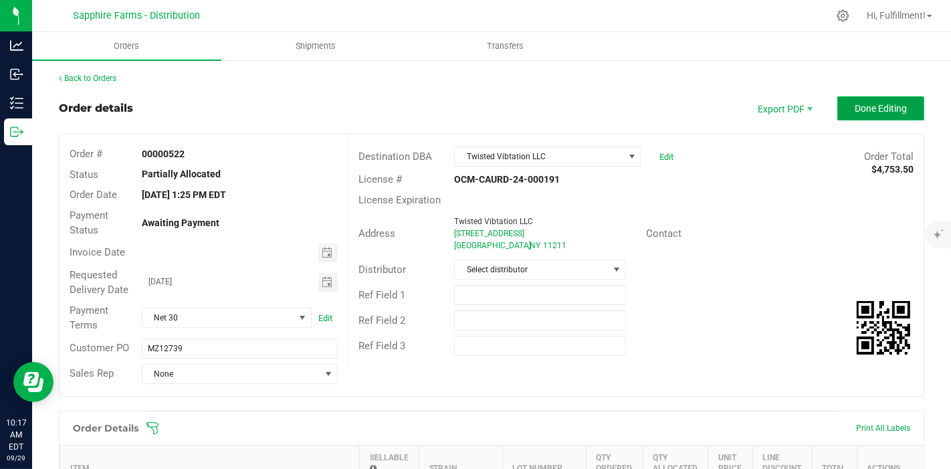
click at [873, 108] on span "Done Editing" at bounding box center [881, 108] width 52 height 11
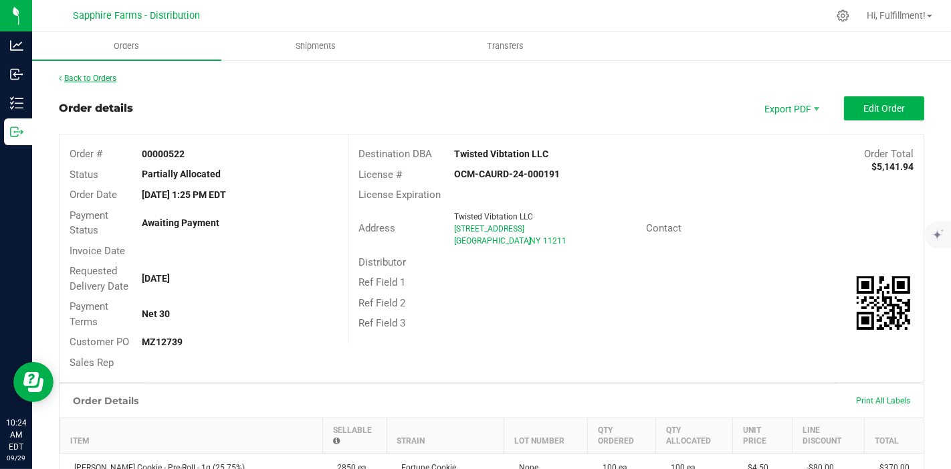
click at [77, 75] on link "Back to Orders" at bounding box center [88, 78] width 58 height 9
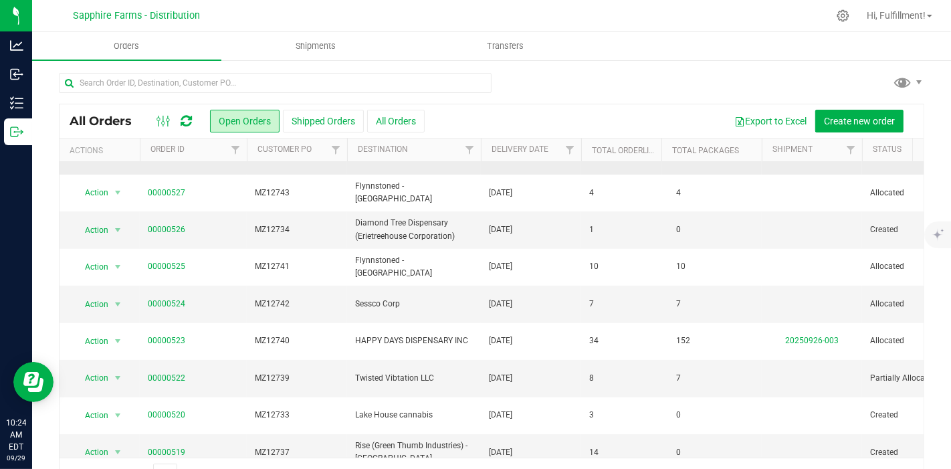
scroll to position [371, 0]
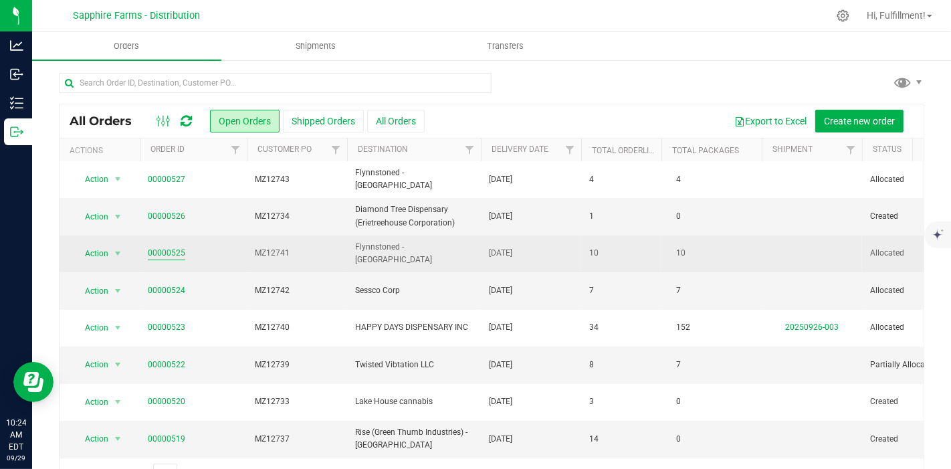
click at [174, 251] on link "00000525" at bounding box center [166, 253] width 37 height 13
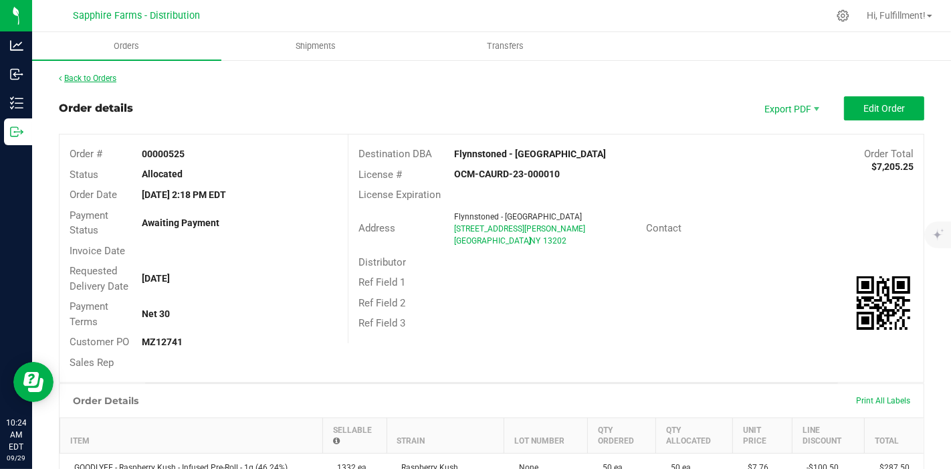
click at [97, 76] on link "Back to Orders" at bounding box center [88, 78] width 58 height 9
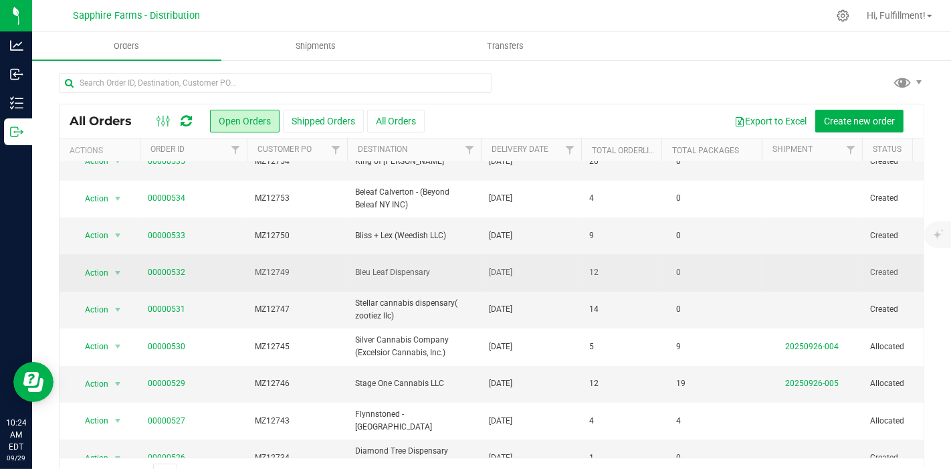
scroll to position [223, 0]
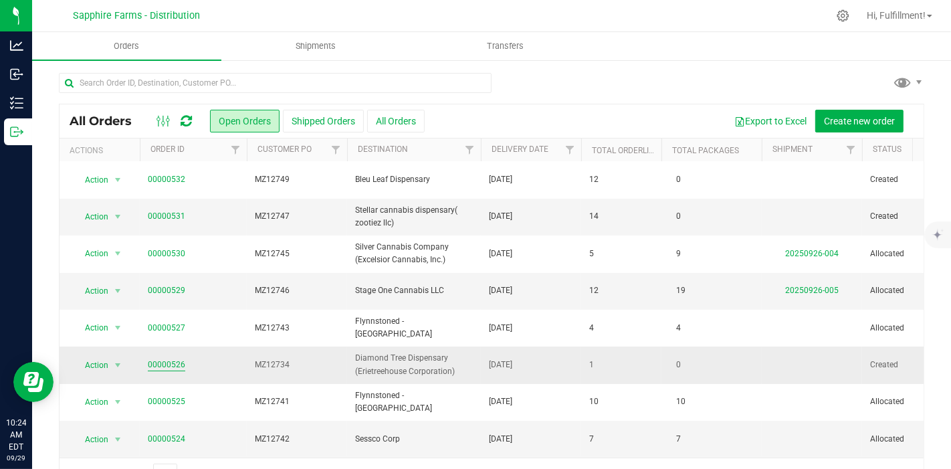
click at [173, 364] on link "00000526" at bounding box center [166, 364] width 37 height 13
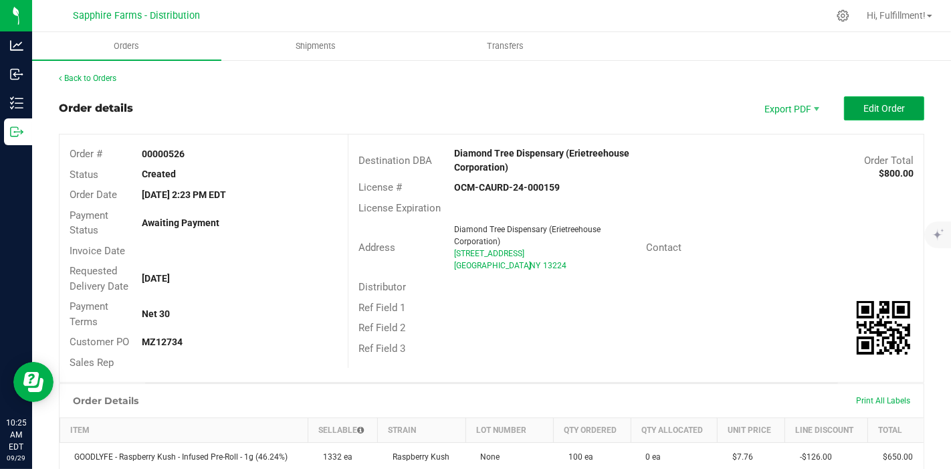
click at [863, 106] on span "Edit Order" at bounding box center [883, 108] width 41 height 11
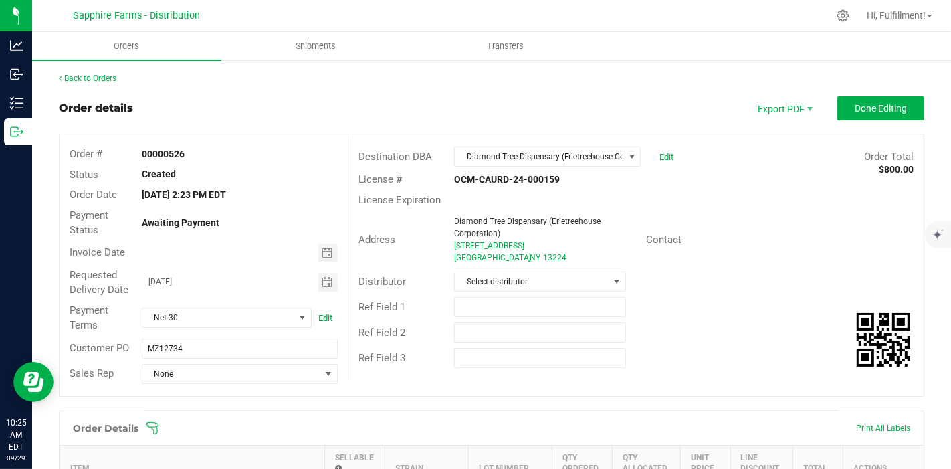
click at [149, 427] on icon at bounding box center [152, 427] width 13 height 13
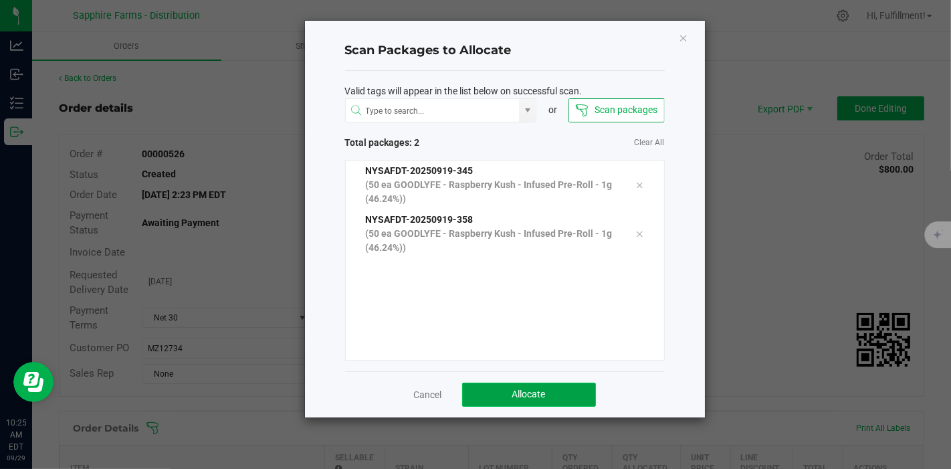
click at [514, 395] on span "Allocate" at bounding box center [528, 394] width 33 height 11
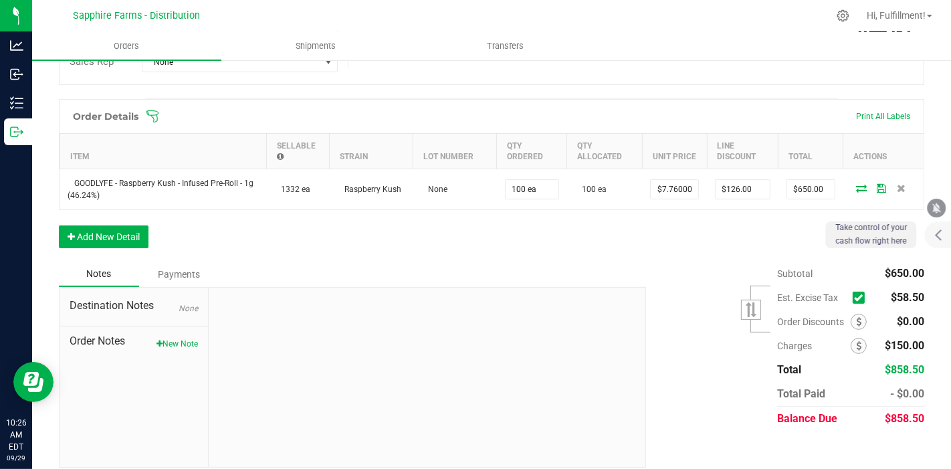
scroll to position [320, 0]
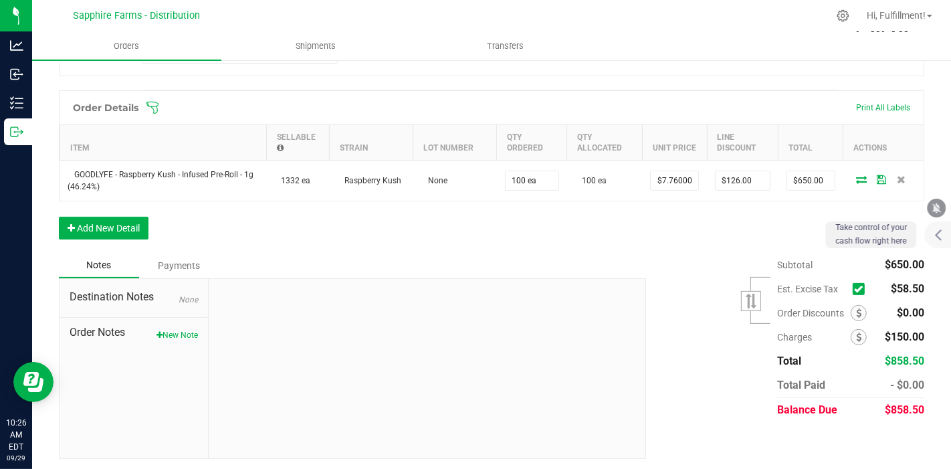
click at [854, 289] on icon at bounding box center [858, 289] width 9 height 0
click at [0, 0] on input "checkbox" at bounding box center [0, 0] width 0 height 0
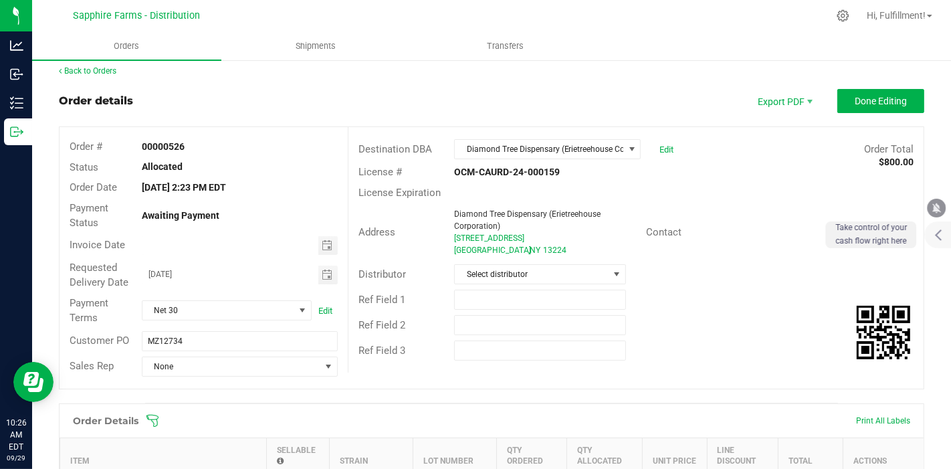
scroll to position [0, 0]
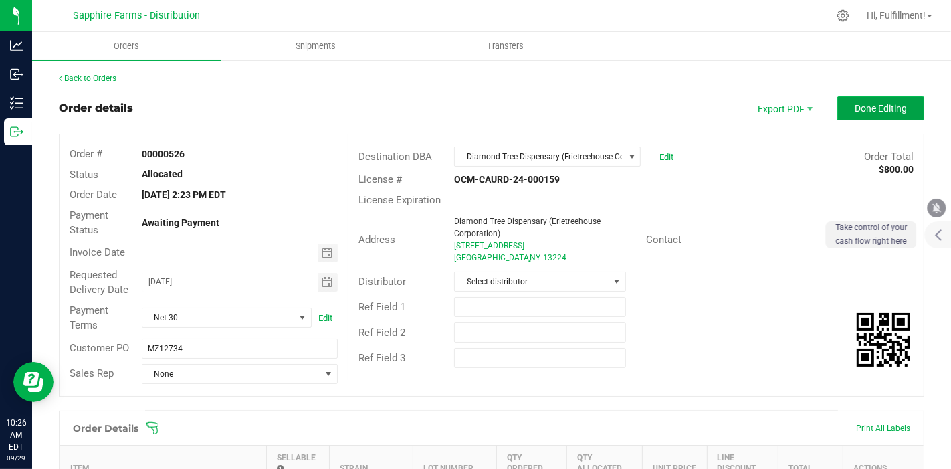
click at [855, 108] on span "Done Editing" at bounding box center [881, 108] width 52 height 11
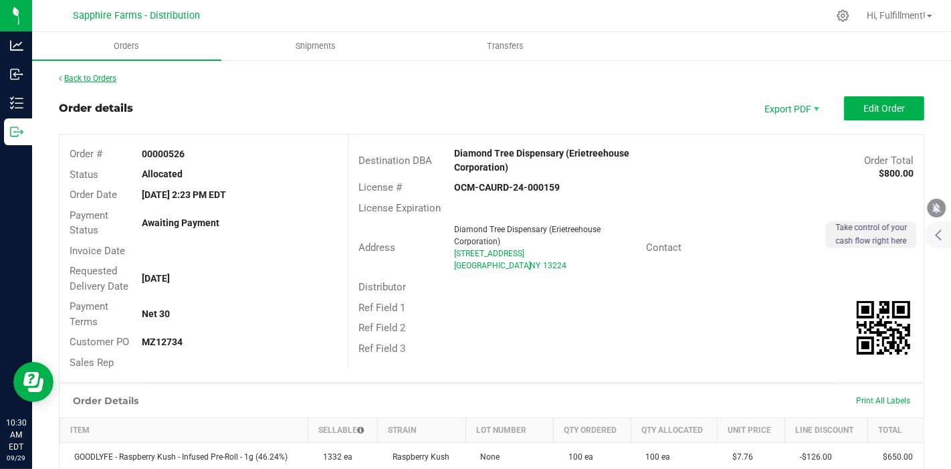
click at [104, 75] on link "Back to Orders" at bounding box center [88, 78] width 58 height 9
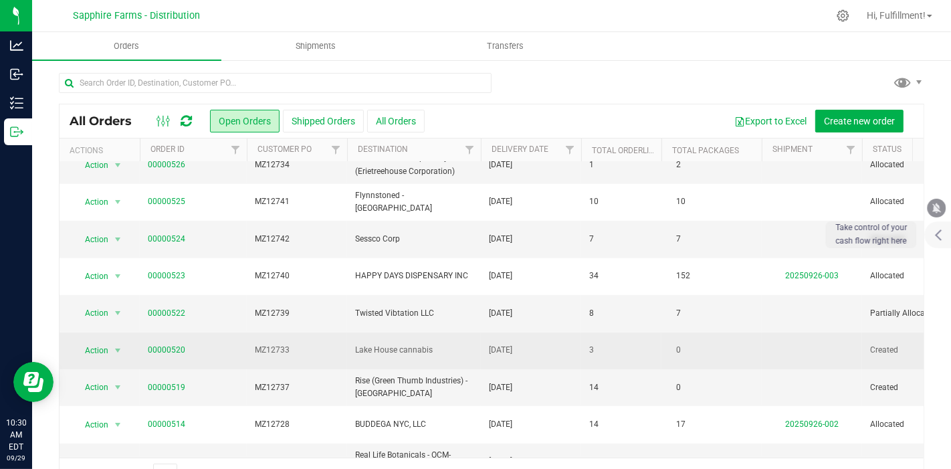
scroll to position [445, 0]
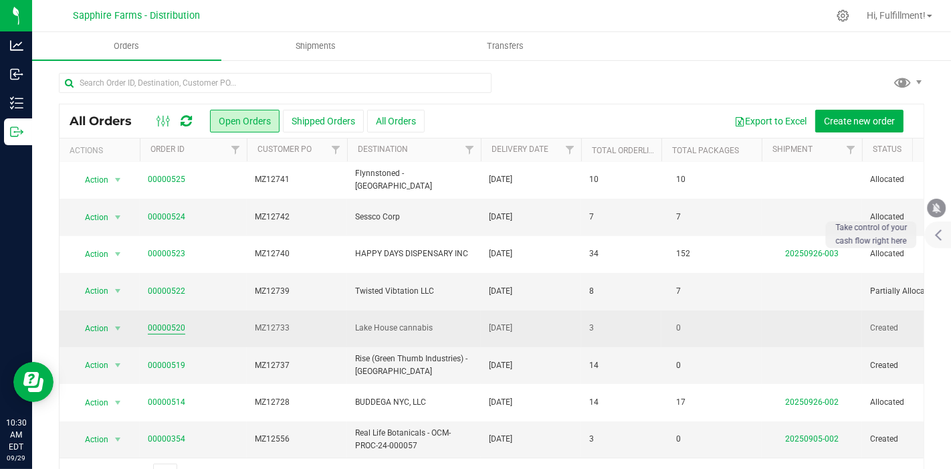
click at [177, 322] on link "00000520" at bounding box center [166, 328] width 37 height 13
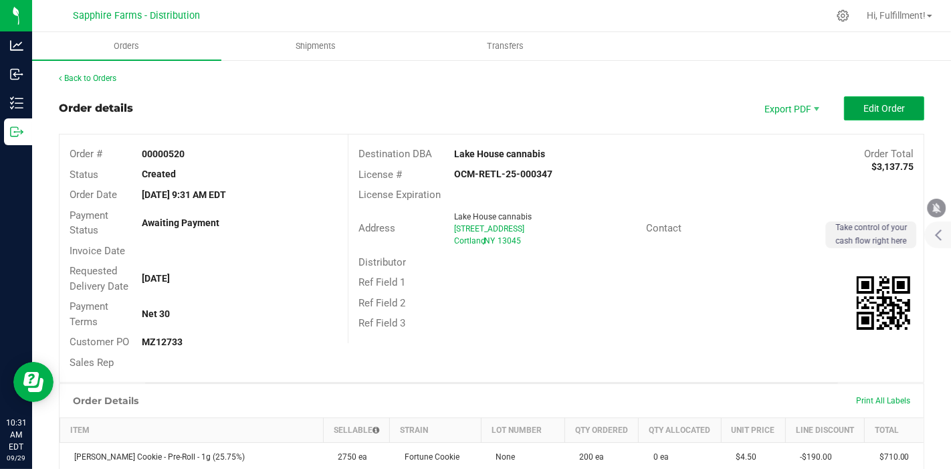
click at [863, 107] on span "Edit Order" at bounding box center [883, 108] width 41 height 11
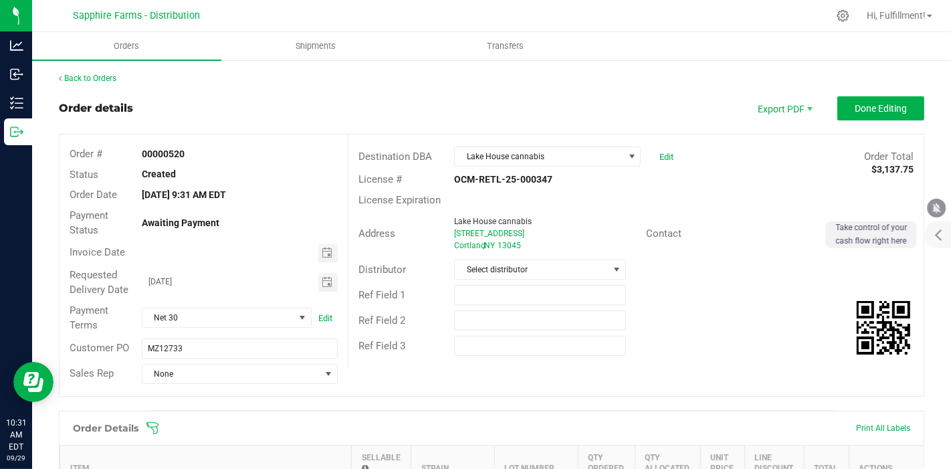
click at [150, 426] on icon at bounding box center [152, 427] width 13 height 13
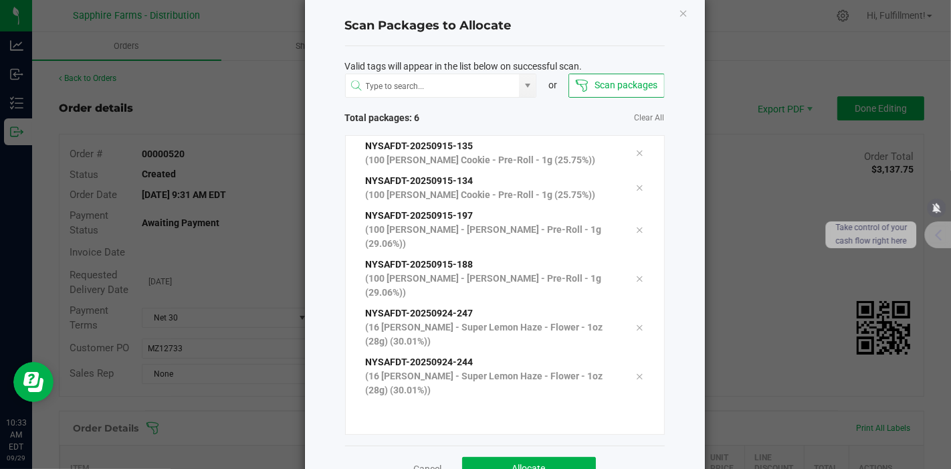
scroll to position [38, 0]
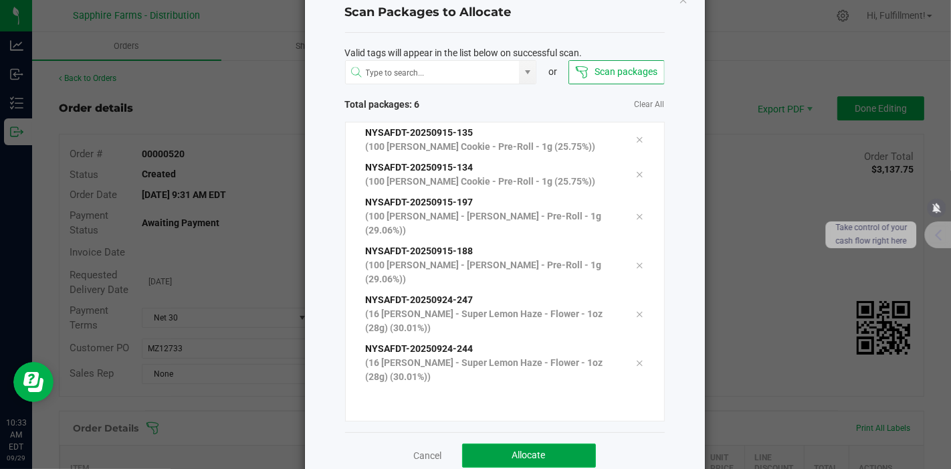
click at [558, 443] on button "Allocate" at bounding box center [529, 455] width 134 height 24
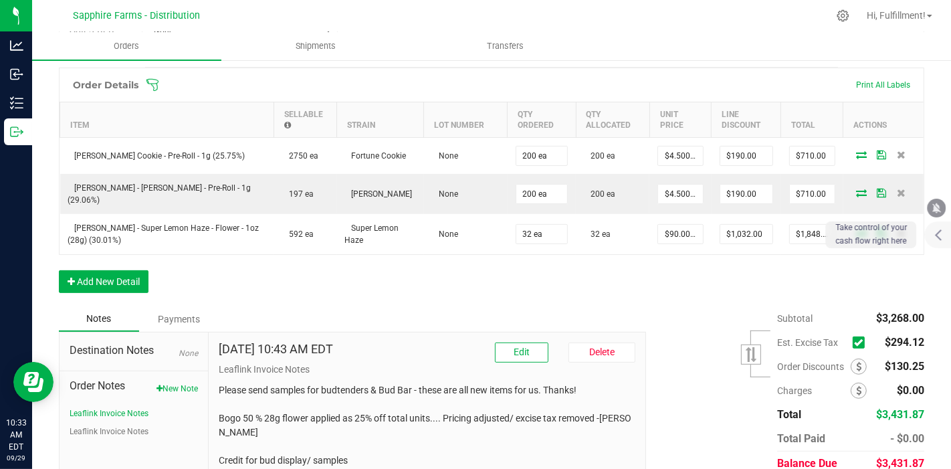
scroll to position [413, 0]
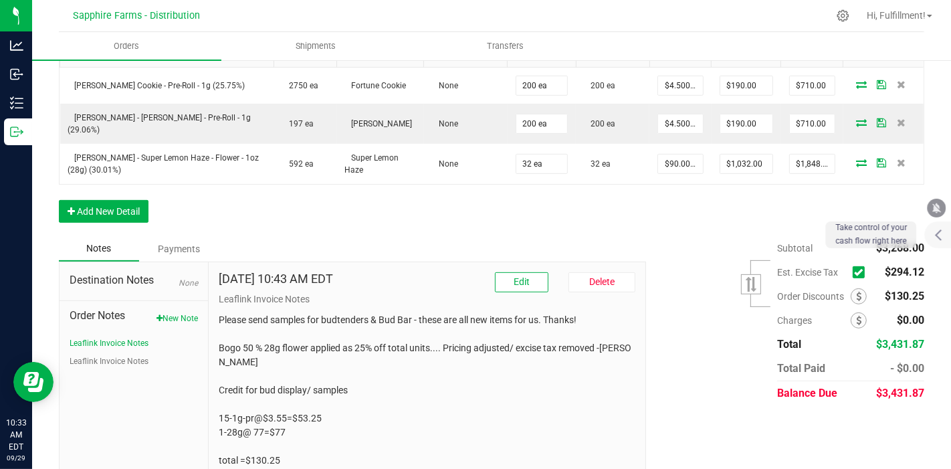
click at [854, 272] on icon at bounding box center [858, 272] width 9 height 0
click at [0, 0] on input "checkbox" at bounding box center [0, 0] width 0 height 0
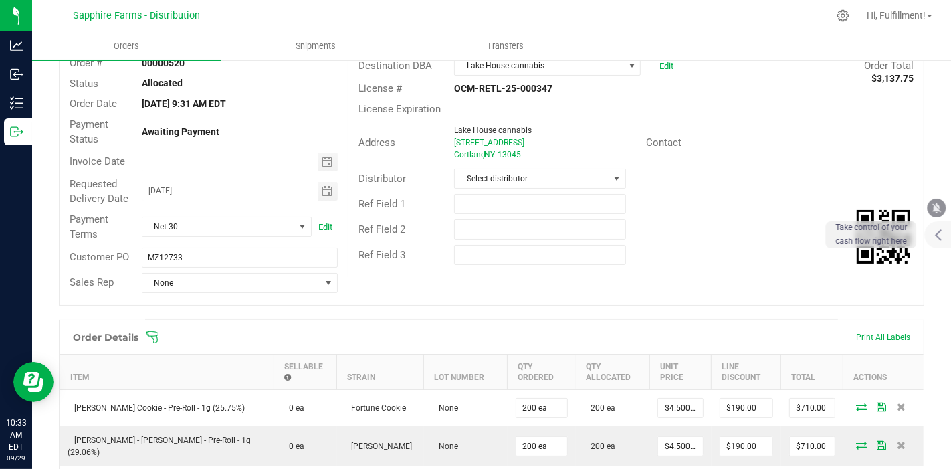
scroll to position [41, 0]
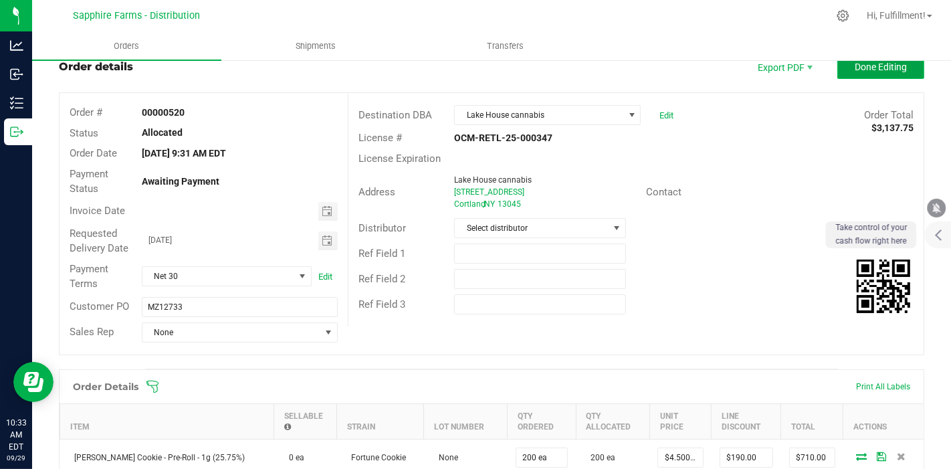
click at [862, 72] on button "Done Editing" at bounding box center [880, 67] width 87 height 24
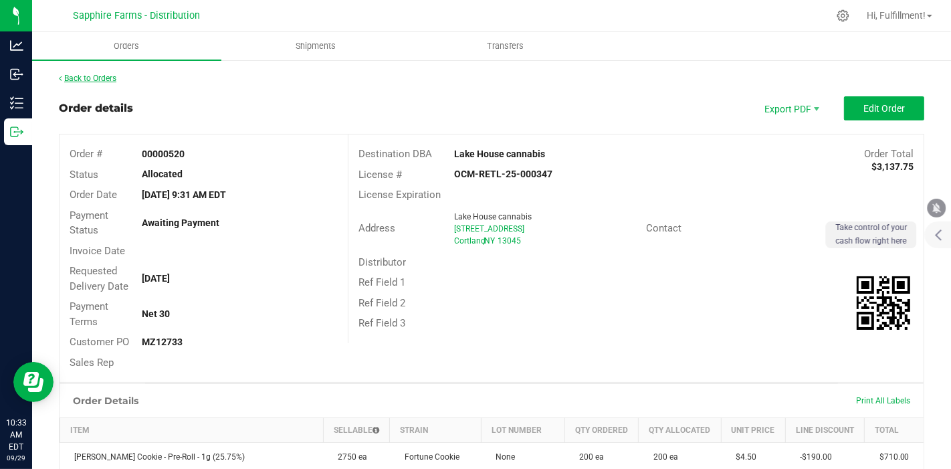
click at [104, 75] on link "Back to Orders" at bounding box center [88, 78] width 58 height 9
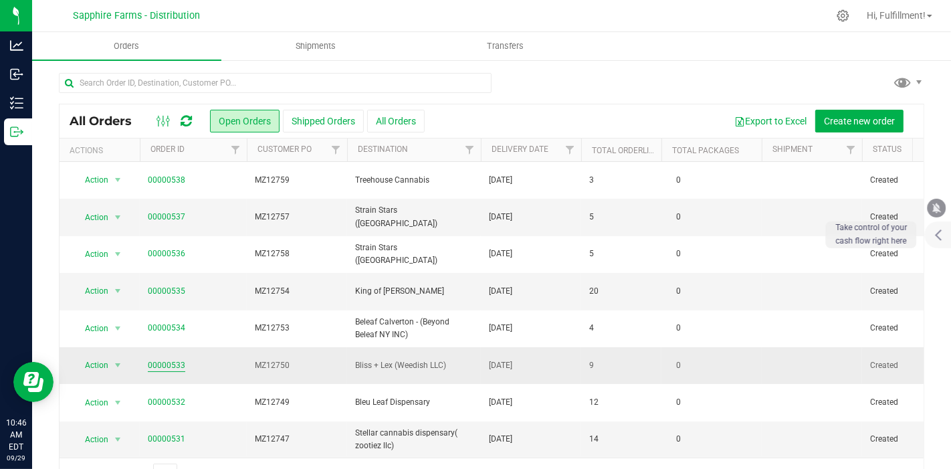
click at [164, 365] on link "00000533" at bounding box center [166, 365] width 37 height 13
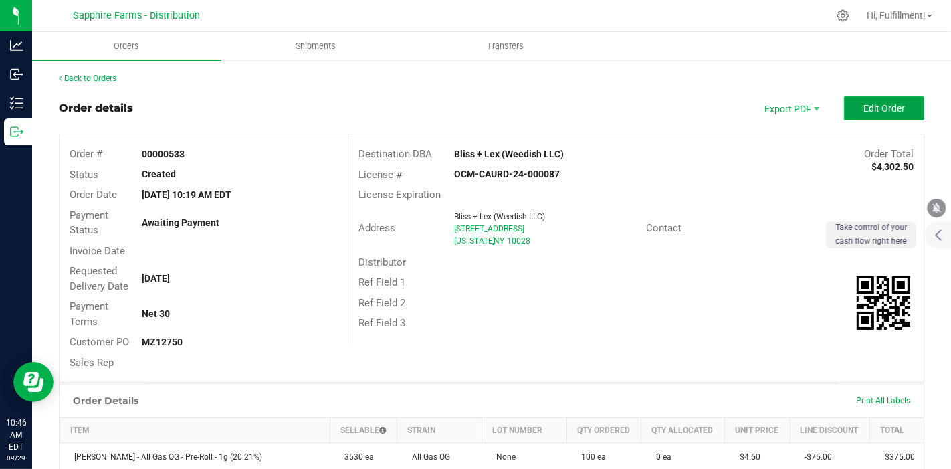
click at [881, 98] on button "Edit Order" at bounding box center [884, 108] width 80 height 24
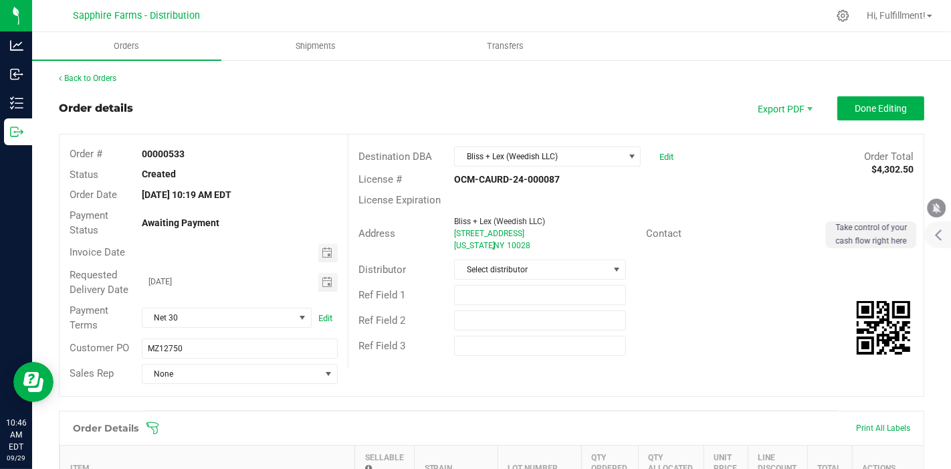
click at [158, 424] on icon at bounding box center [152, 427] width 13 height 13
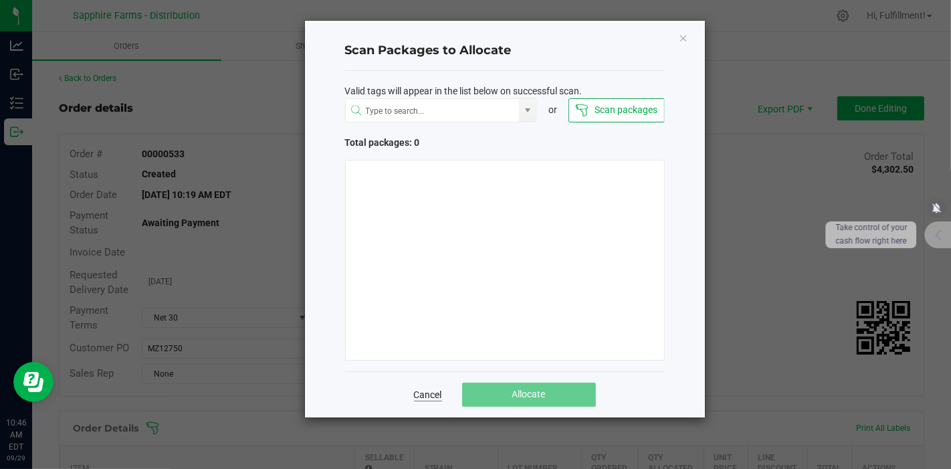
click at [427, 396] on link "Cancel" at bounding box center [428, 394] width 28 height 13
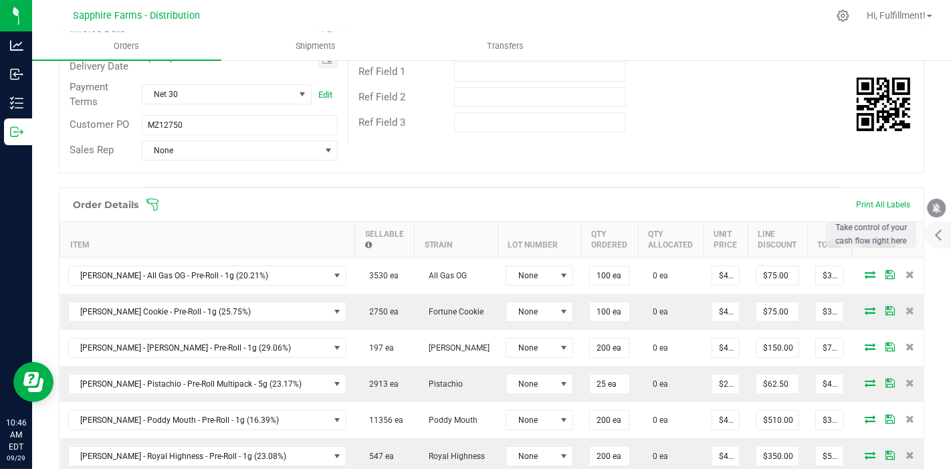
scroll to position [223, 0]
click at [154, 199] on icon at bounding box center [152, 205] width 13 height 13
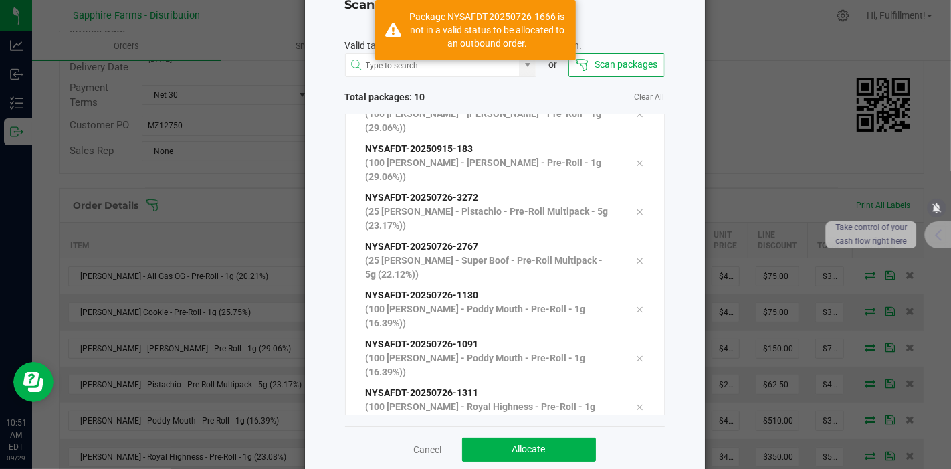
scroll to position [68, 0]
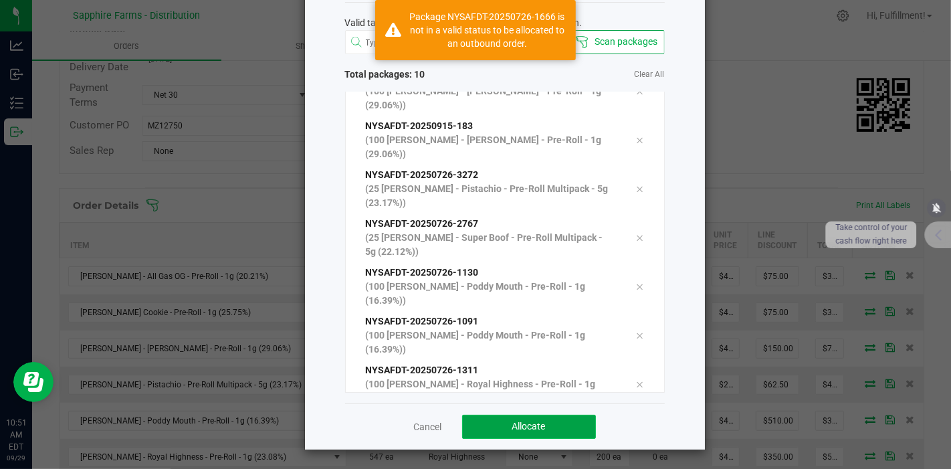
click at [529, 425] on span "Allocate" at bounding box center [528, 426] width 33 height 11
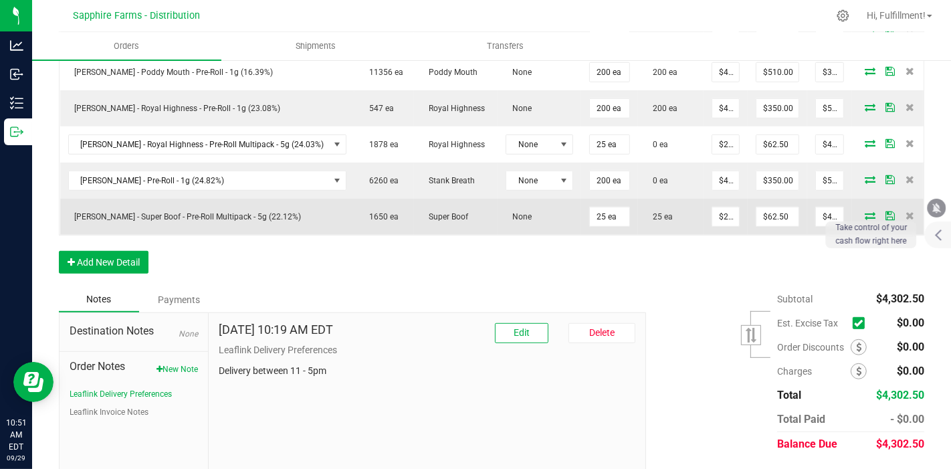
scroll to position [594, 0]
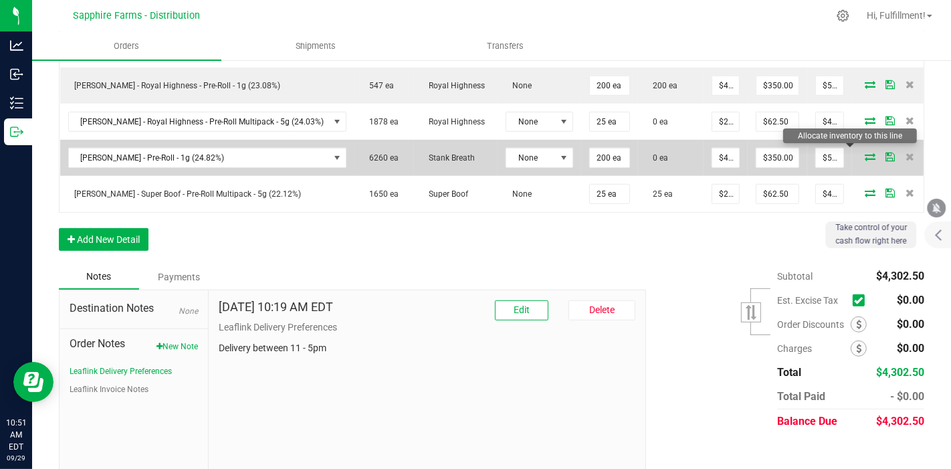
click at [865, 154] on icon at bounding box center [870, 156] width 11 height 8
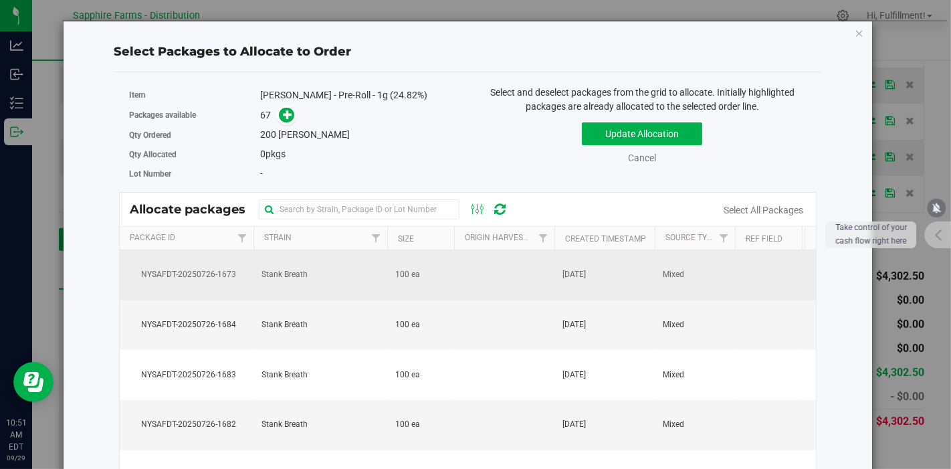
click at [499, 277] on td at bounding box center [504, 275] width 100 height 50
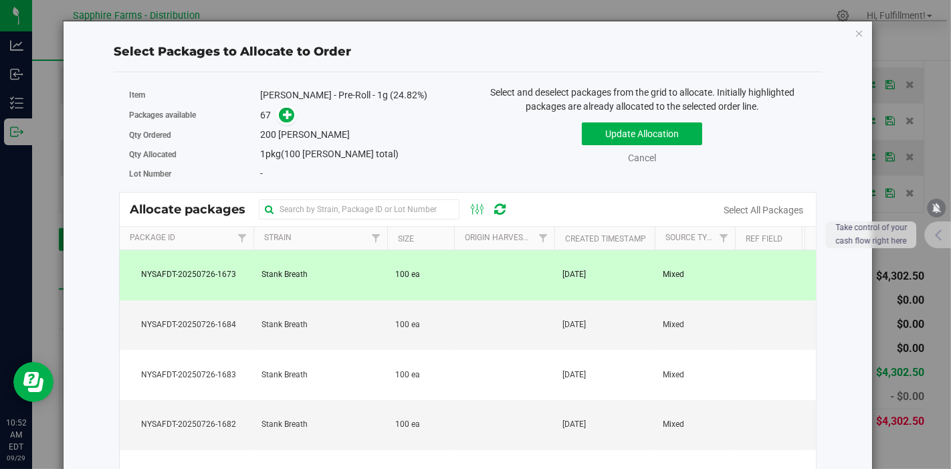
drag, startPoint x: 504, startPoint y: 316, endPoint x: 509, endPoint y: 290, distance: 26.6
click at [504, 316] on td at bounding box center [504, 325] width 100 height 50
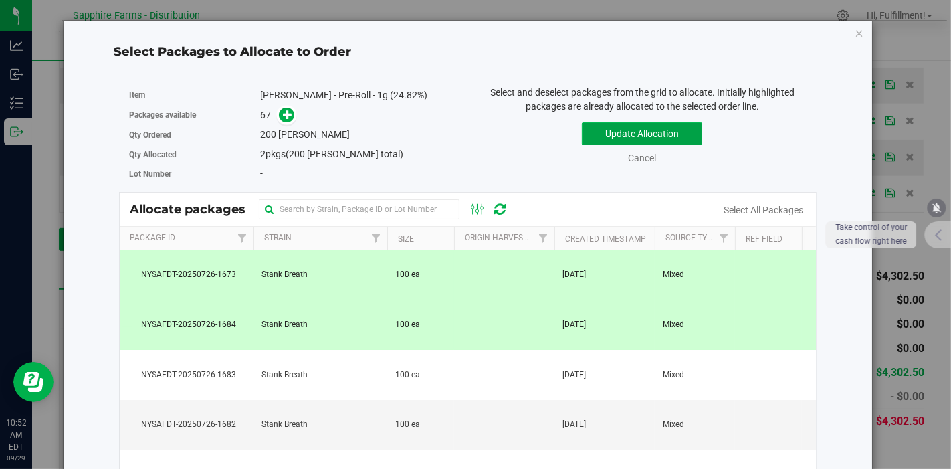
click at [631, 132] on button "Update Allocation" at bounding box center [642, 133] width 120 height 23
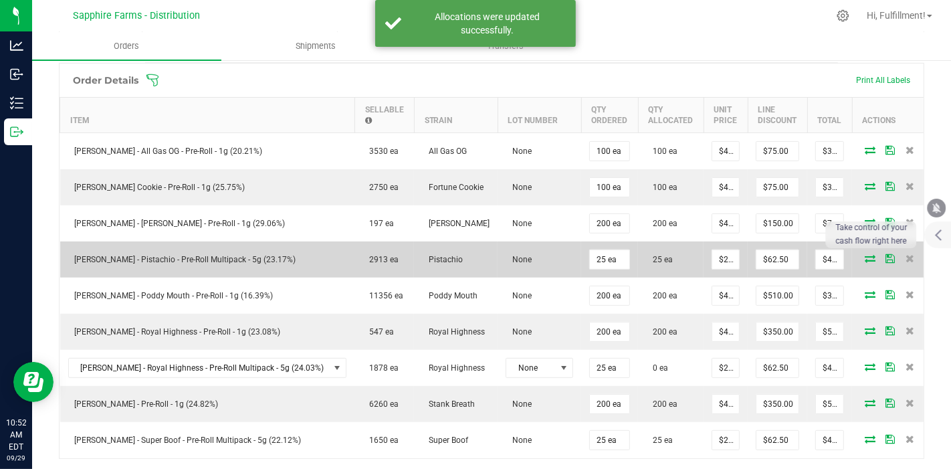
scroll to position [223, 0]
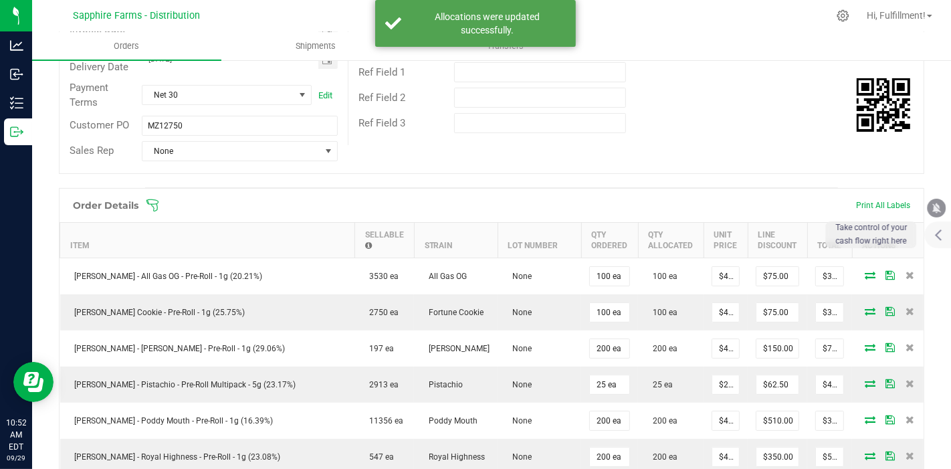
click at [160, 204] on span at bounding box center [578, 205] width 865 height 13
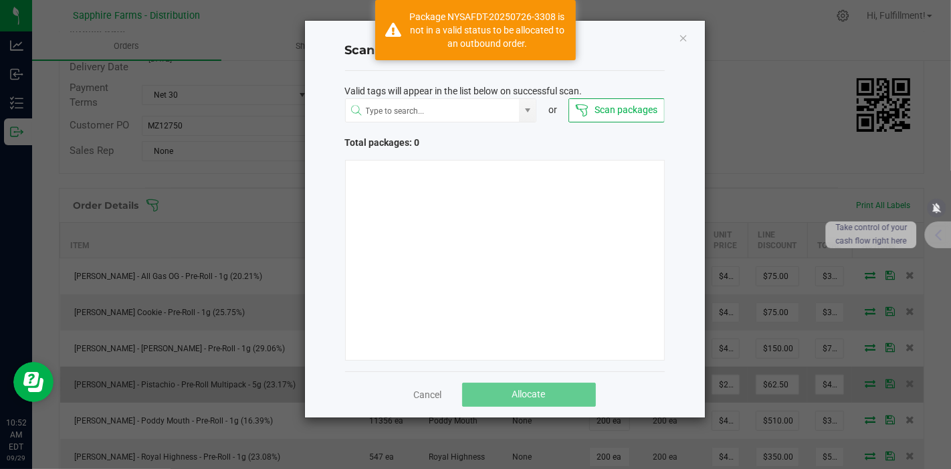
click at [435, 389] on link "Cancel" at bounding box center [428, 394] width 28 height 13
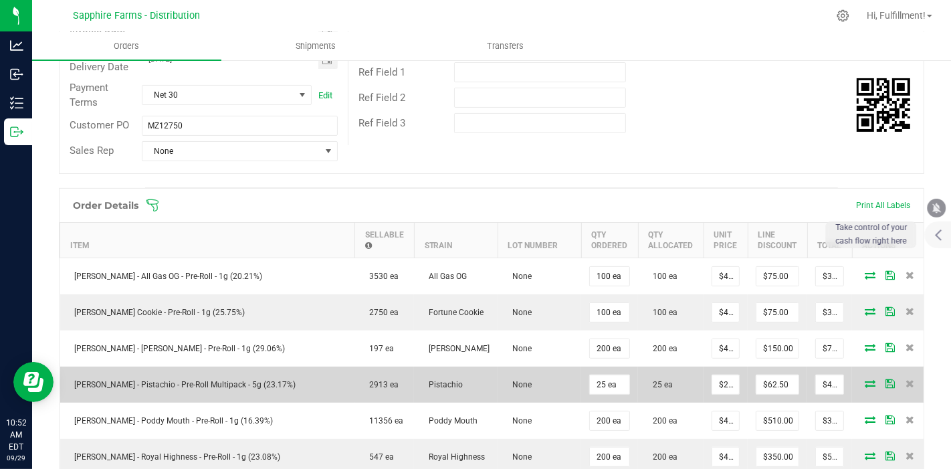
scroll to position [297, 0]
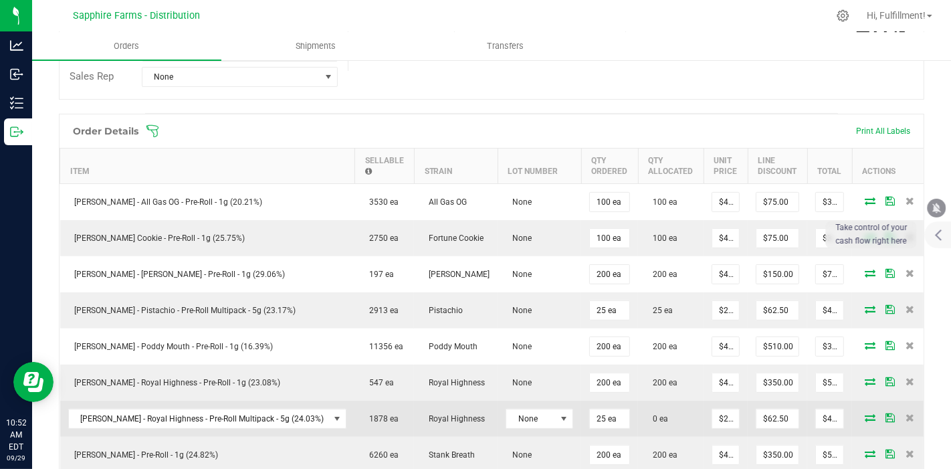
click at [865, 415] on icon at bounding box center [870, 417] width 11 height 8
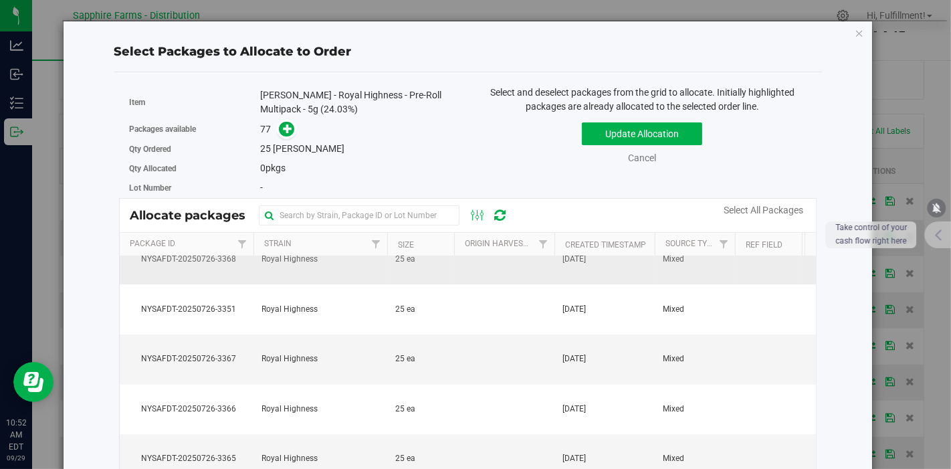
scroll to position [0, 0]
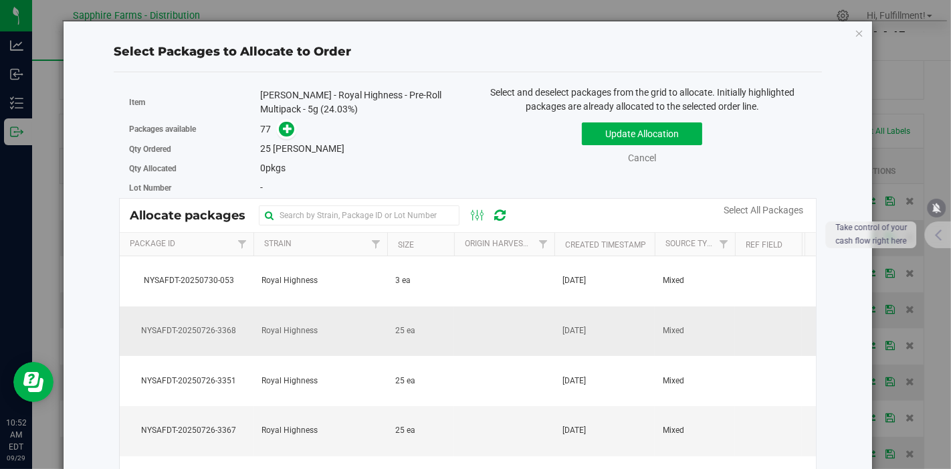
drag, startPoint x: 350, startPoint y: 334, endPoint x: 365, endPoint y: 307, distance: 30.5
click at [351, 333] on td "Royal Highness" at bounding box center [320, 331] width 134 height 50
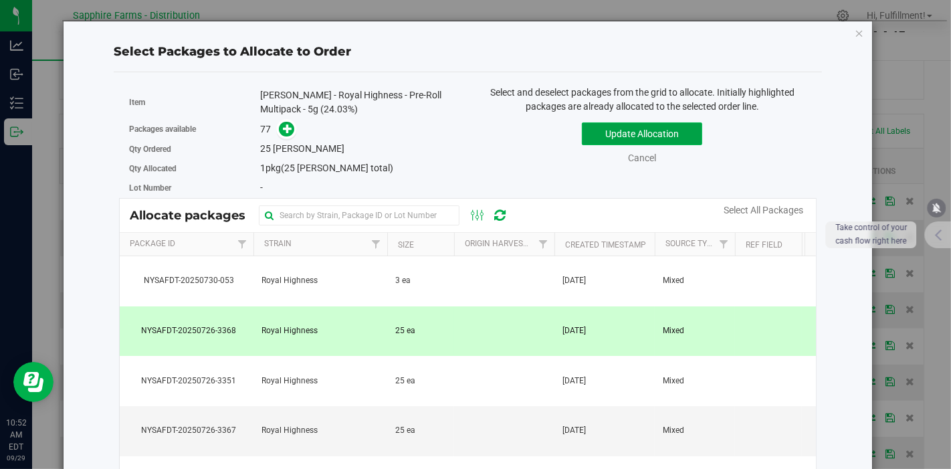
click at [623, 134] on button "Update Allocation" at bounding box center [642, 133] width 120 height 23
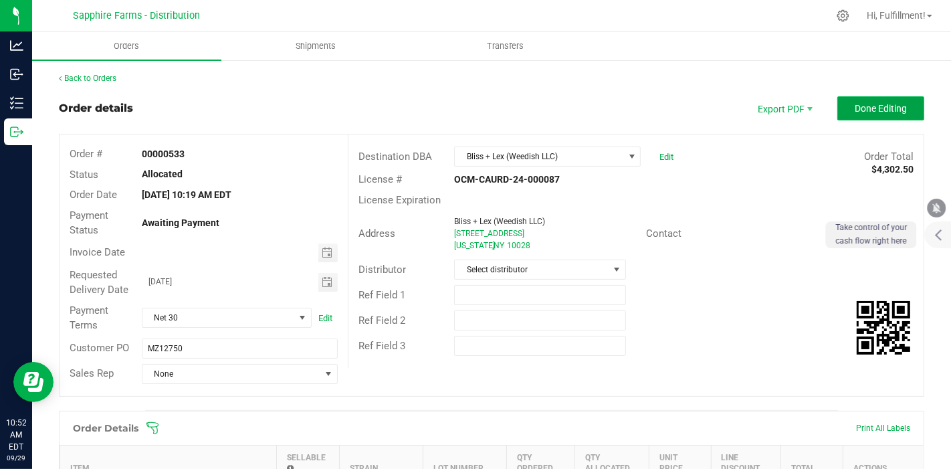
click at [837, 108] on button "Done Editing" at bounding box center [880, 108] width 87 height 24
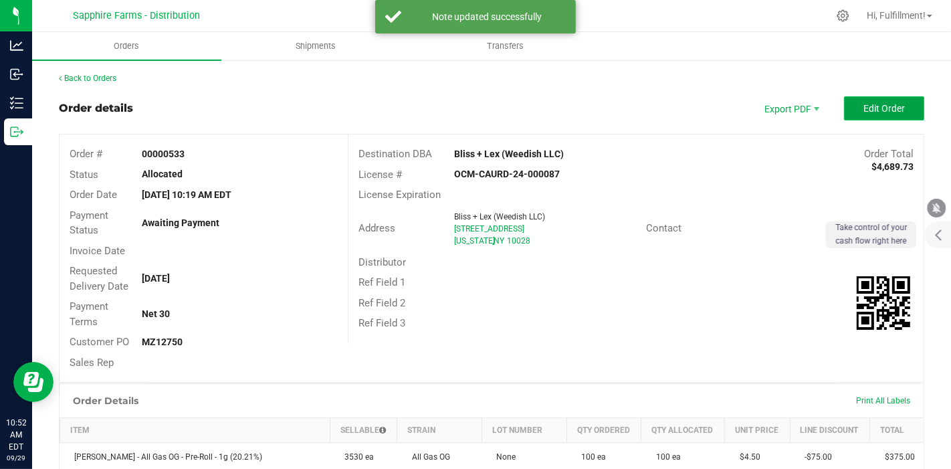
click at [845, 105] on button "Edit Order" at bounding box center [884, 108] width 80 height 24
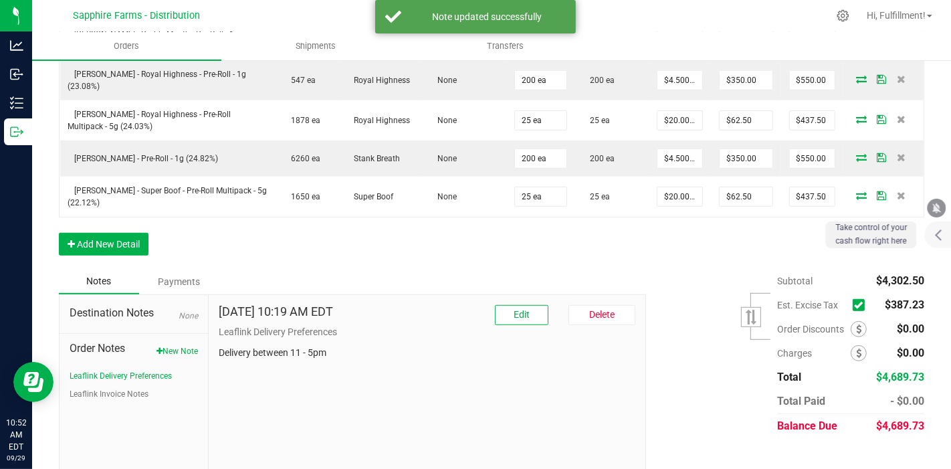
scroll to position [615, 0]
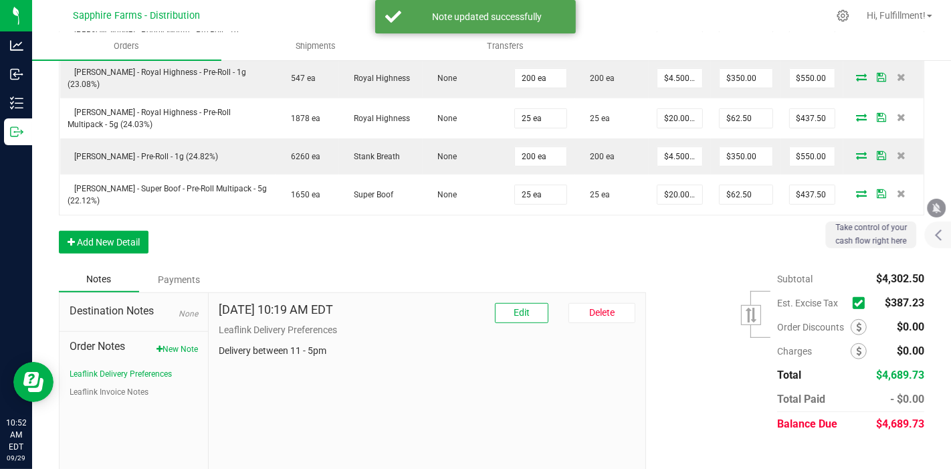
click at [854, 303] on icon at bounding box center [858, 303] width 9 height 0
click at [0, 0] on input "checkbox" at bounding box center [0, 0] width 0 height 0
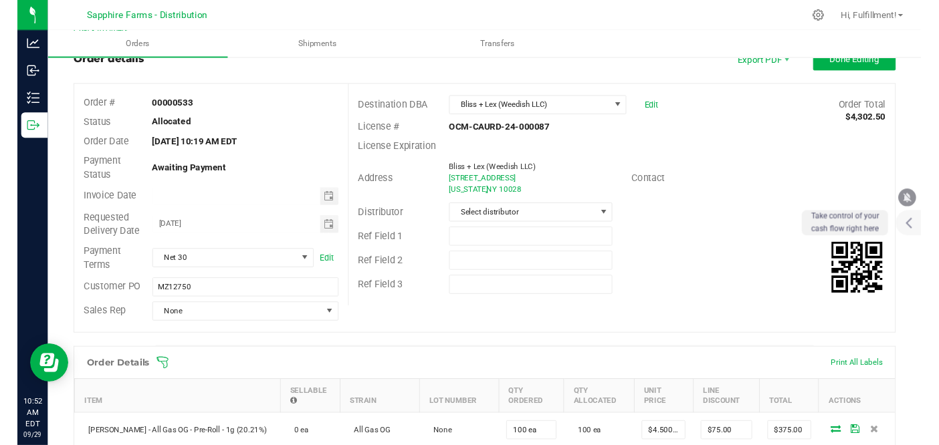
scroll to position [0, 0]
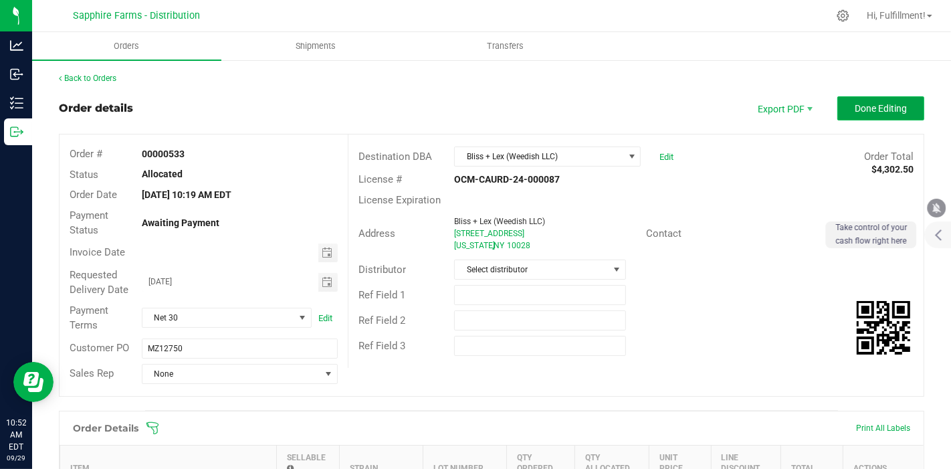
click at [855, 101] on button "Done Editing" at bounding box center [880, 108] width 87 height 24
